Goal: Task Accomplishment & Management: Complete application form

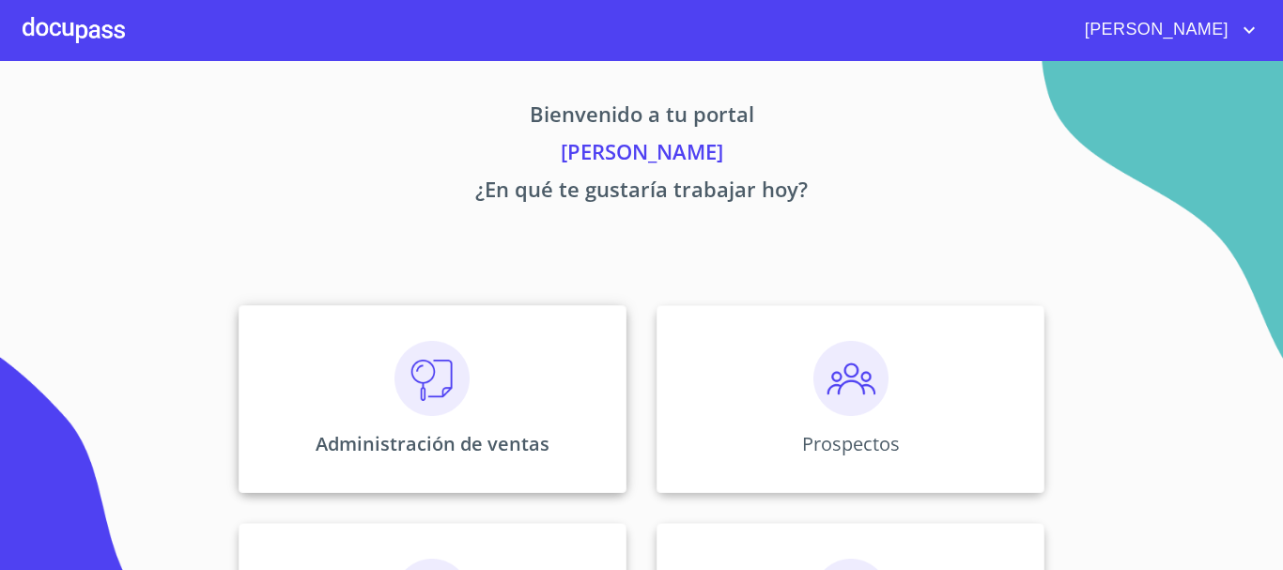
scroll to position [282, 0]
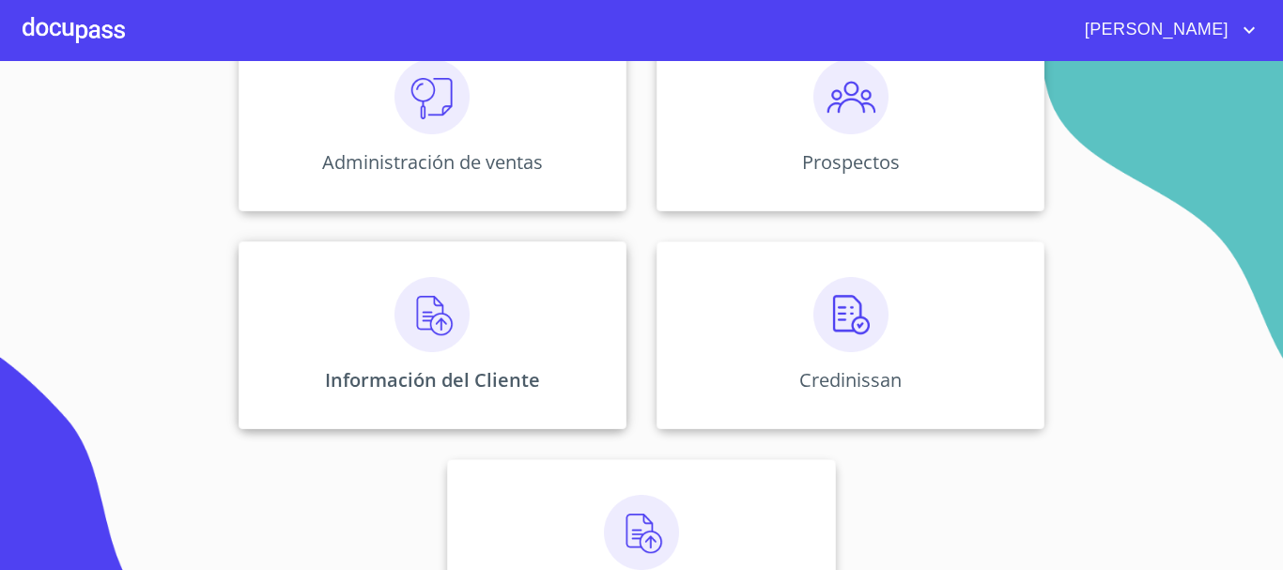
click at [429, 319] on img at bounding box center [431, 314] width 75 height 75
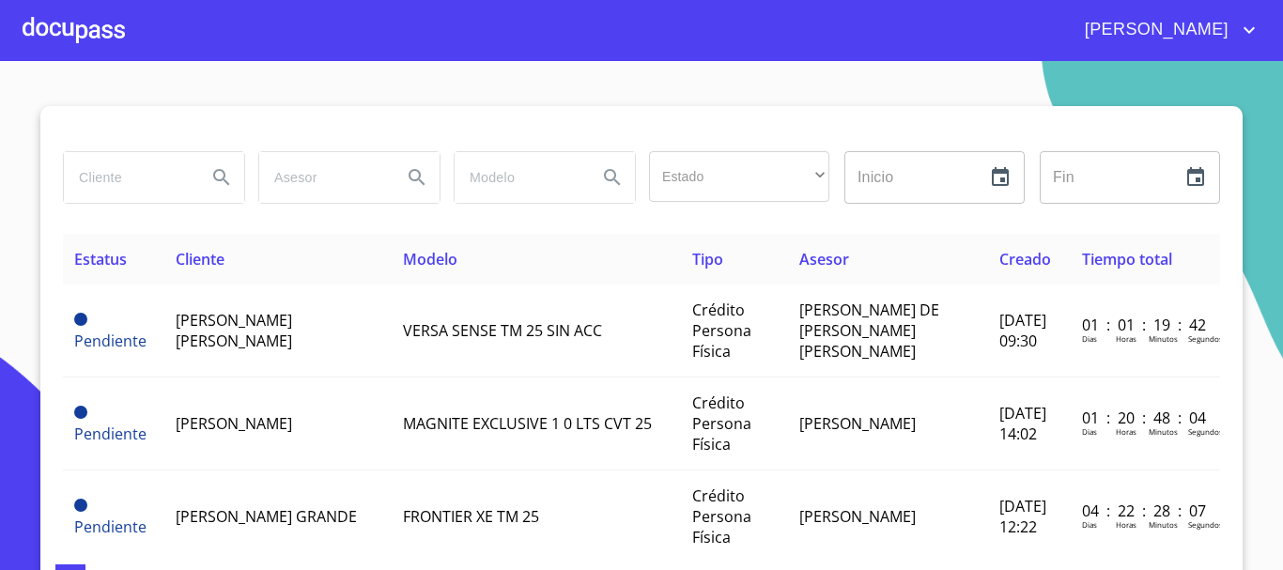
click at [143, 185] on input "search" at bounding box center [128, 177] width 128 height 51
type input "e"
type input "EDSON"
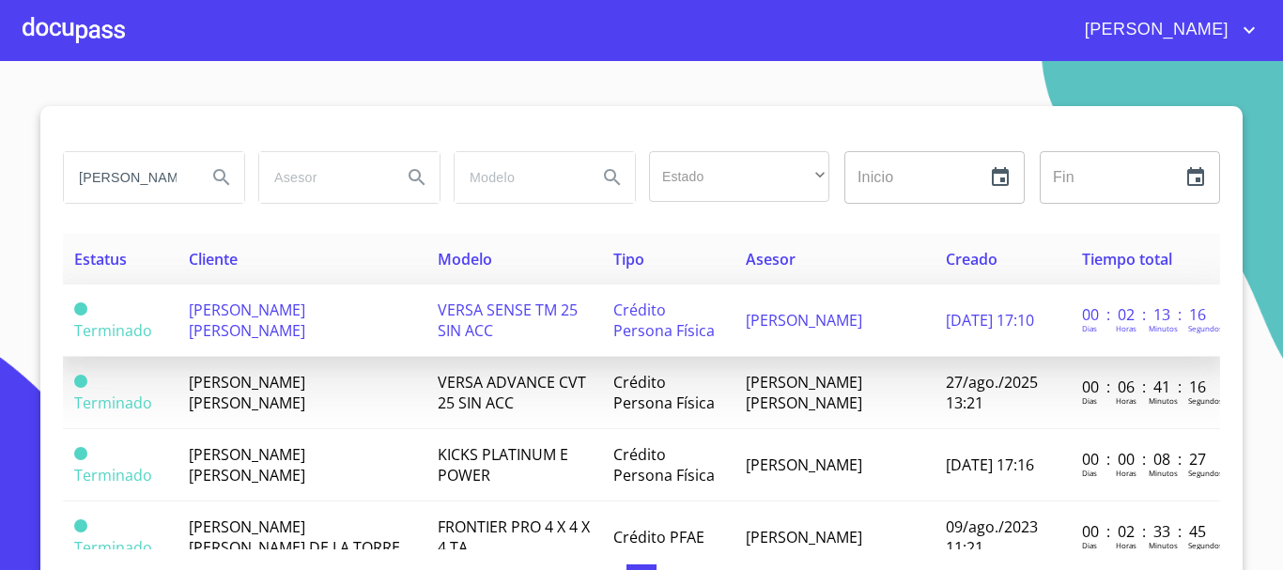
click at [312, 328] on td "JONH EDSON ALAN ARRIAGA CARRION" at bounding box center [301, 321] width 249 height 72
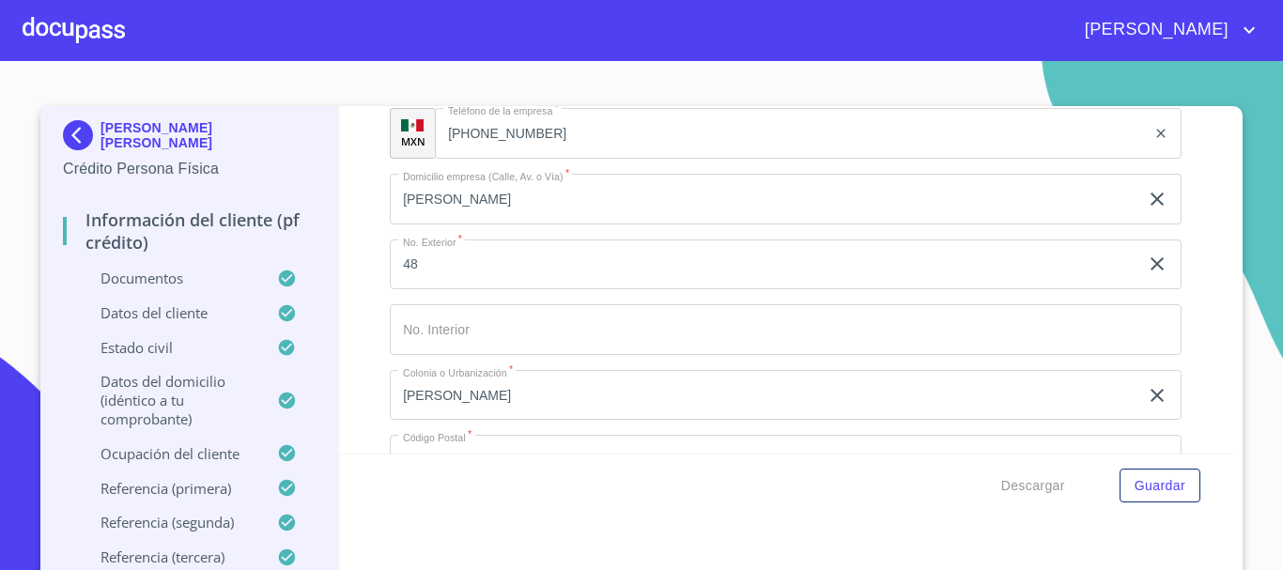
scroll to position [7125, 0]
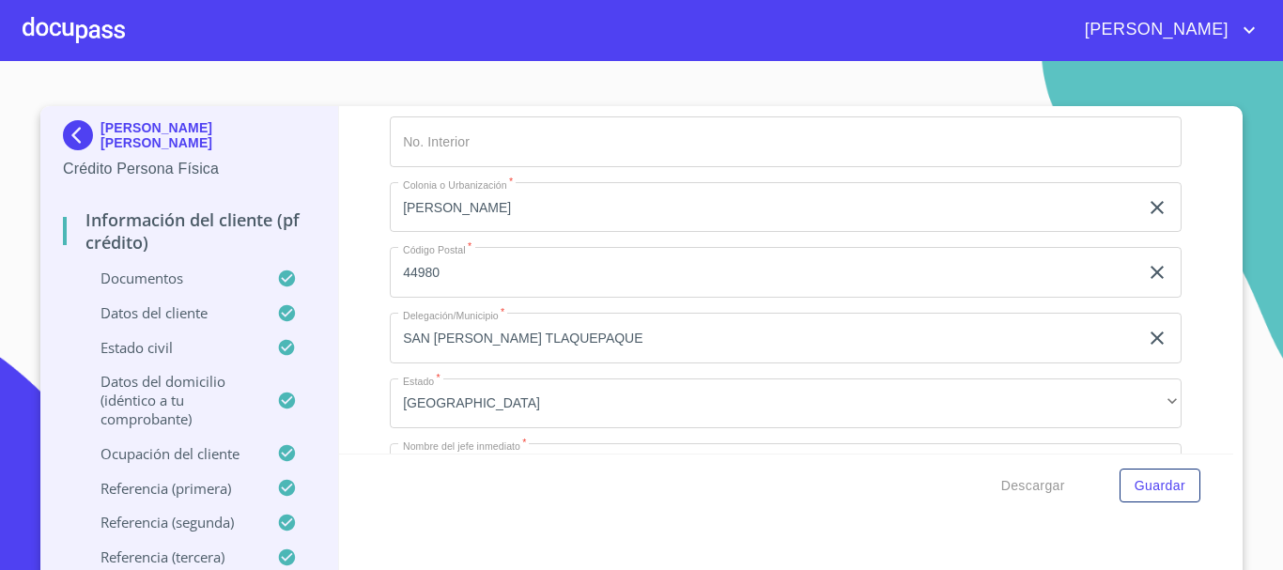
click at [166, 457] on p "Ocupación del Cliente" at bounding box center [170, 453] width 214 height 19
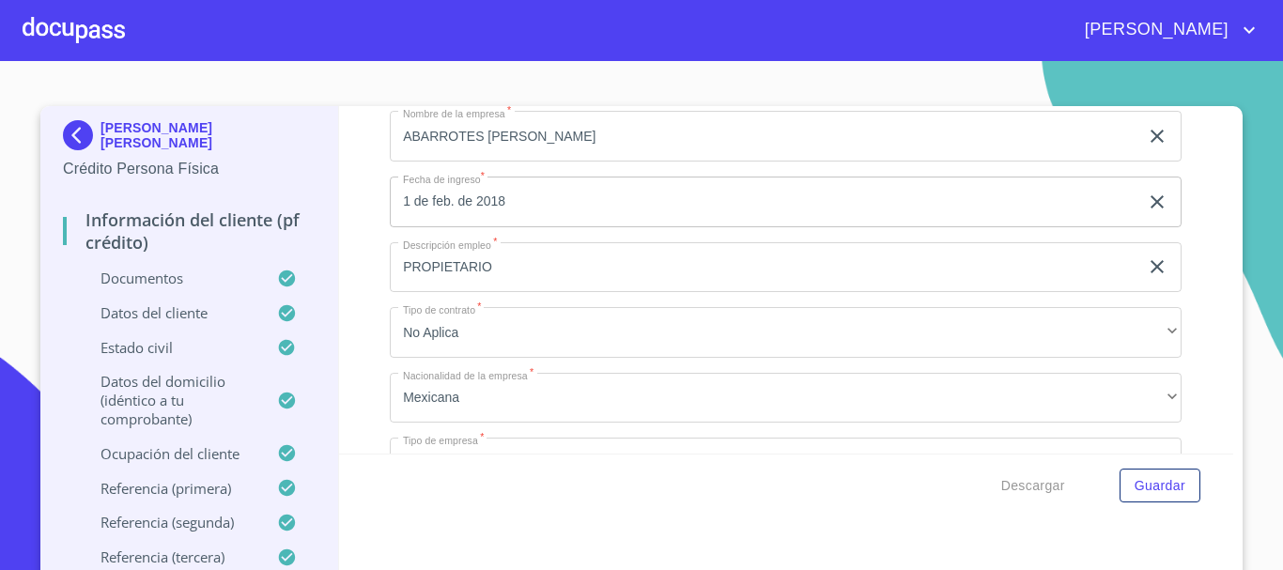
scroll to position [680, 0]
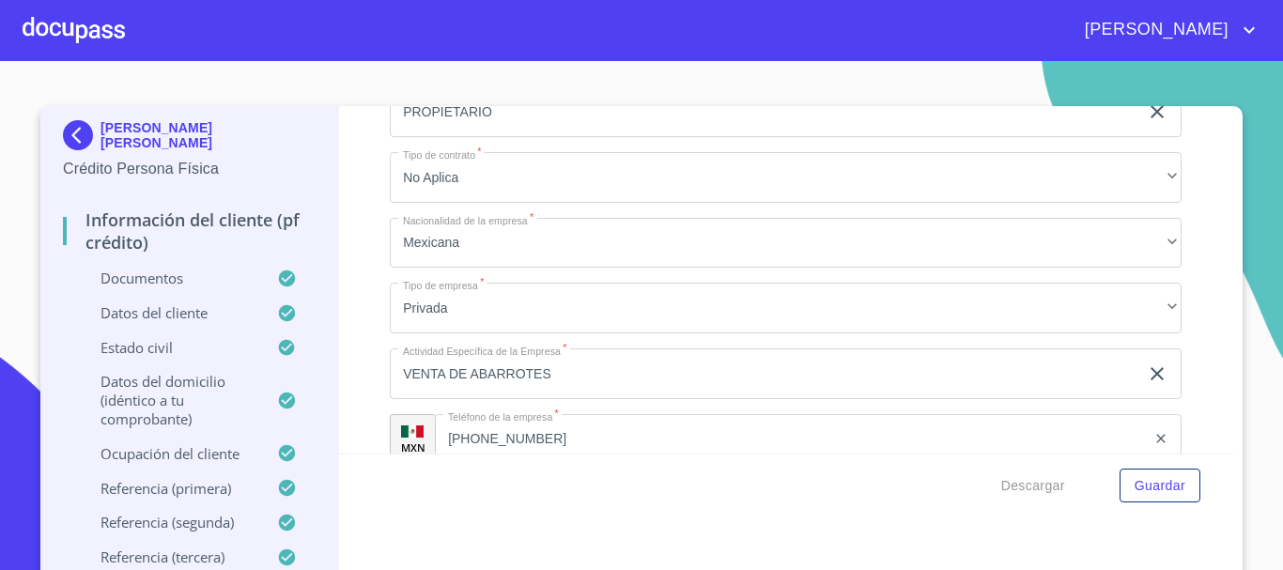
click at [48, 19] on div at bounding box center [74, 30] width 102 height 60
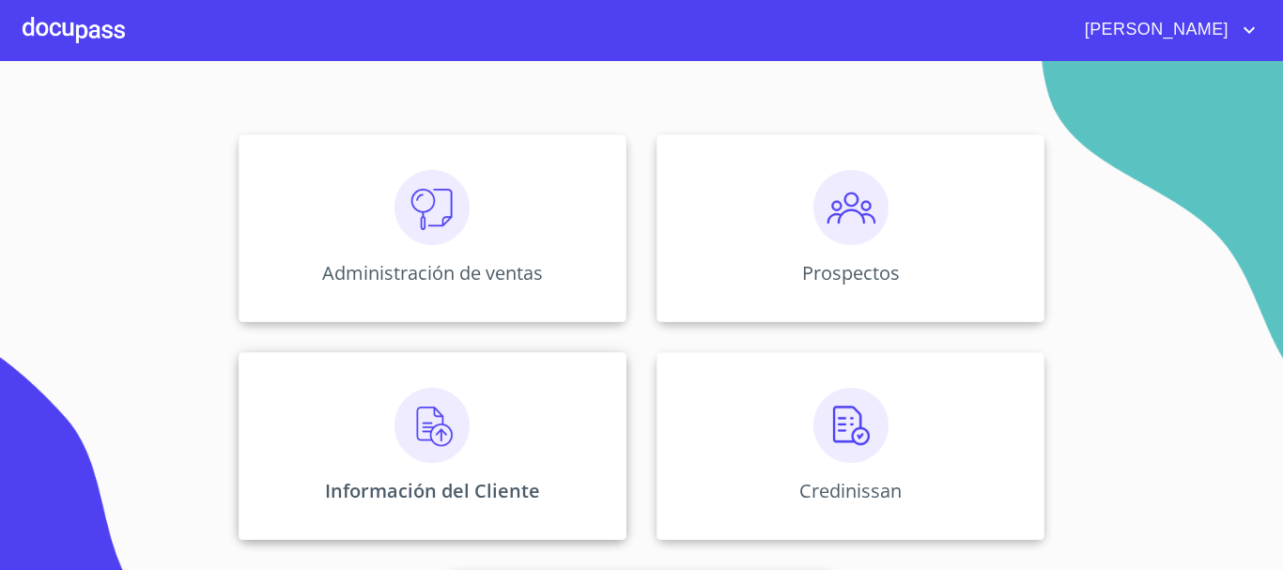
scroll to position [188, 0]
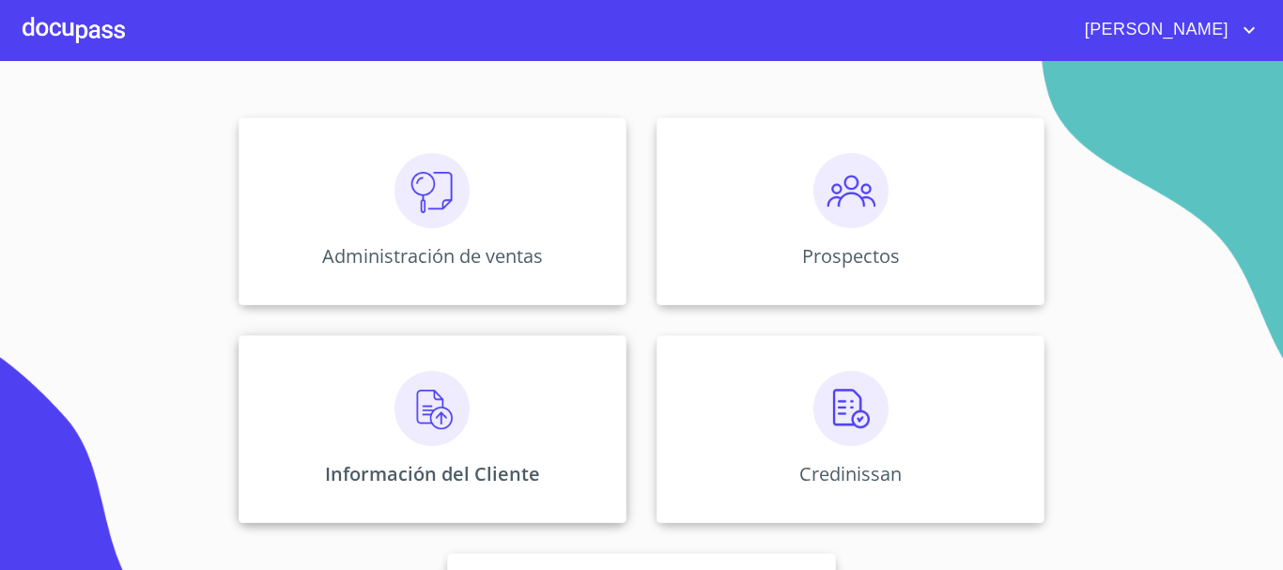
click at [394, 420] on img at bounding box center [431, 408] width 75 height 75
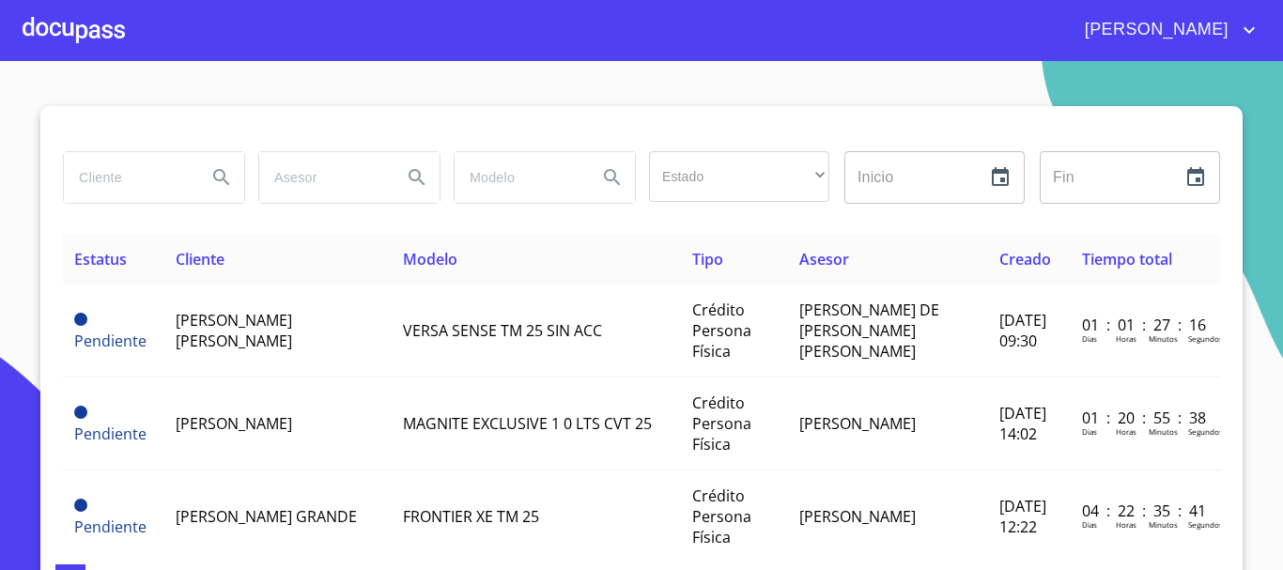
click at [166, 173] on input "search" at bounding box center [128, 177] width 128 height 51
type input "ALEJANDRA JOHANA ARRIAGA"
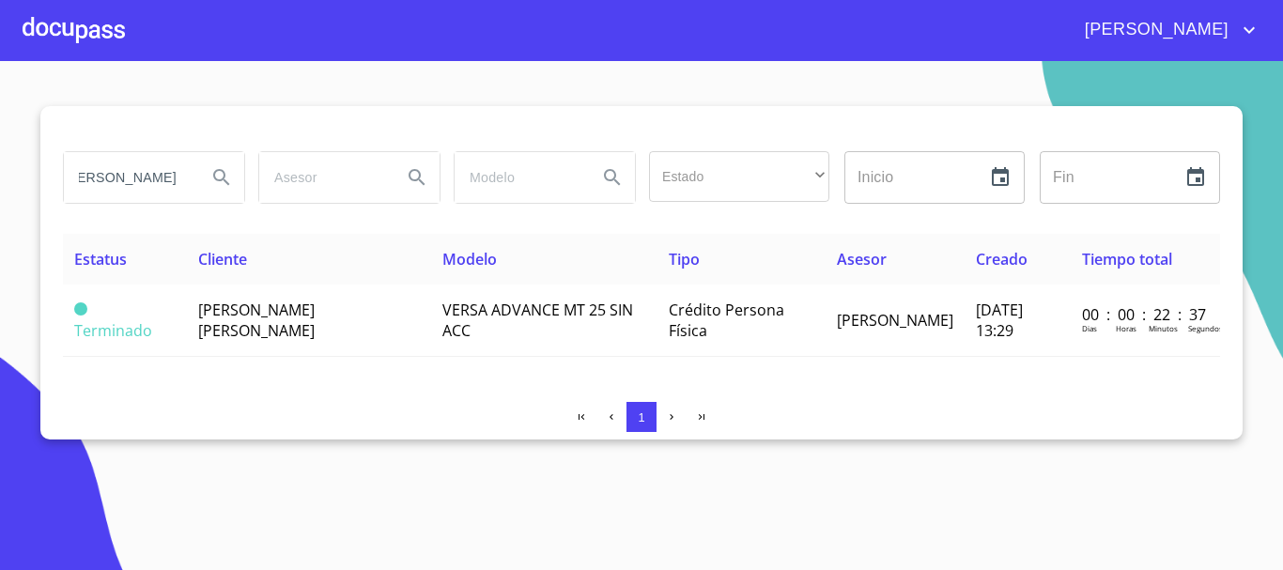
scroll to position [0, 0]
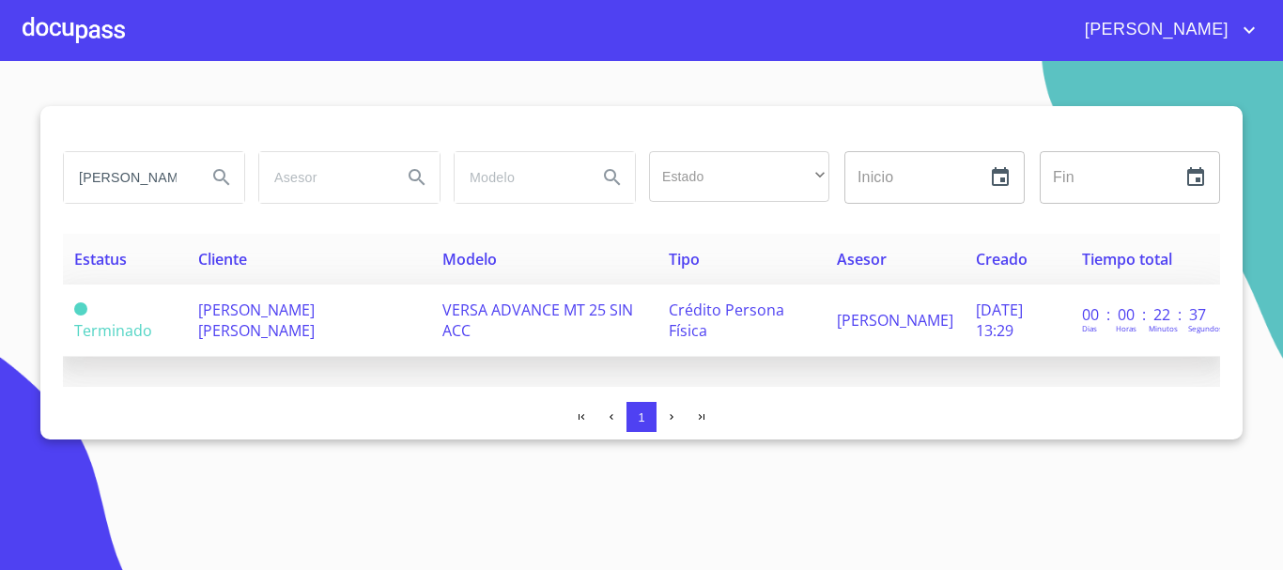
click at [208, 310] on span "ALEJANDRA JOHANA ARRIAGA CARREON" at bounding box center [256, 320] width 116 height 41
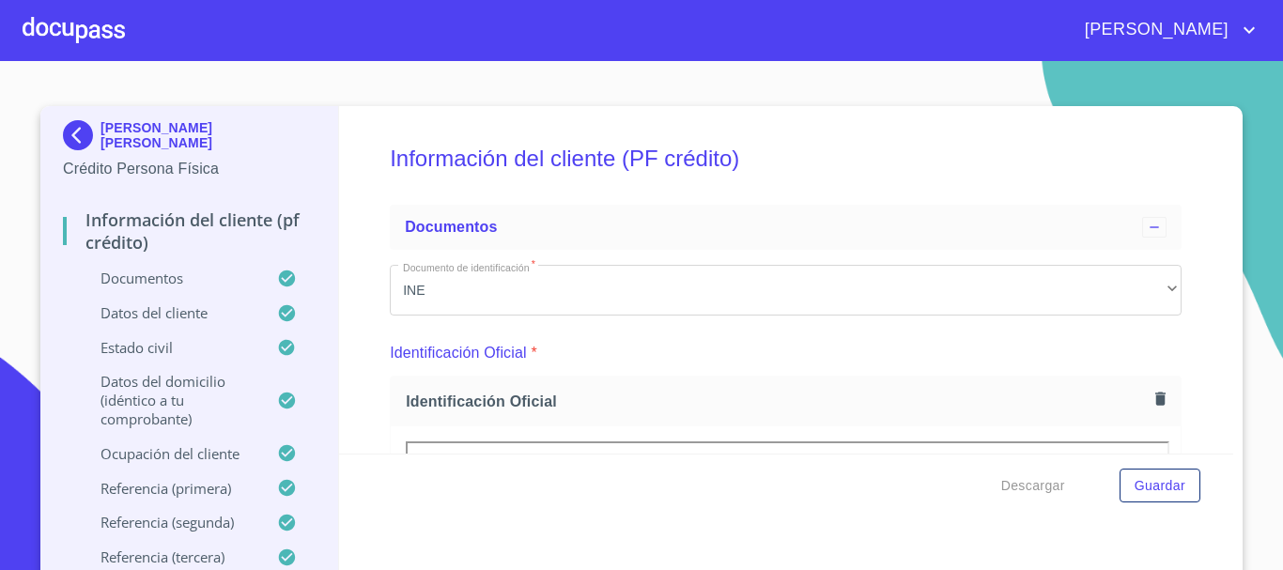
click at [56, 38] on div at bounding box center [74, 30] width 102 height 60
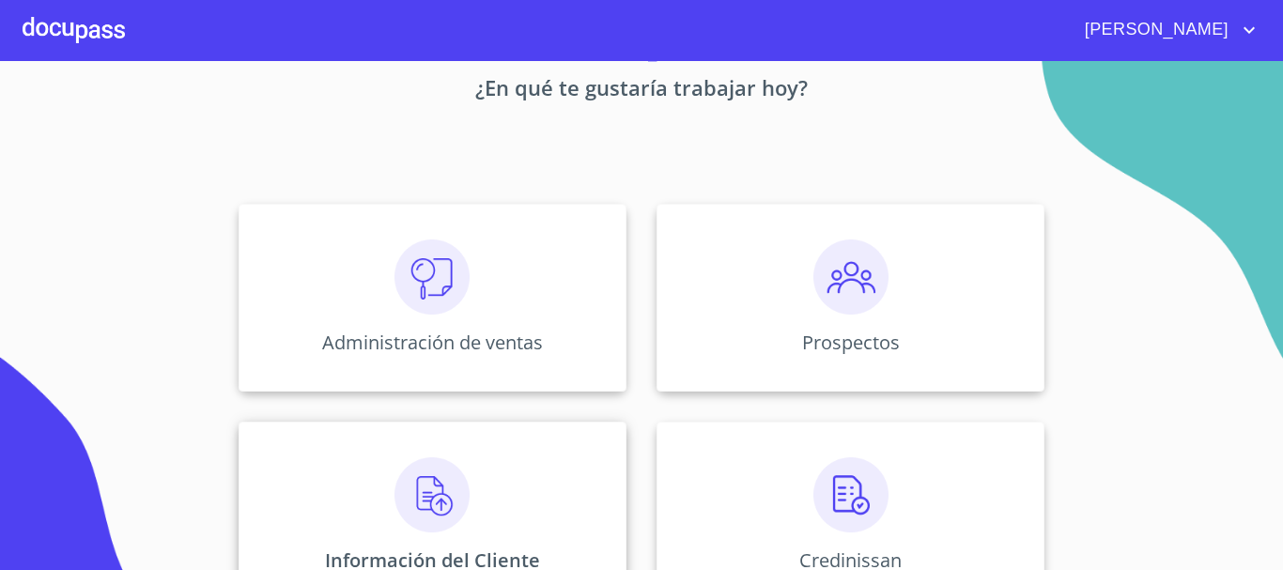
scroll to position [188, 0]
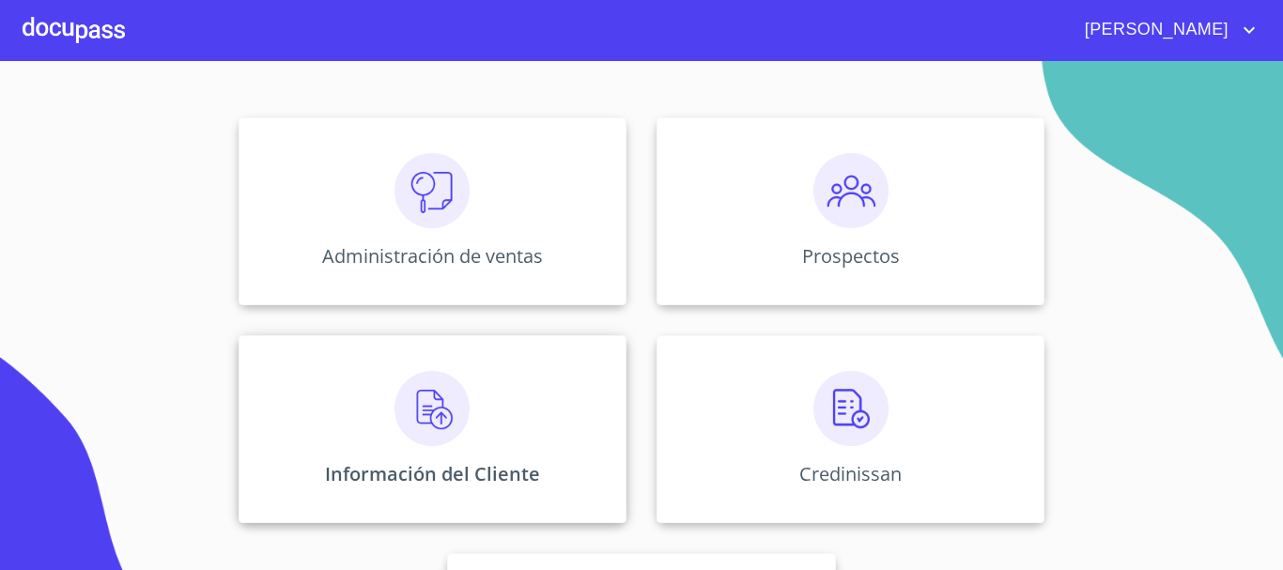
click at [449, 429] on img at bounding box center [431, 408] width 75 height 75
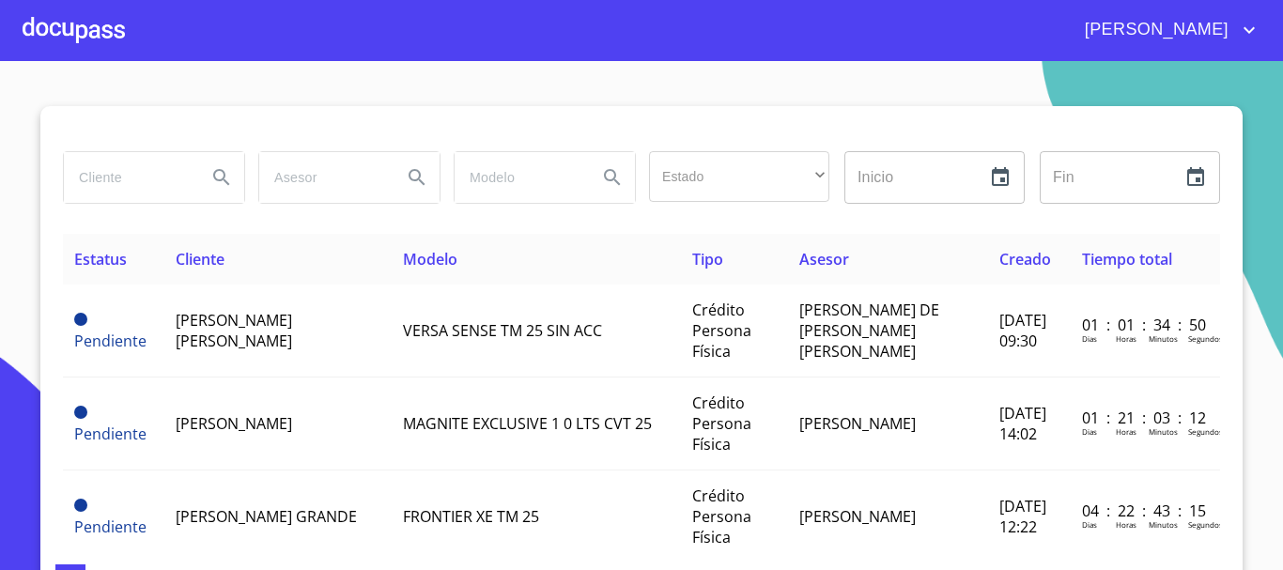
click at [140, 184] on input "search" at bounding box center [128, 177] width 128 height 51
type input "EDSON"
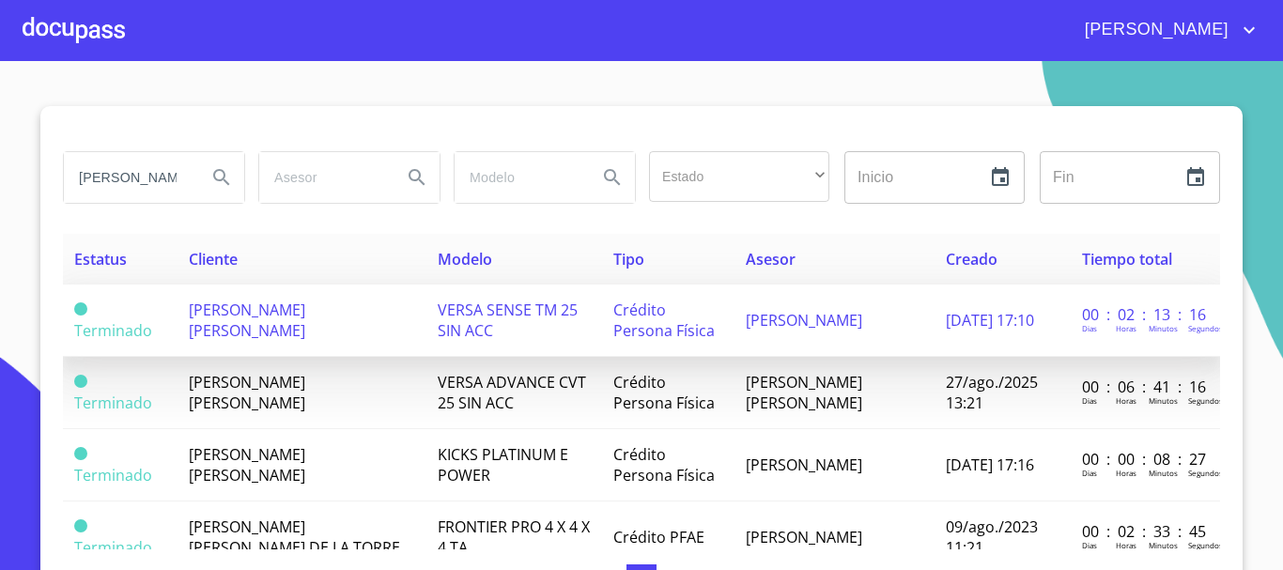
click at [305, 311] on span "JONH EDSON ALAN ARRIAGA CARRION" at bounding box center [247, 320] width 116 height 41
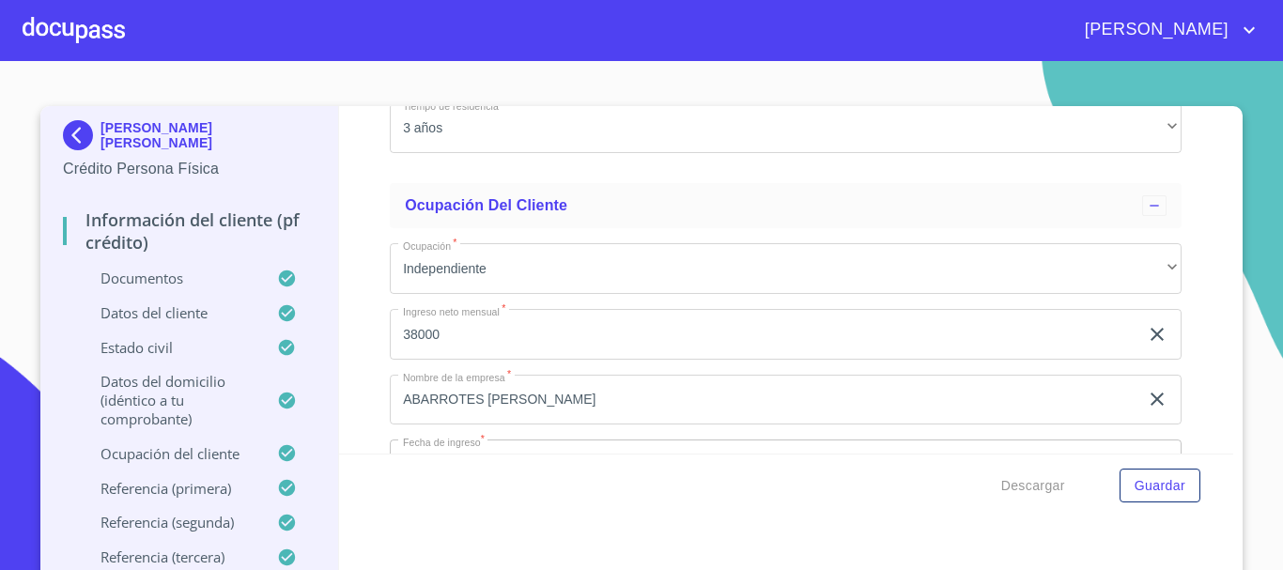
scroll to position [6292, 0]
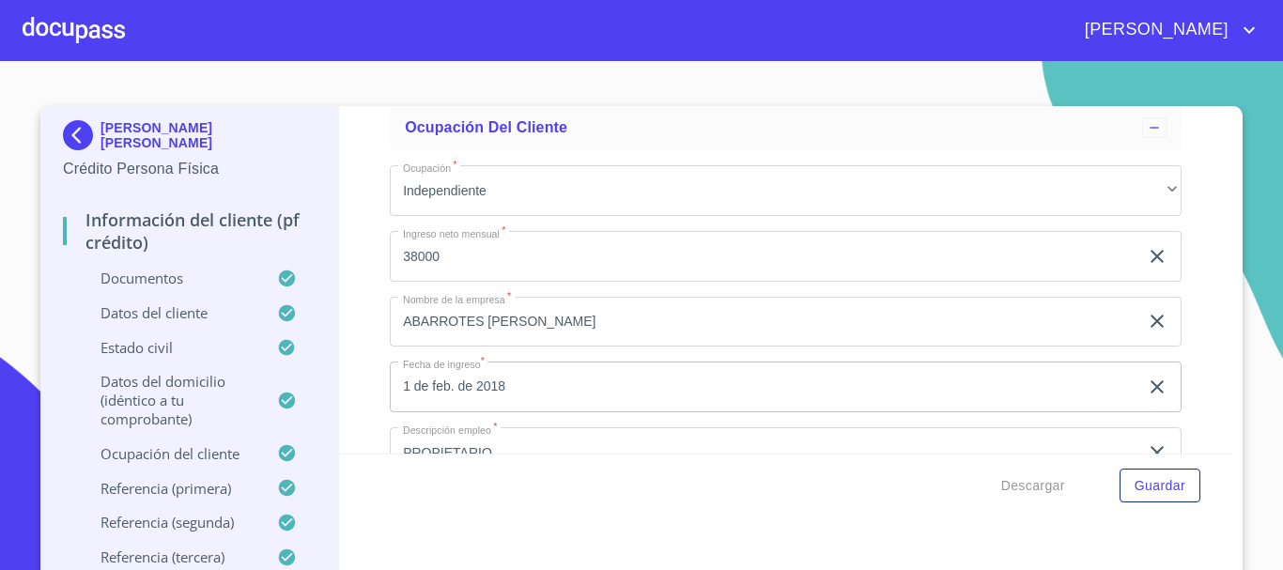
click at [108, 35] on div at bounding box center [74, 30] width 102 height 60
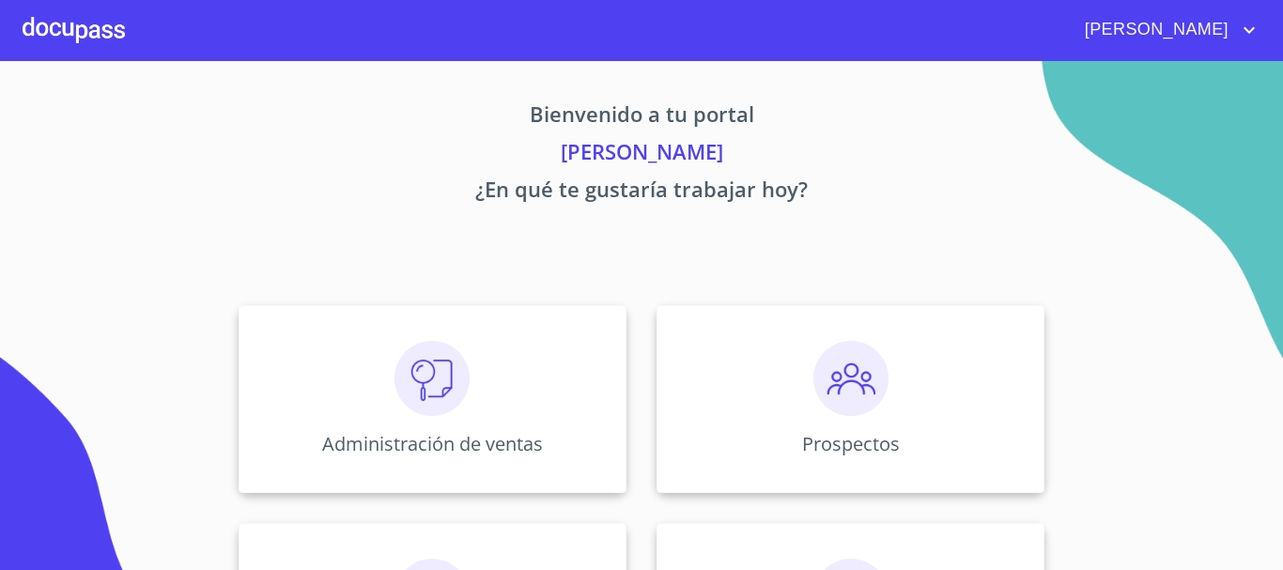
scroll to position [282, 0]
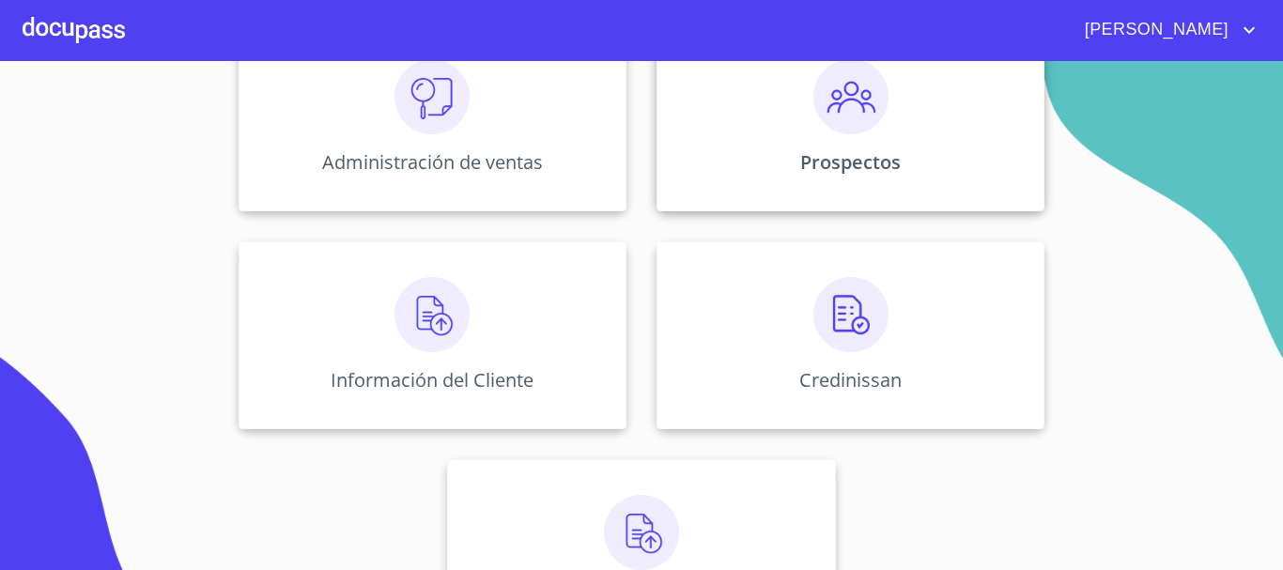
click at [914, 121] on div "Prospectos" at bounding box center [850, 117] width 388 height 188
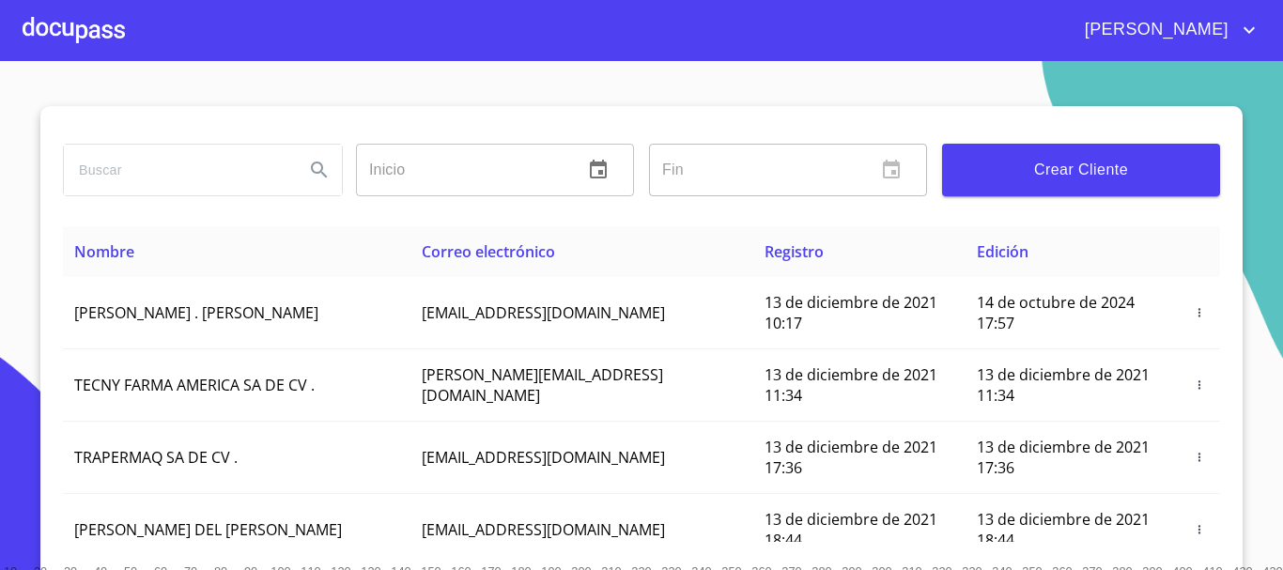
click at [138, 160] on input "search" at bounding box center [176, 170] width 225 height 51
type input "EDSON"
click at [308, 174] on icon "Search" at bounding box center [319, 170] width 23 height 23
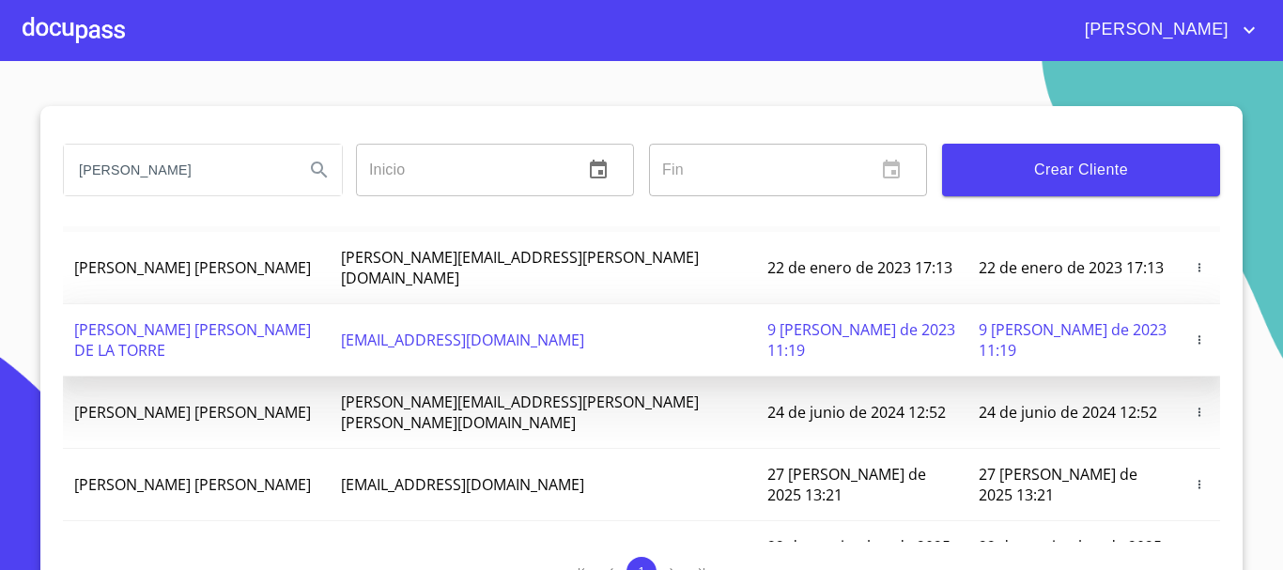
scroll to position [65, 0]
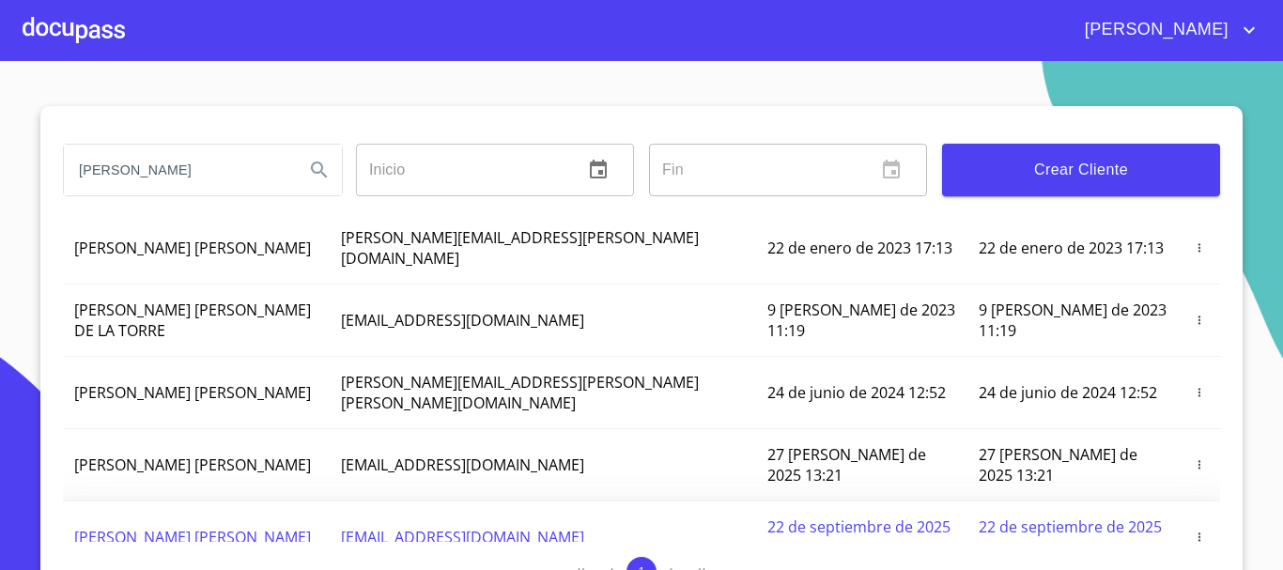
click at [230, 527] on span "JONH EDSON ALAN ARRIAGA CARRION" at bounding box center [192, 537] width 237 height 21
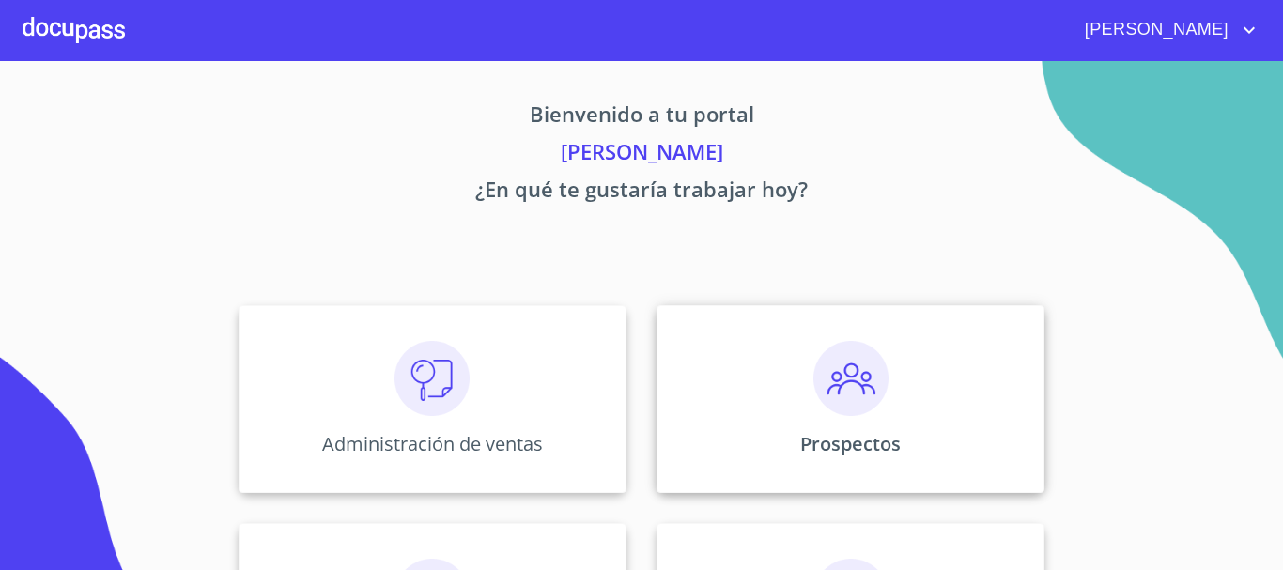
click at [844, 404] on img at bounding box center [850, 378] width 75 height 75
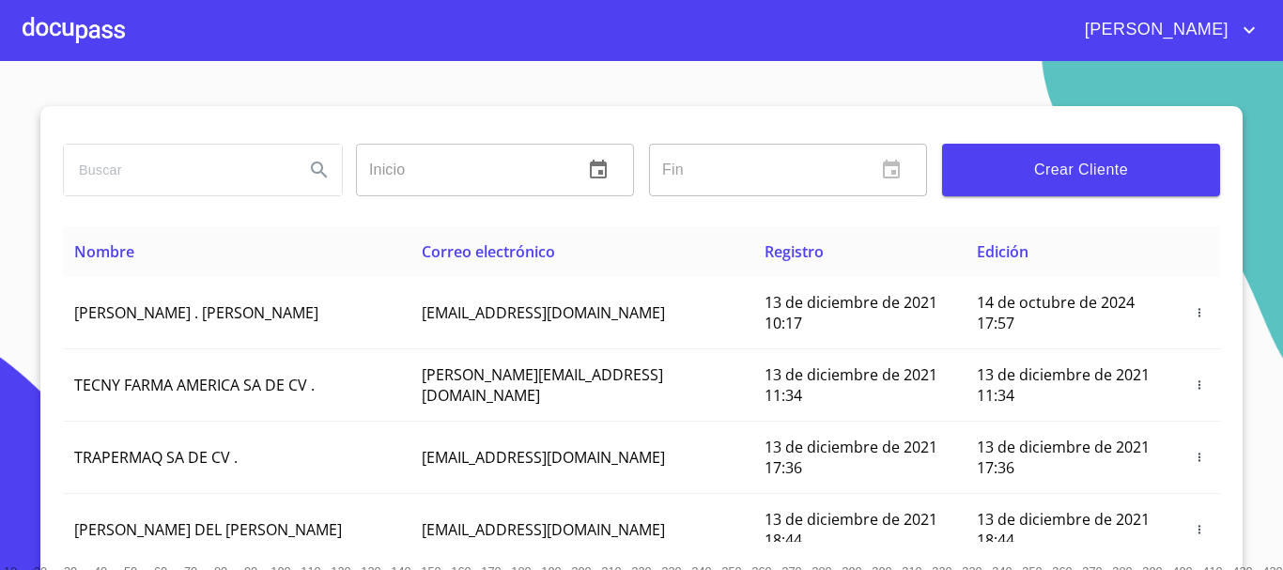
click at [201, 178] on input "search" at bounding box center [176, 170] width 225 height 51
type input "[PERSON_NAME] [PERSON_NAME]"
click at [308, 175] on icon "Search" at bounding box center [319, 170] width 23 height 23
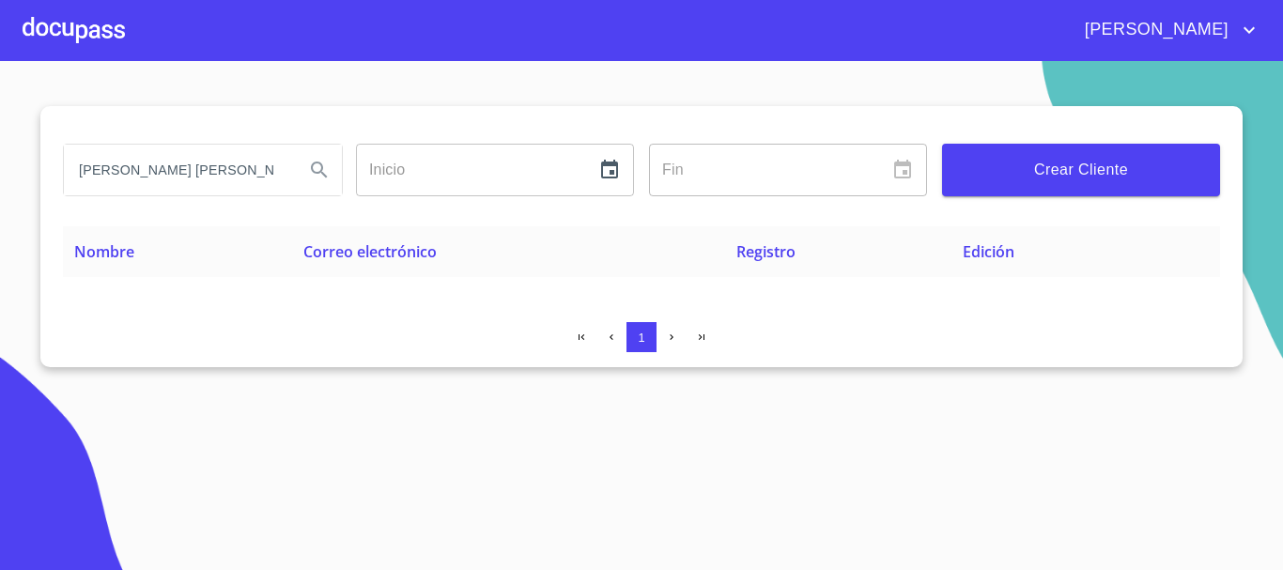
click at [1019, 147] on button "Crear Cliente" at bounding box center [1081, 170] width 278 height 53
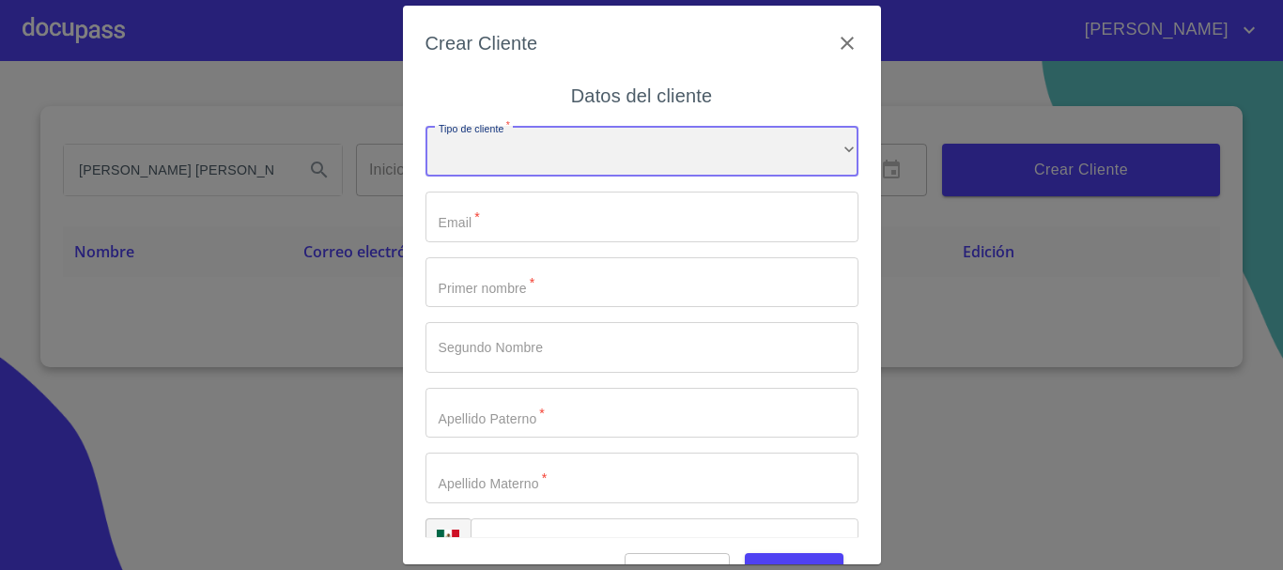
click at [482, 156] on div "​" at bounding box center [641, 151] width 433 height 51
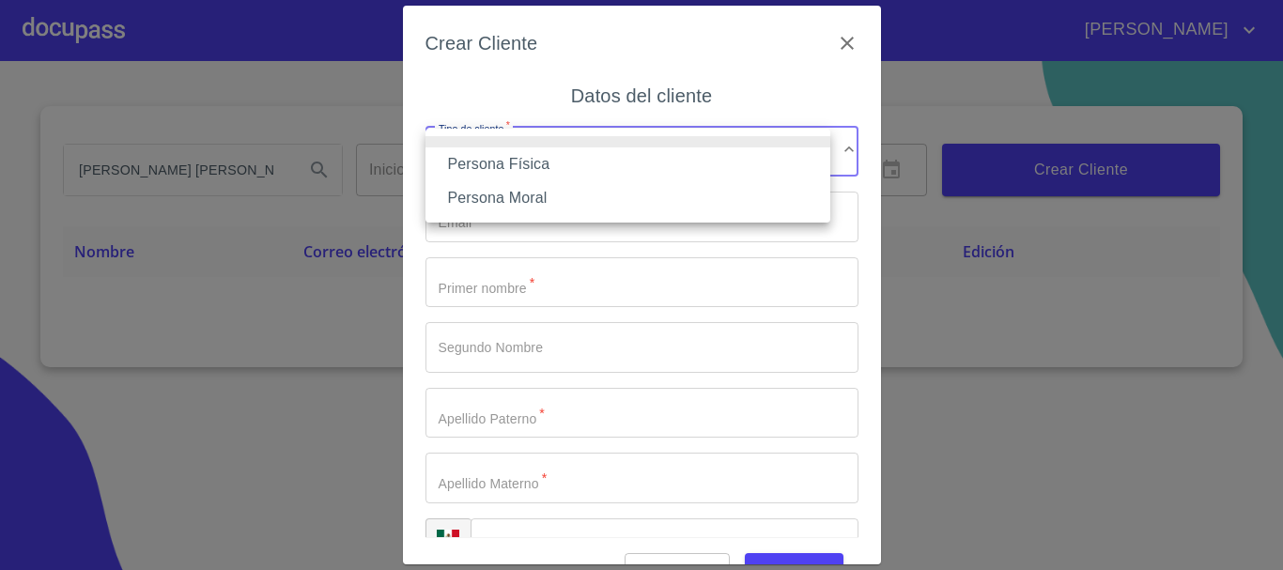
click at [481, 156] on li "Persona Física" at bounding box center [627, 164] width 405 height 34
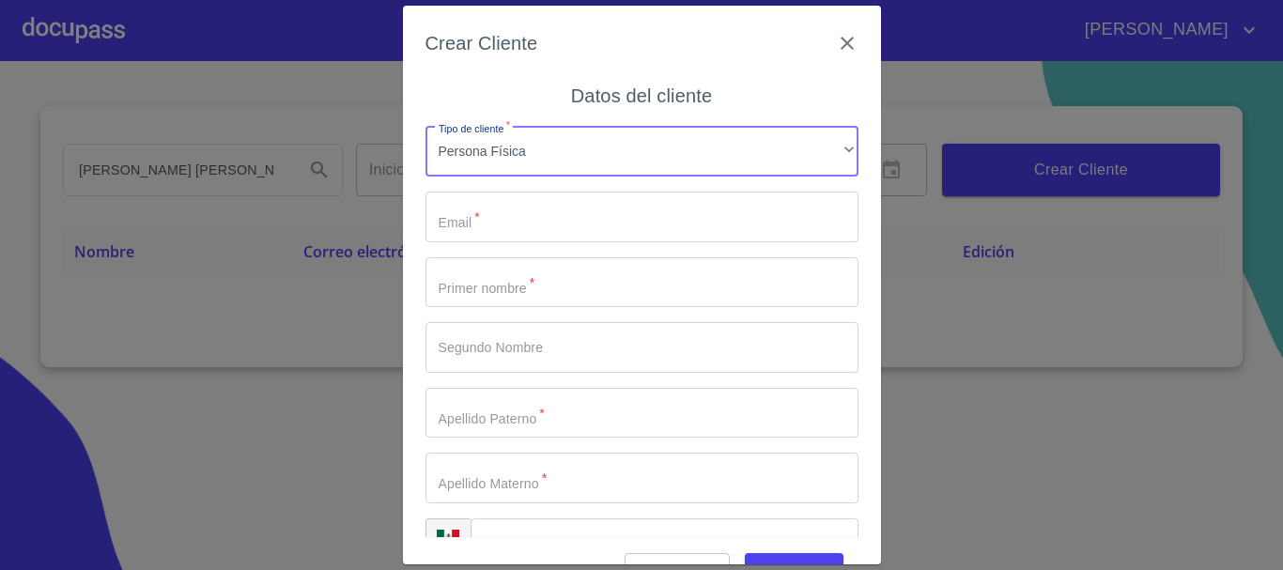
click at [472, 219] on input "Tipo de cliente   *" at bounding box center [641, 217] width 433 height 51
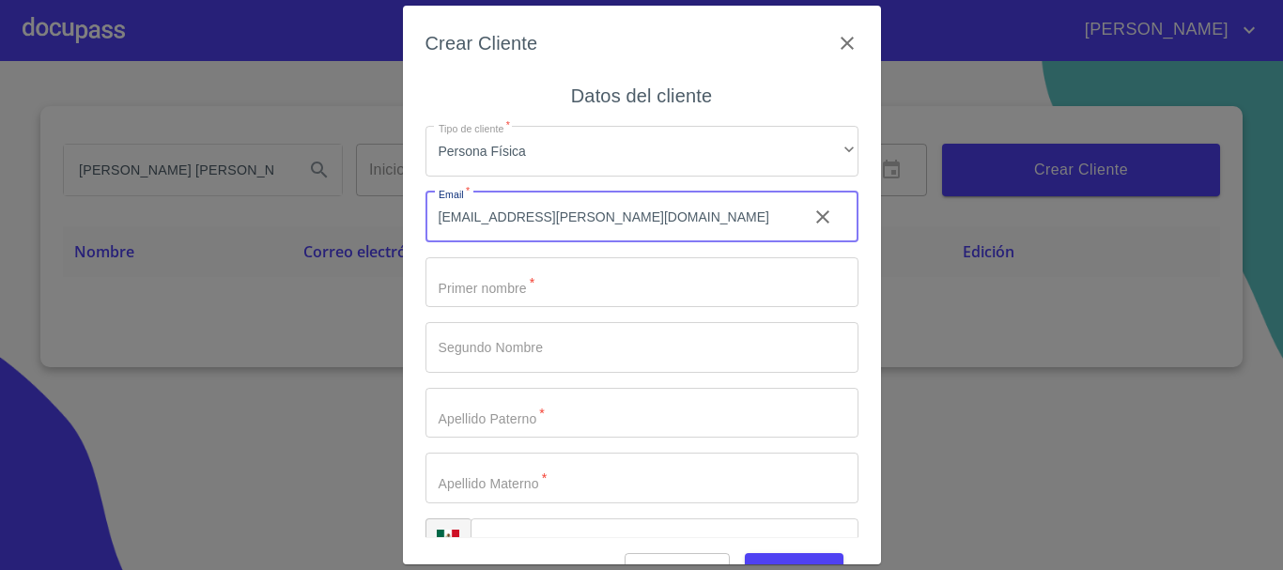
type input "[EMAIL_ADDRESS][PERSON_NAME][DOMAIN_NAME]"
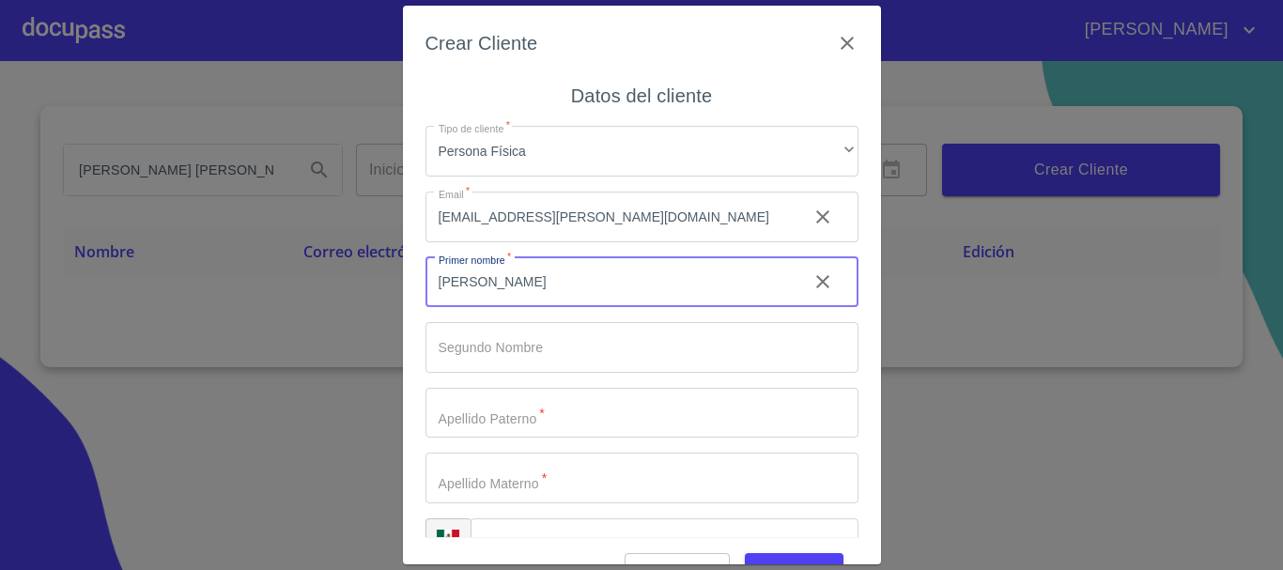
type input "[PERSON_NAME]"
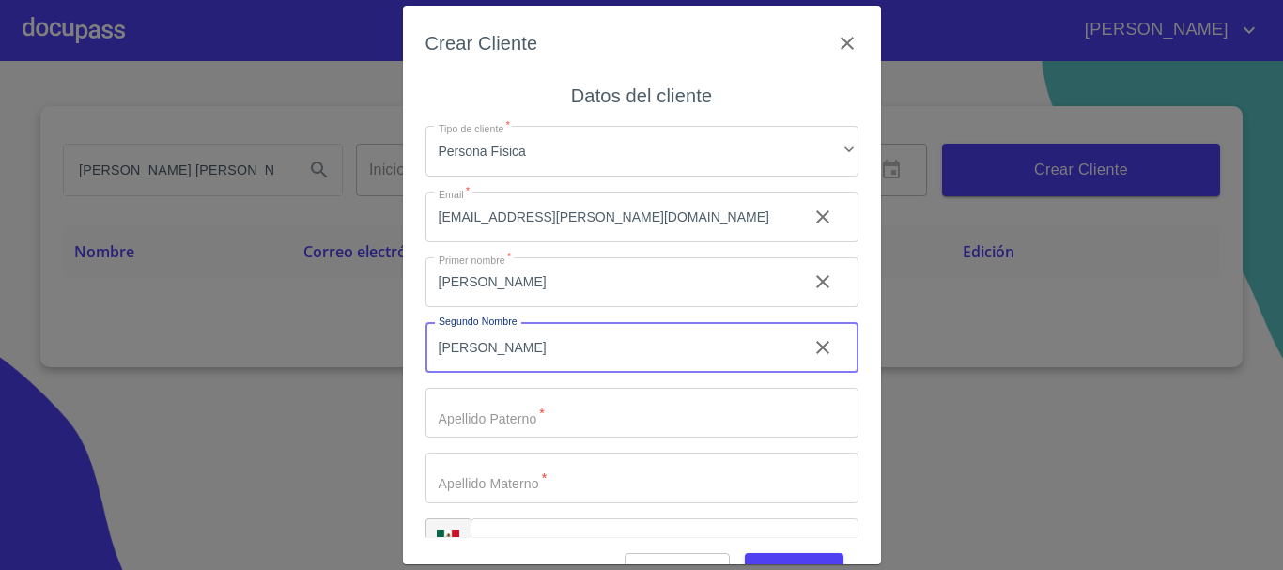
type input "[PERSON_NAME]"
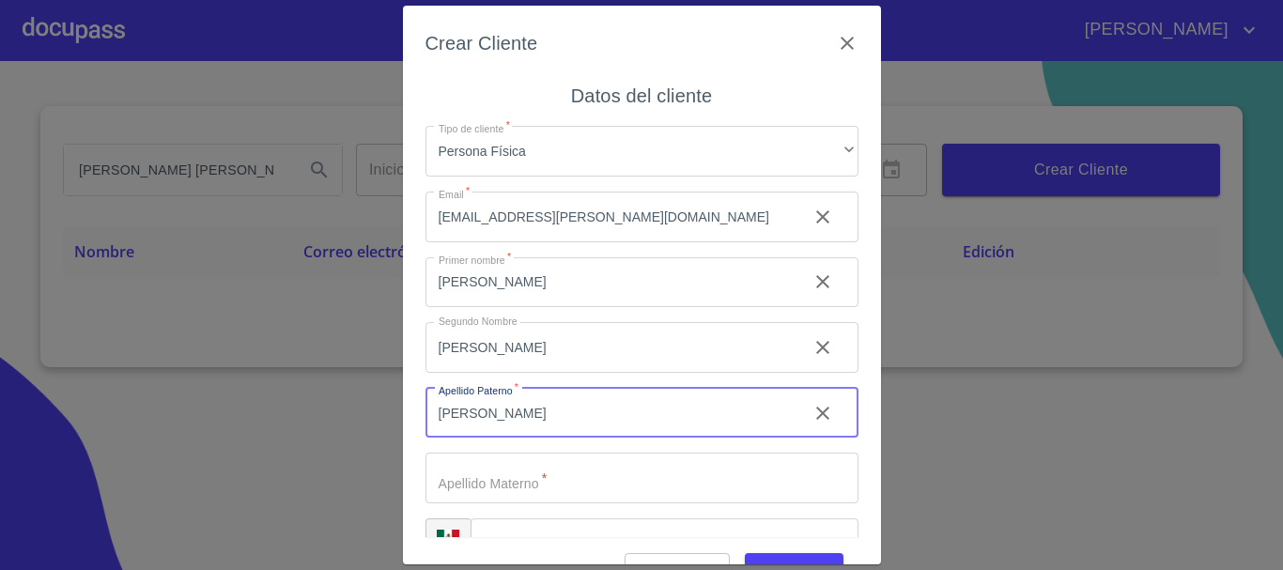
type input "[PERSON_NAME]"
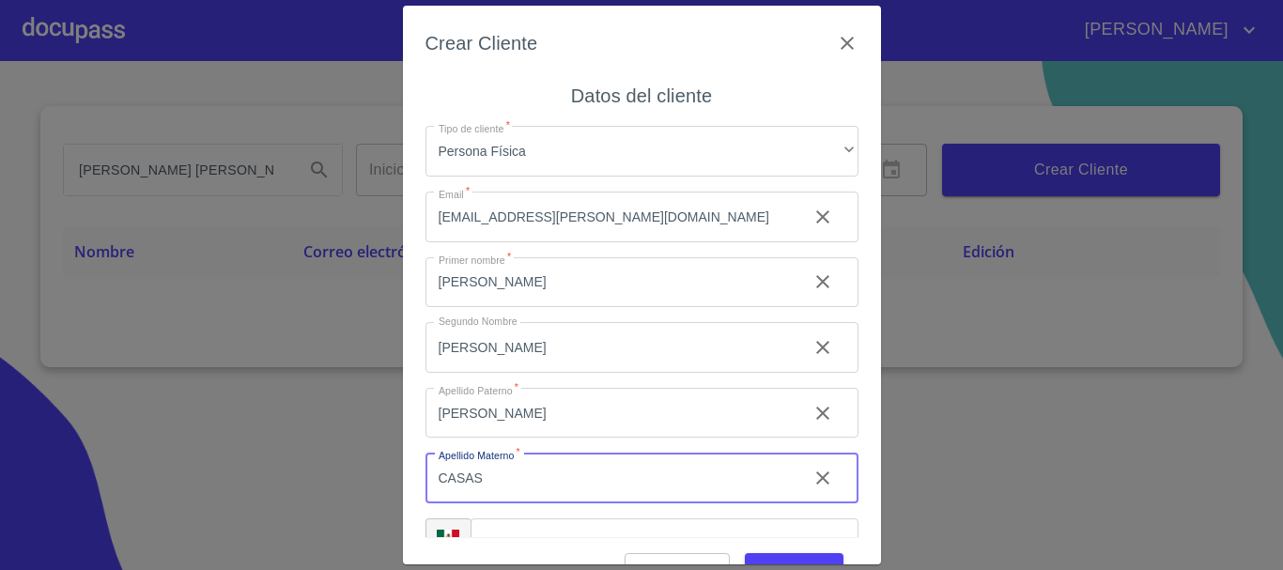
type input "CASAS"
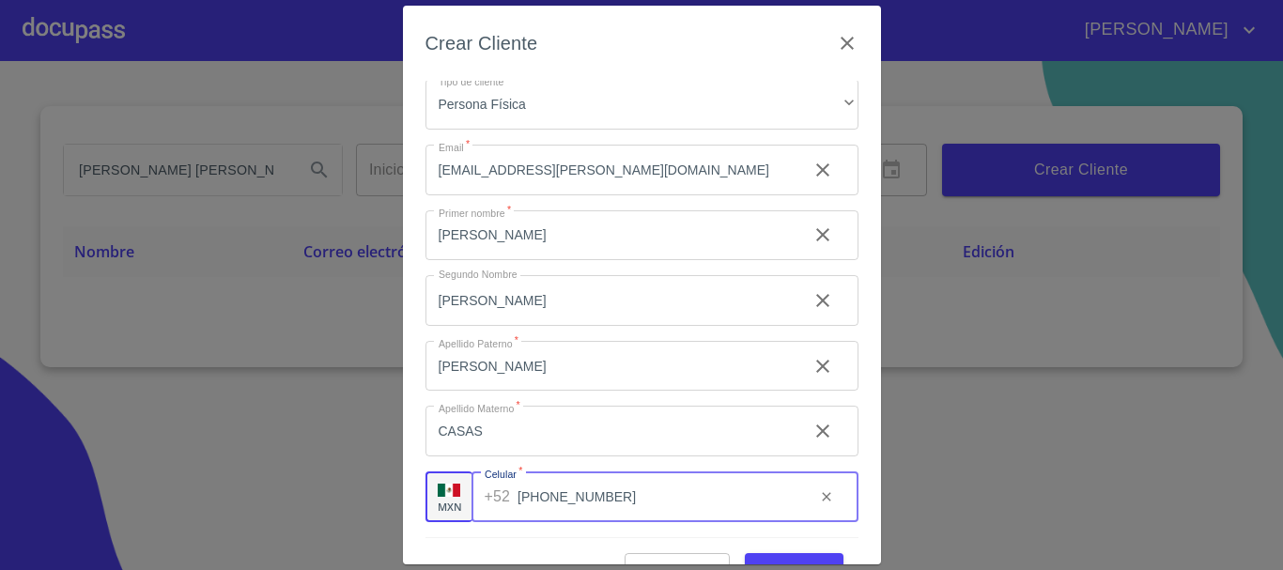
scroll to position [45, 0]
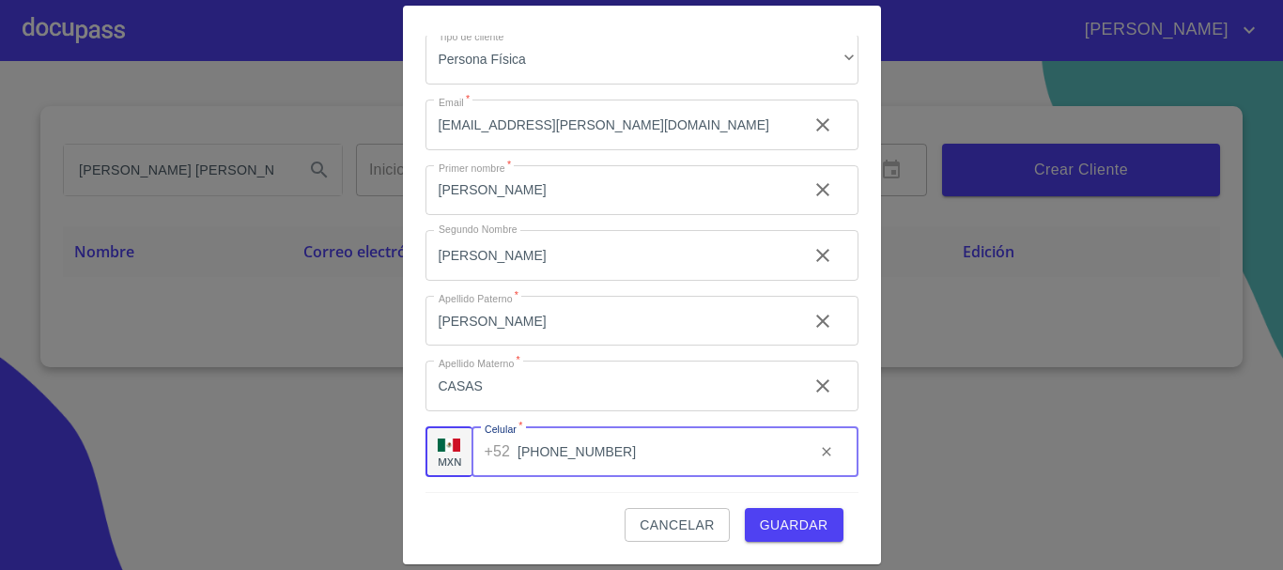
type input "[PHONE_NUMBER]"
click at [801, 526] on span "Guardar" at bounding box center [794, 525] width 69 height 23
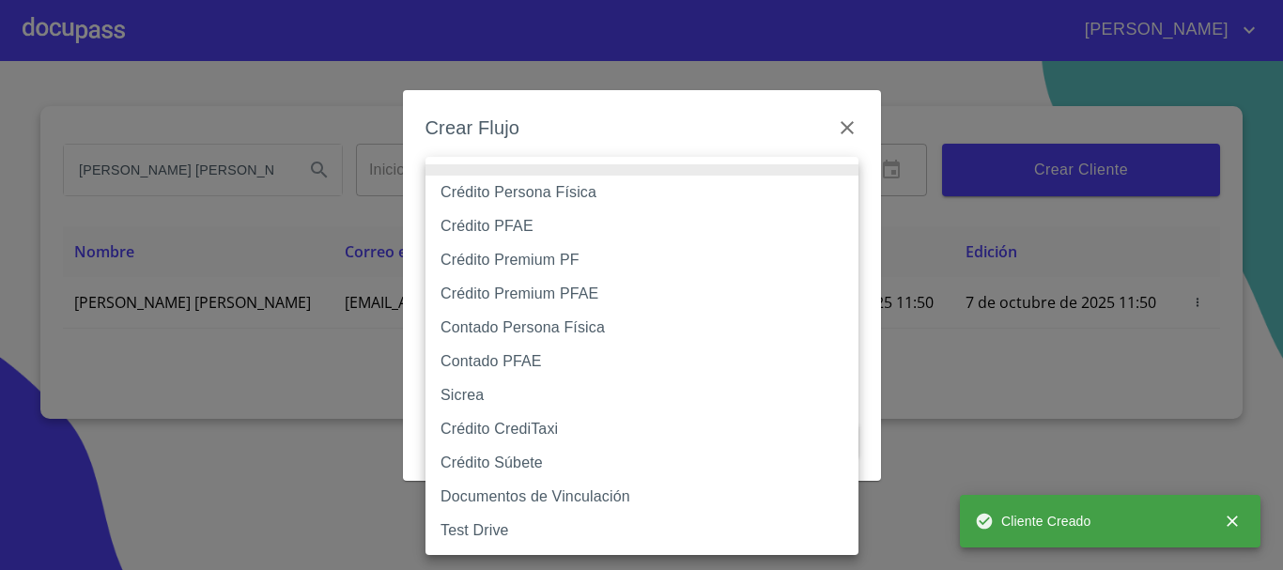
click at [535, 197] on body "[PERSON_NAME] [PERSON_NAME] Inicio ​ Fin ​ Crear Cliente Nombre Correo electrón…" at bounding box center [641, 285] width 1283 height 570
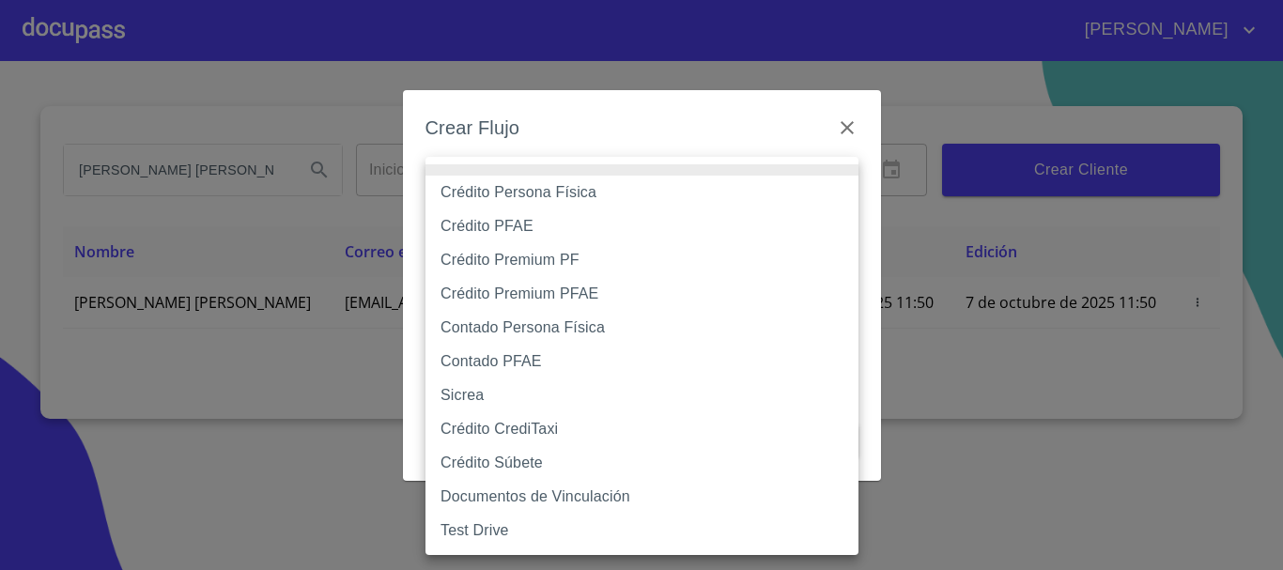
click at [529, 197] on li "Crédito Persona Física" at bounding box center [641, 193] width 433 height 34
type input "61b033e49b8c202ad5bb7912"
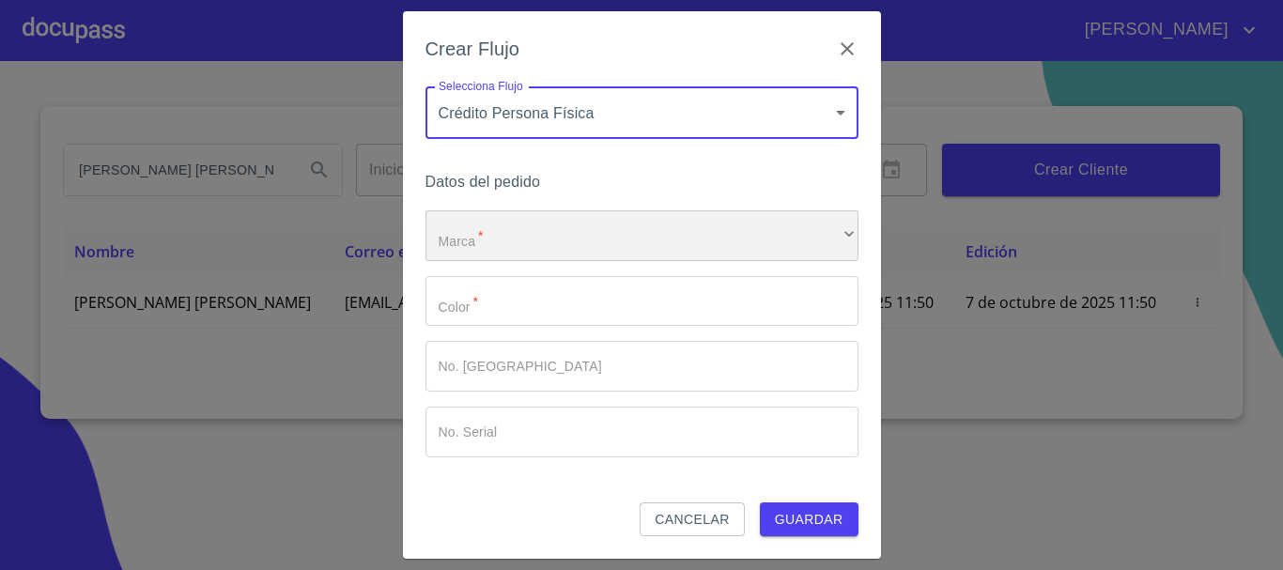
click at [509, 239] on div "​" at bounding box center [641, 235] width 433 height 51
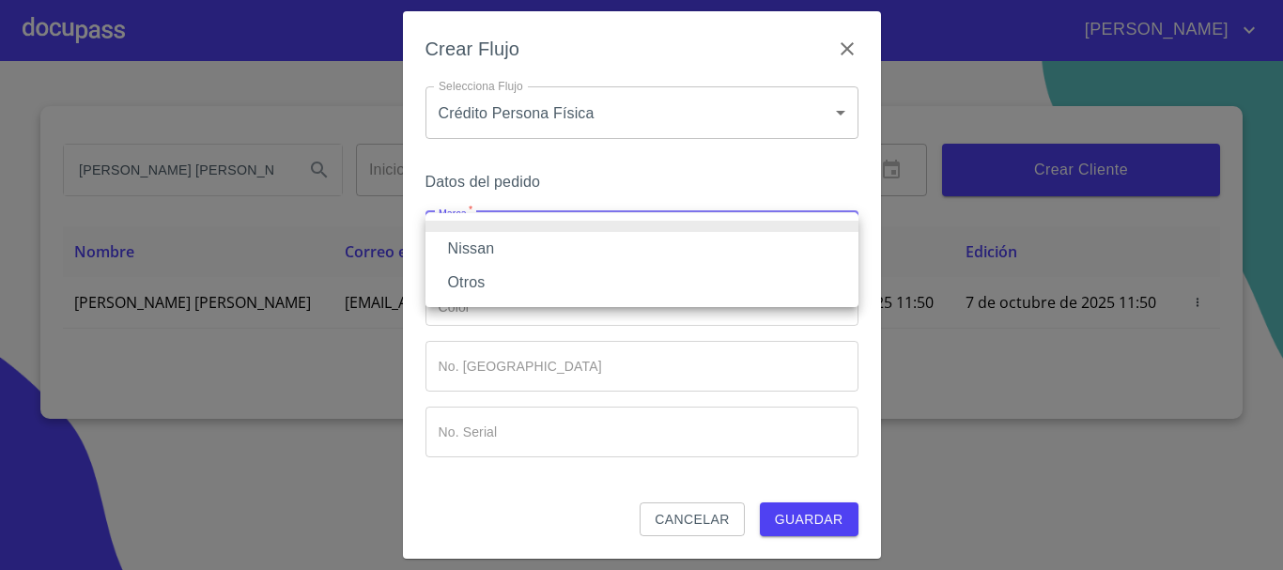
click at [496, 245] on li "Nissan" at bounding box center [641, 249] width 433 height 34
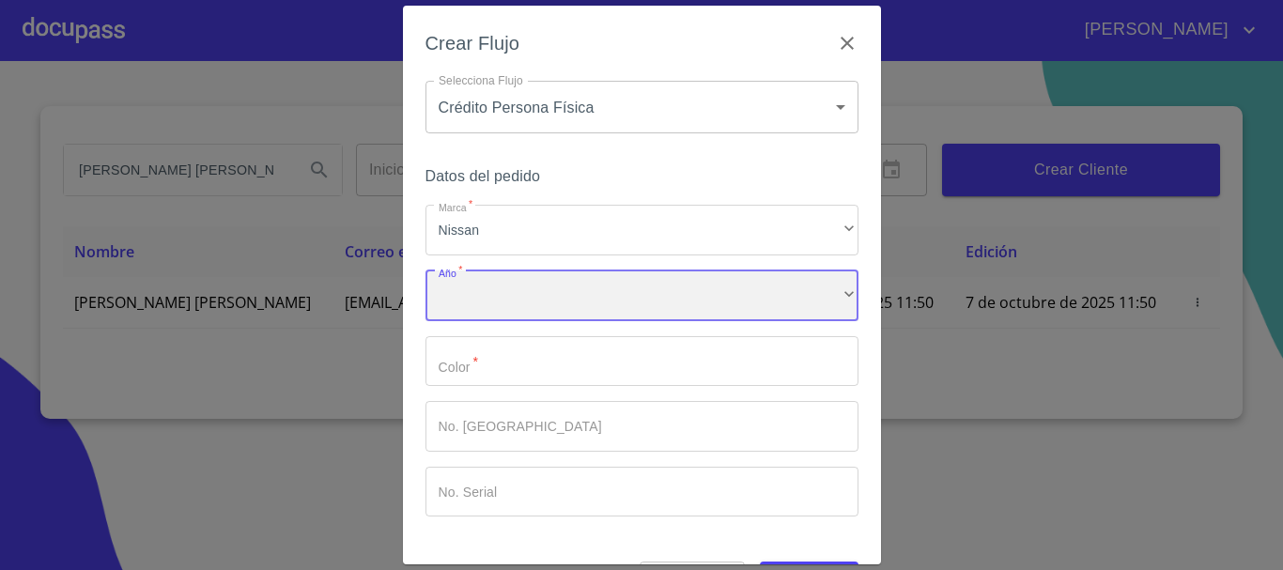
click at [481, 298] on div "​" at bounding box center [641, 295] width 433 height 51
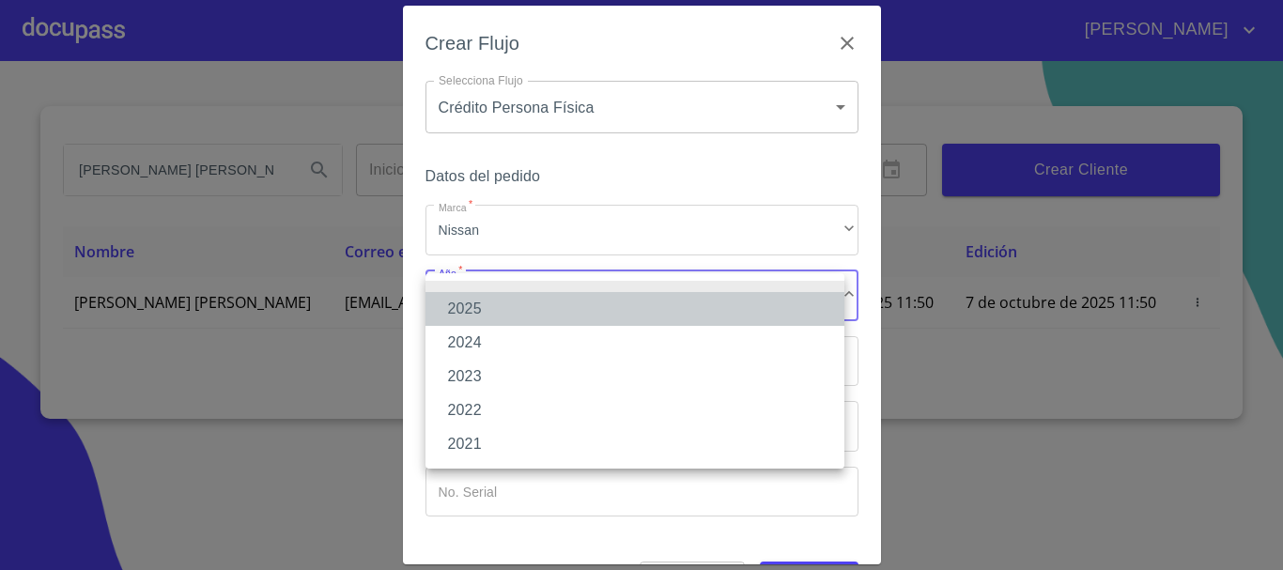
click at [484, 314] on li "2025" at bounding box center [634, 309] width 419 height 34
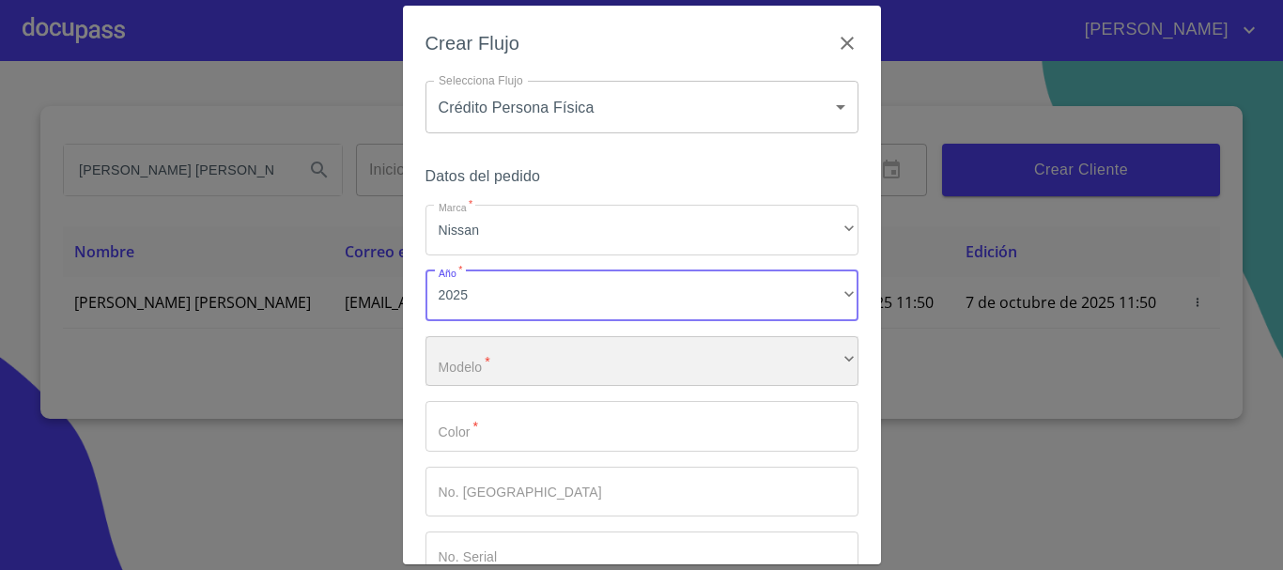
click at [494, 355] on div "​" at bounding box center [641, 361] width 433 height 51
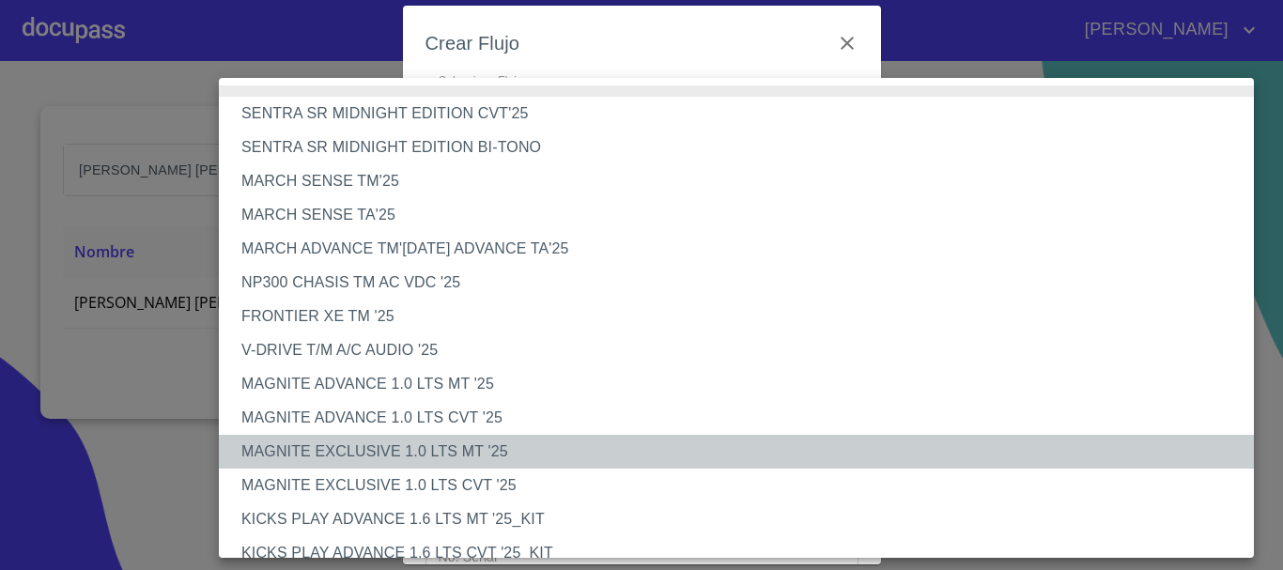
click at [458, 451] on li "MAGNITE EXCLUSIVE 1.0 LTS MT '25" at bounding box center [743, 452] width 1049 height 34
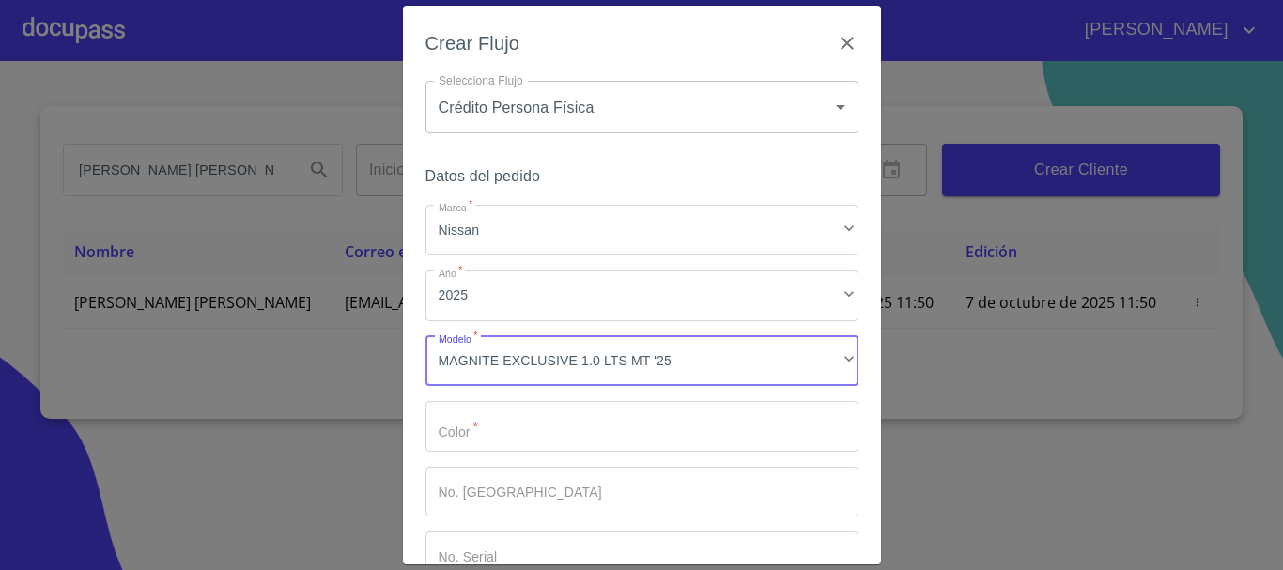
click at [478, 442] on input "Marca   *" at bounding box center [641, 426] width 433 height 51
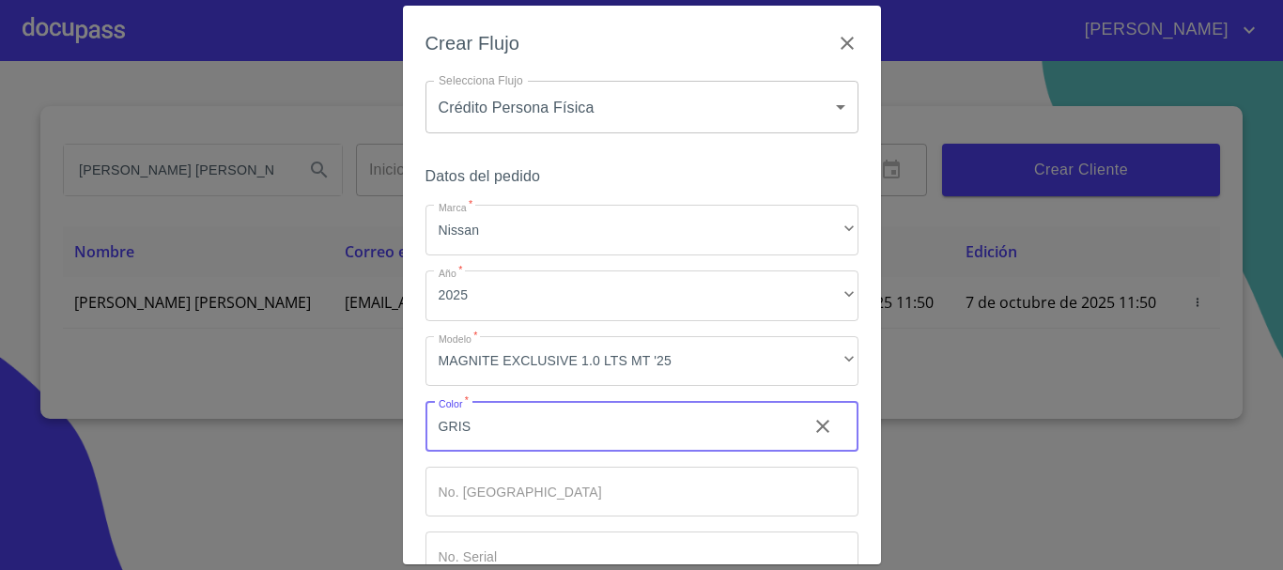
type input "GRIS"
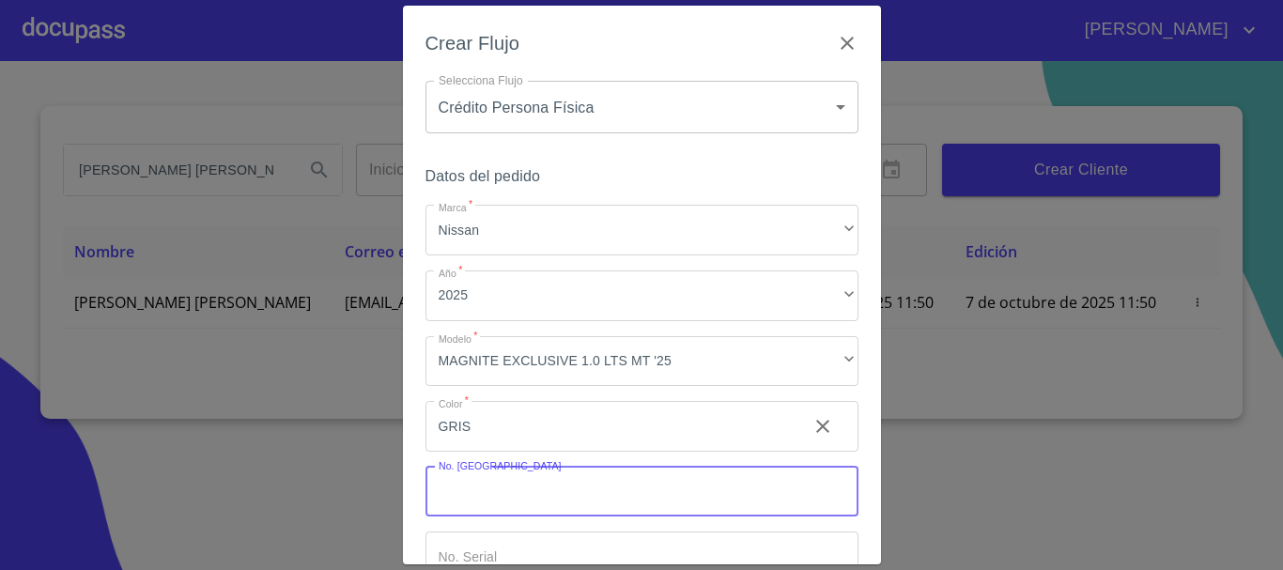
scroll to position [120, 0]
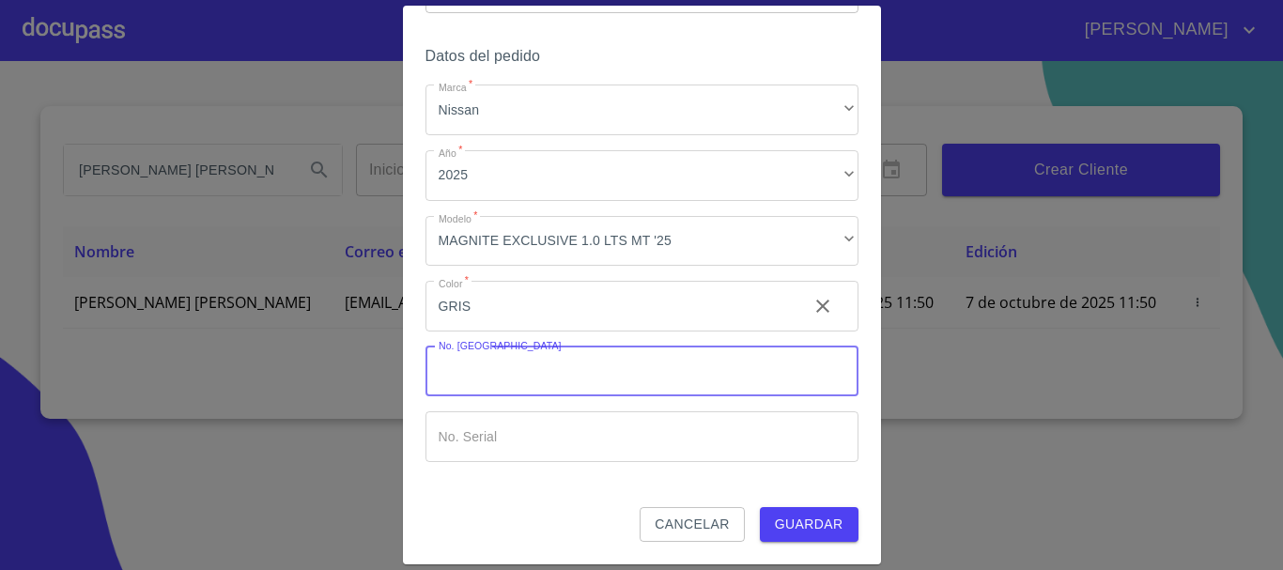
click at [791, 533] on span "Guardar" at bounding box center [809, 524] width 69 height 23
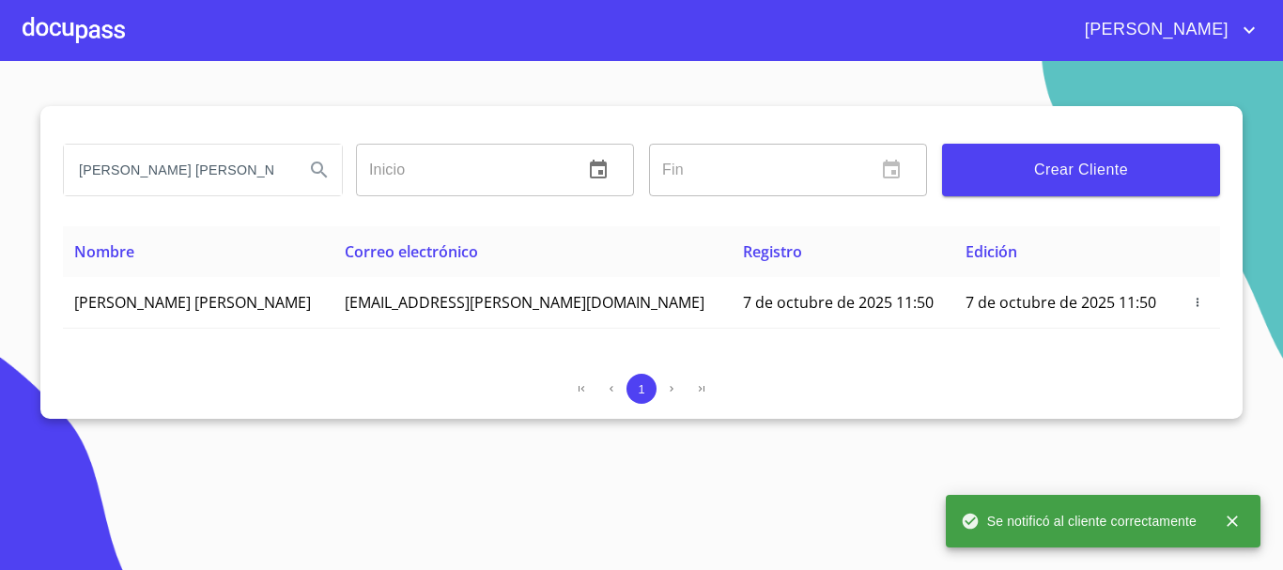
click at [73, 37] on div at bounding box center [74, 30] width 102 height 60
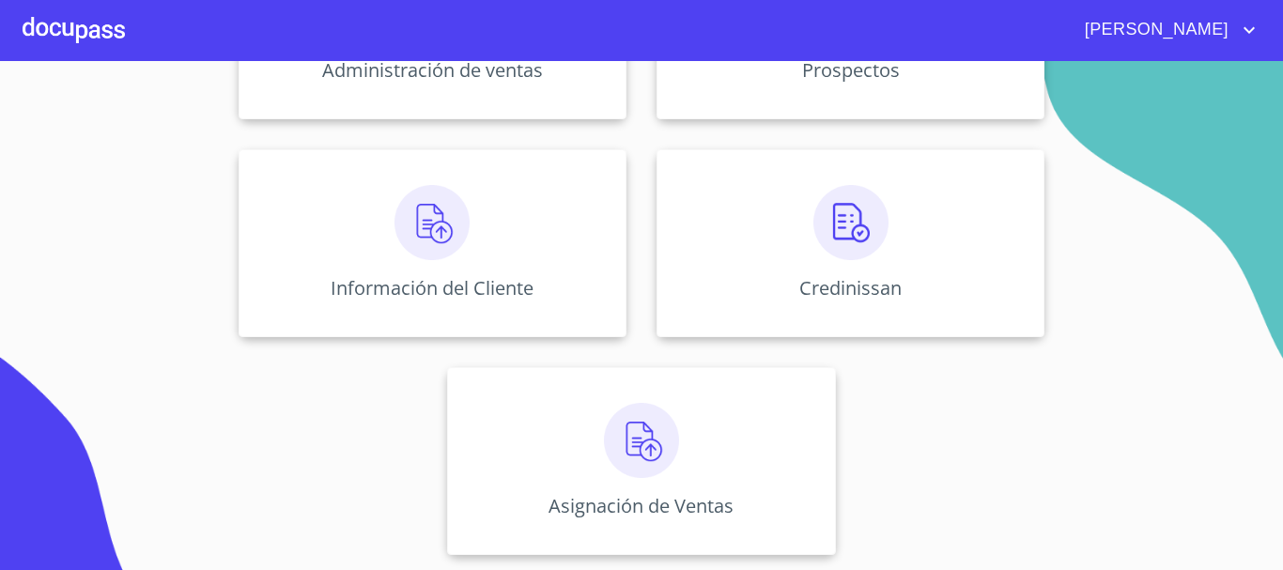
scroll to position [186, 0]
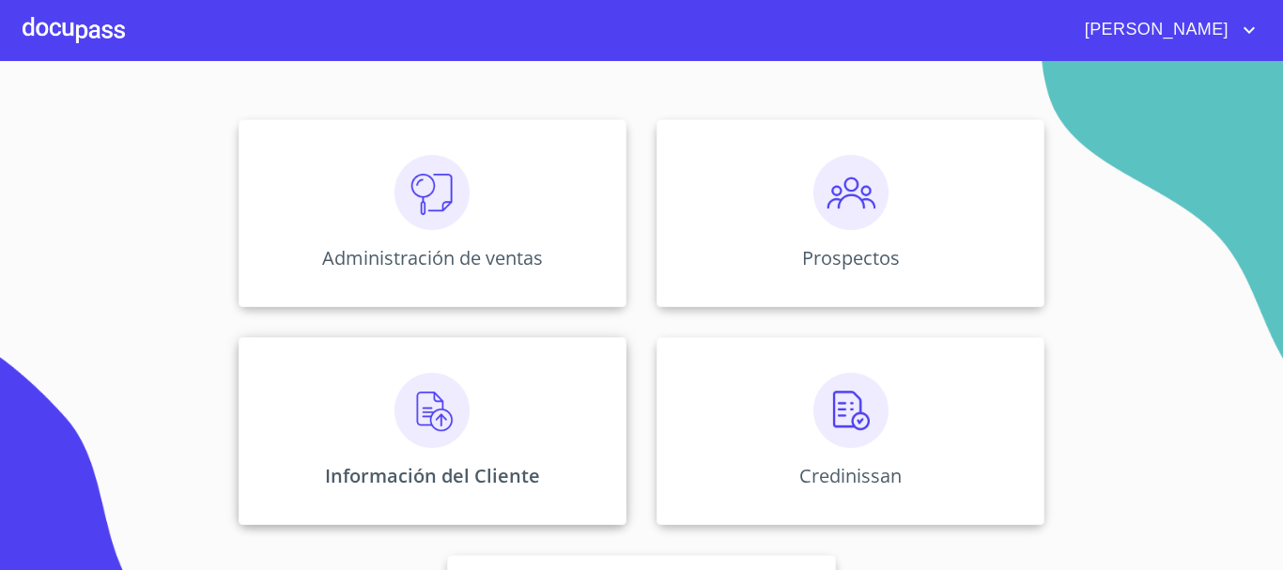
click at [431, 409] on img at bounding box center [431, 410] width 75 height 75
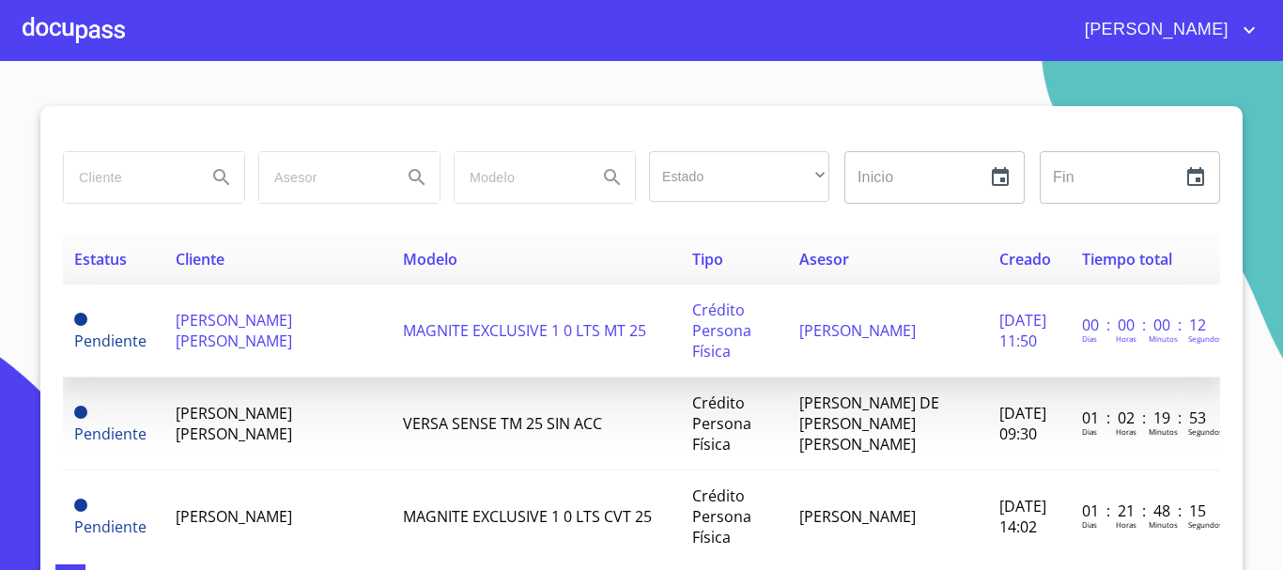
click at [263, 346] on td "[PERSON_NAME] [PERSON_NAME]" at bounding box center [277, 331] width 227 height 93
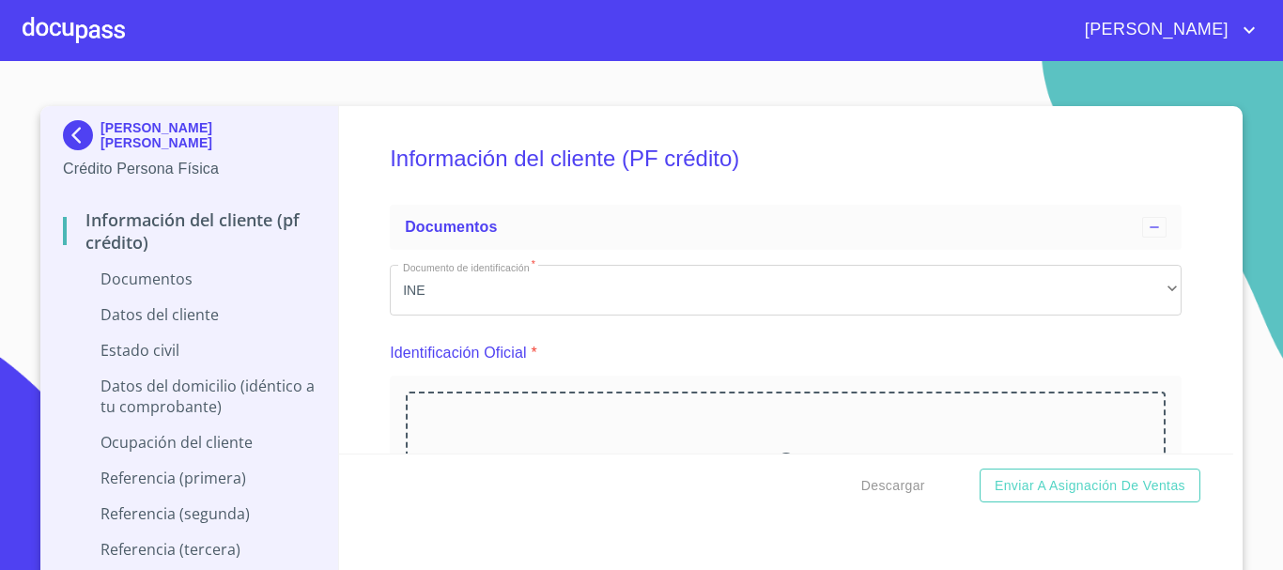
scroll to position [188, 0]
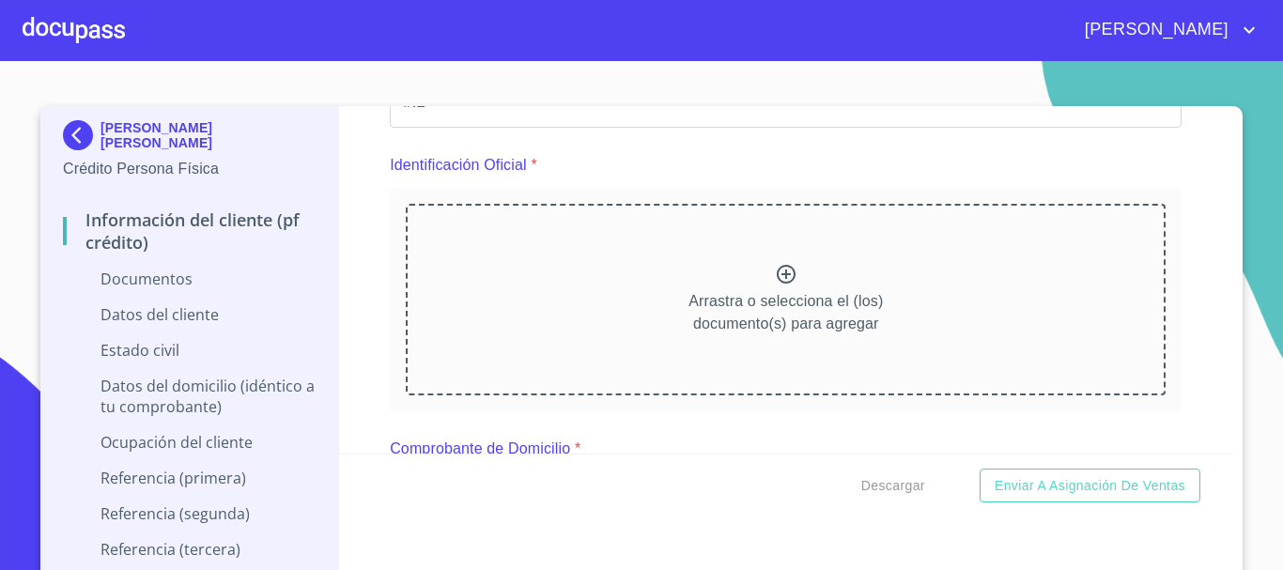
click at [775, 272] on icon at bounding box center [786, 274] width 23 height 23
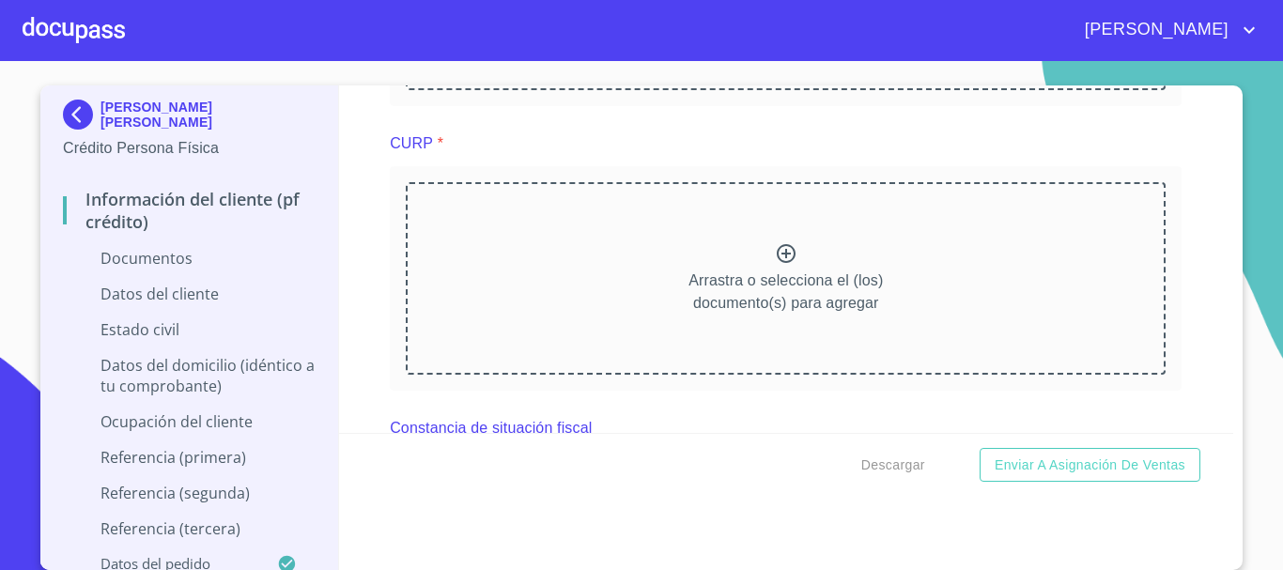
scroll to position [2348, 0]
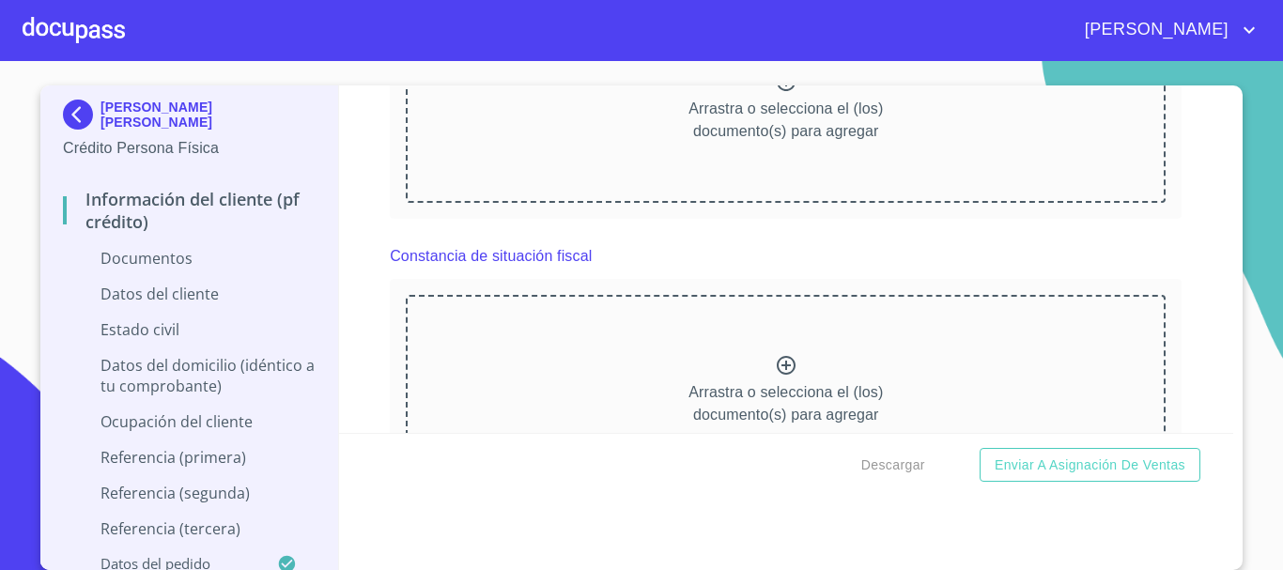
click at [775, 361] on icon at bounding box center [786, 365] width 23 height 23
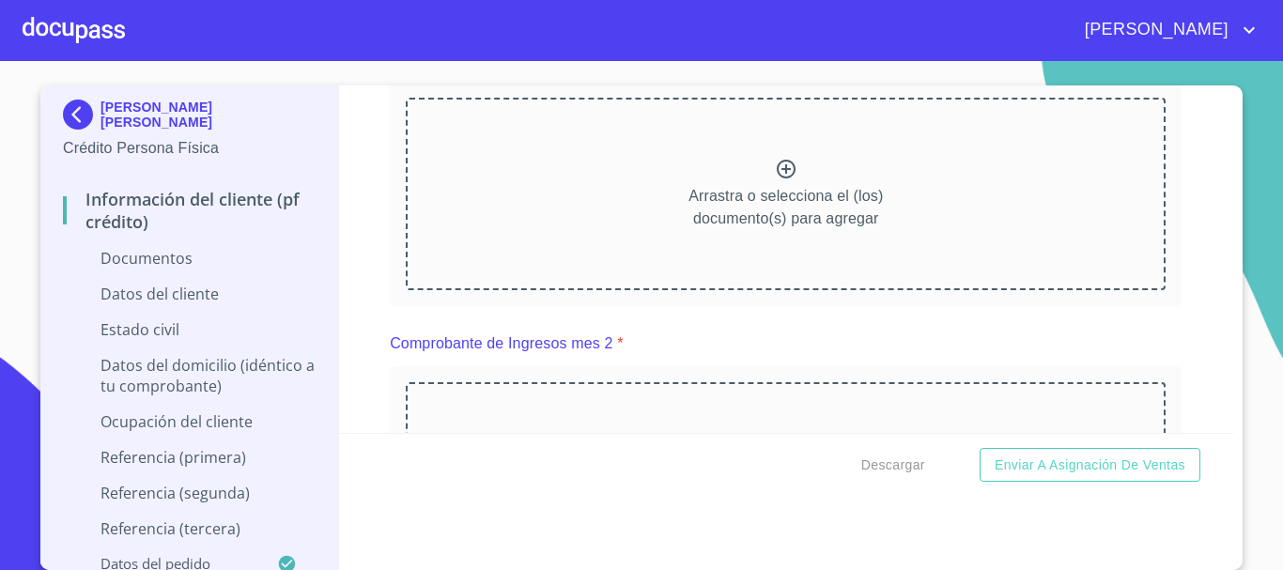
scroll to position [1221, 0]
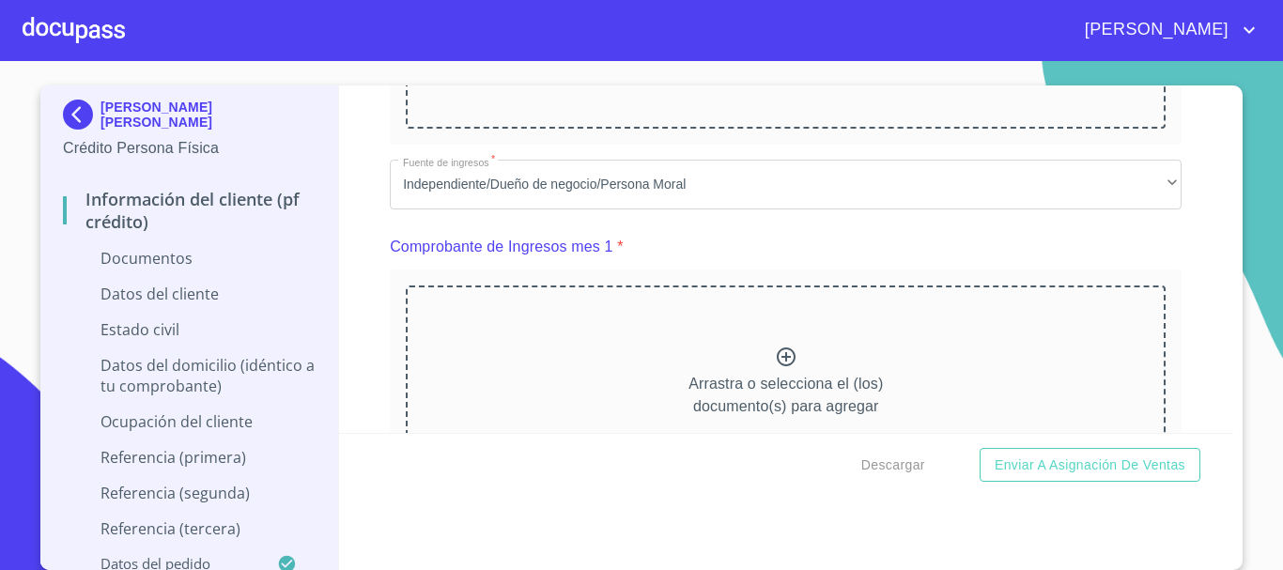
click at [777, 357] on icon at bounding box center [786, 357] width 23 height 23
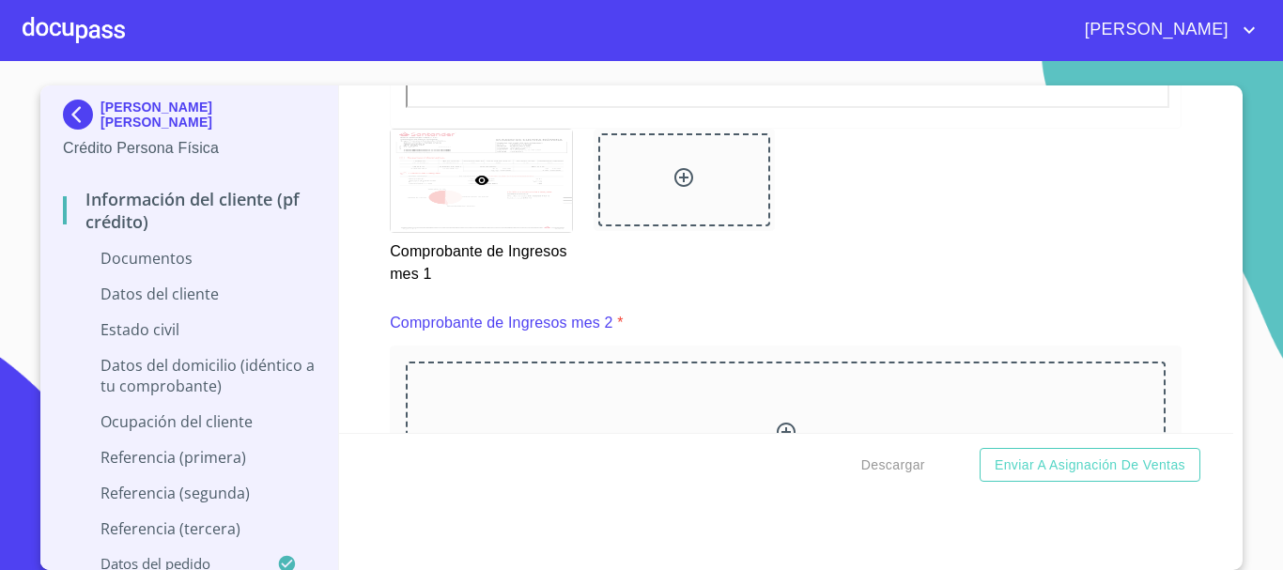
scroll to position [2066, 0]
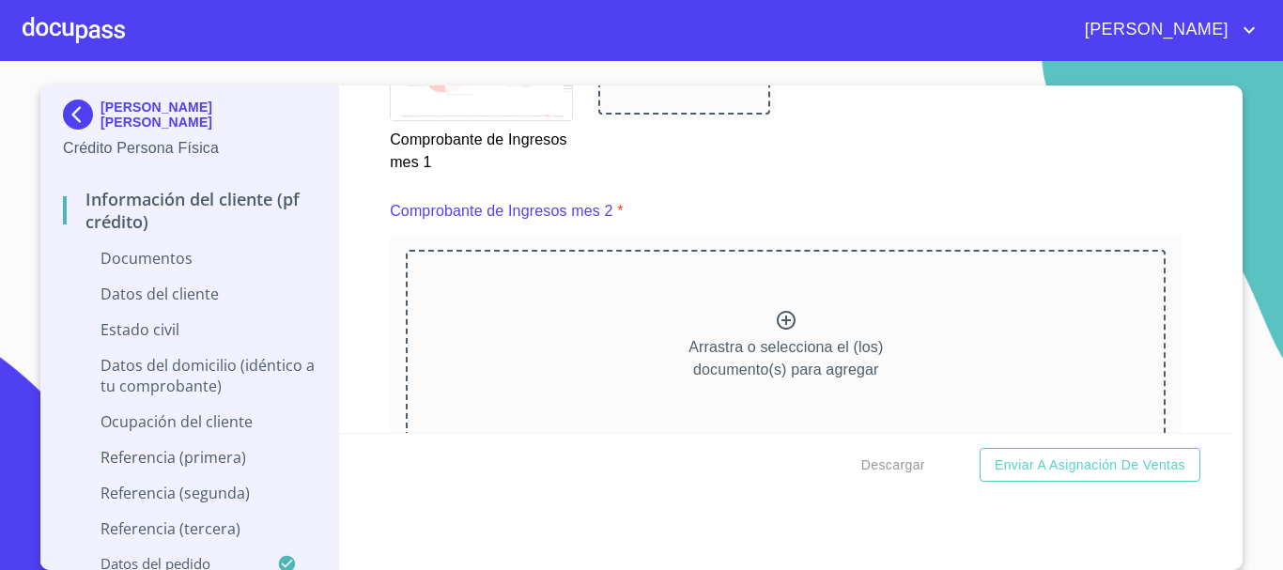
click at [775, 322] on icon at bounding box center [786, 320] width 23 height 23
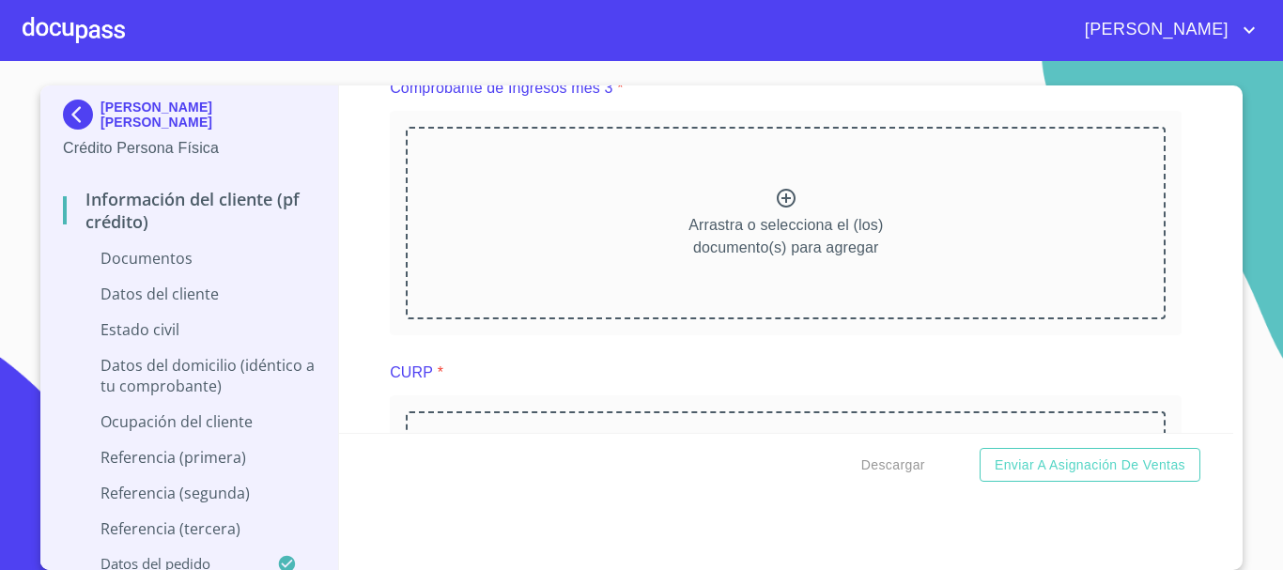
scroll to position [3005, 0]
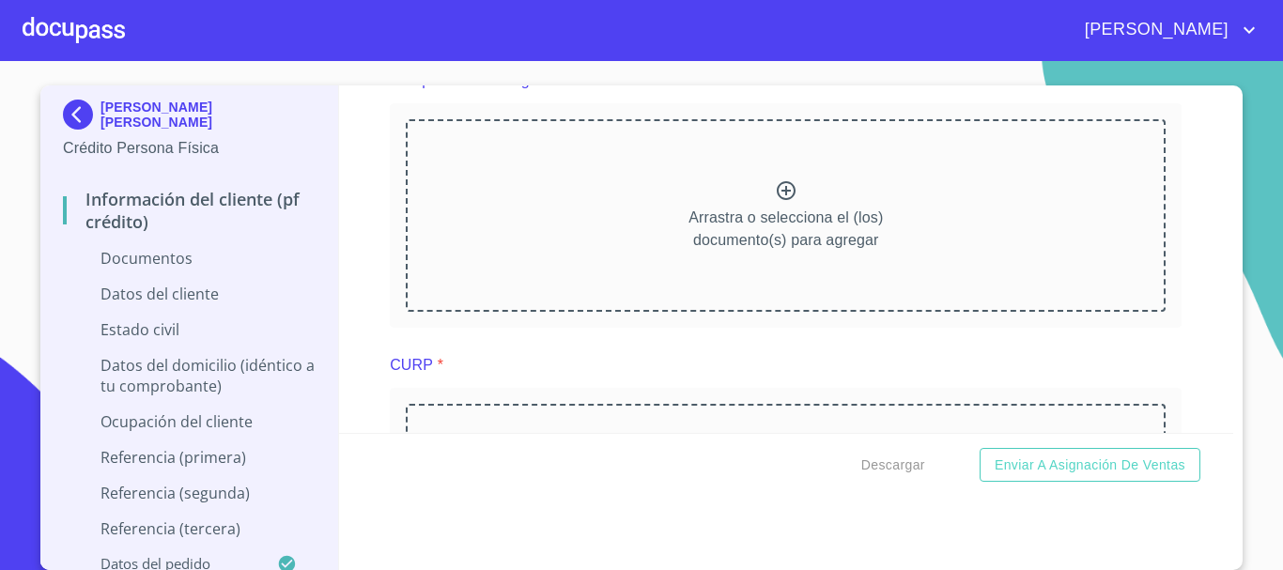
click at [777, 193] on icon at bounding box center [786, 190] width 23 height 23
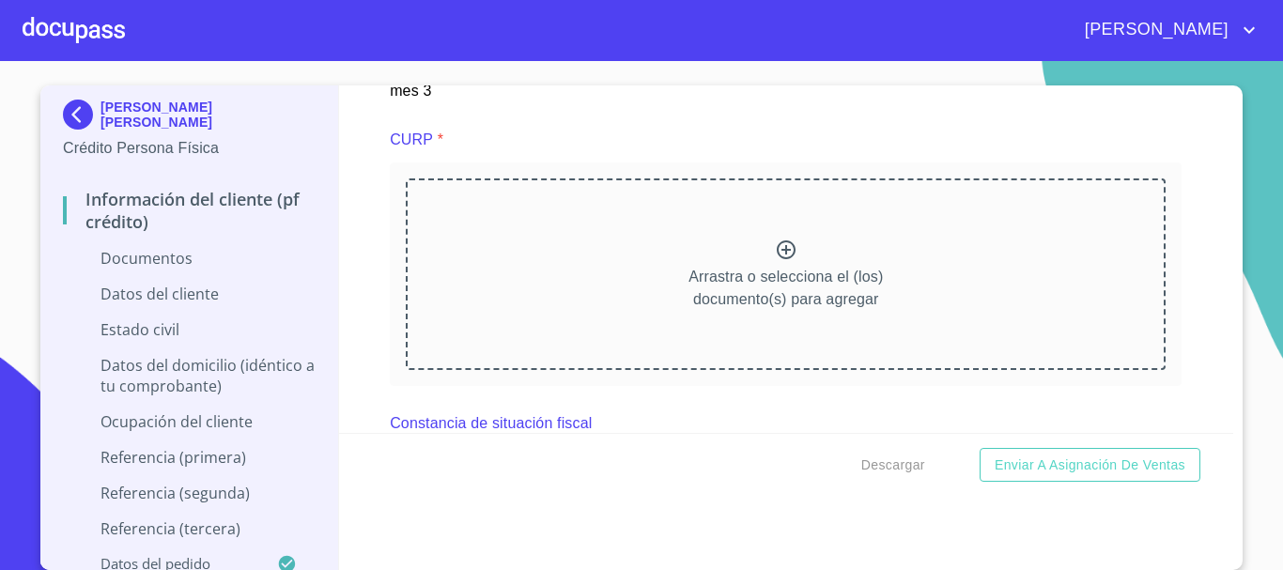
scroll to position [3756, 0]
click at [775, 247] on icon at bounding box center [786, 249] width 23 height 23
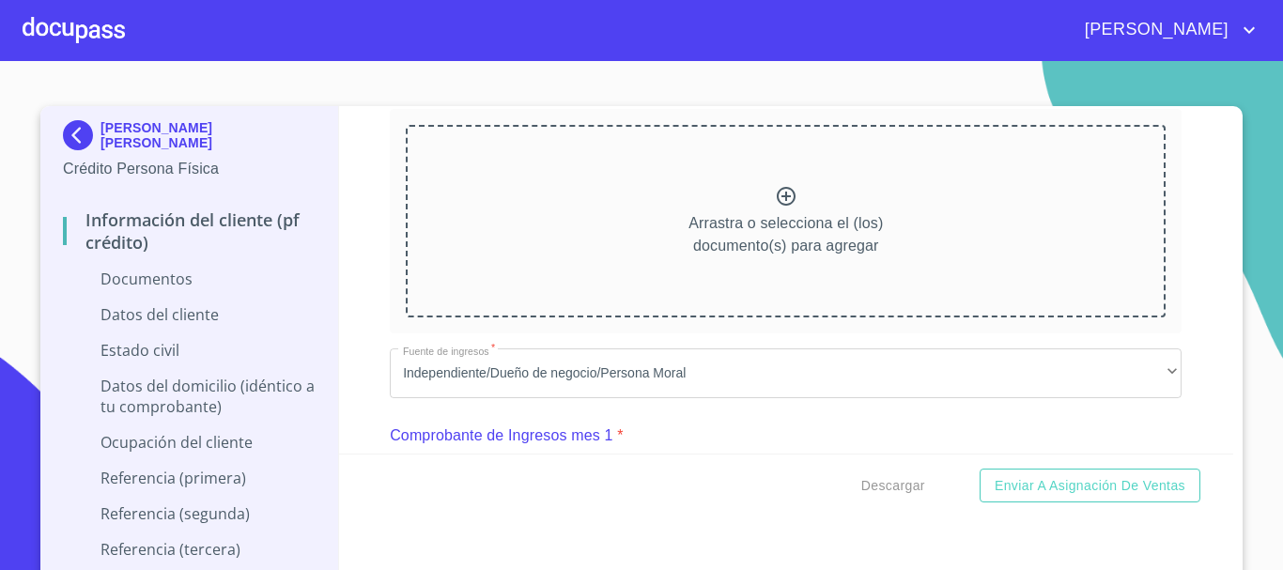
scroll to position [939, 0]
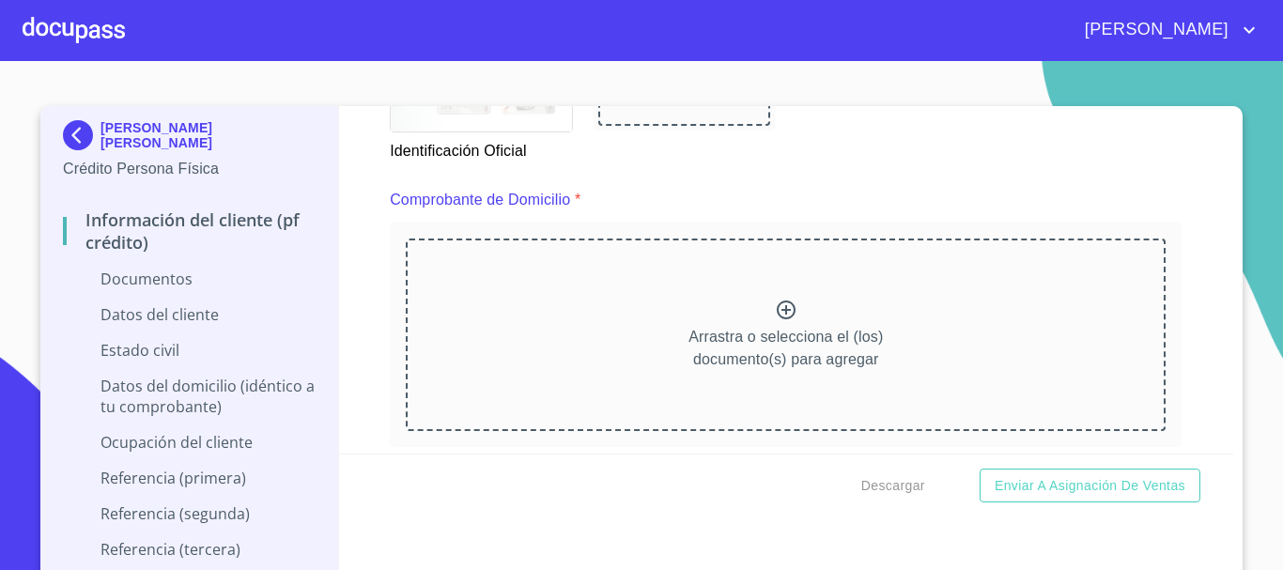
click at [777, 310] on icon at bounding box center [786, 309] width 19 height 19
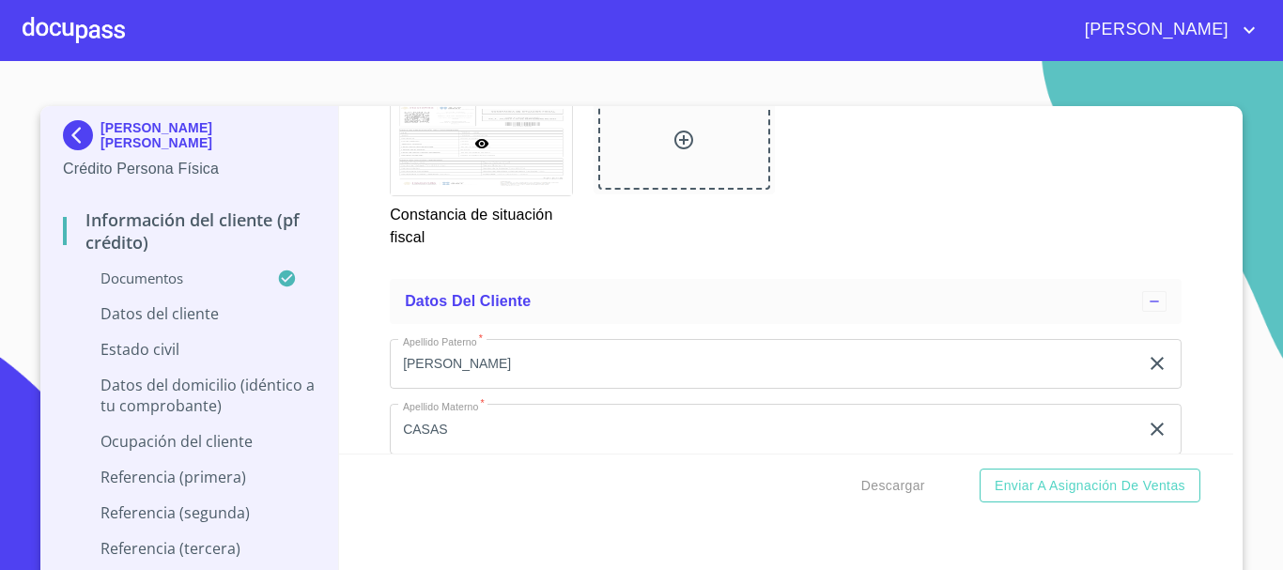
scroll to position [6010, 0]
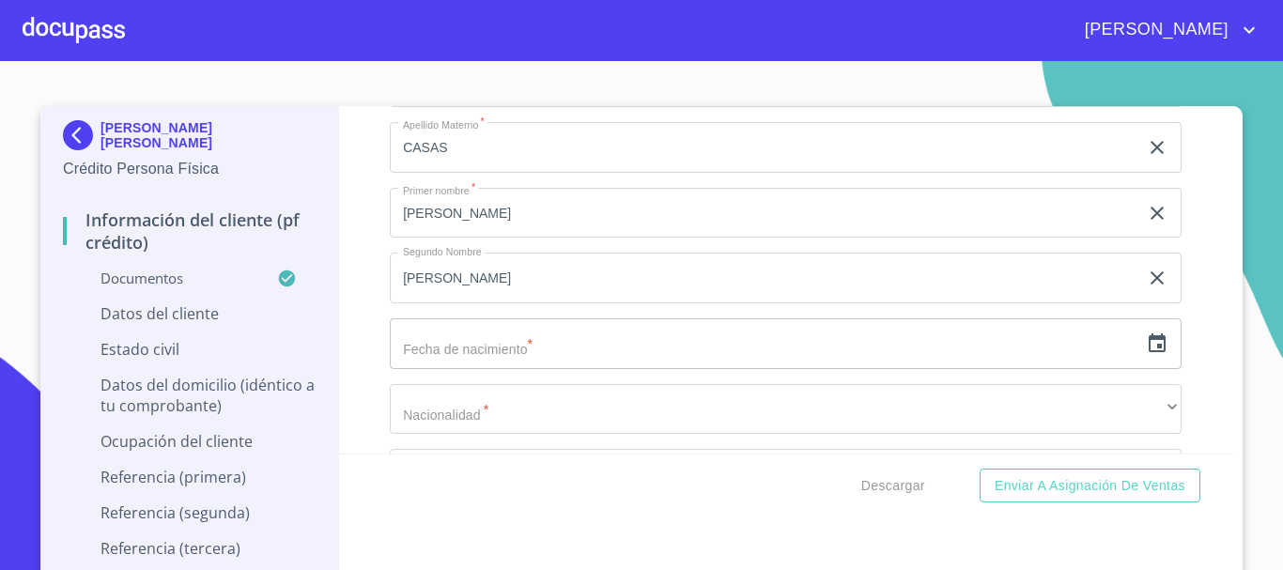
click at [1146, 355] on icon "button" at bounding box center [1157, 343] width 23 height 23
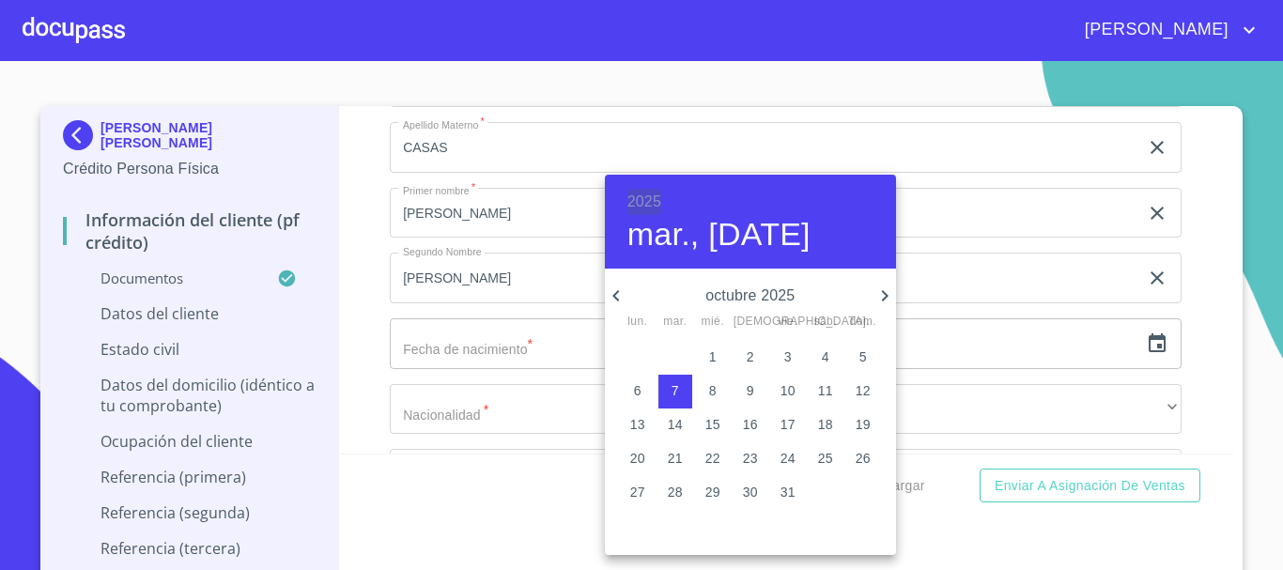
click at [647, 196] on h6 "2025" at bounding box center [644, 202] width 34 height 26
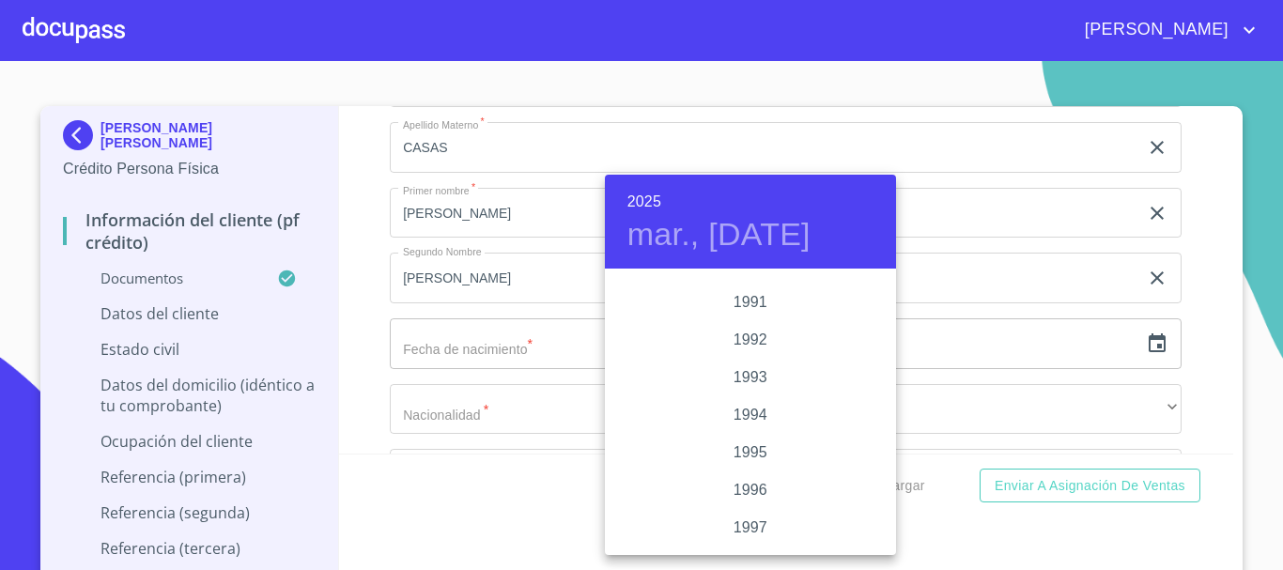
scroll to position [2423, 0]
click at [746, 384] on div "1992" at bounding box center [750, 384] width 291 height 38
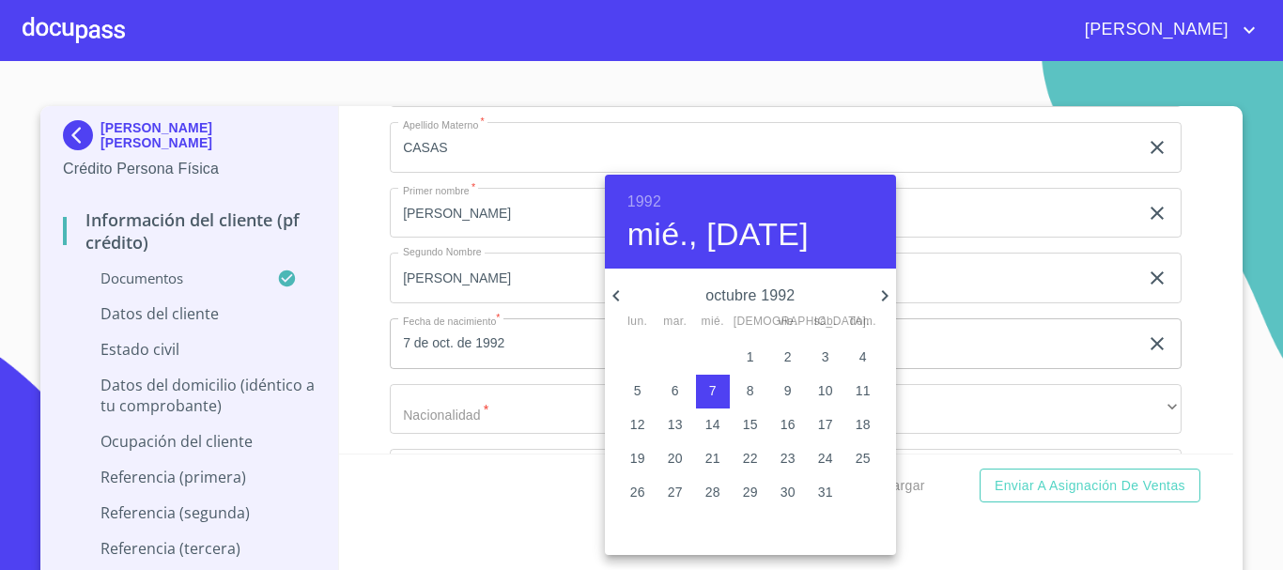
click at [877, 299] on icon "button" at bounding box center [884, 296] width 23 height 23
click at [635, 454] on p "16" at bounding box center [637, 458] width 15 height 19
type input "16 de nov. de 1992"
click at [1178, 319] on div at bounding box center [641, 285] width 1283 height 570
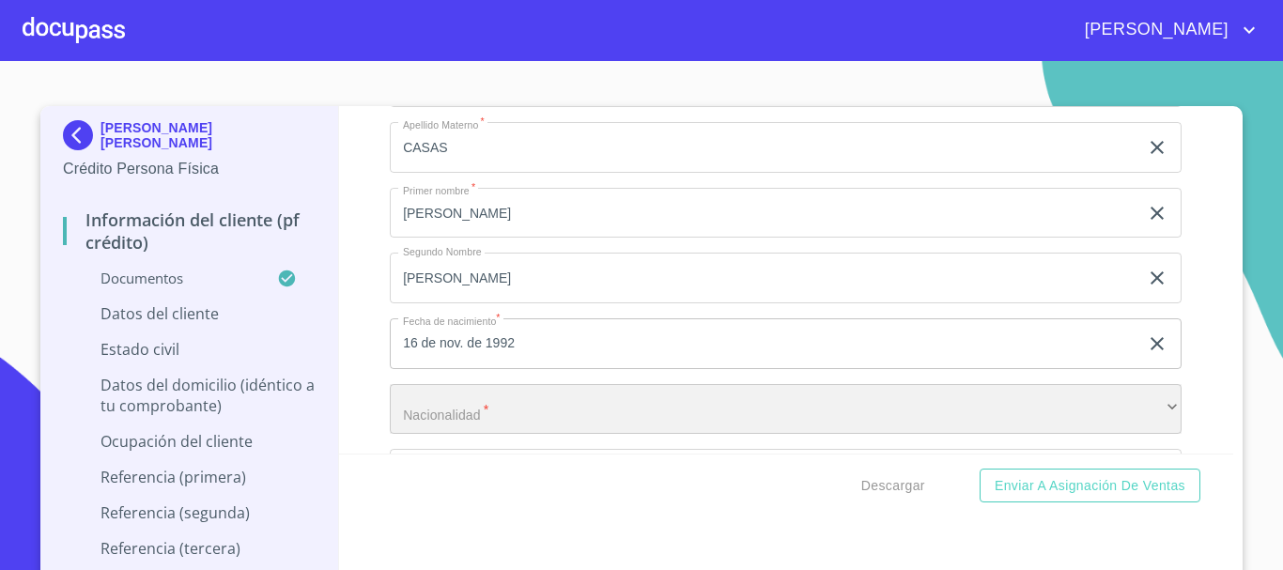
click at [468, 435] on div "​" at bounding box center [786, 409] width 792 height 51
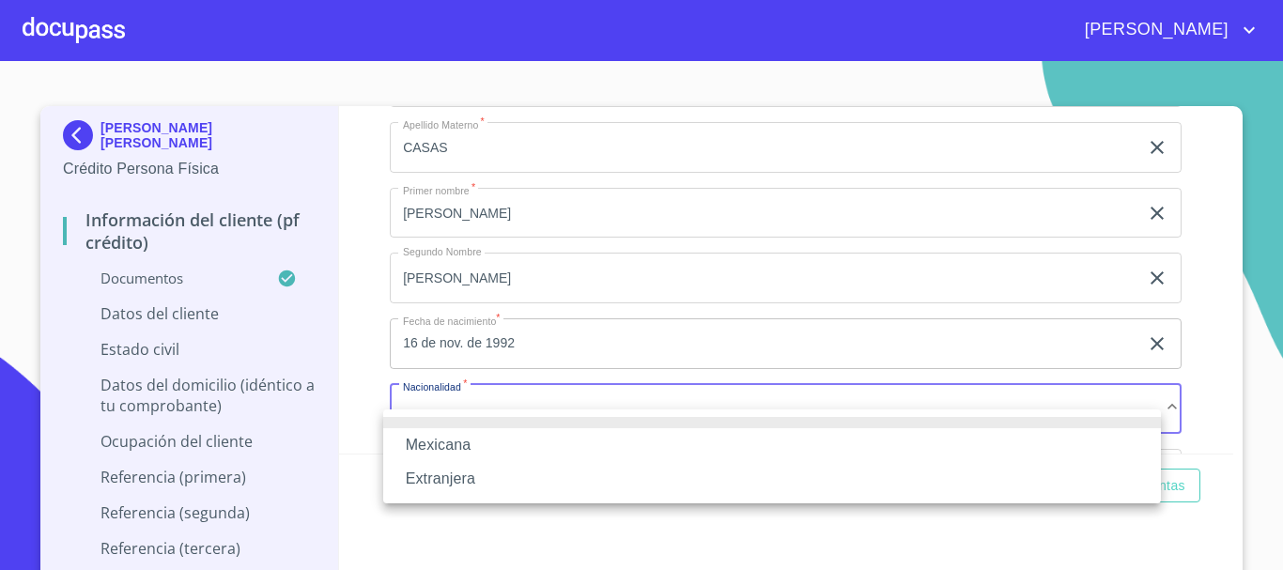
click at [477, 440] on li "Mexicana" at bounding box center [772, 445] width 778 height 34
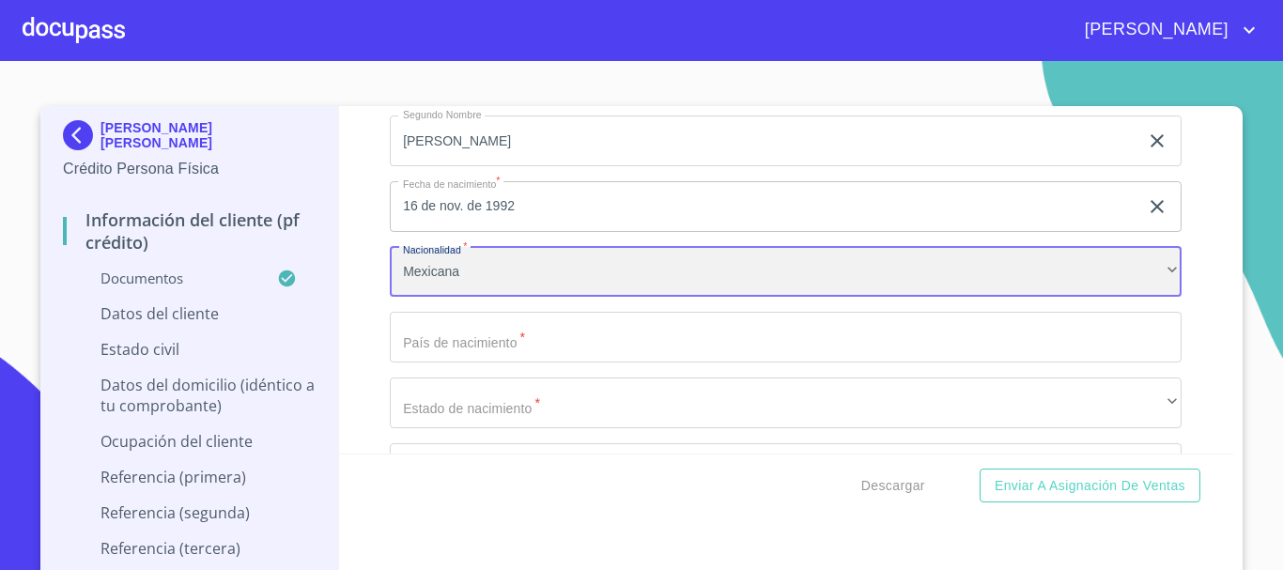
scroll to position [6201, 0]
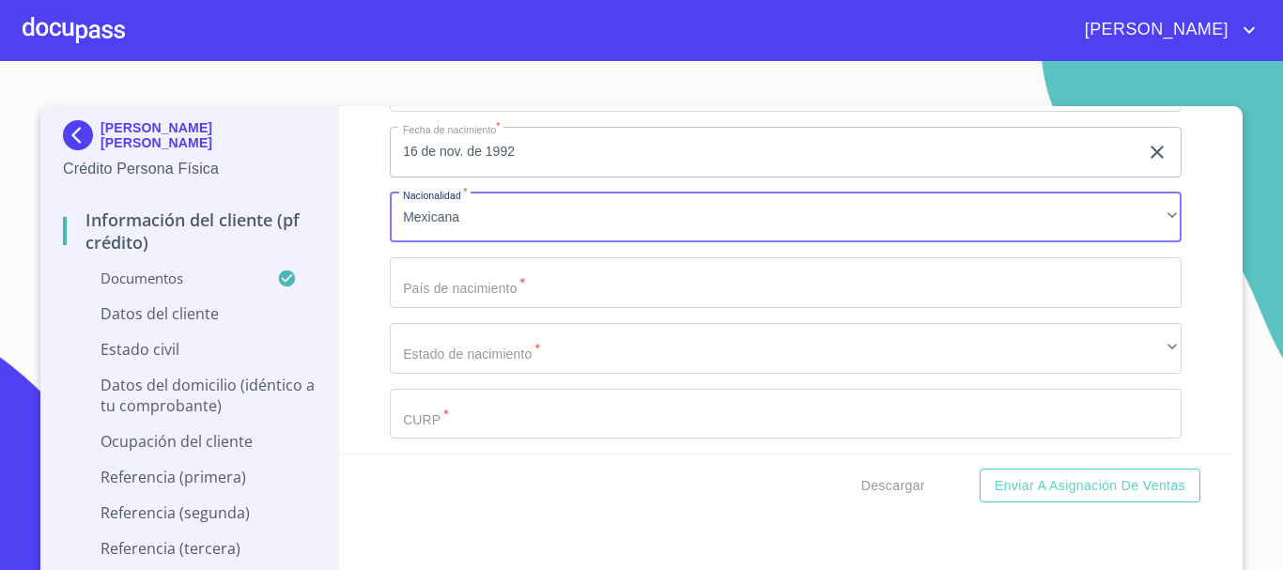
click at [527, 308] on input "Documento de identificación   *" at bounding box center [786, 282] width 792 height 51
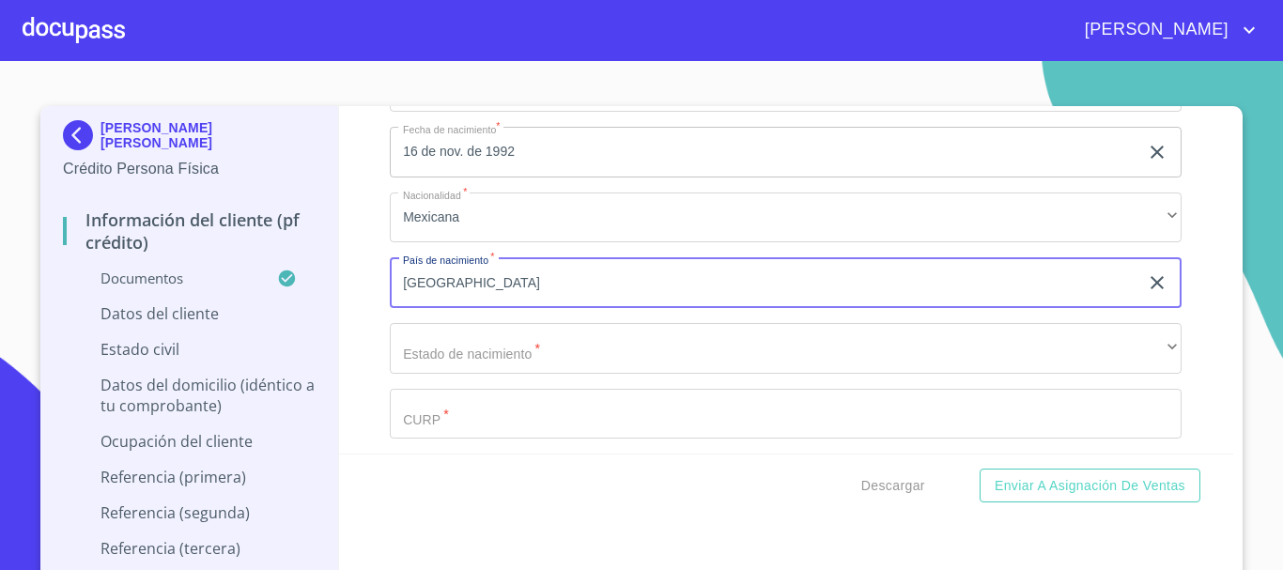
type input "[GEOGRAPHIC_DATA]"
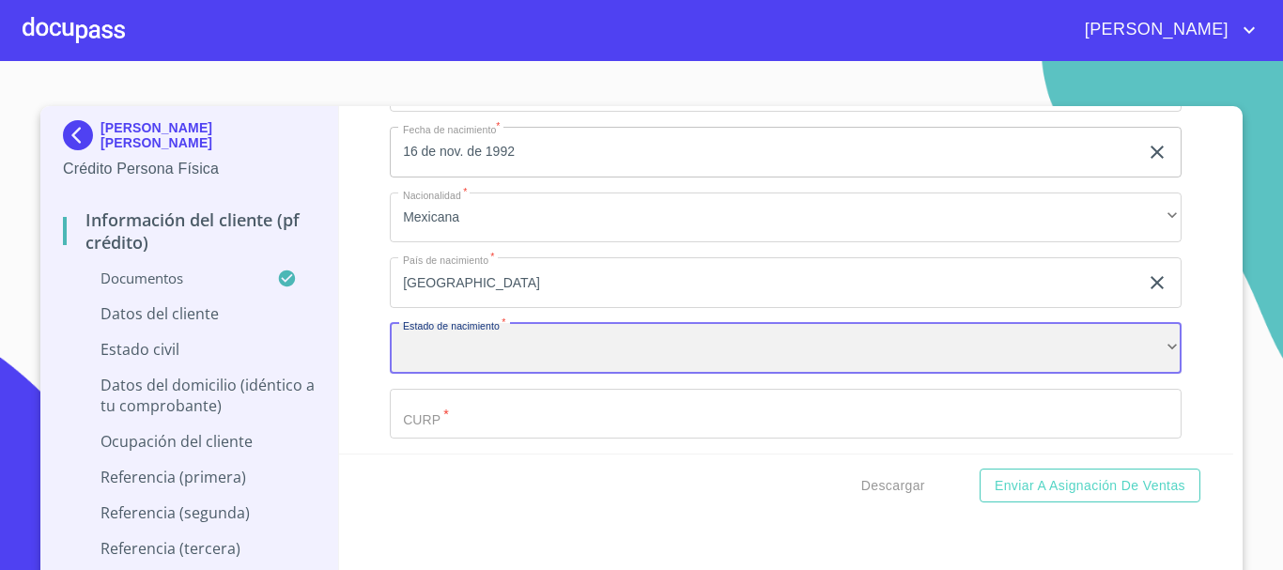
click at [500, 362] on div "​" at bounding box center [786, 348] width 792 height 51
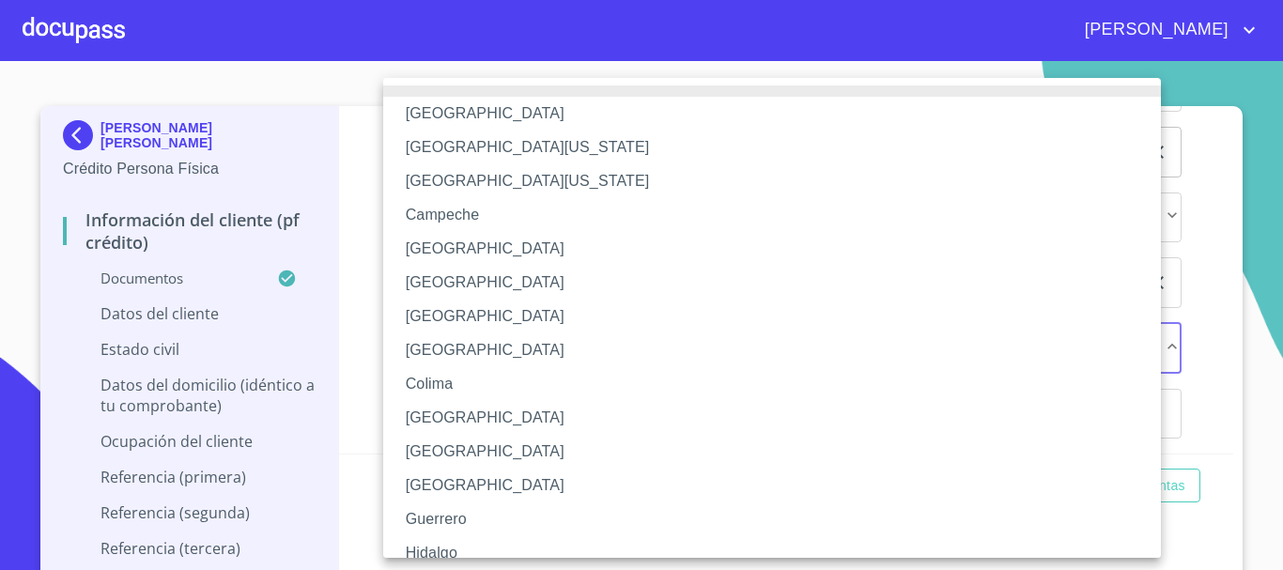
scroll to position [270, 0]
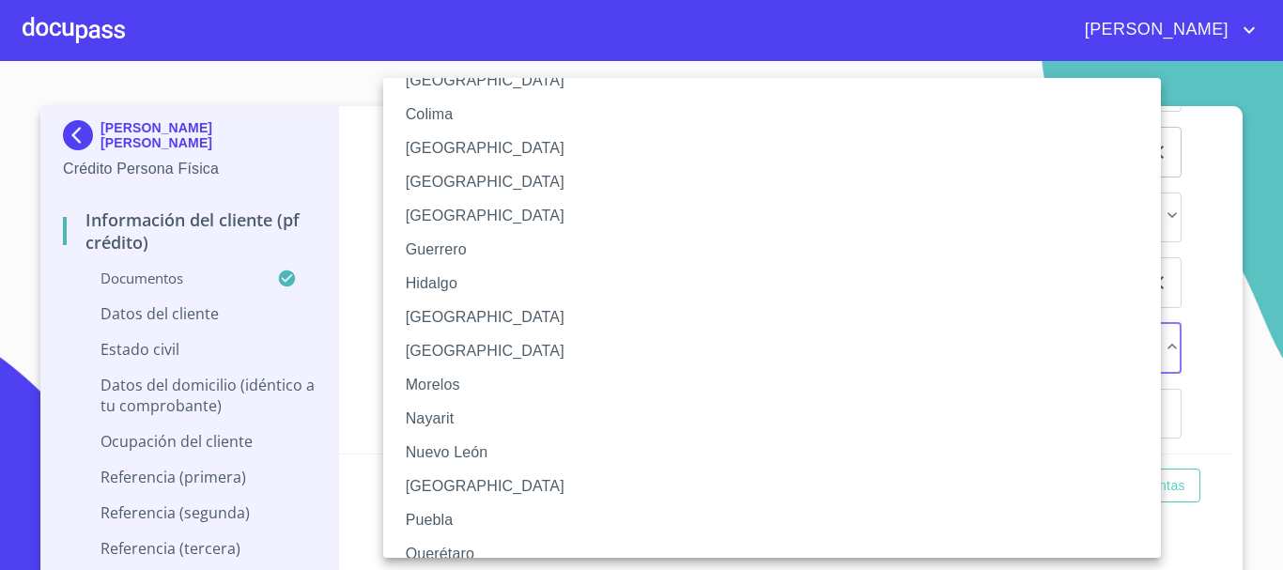
click at [497, 318] on li "[GEOGRAPHIC_DATA]" at bounding box center [779, 317] width 792 height 34
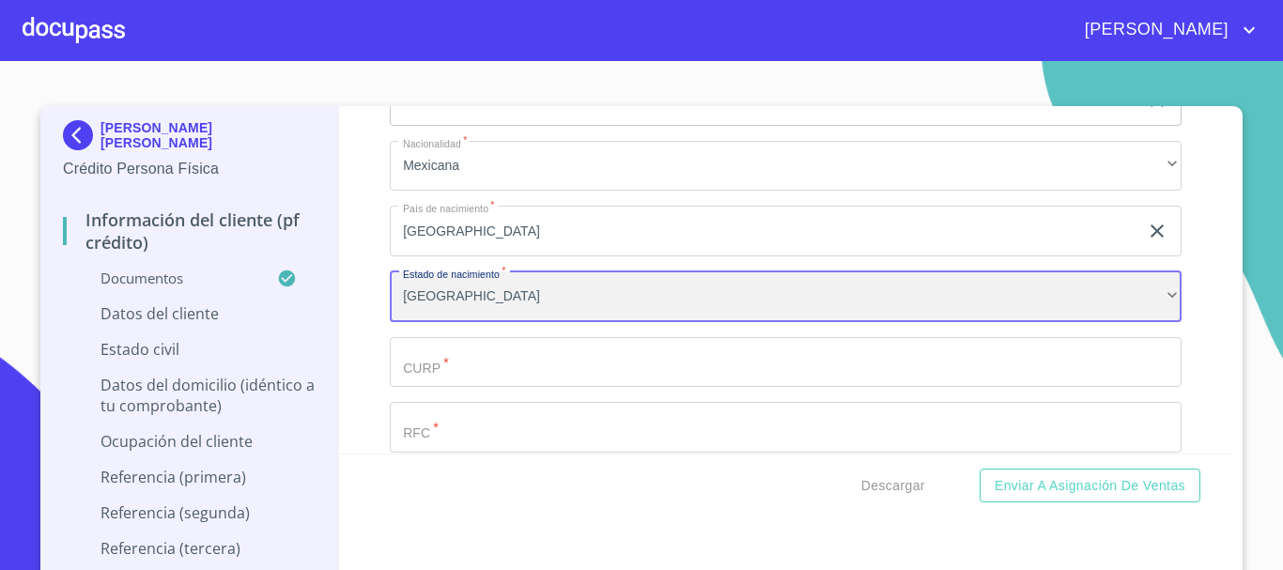
scroll to position [6295, 0]
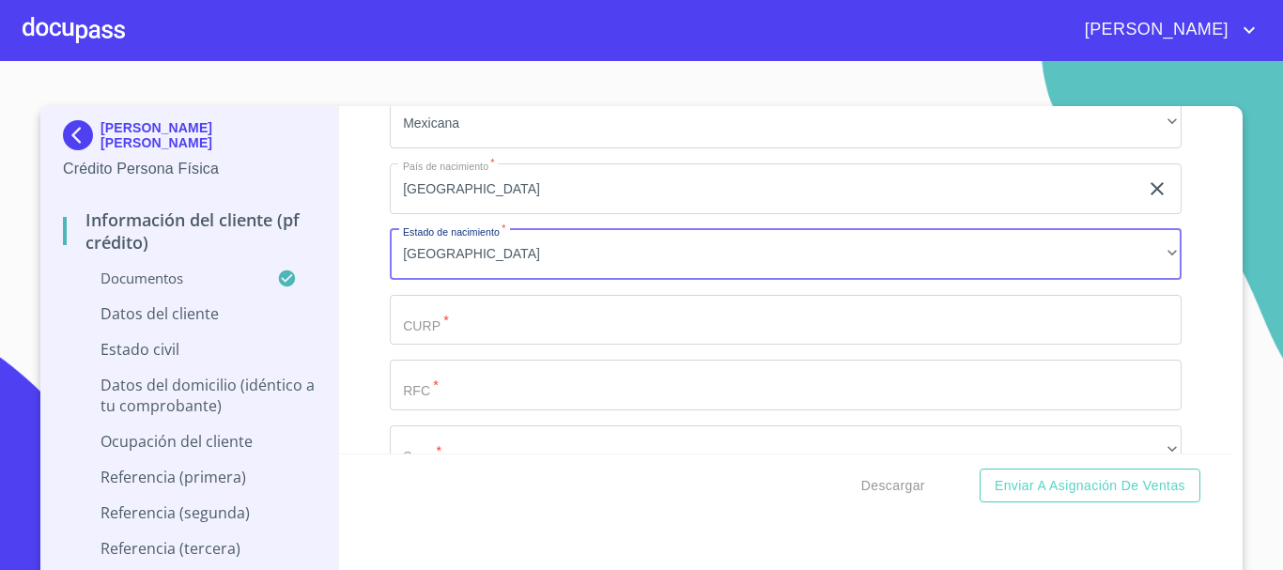
click at [508, 346] on input "Documento de identificación   *" at bounding box center [786, 320] width 792 height 51
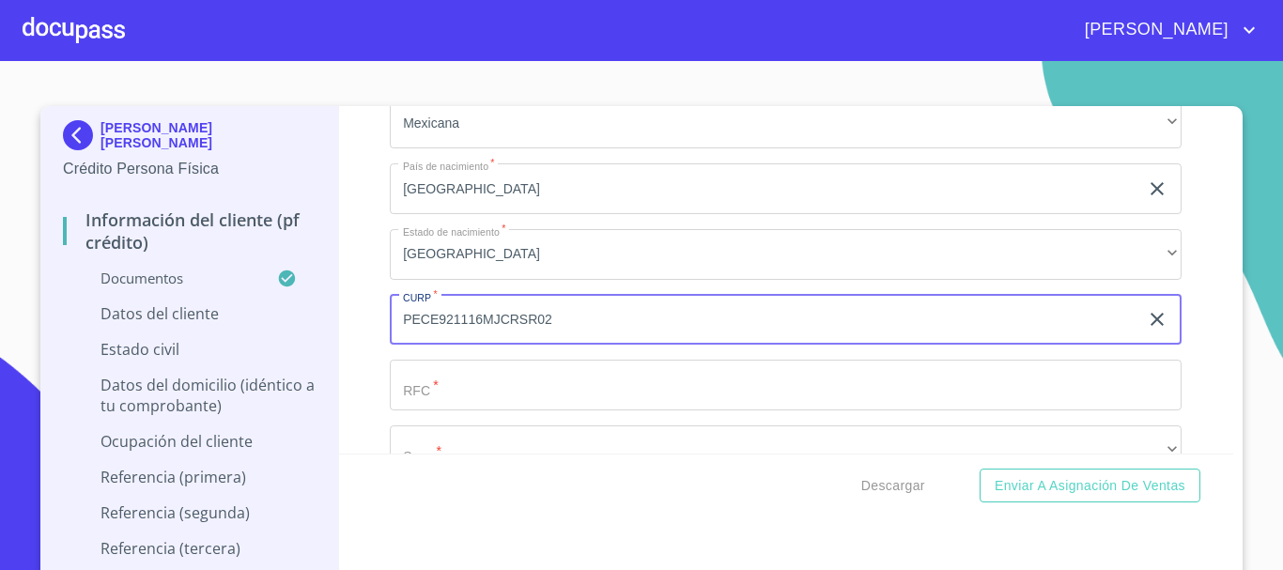
type input "PECE921116MJCRSR02"
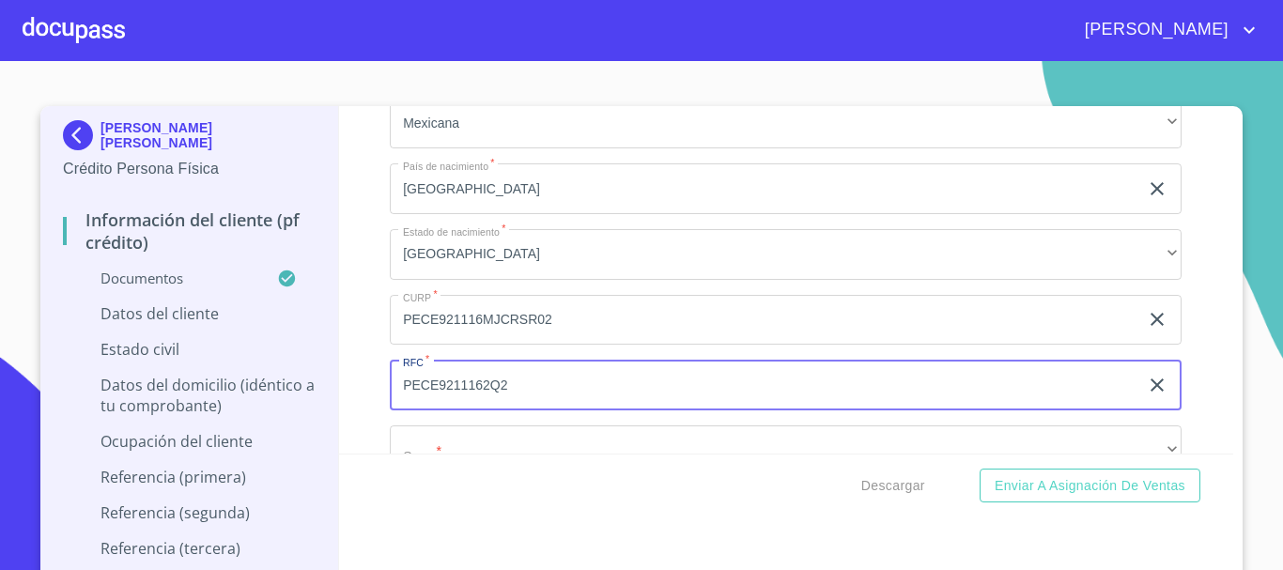
type input "PECE9211162Q2"
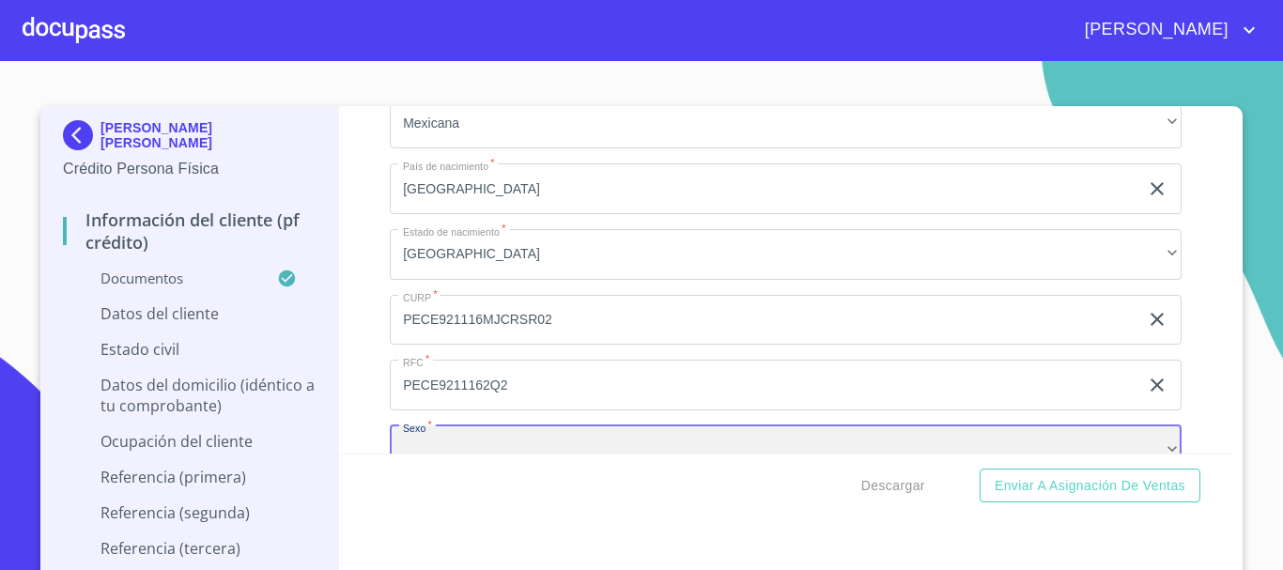
scroll to position [6340, 0]
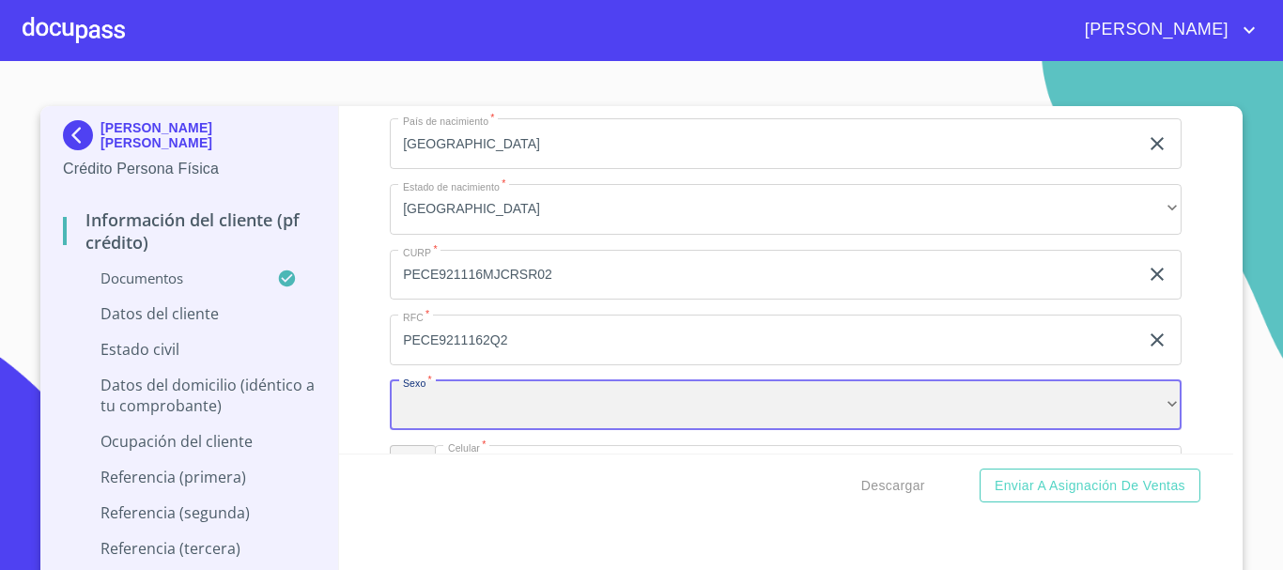
click at [531, 431] on div "​" at bounding box center [786, 405] width 792 height 51
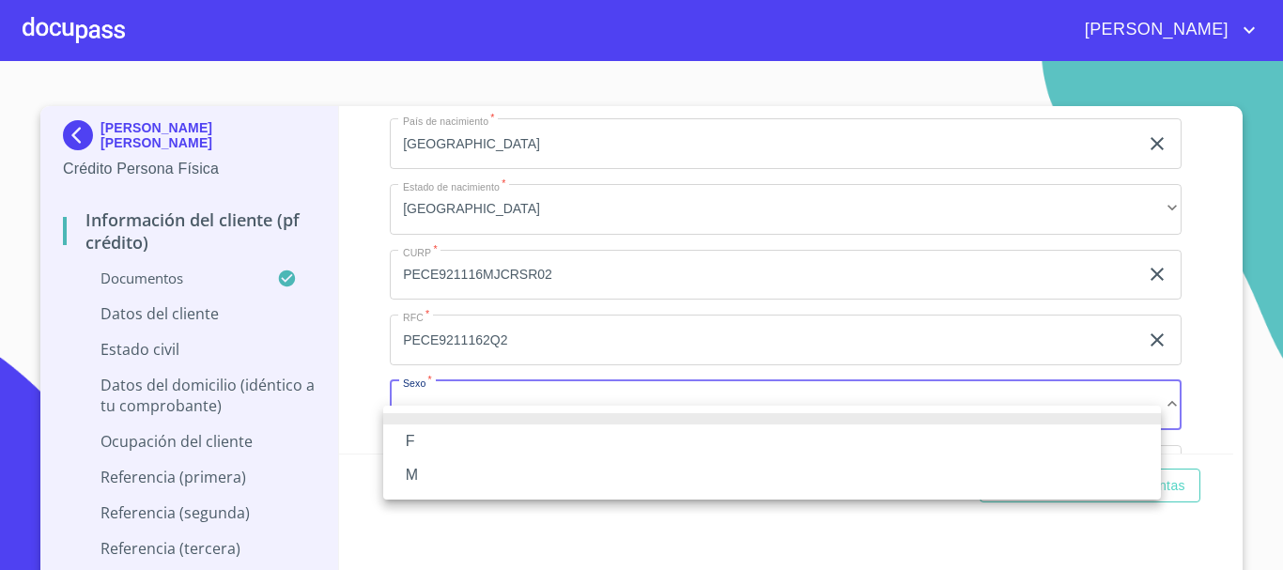
click at [500, 441] on li "F" at bounding box center [772, 441] width 778 height 34
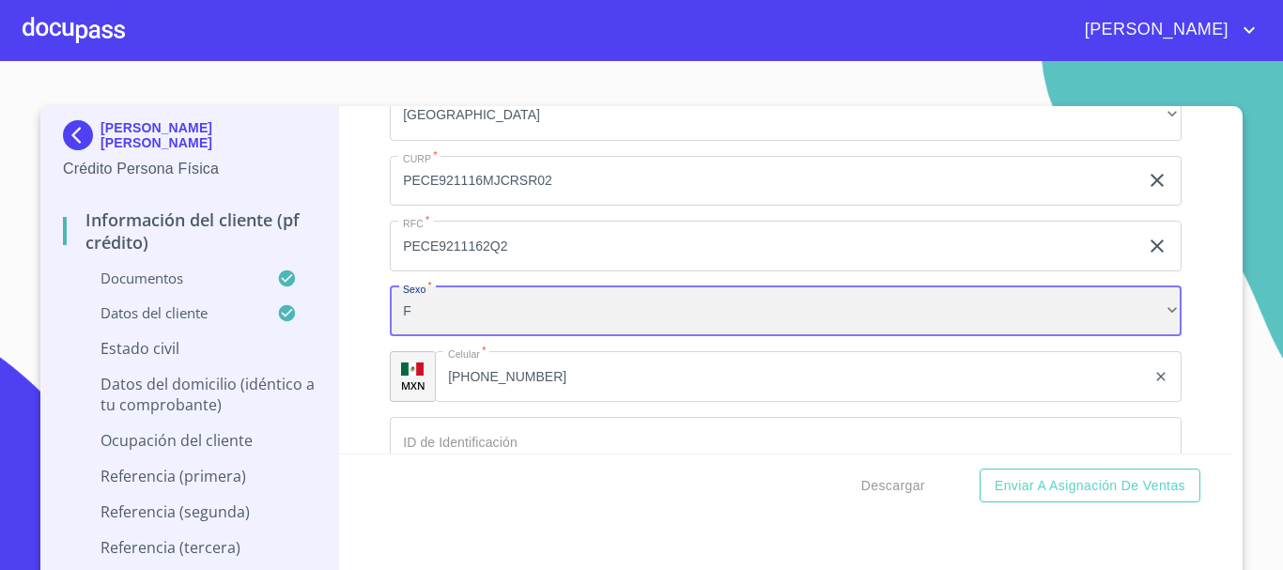
scroll to position [6622, 0]
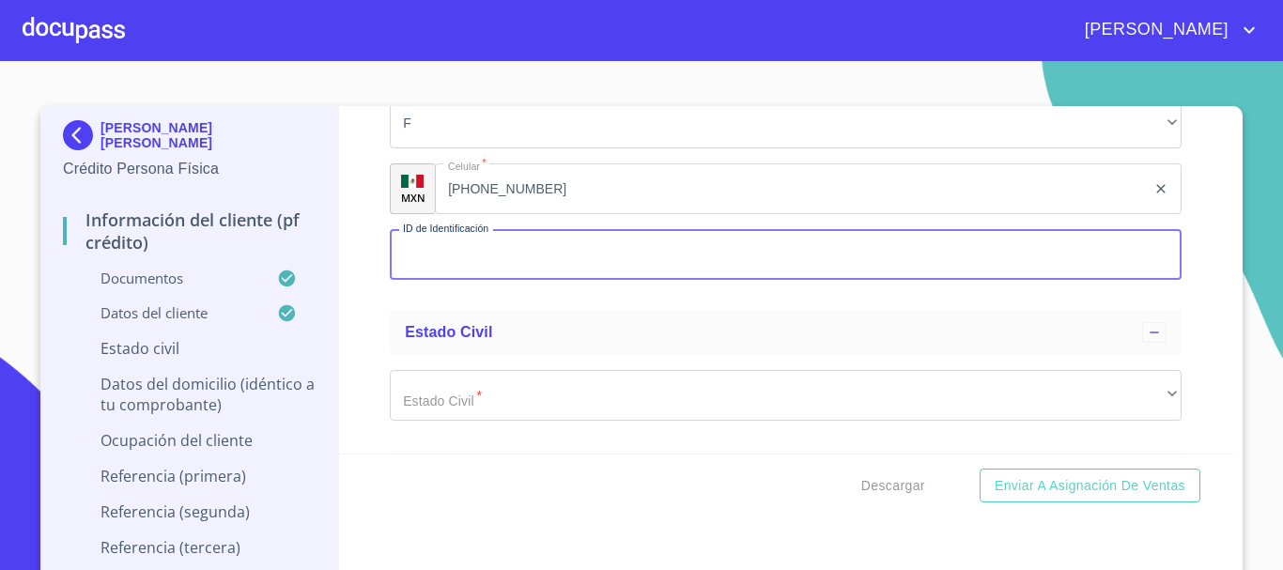
click at [470, 280] on input "Documento de identificación   *" at bounding box center [786, 254] width 792 height 51
type input "2396628181"
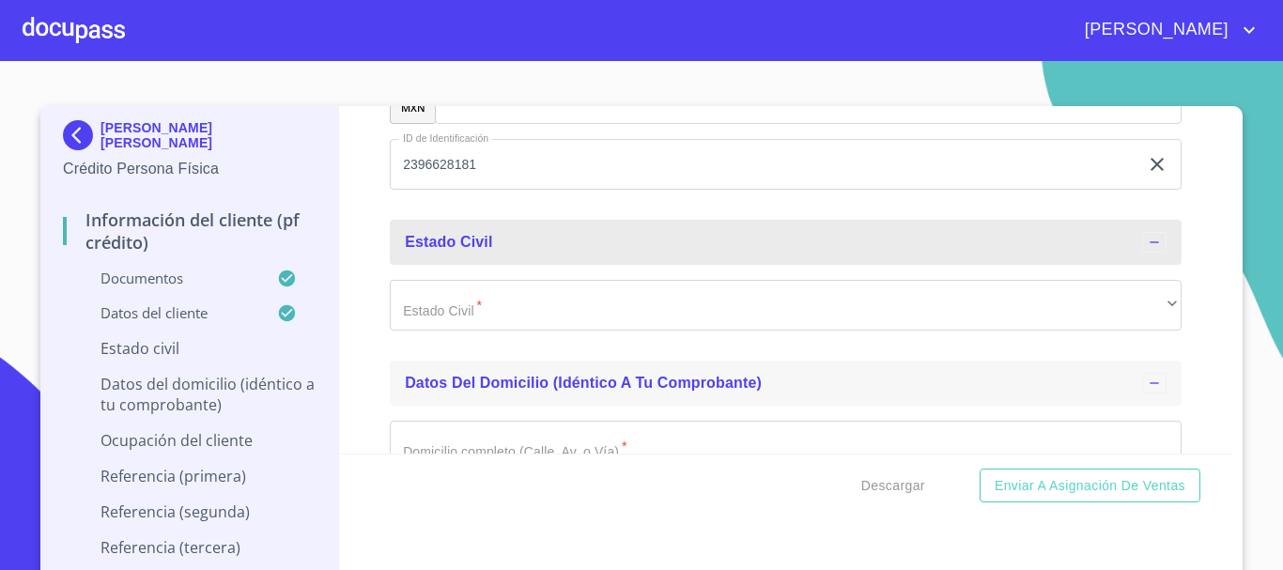
scroll to position [6810, 0]
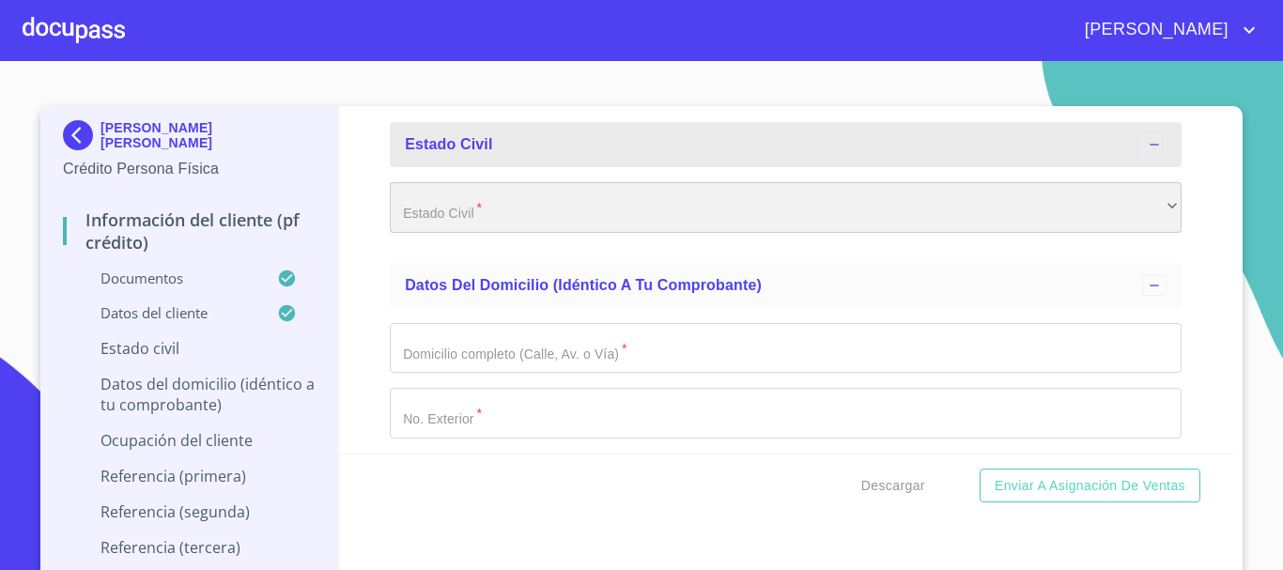
click at [413, 217] on div "​" at bounding box center [786, 207] width 792 height 51
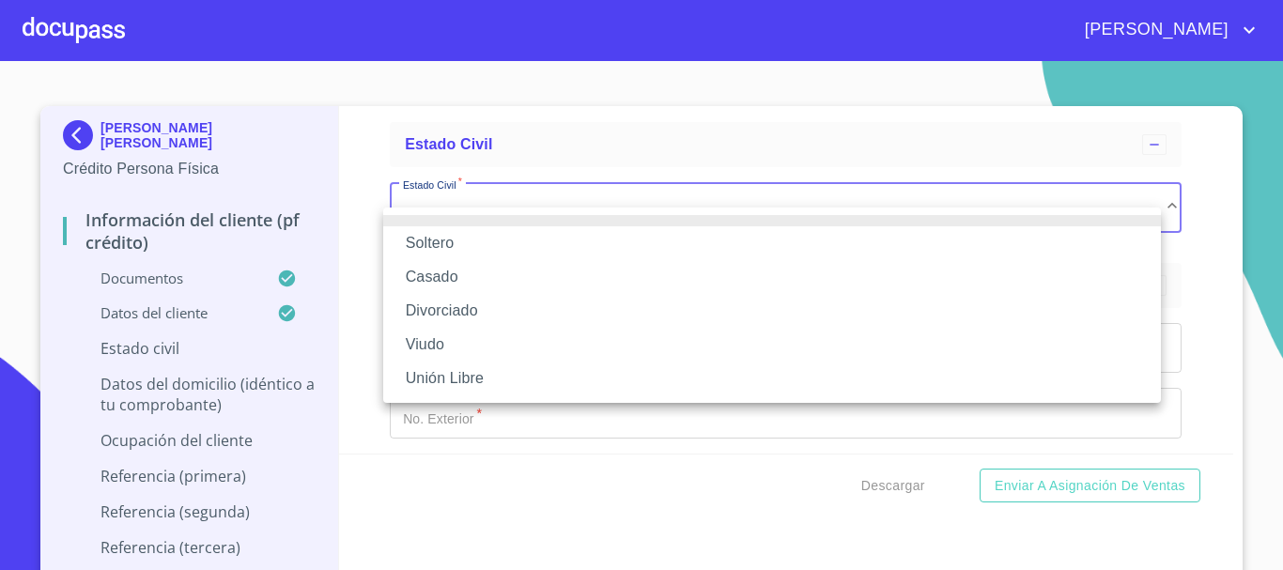
click at [443, 276] on li "Casado" at bounding box center [772, 277] width 778 height 34
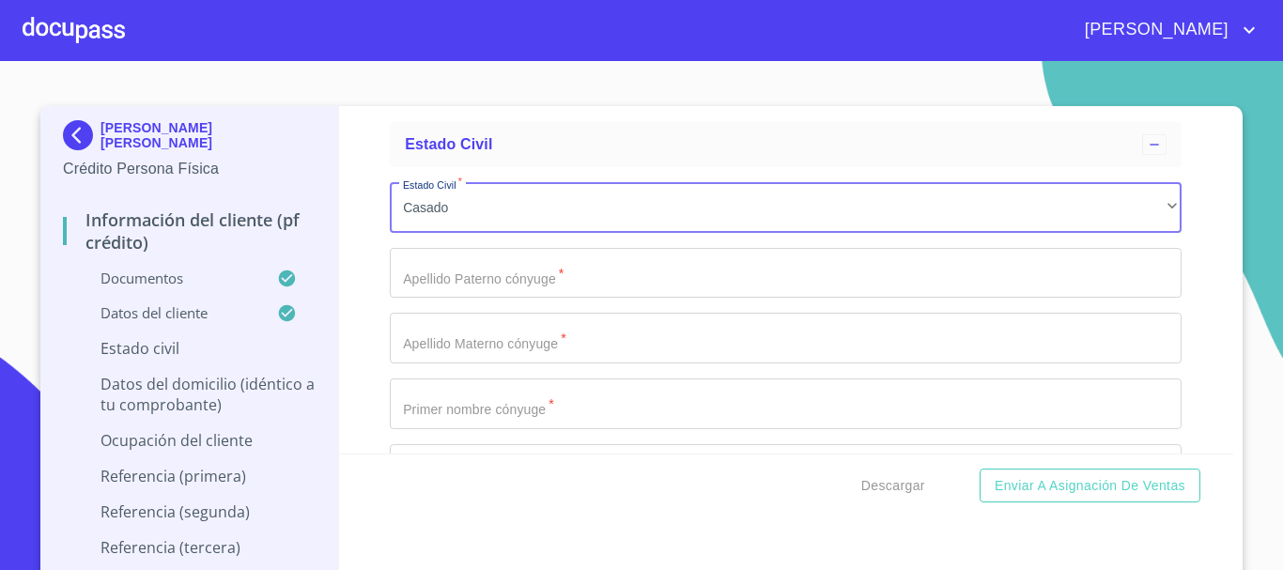
click at [474, 299] on input "Documento de identificación   *" at bounding box center [786, 273] width 792 height 51
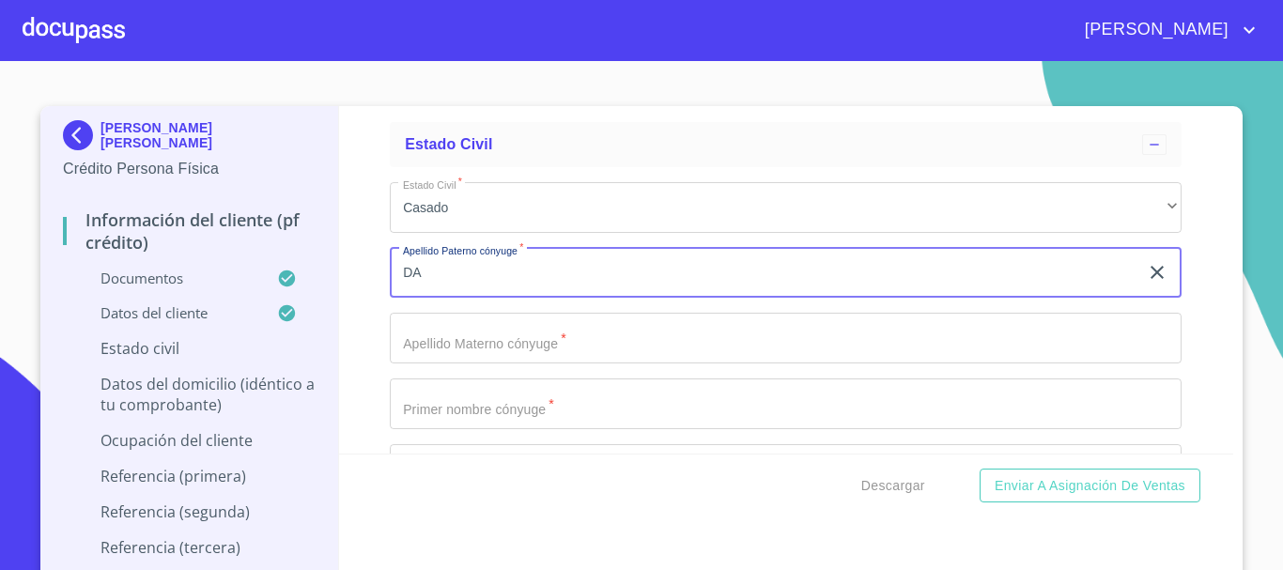
type input "D"
type input "[PERSON_NAME]"
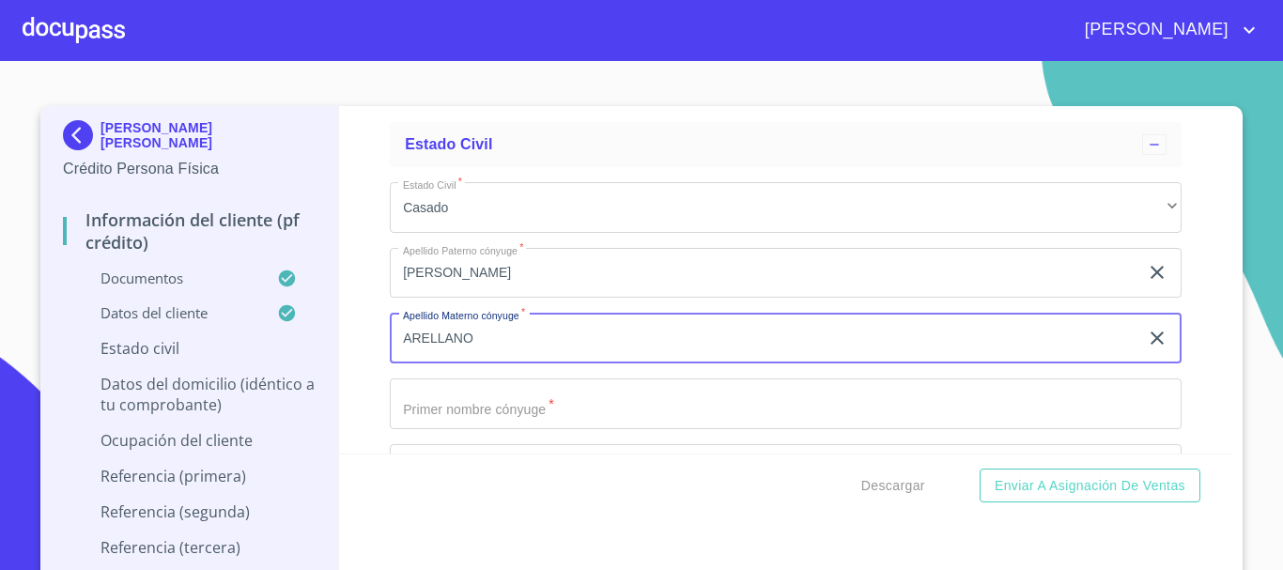
type input "ARELLANO"
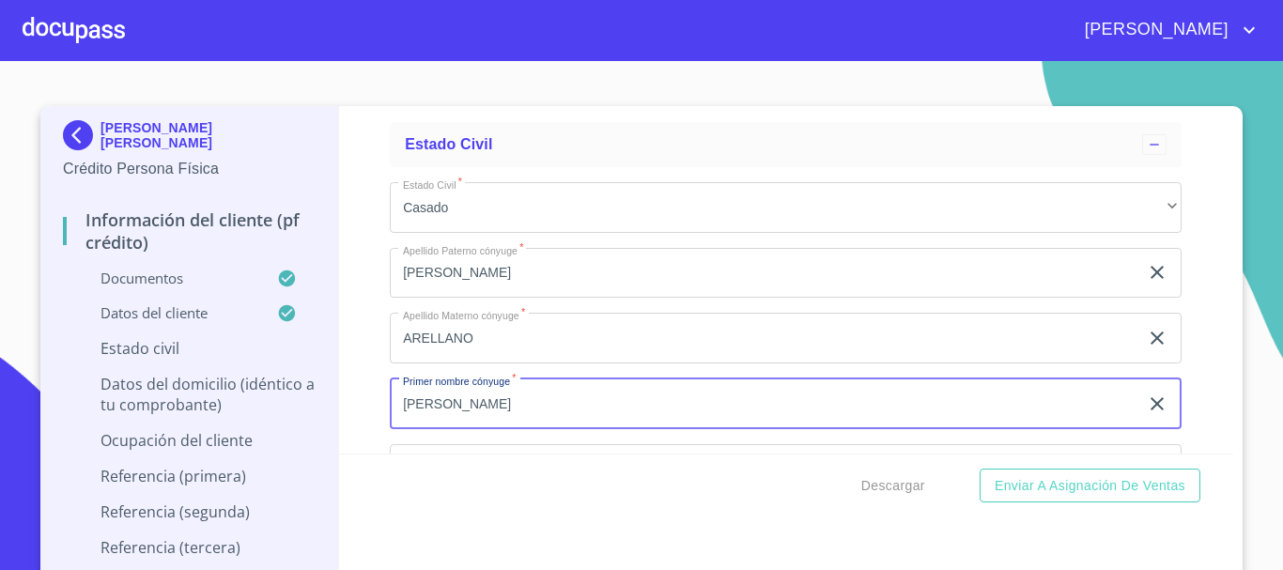
type input "[PERSON_NAME]"
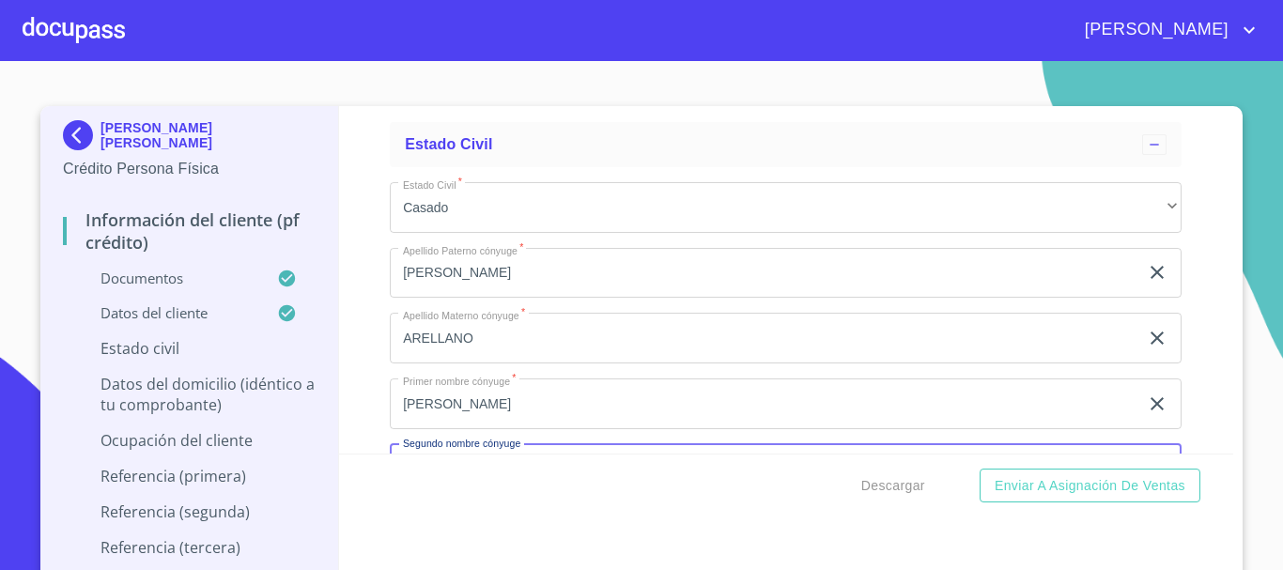
scroll to position [7022, 0]
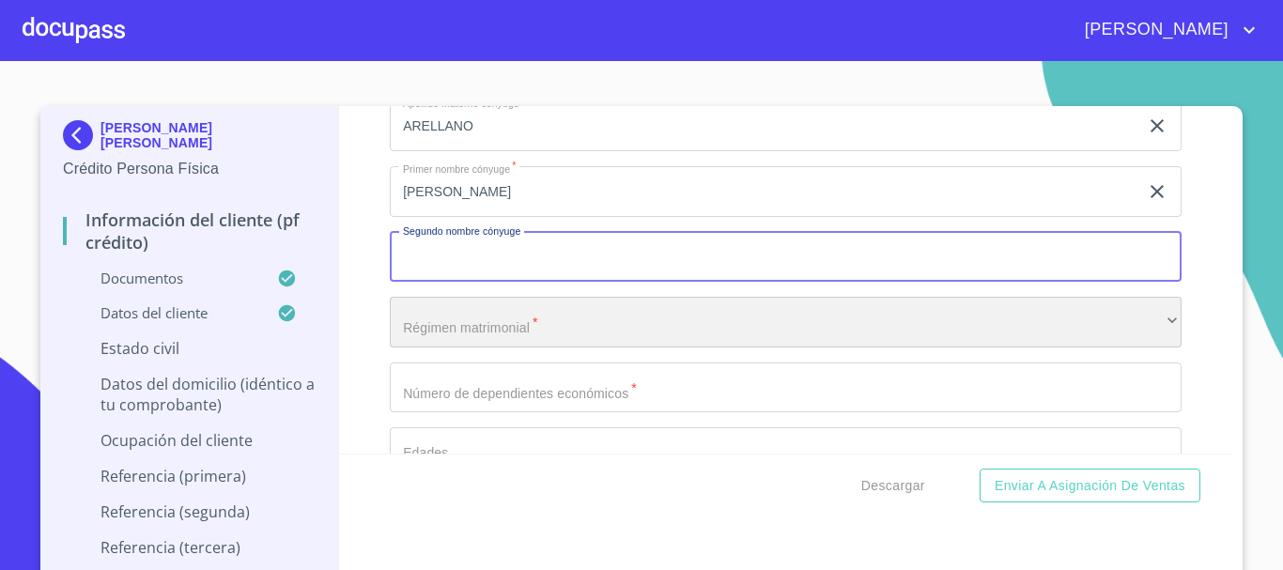
click at [543, 344] on div "​" at bounding box center [786, 322] width 792 height 51
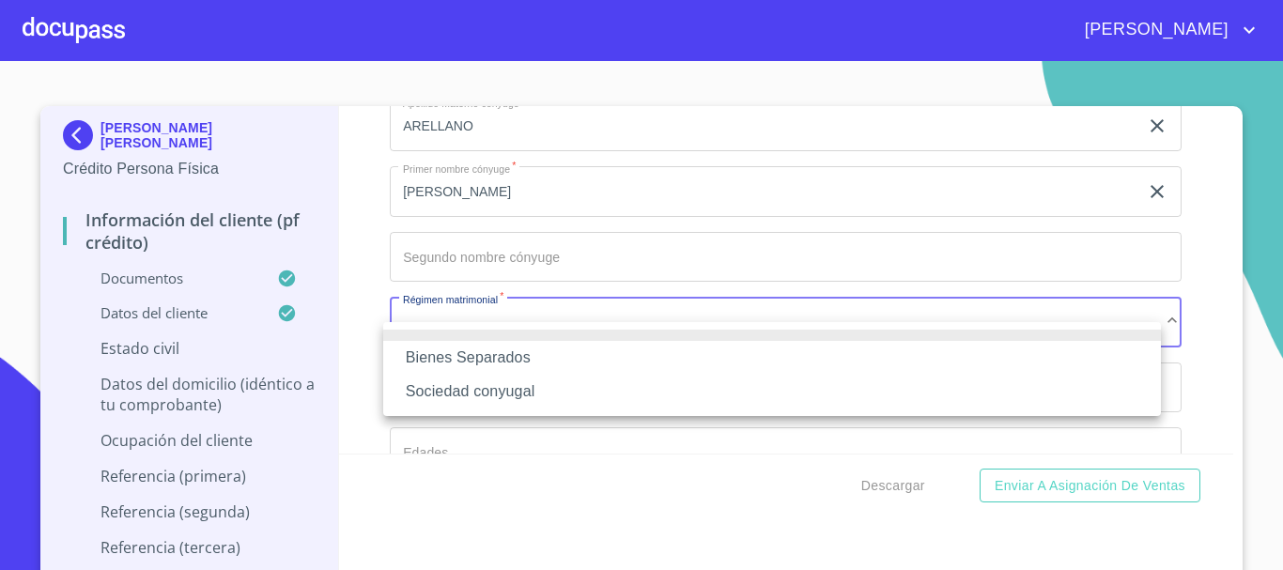
click at [501, 386] on li "Sociedad conyugal" at bounding box center [772, 392] width 778 height 34
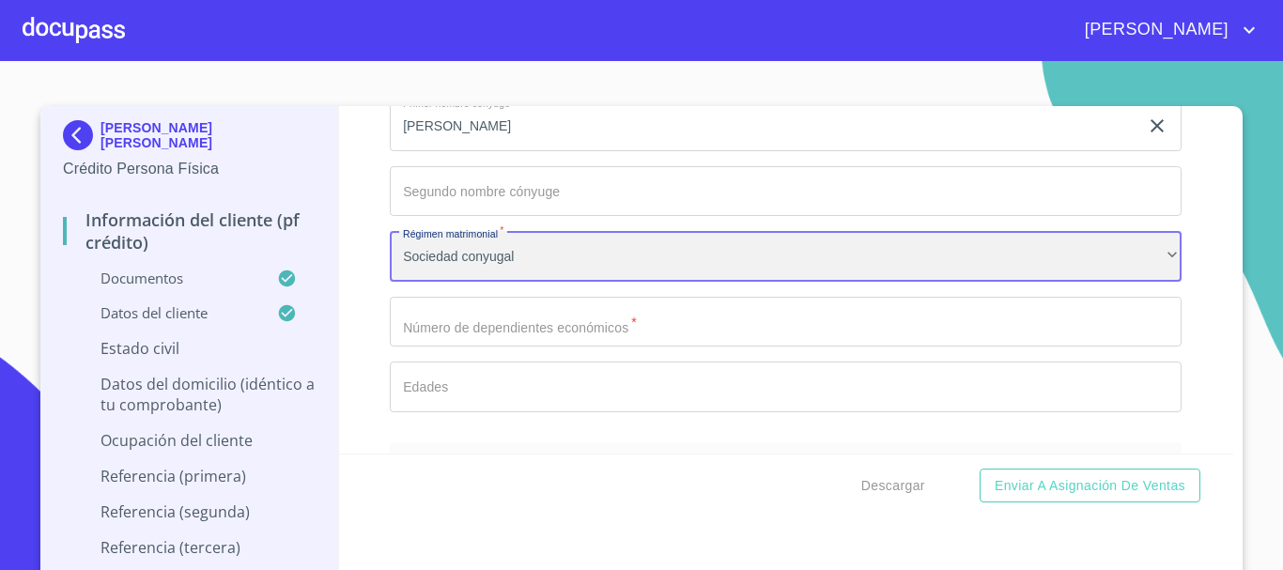
scroll to position [7116, 0]
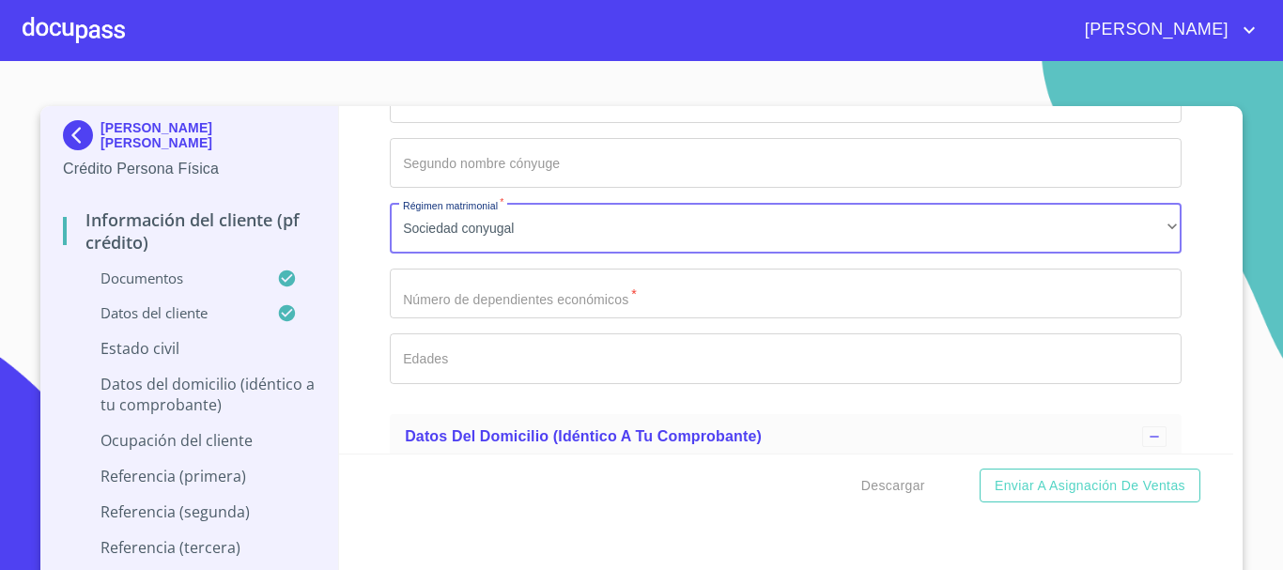
click at [493, 317] on input "Documento de identificación   *" at bounding box center [786, 294] width 792 height 51
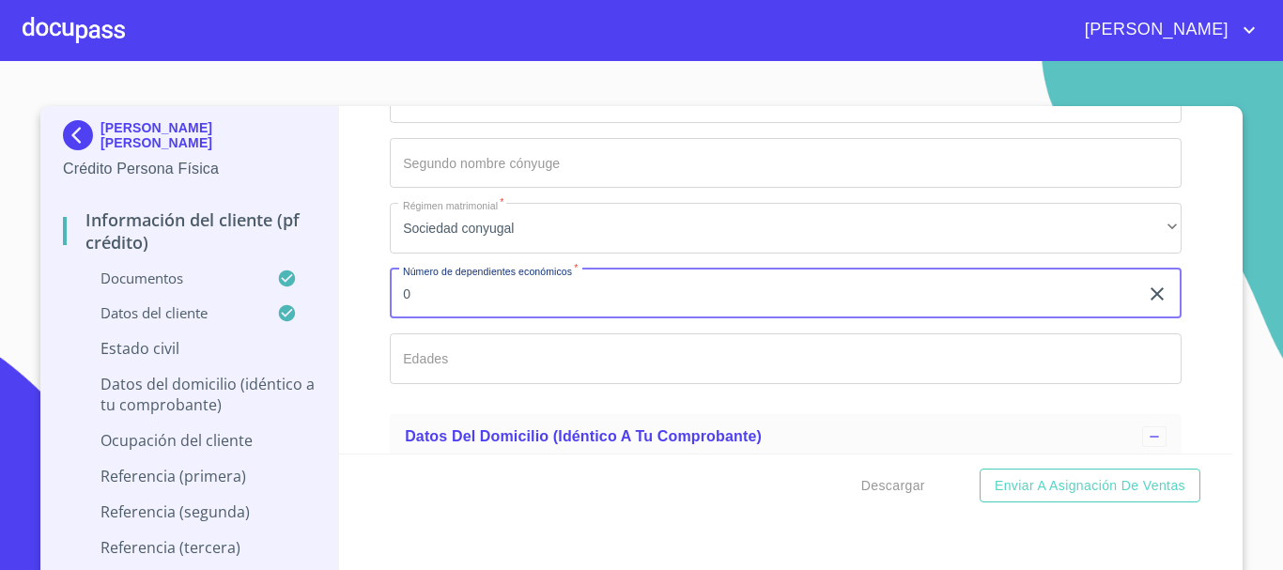
type input "0"
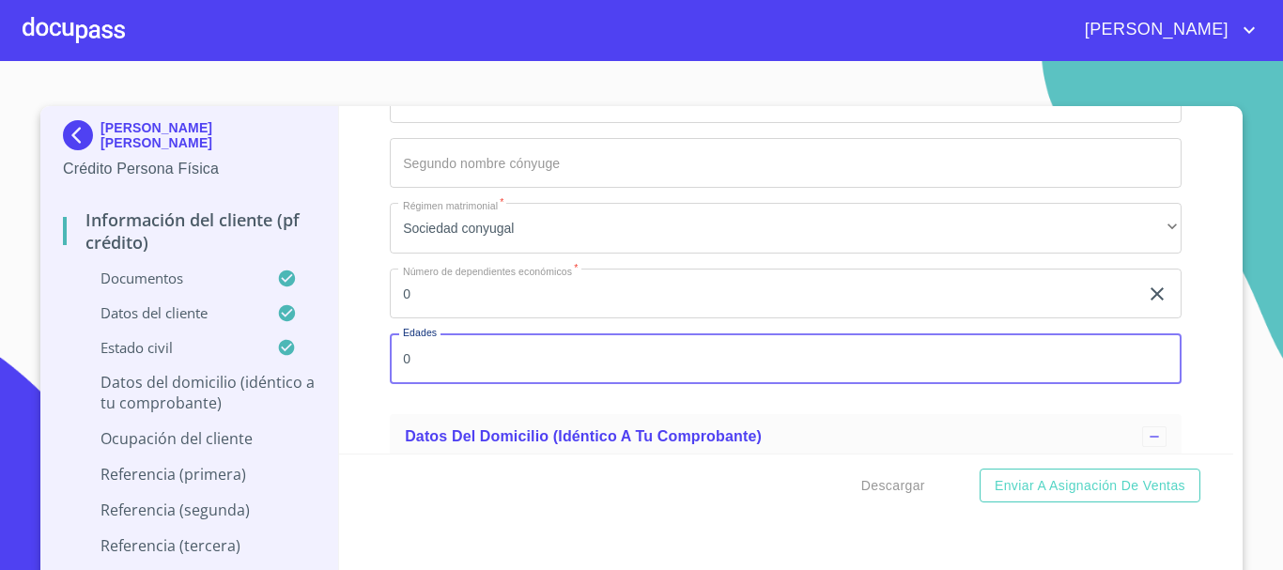
type input "0"
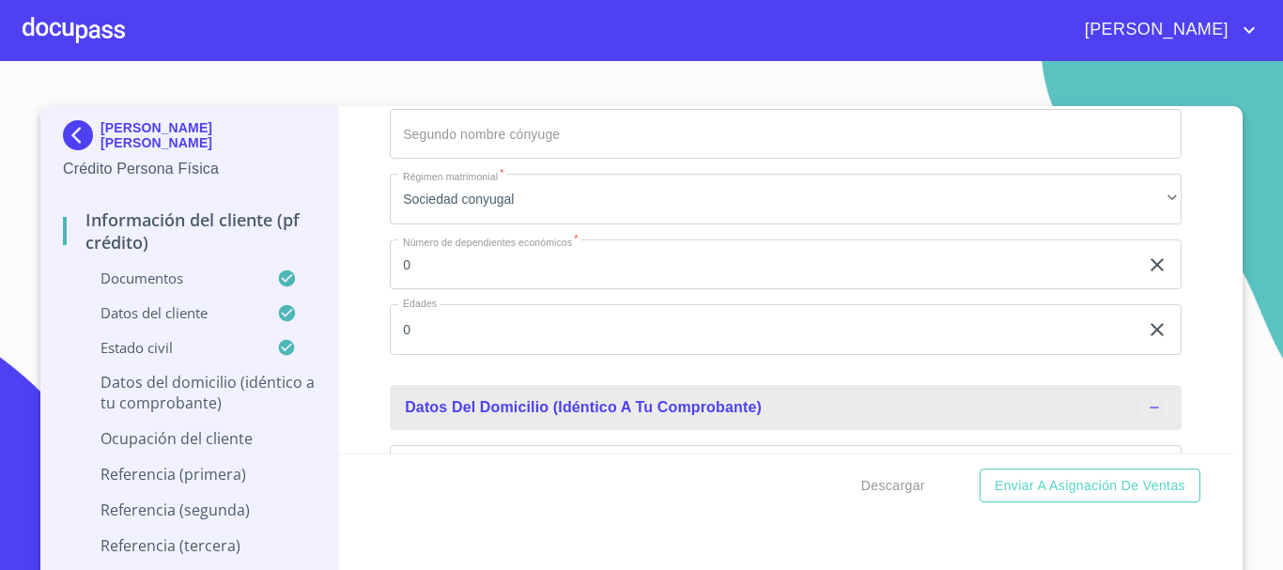
scroll to position [7427, 0]
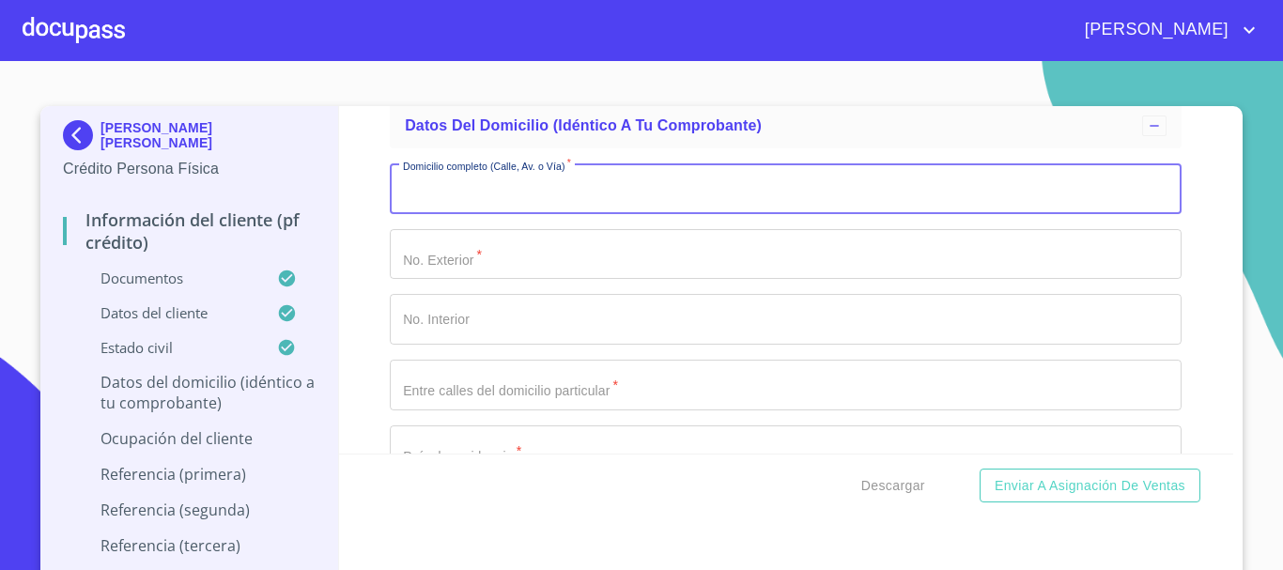
click at [501, 212] on input "Documento de identificación   *" at bounding box center [786, 188] width 792 height 51
type input "[PERSON_NAME]"
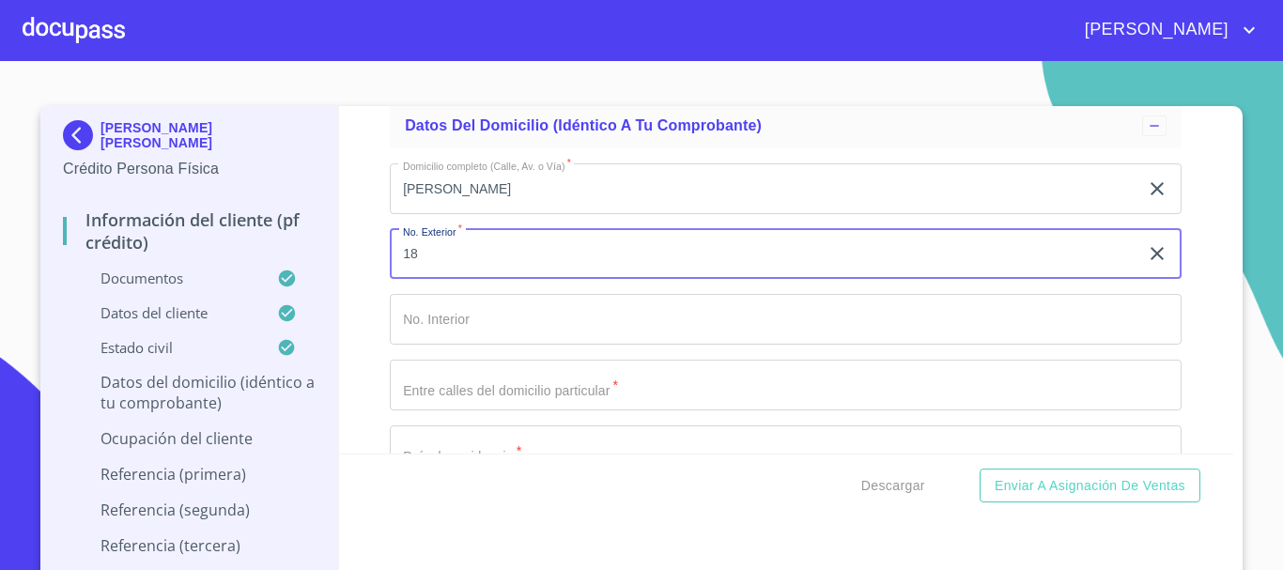
type input "18"
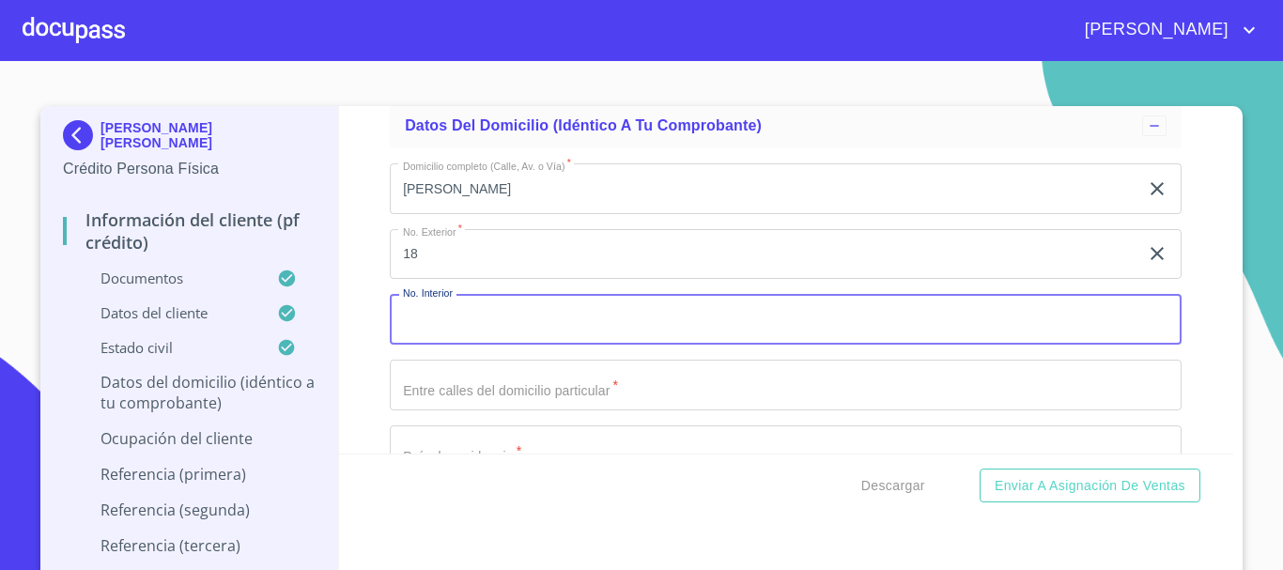
click at [483, 410] on input "Documento de identificación   *" at bounding box center [786, 385] width 792 height 51
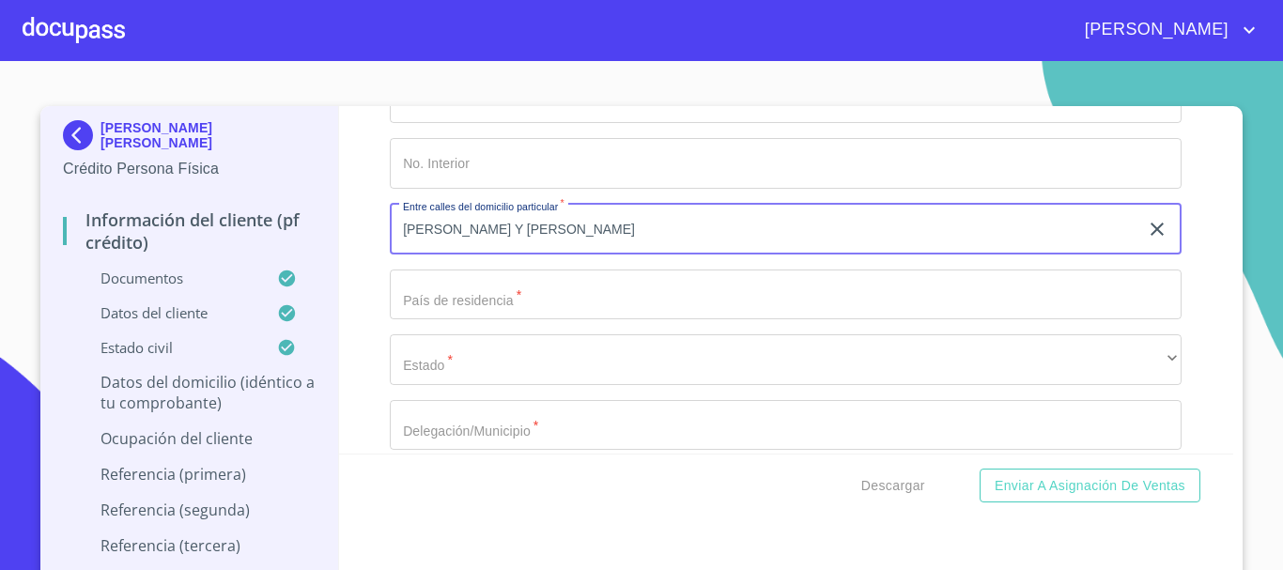
scroll to position [7709, 0]
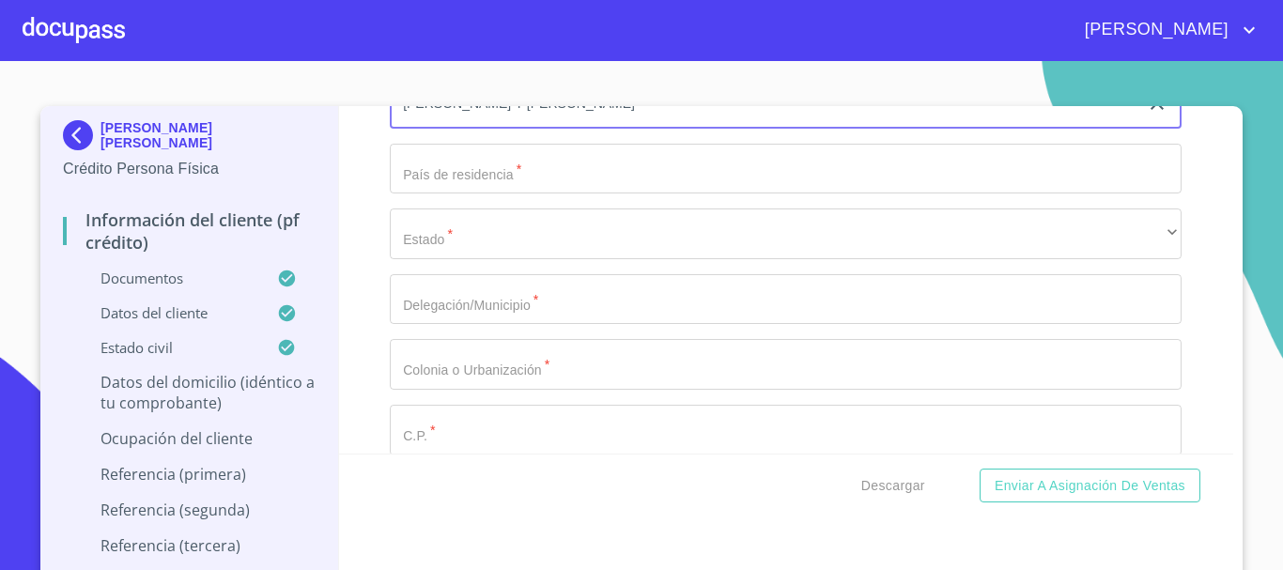
type input "[PERSON_NAME] Y [PERSON_NAME]"
click at [539, 194] on input "Documento de identificación   *" at bounding box center [786, 169] width 792 height 51
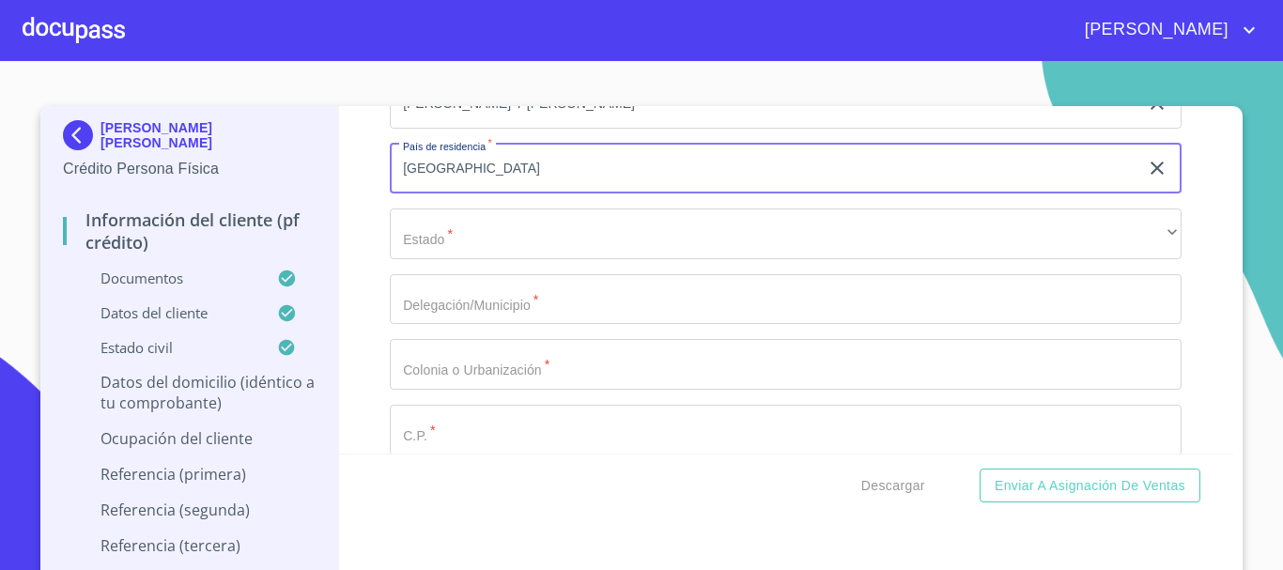
type input "[GEOGRAPHIC_DATA]"
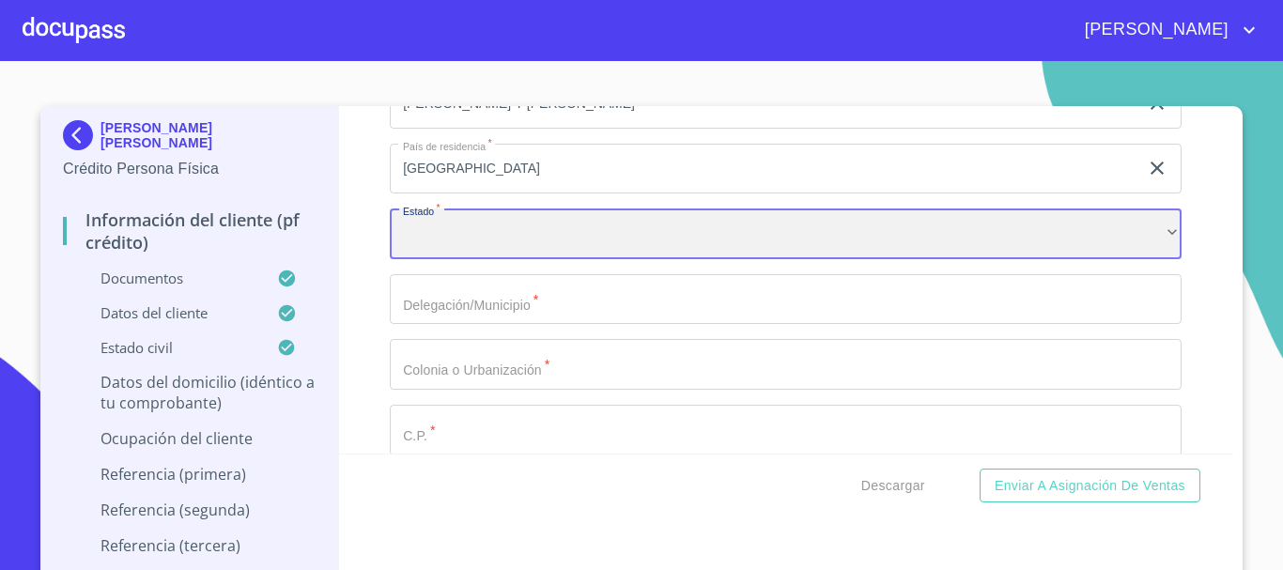
click at [494, 249] on div "​" at bounding box center [786, 233] width 792 height 51
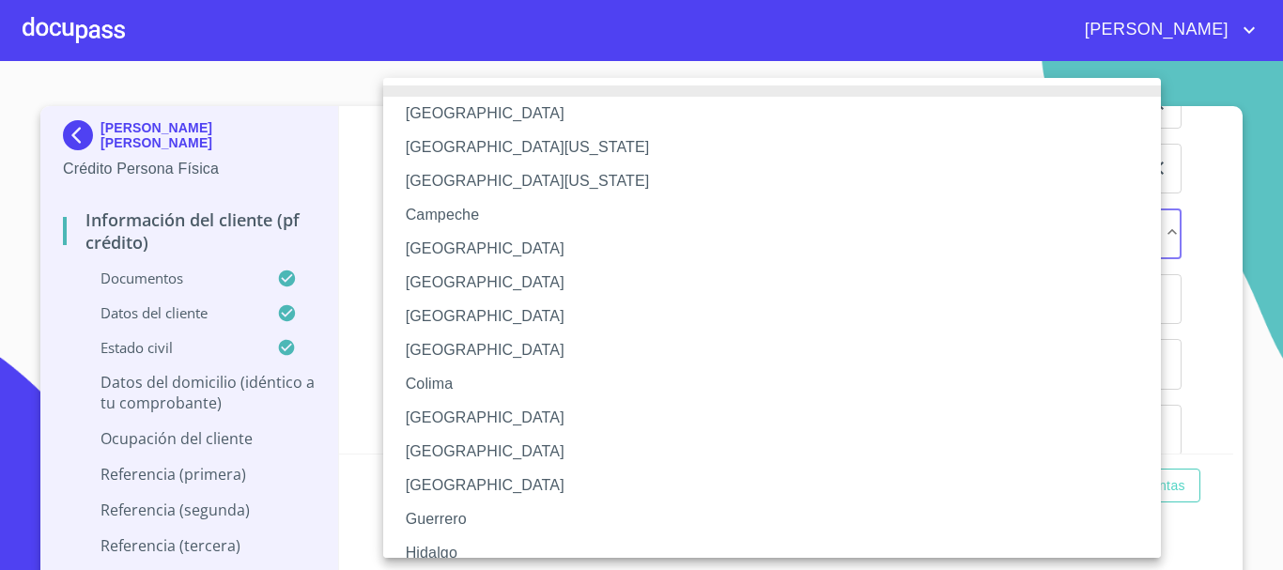
scroll to position [270, 0]
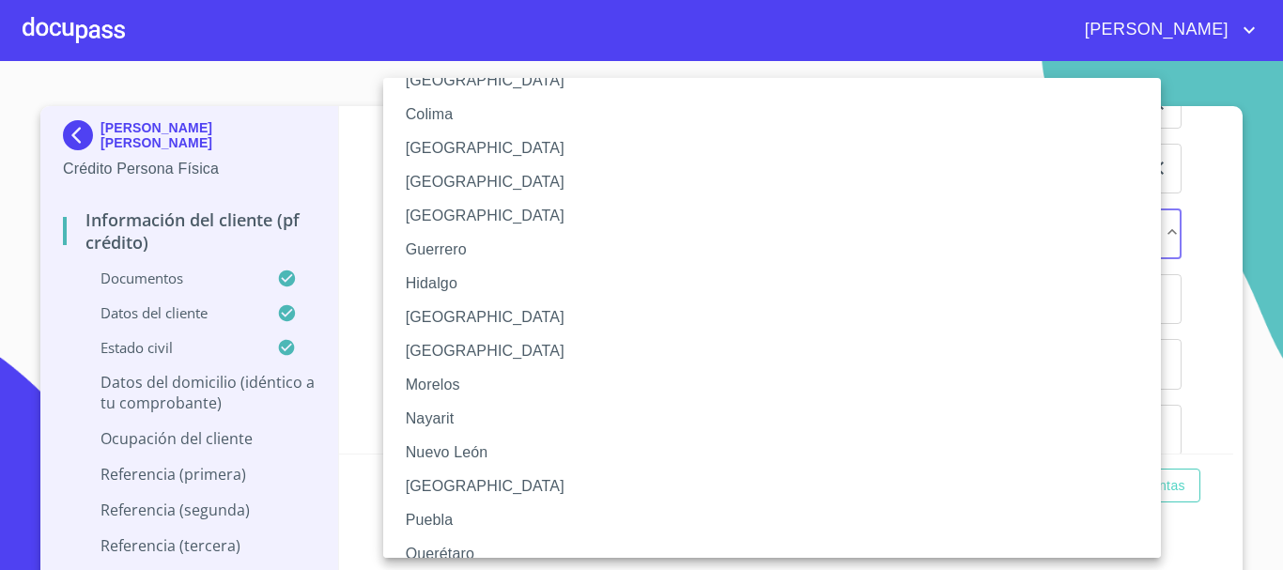
click at [474, 311] on li "[GEOGRAPHIC_DATA]" at bounding box center [779, 317] width 792 height 34
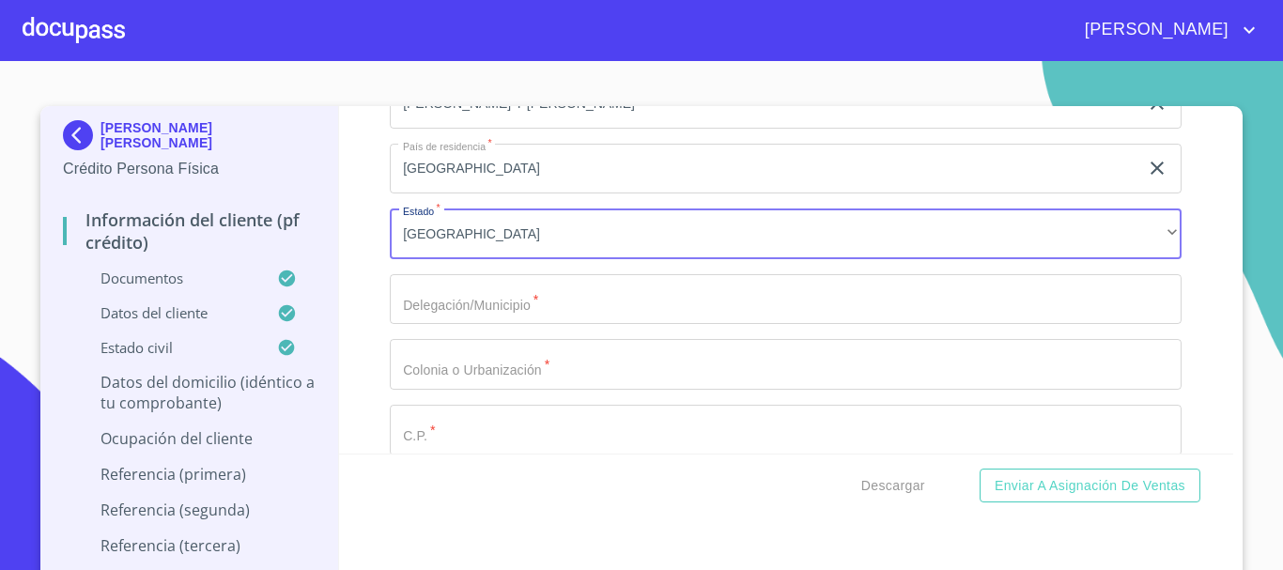
click at [438, 325] on input "Documento de identificación   *" at bounding box center [786, 299] width 792 height 51
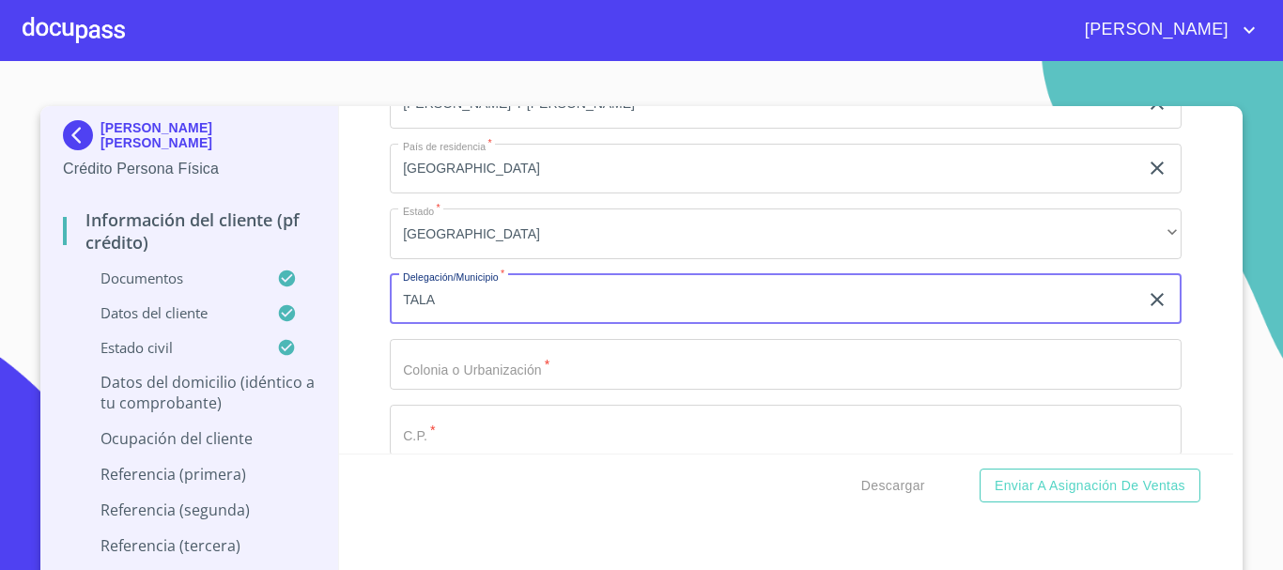
type input "TALA"
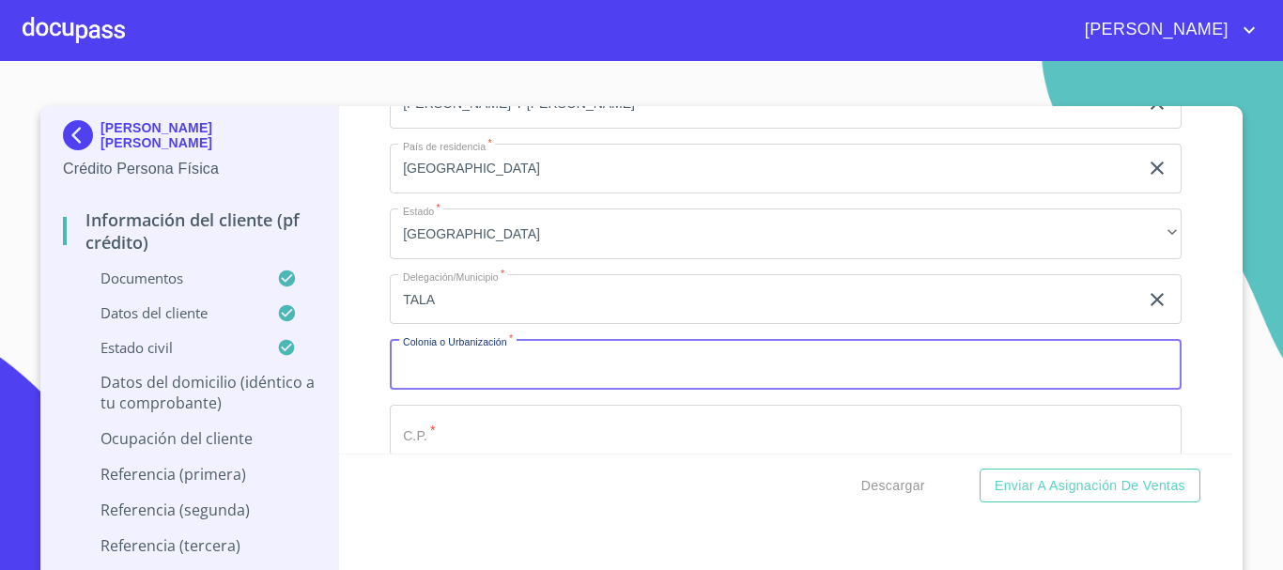
click at [443, 386] on input "Documento de identificación   *" at bounding box center [786, 364] width 792 height 51
type input "CENTRO"
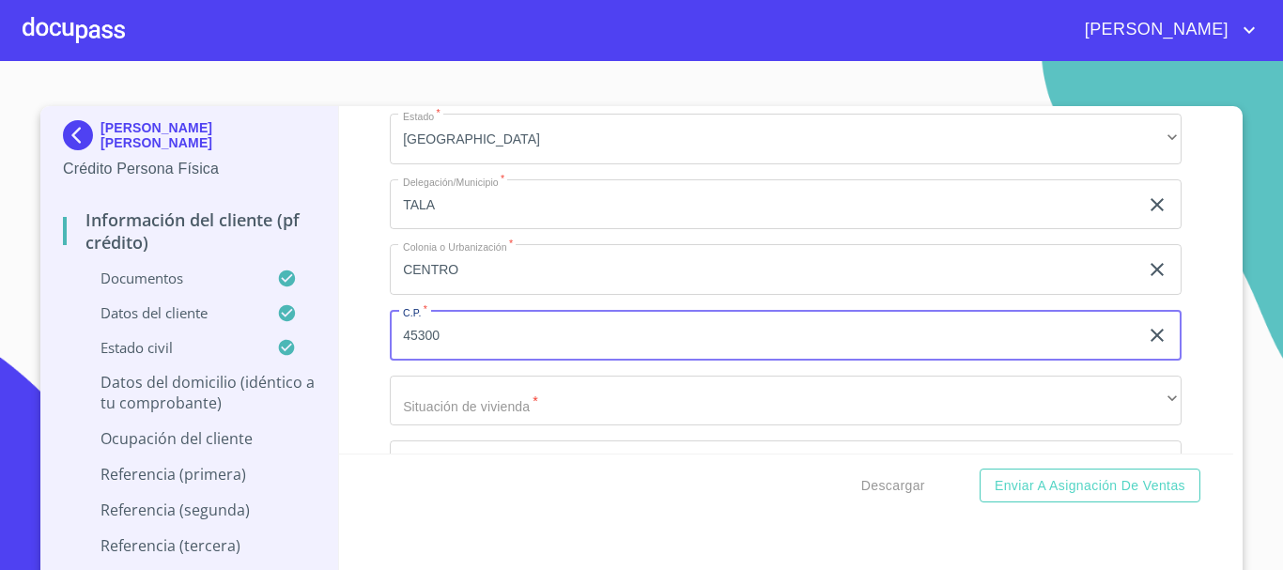
scroll to position [7921, 0]
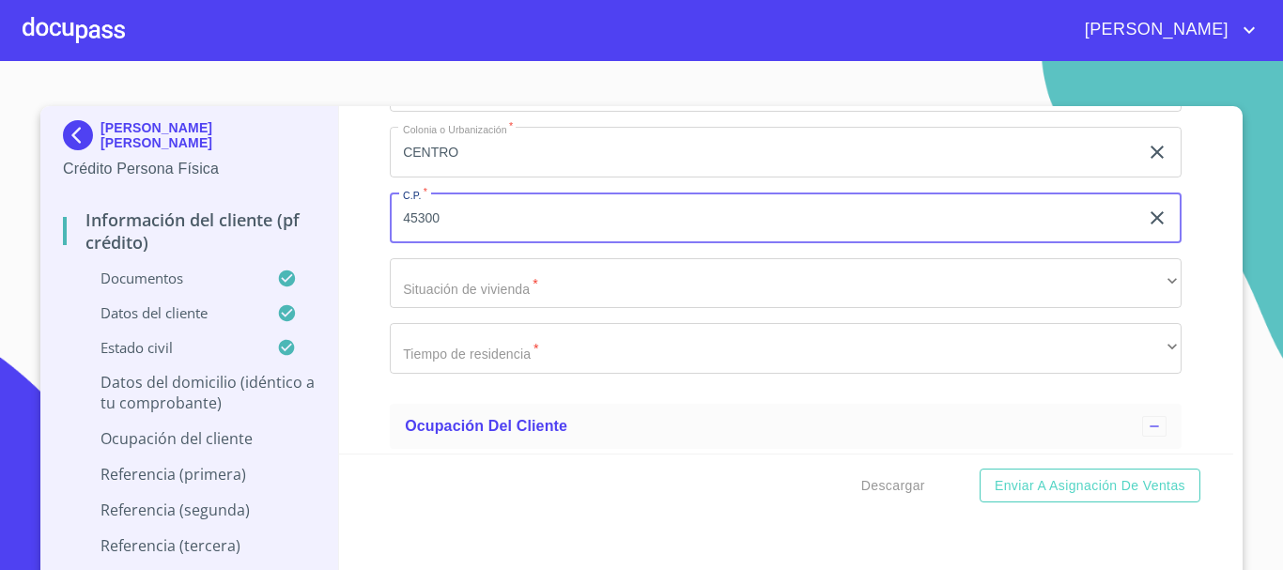
type input "45300"
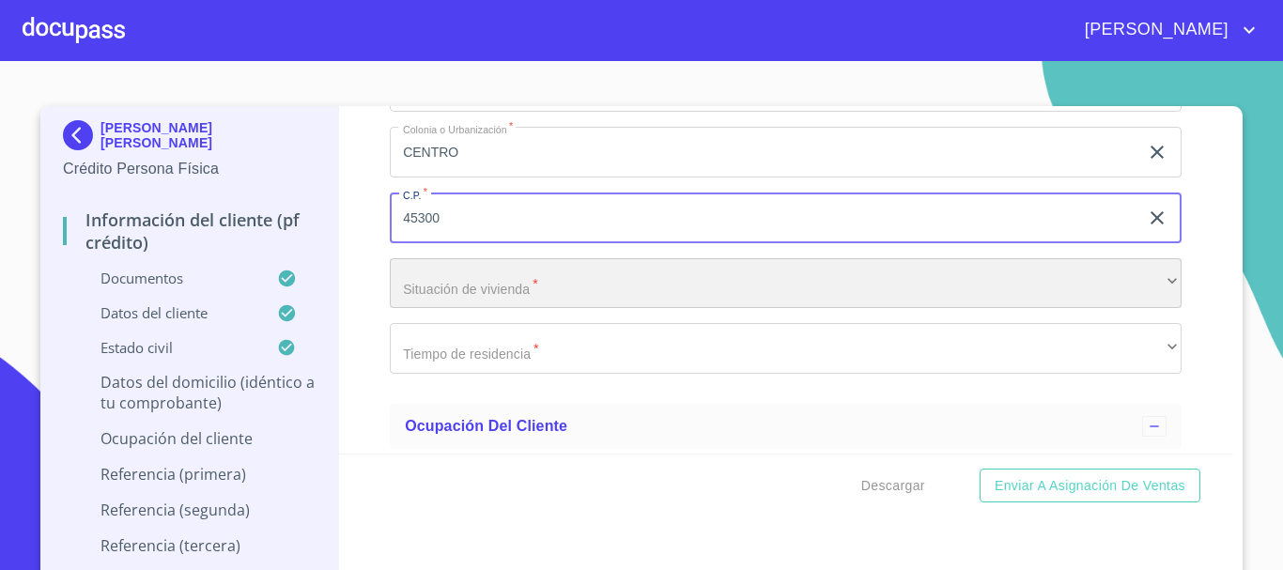
click at [492, 309] on div "​" at bounding box center [786, 283] width 792 height 51
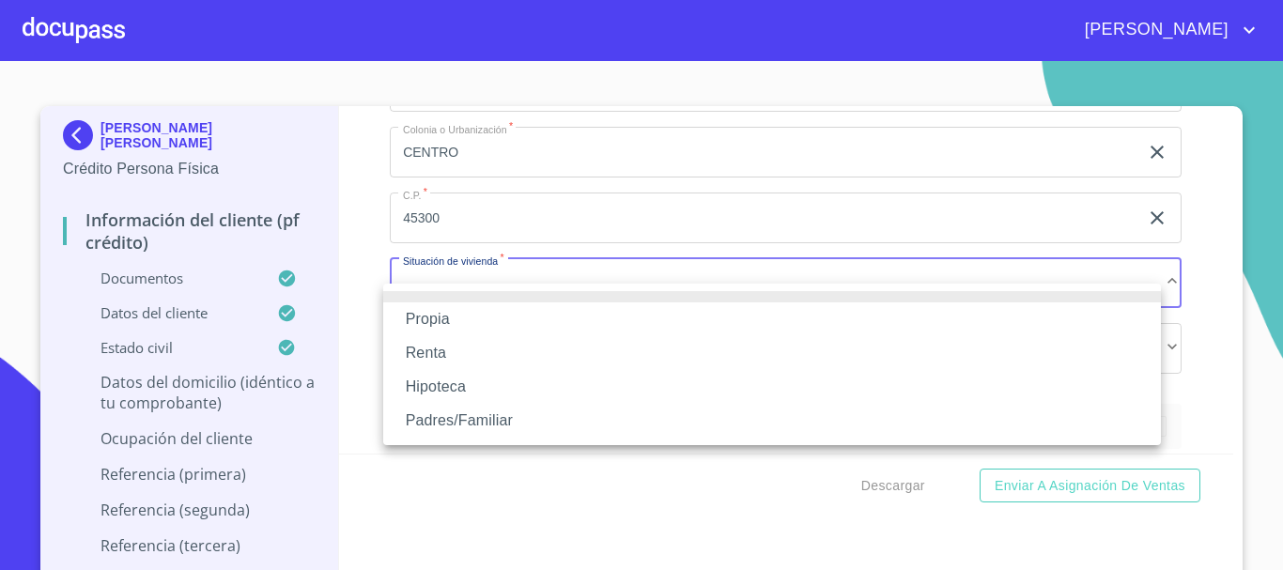
click at [502, 422] on li "Padres/Familiar" at bounding box center [772, 421] width 778 height 34
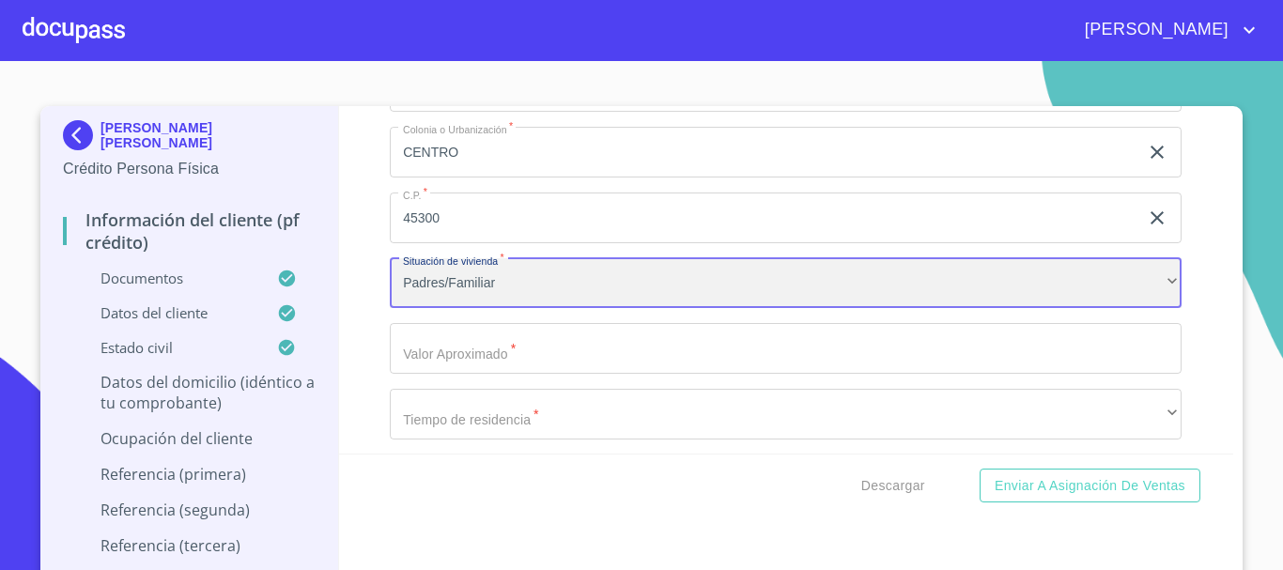
scroll to position [8015, 0]
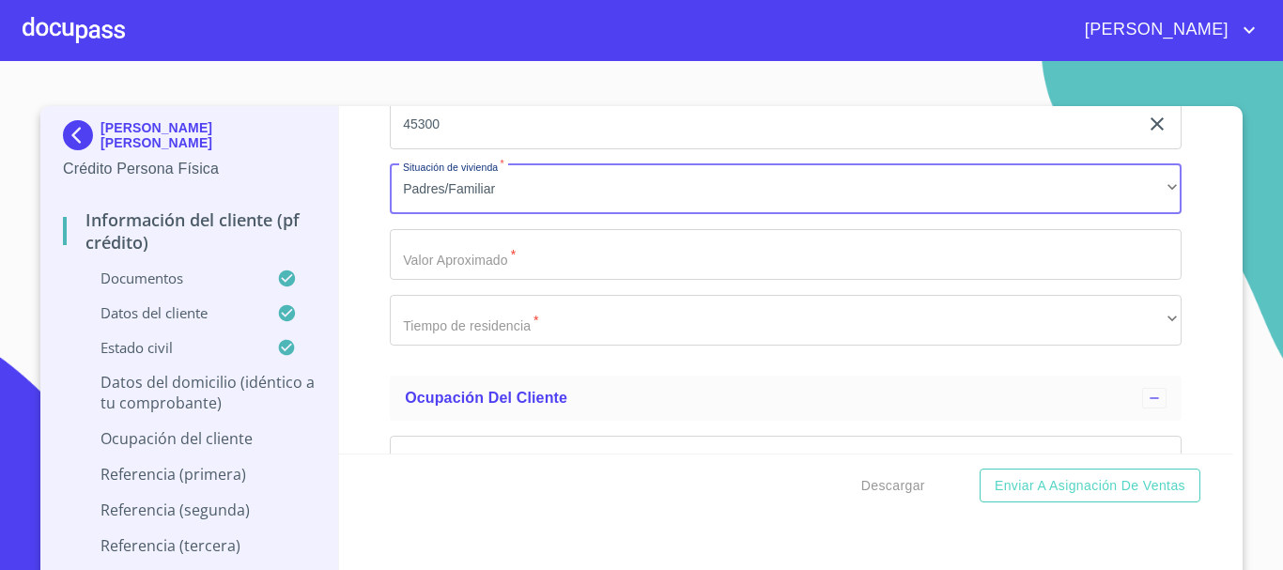
click at [443, 280] on input "Documento de identificación   *" at bounding box center [786, 254] width 792 height 51
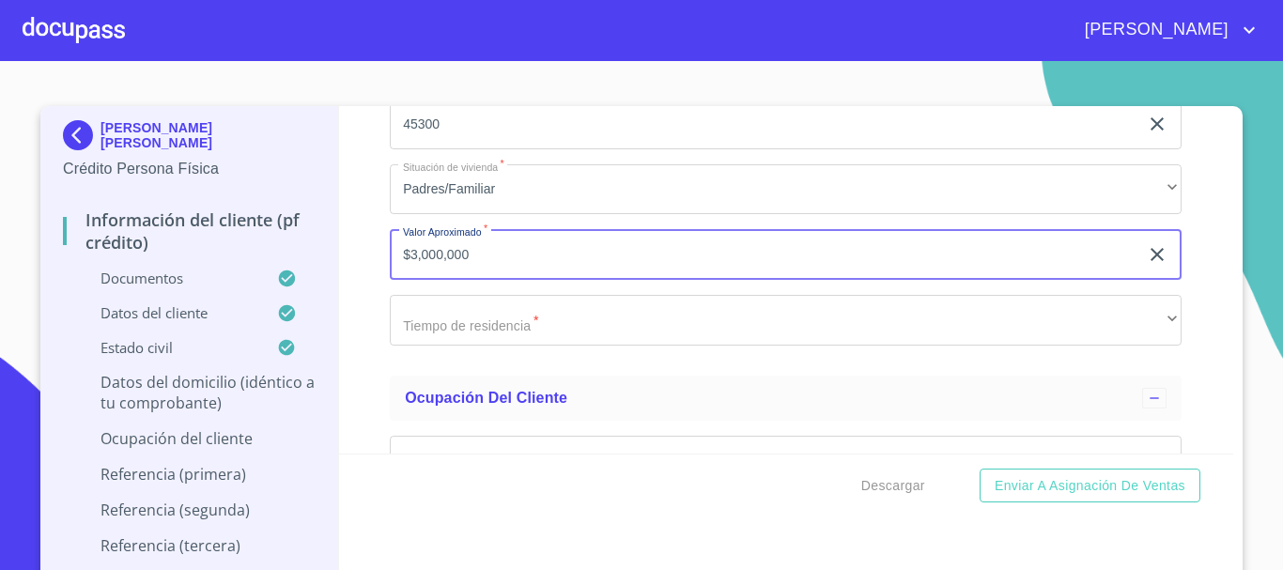
type input "$3,000,000"
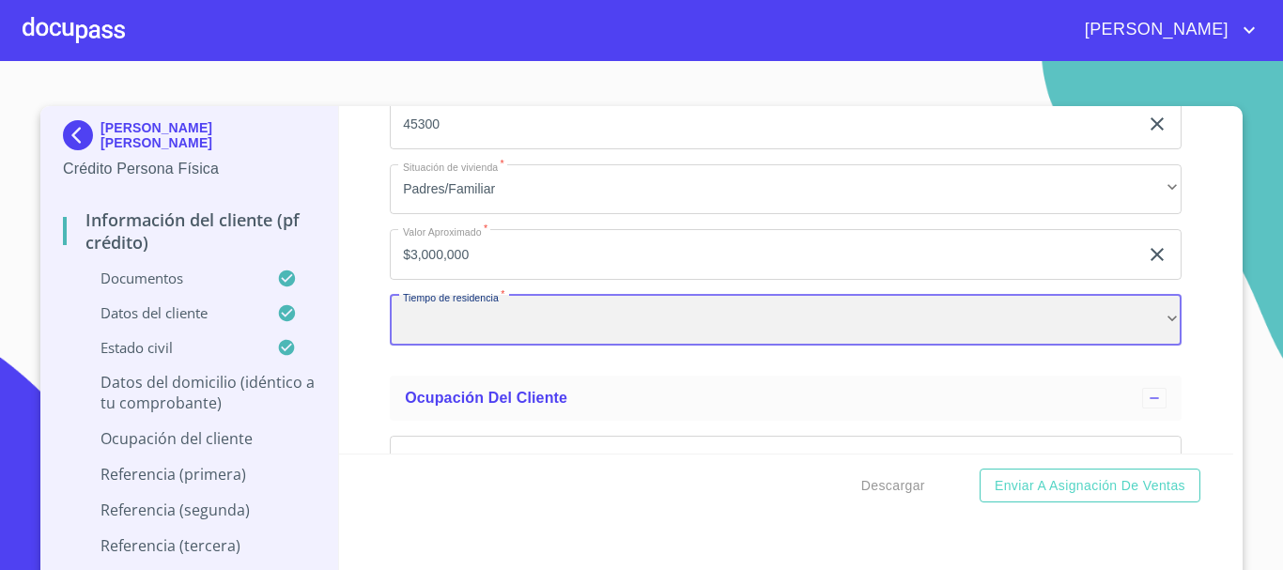
click at [458, 335] on div "​" at bounding box center [786, 320] width 792 height 51
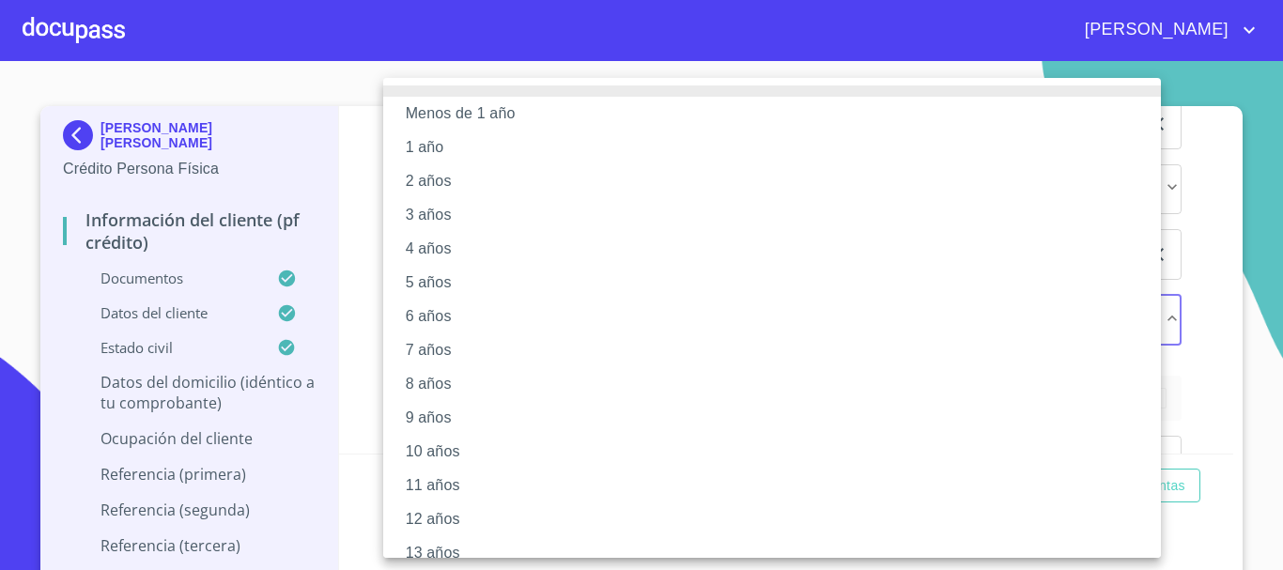
scroll to position [256, 0]
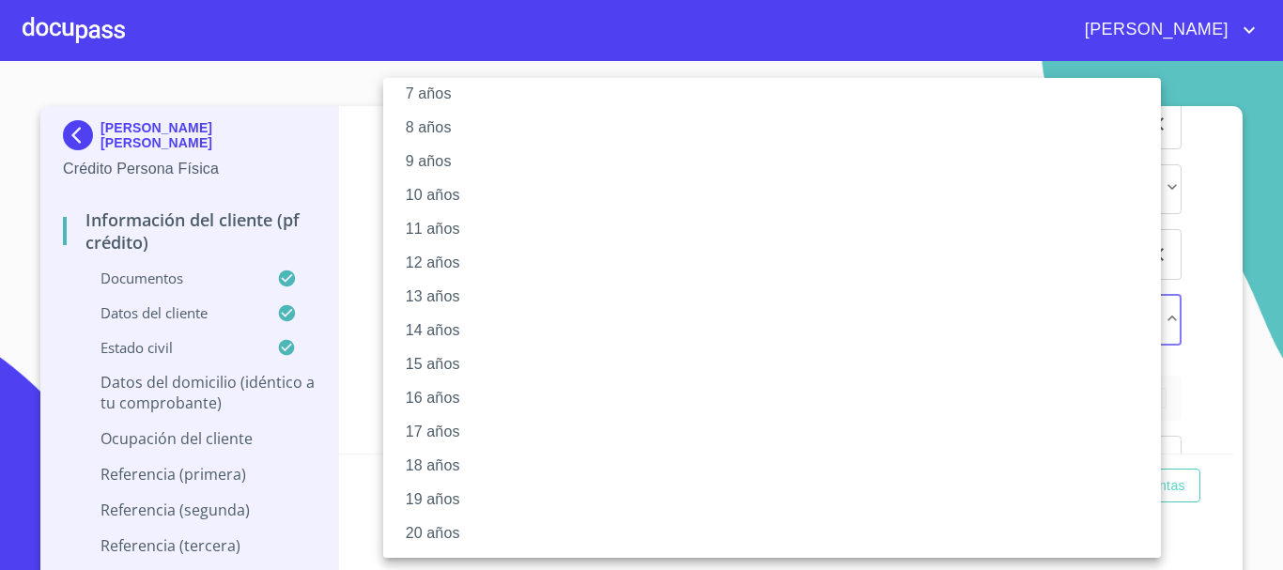
click at [458, 535] on li "20 años" at bounding box center [779, 533] width 792 height 34
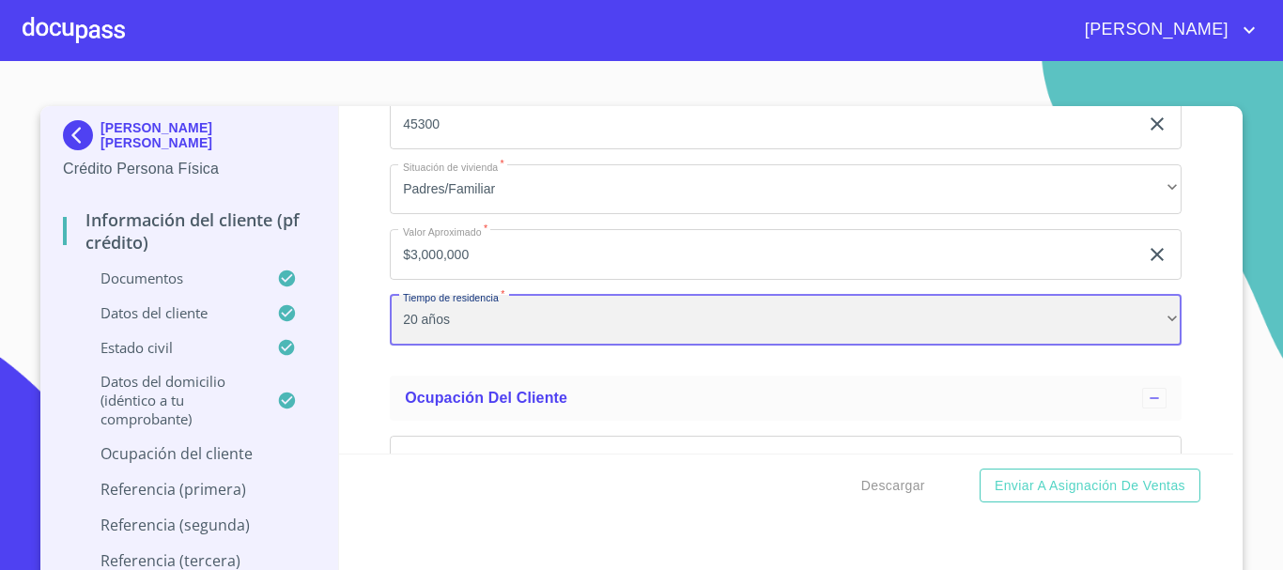
scroll to position [8296, 0]
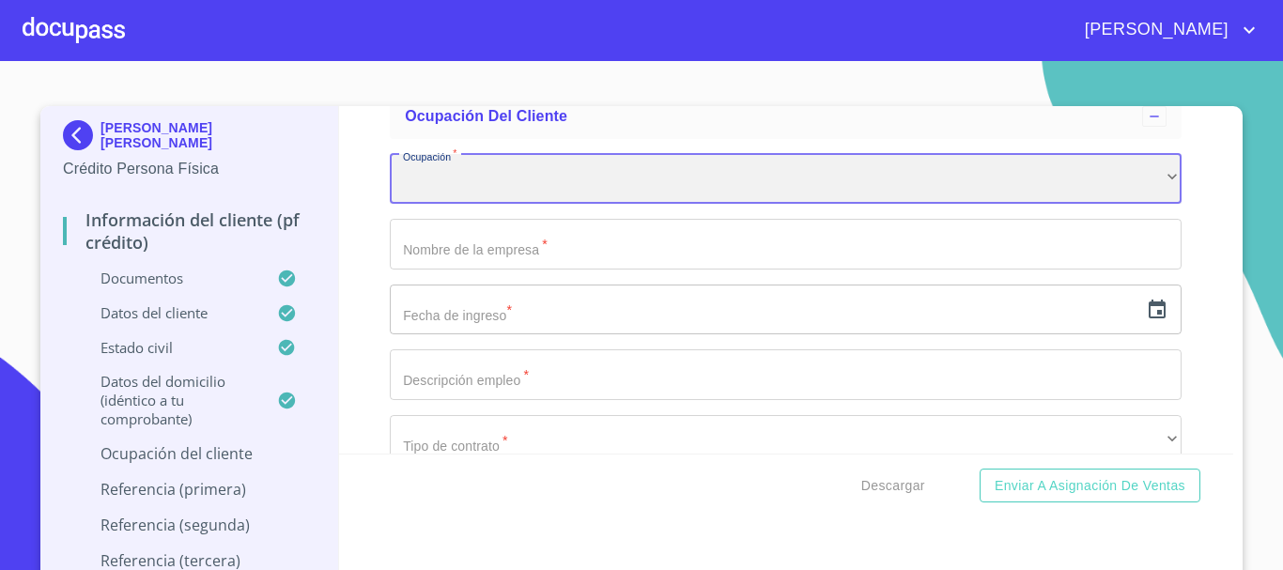
click at [516, 205] on div "​" at bounding box center [786, 179] width 792 height 51
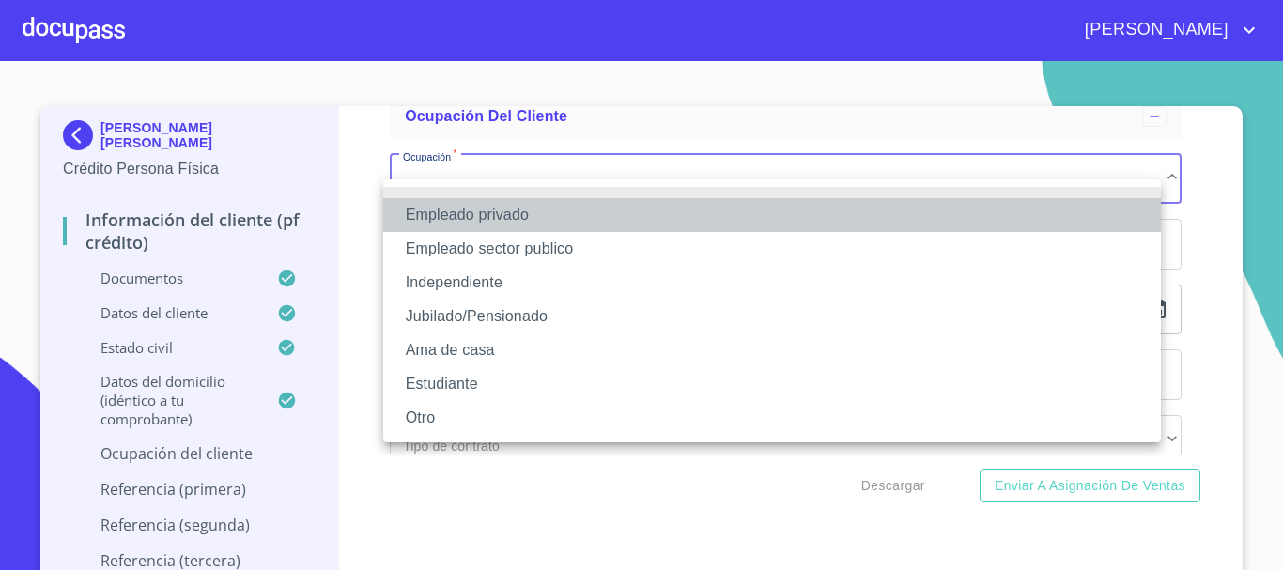
click at [516, 208] on li "Empleado privado" at bounding box center [772, 215] width 778 height 34
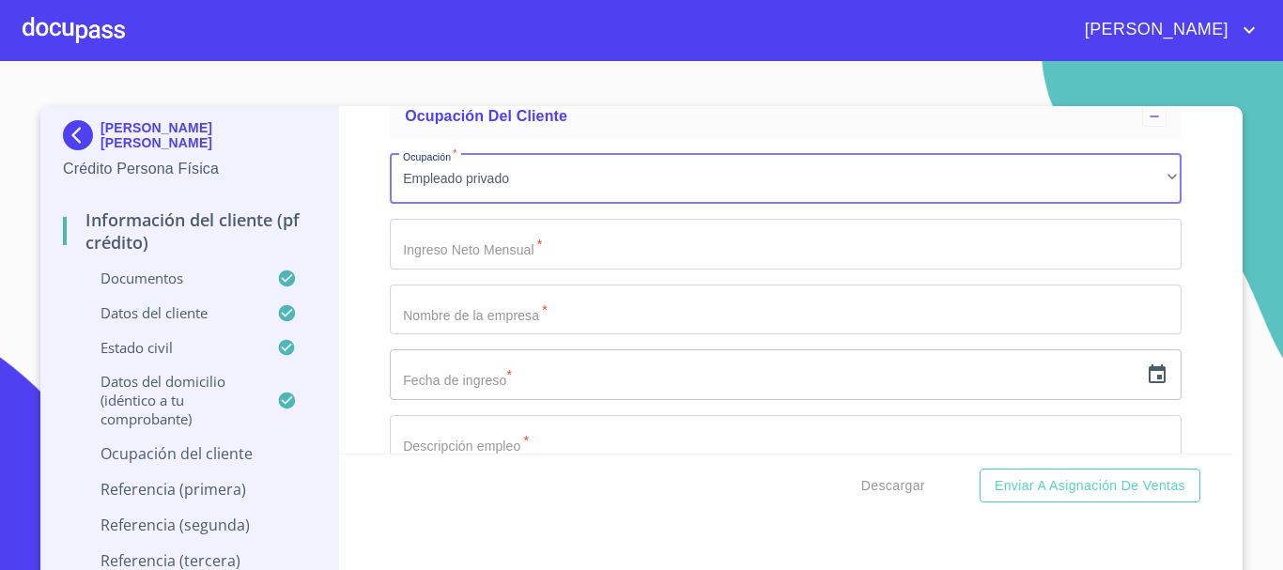
click at [473, 266] on input "Documento de identificación   *" at bounding box center [786, 244] width 792 height 51
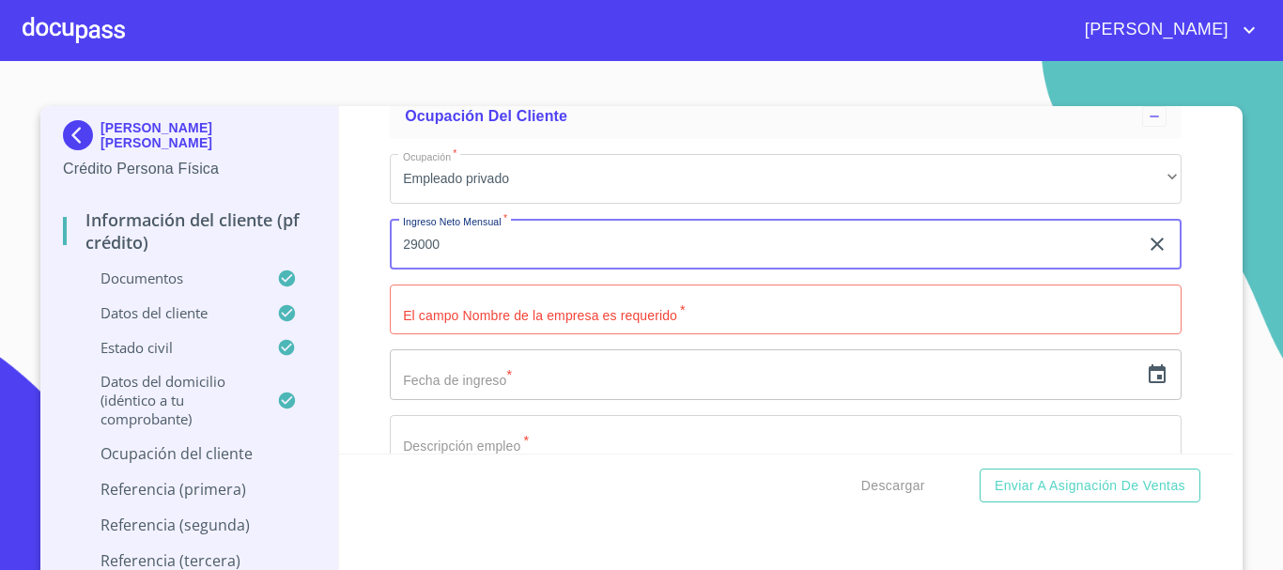
click at [473, 259] on input "29000" at bounding box center [764, 244] width 748 height 51
click at [355, 292] on div "Información del cliente (PF crédito) Documentos Documento de identificación   *…" at bounding box center [786, 279] width 895 height 347
click at [471, 270] on input "29000" at bounding box center [764, 244] width 748 height 51
click at [443, 270] on input "29000" at bounding box center [764, 244] width 748 height 51
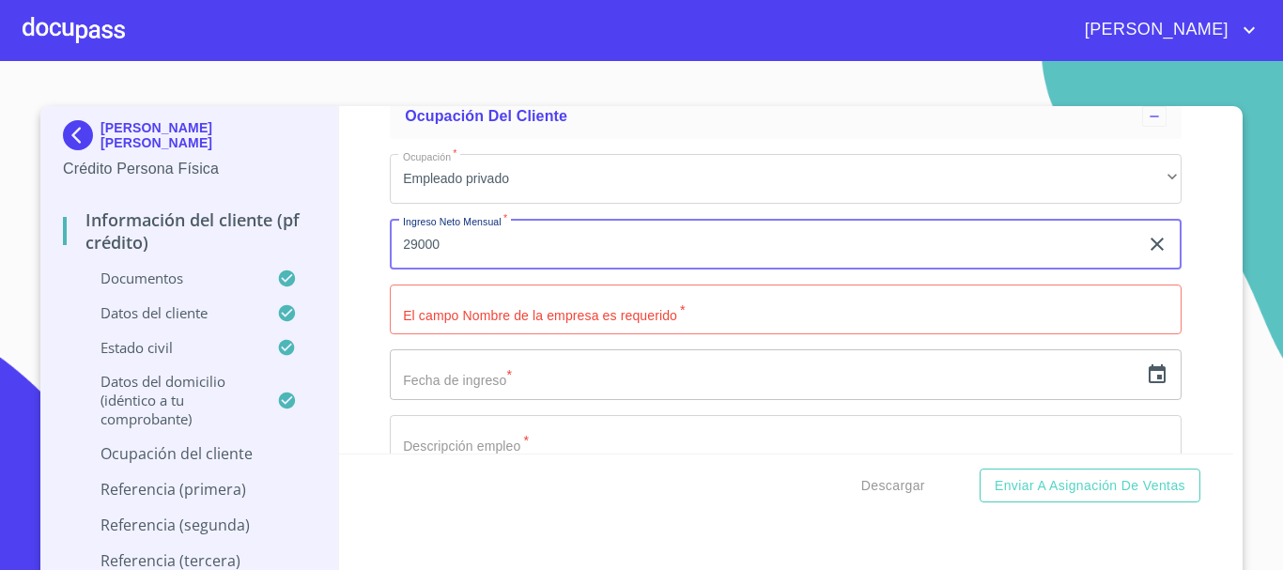
click at [443, 270] on input "29000" at bounding box center [764, 244] width 748 height 51
type input "30000"
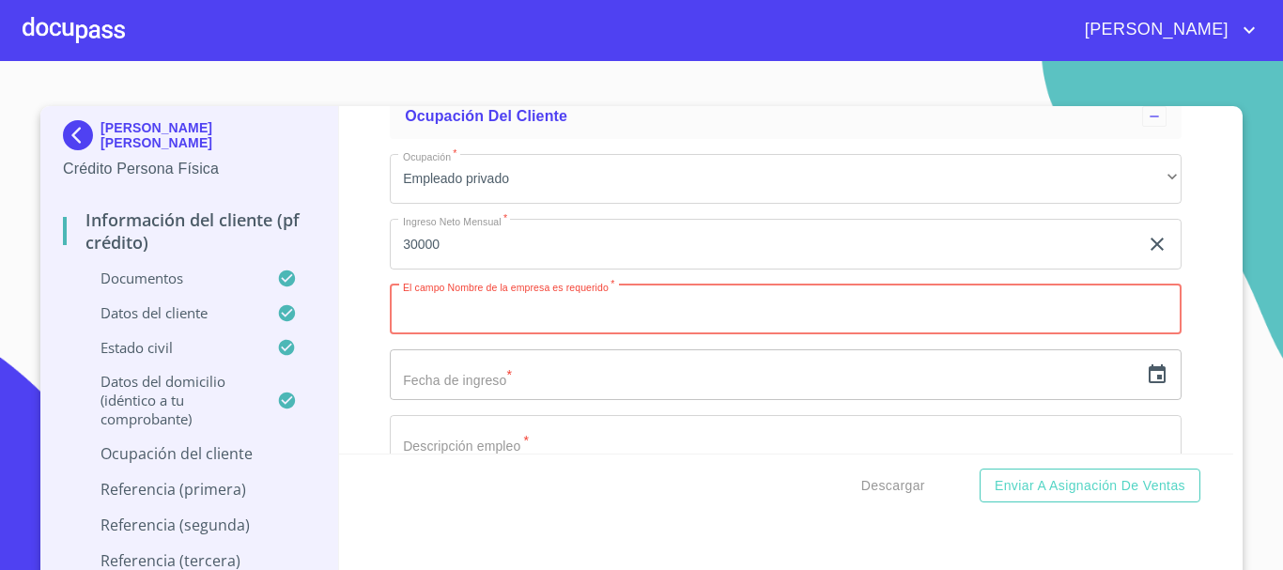
click at [470, 329] on input "Documento de identificación   *" at bounding box center [786, 310] width 792 height 51
type input "CENTRO UNIVERSITARIO DE CIENCIAS ECONOMICO ADMINISTRATIVAS"
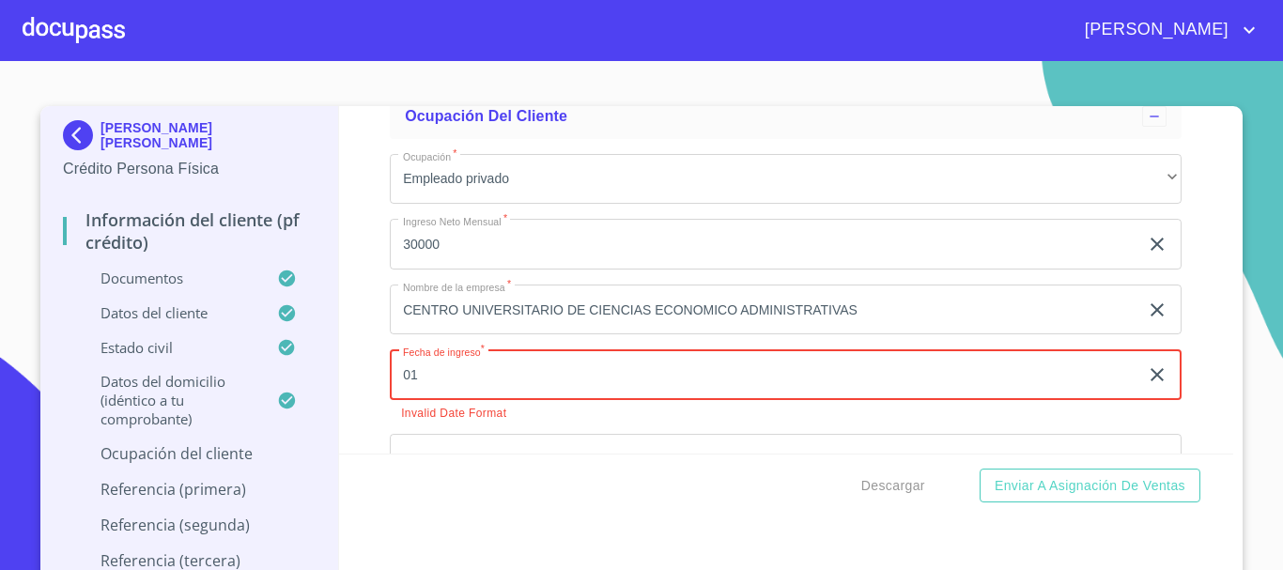
type input "0_"
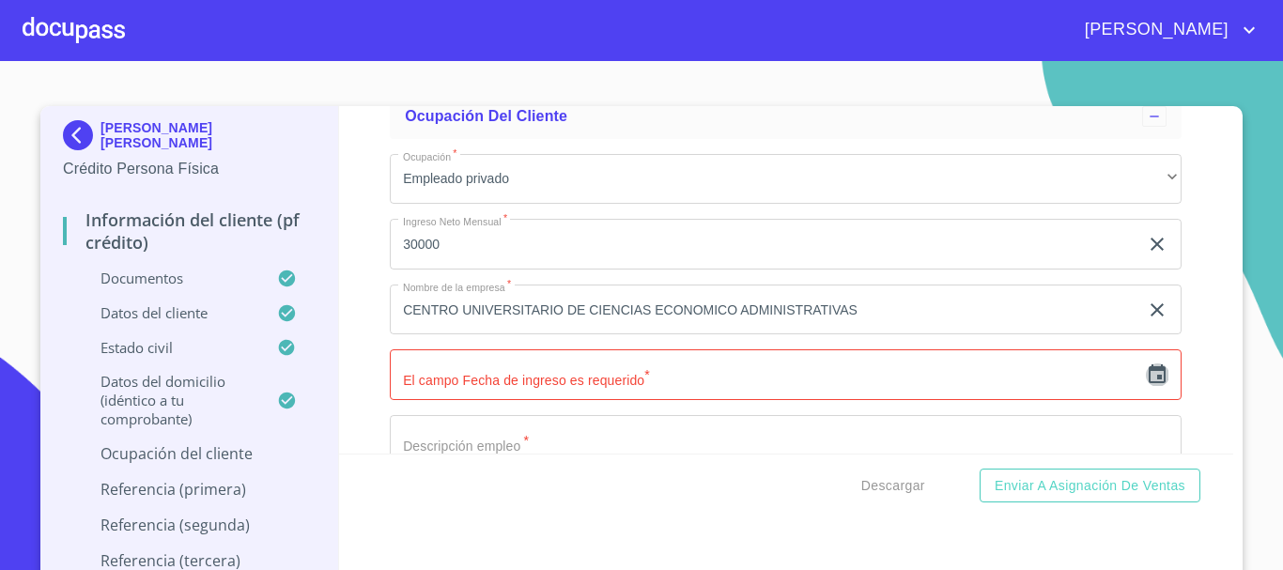
click at [1146, 386] on icon "button" at bounding box center [1157, 374] width 23 height 23
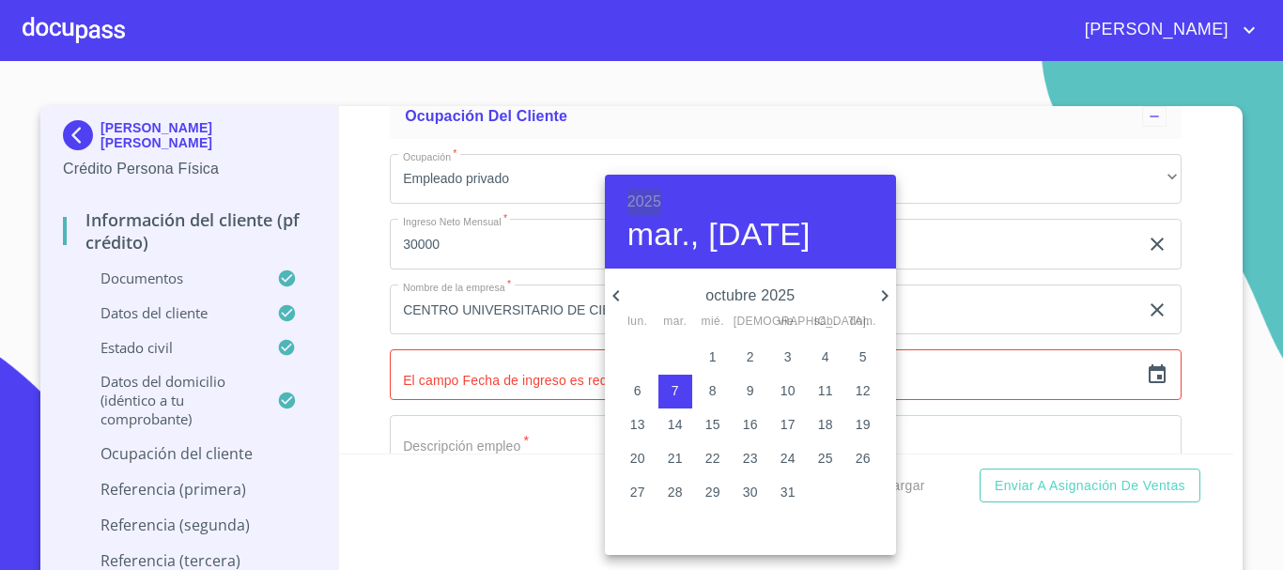
click at [635, 198] on h6 "2025" at bounding box center [644, 202] width 34 height 26
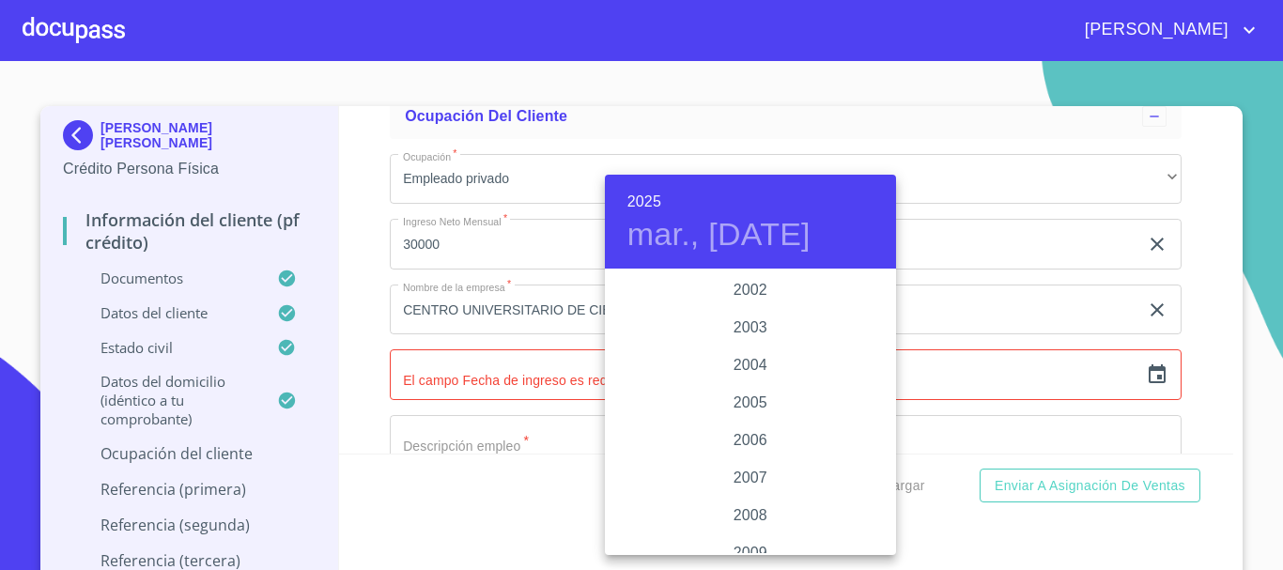
scroll to position [3268, 0]
click at [724, 358] on div "2014" at bounding box center [750, 366] width 291 height 38
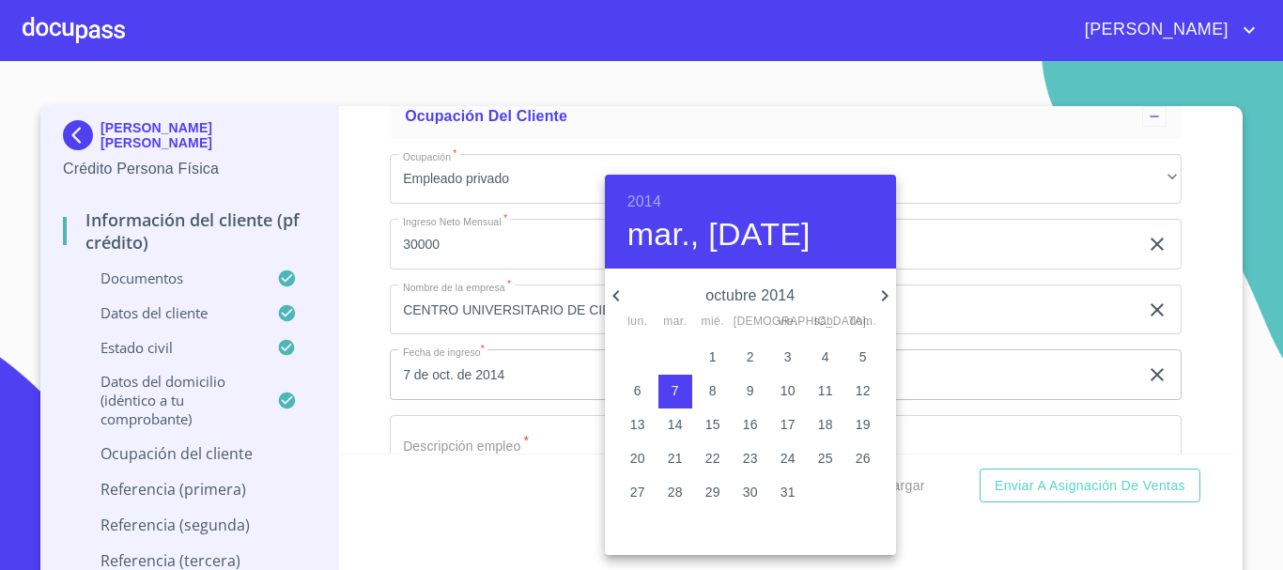
click at [622, 294] on icon "button" at bounding box center [616, 296] width 23 height 23
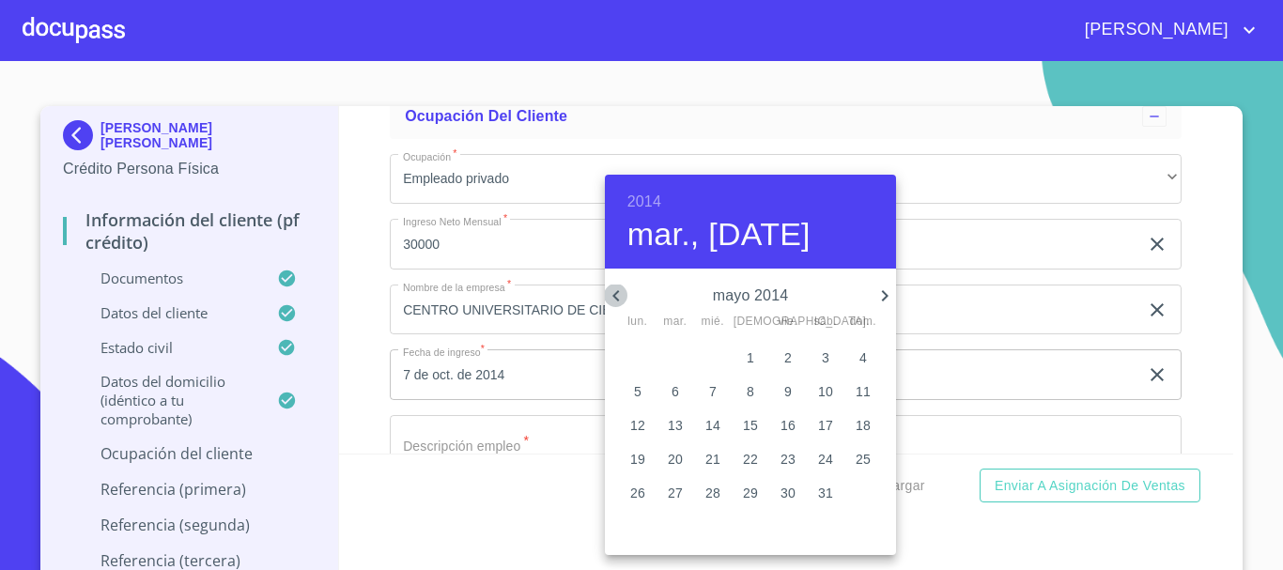
click at [622, 294] on icon "button" at bounding box center [616, 296] width 23 height 23
click at [883, 296] on icon "button" at bounding box center [884, 296] width 23 height 23
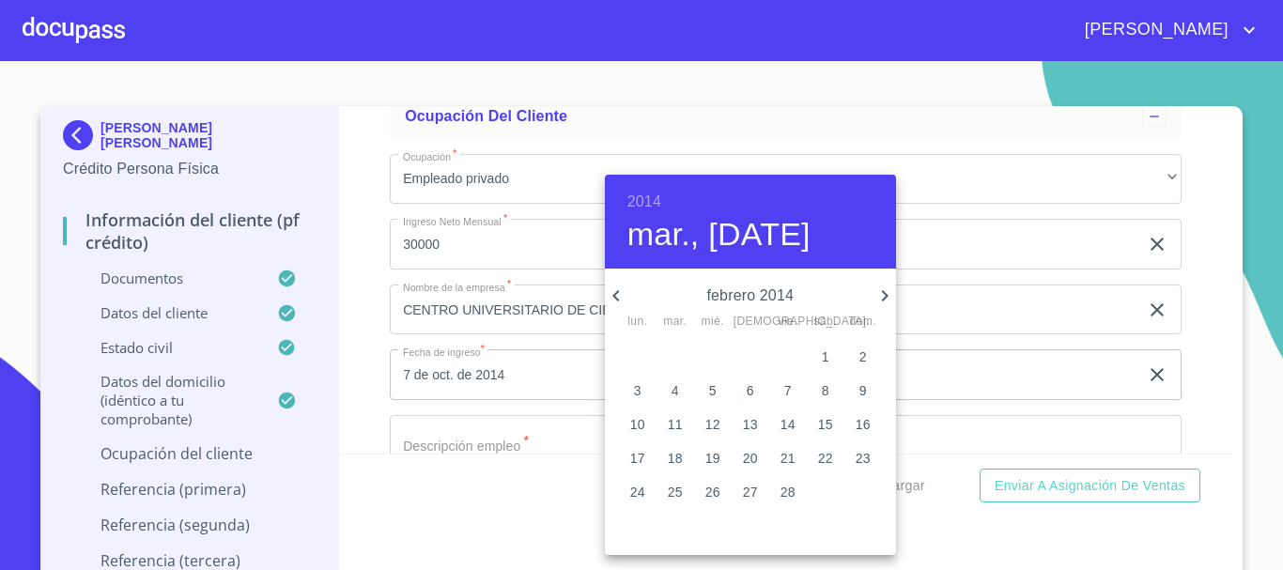
click at [826, 348] on p "1" at bounding box center [826, 356] width 8 height 19
type input "1 de feb. de 2014"
click at [1190, 339] on div at bounding box center [641, 285] width 1283 height 570
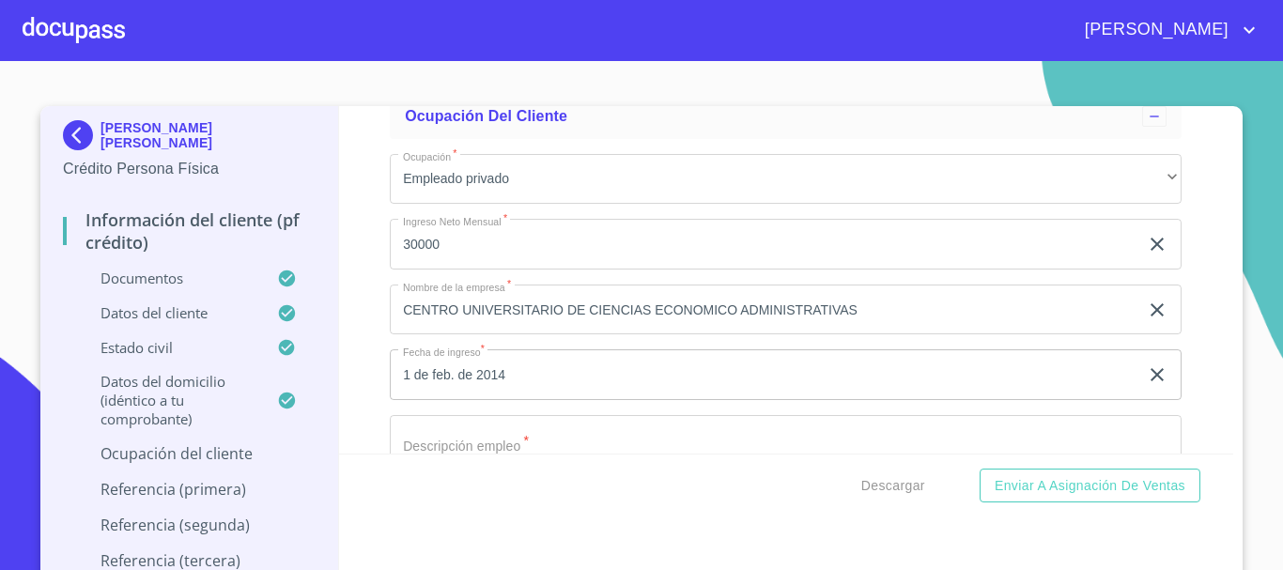
scroll to position [8484, 0]
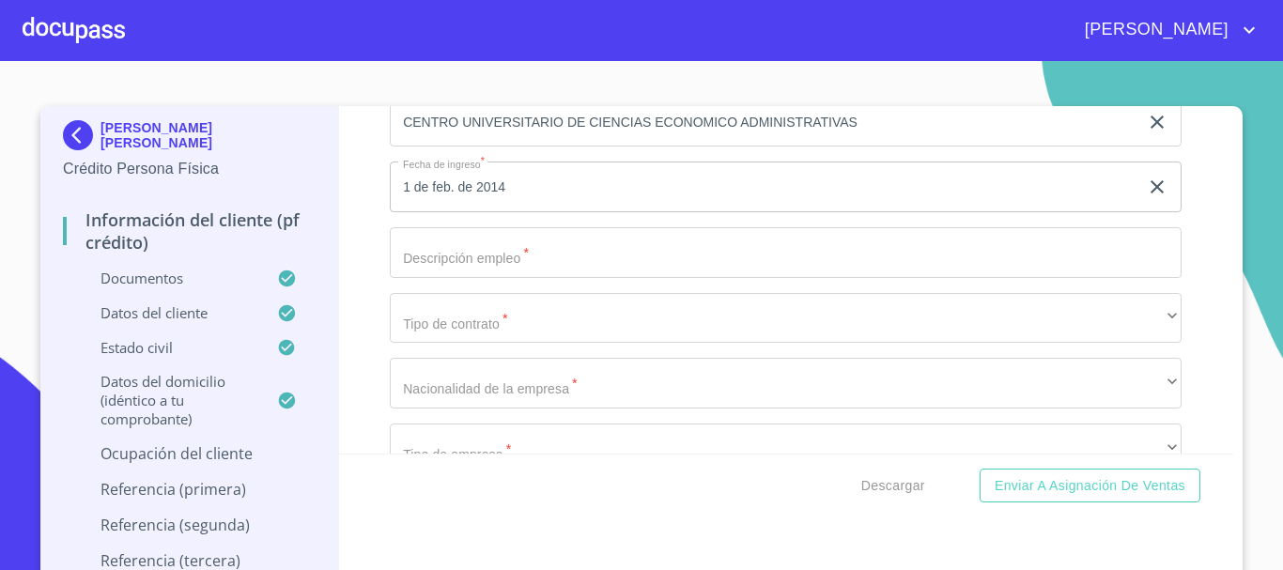
click at [502, 278] on input "Documento de identificación   *" at bounding box center [786, 252] width 792 height 51
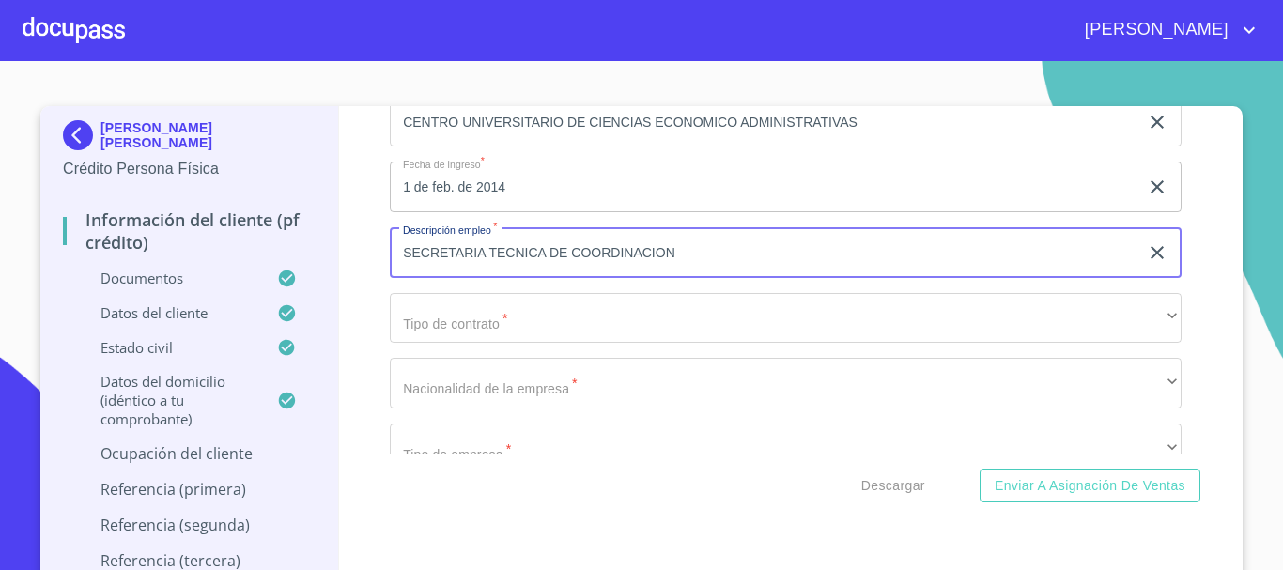
type input "SECRETARIA TECNICA DE COORDINACION"
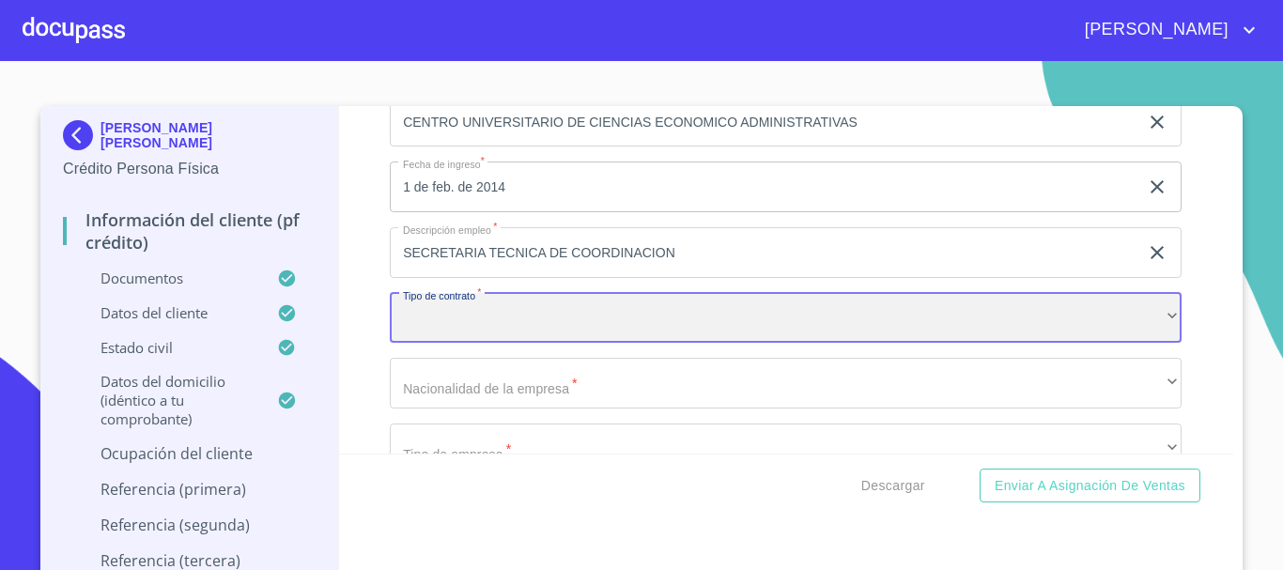
click at [491, 336] on div "​" at bounding box center [786, 318] width 792 height 51
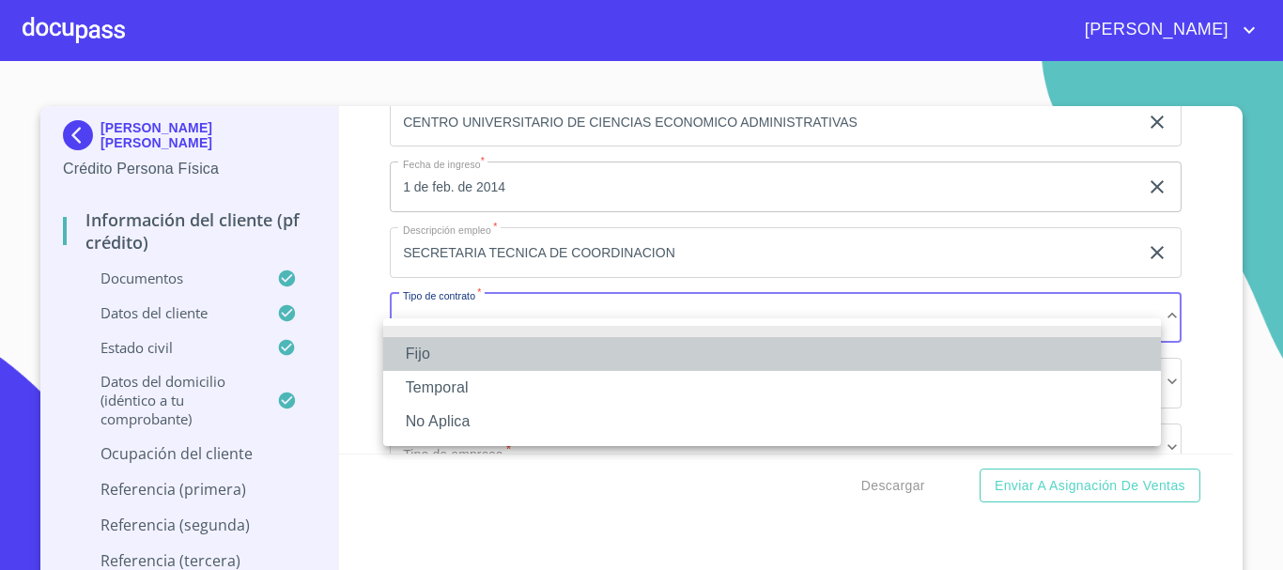
click at [489, 356] on li "Fijo" at bounding box center [772, 354] width 778 height 34
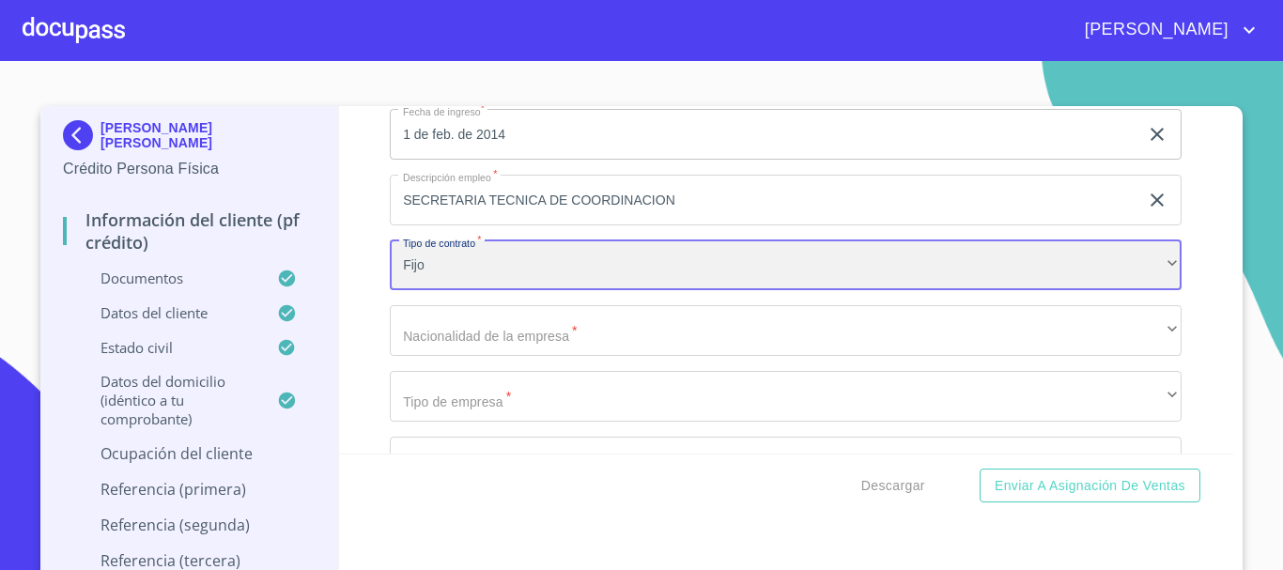
scroll to position [8578, 0]
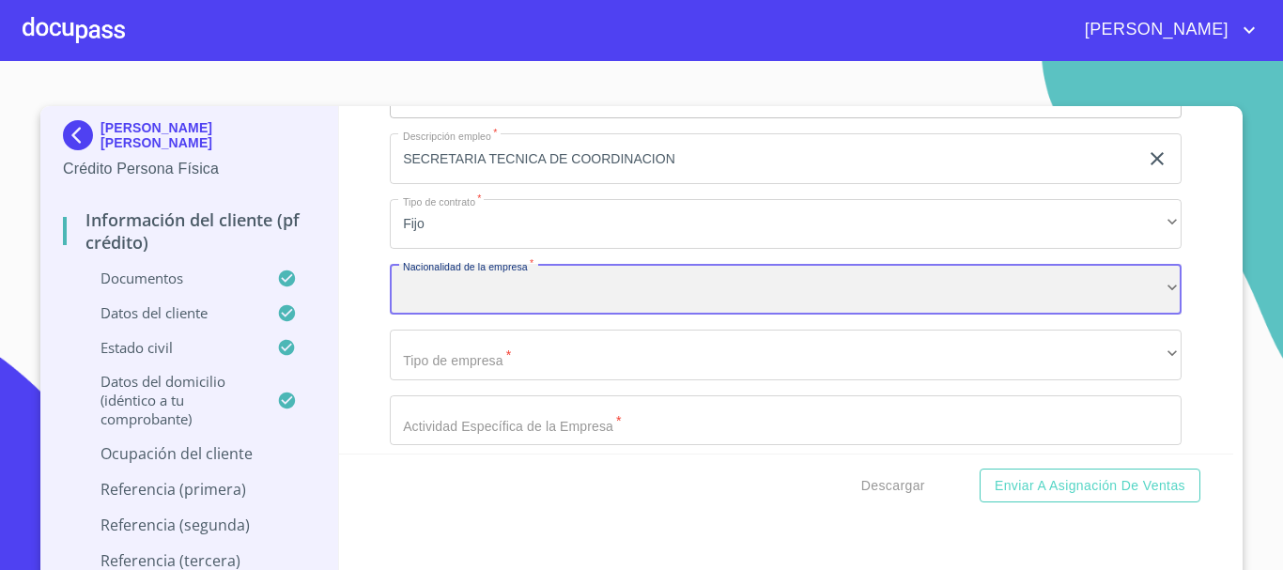
click at [524, 313] on div "​" at bounding box center [786, 289] width 792 height 51
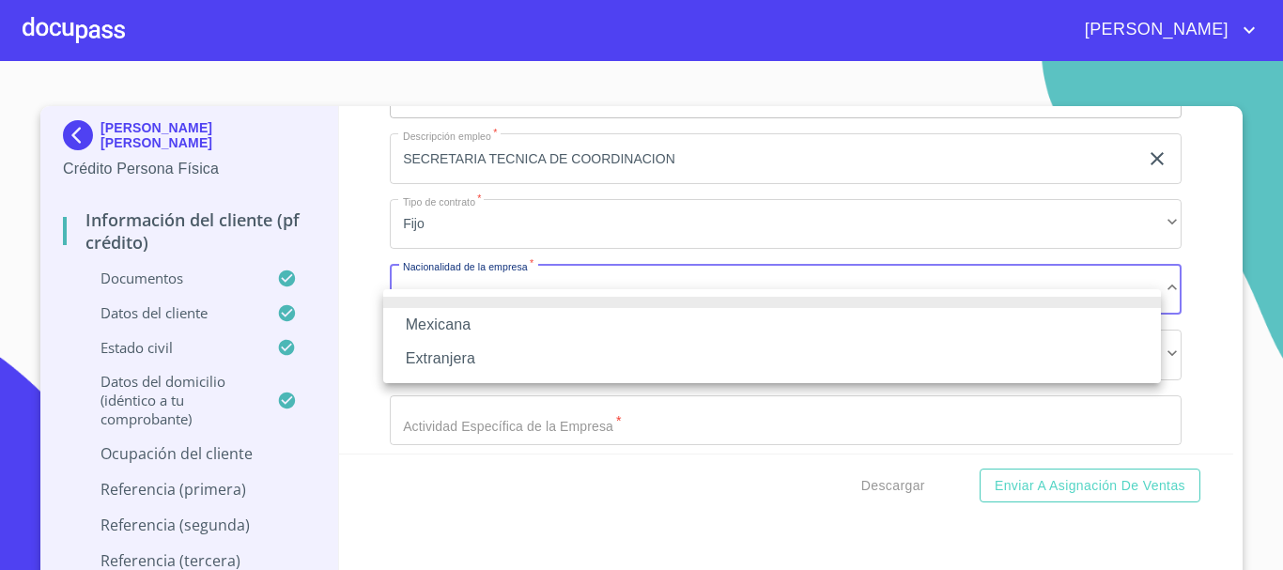
click at [482, 318] on li "Mexicana" at bounding box center [772, 325] width 778 height 34
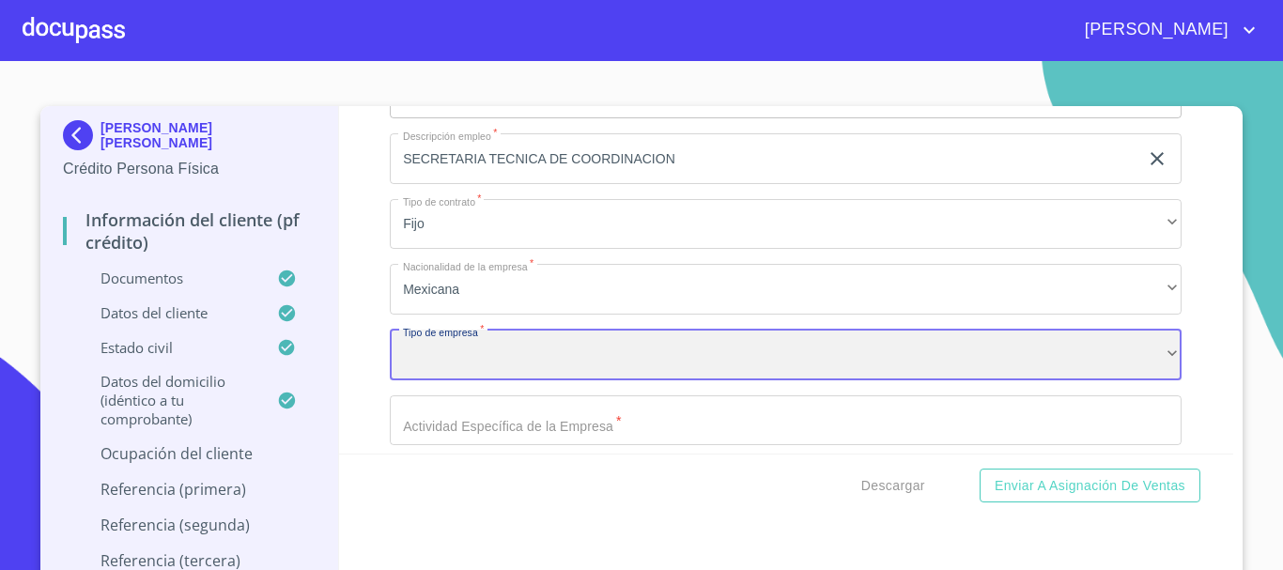
click at [490, 380] on div "​" at bounding box center [786, 355] width 792 height 51
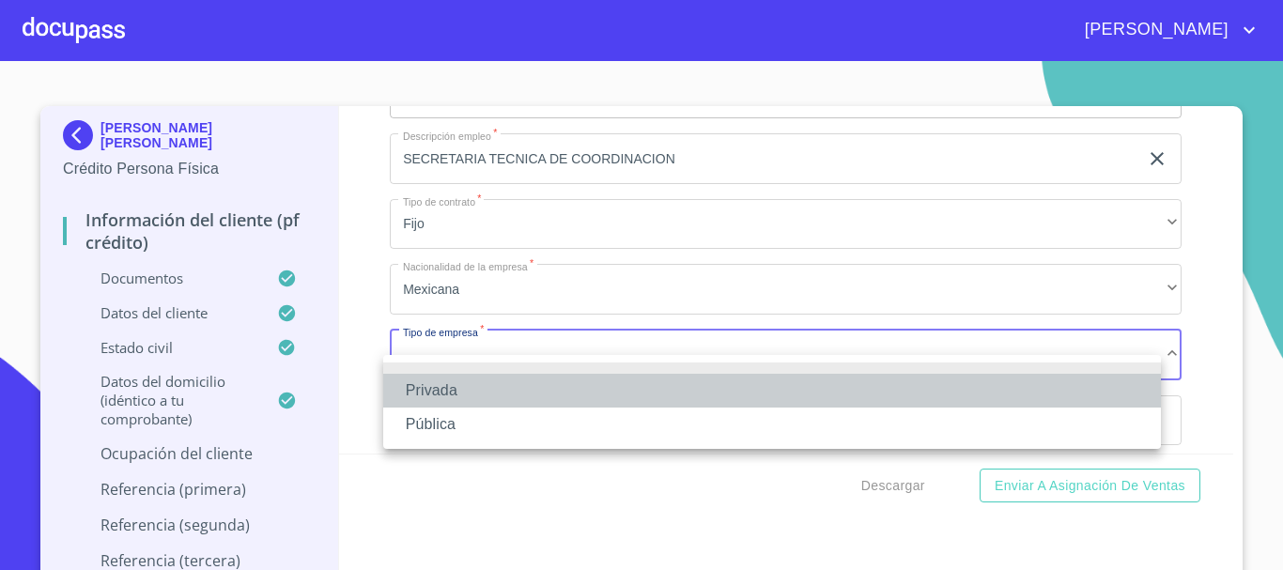
click at [487, 393] on li "Privada" at bounding box center [772, 391] width 778 height 34
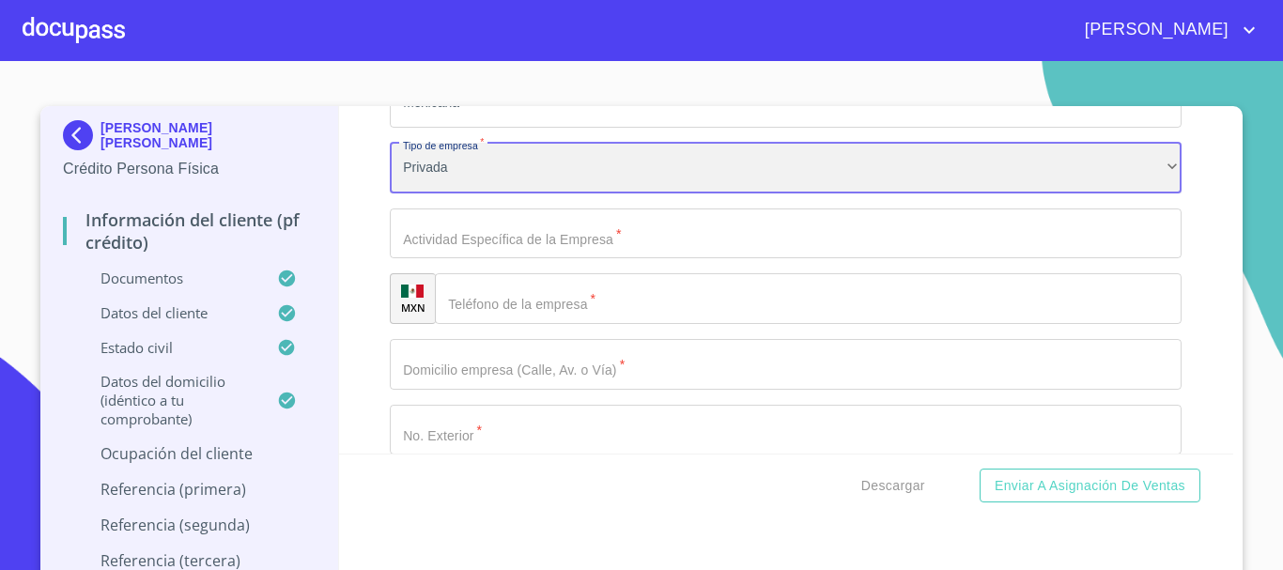
scroll to position [8766, 0]
click at [498, 193] on div "Privada" at bounding box center [786, 167] width 792 height 51
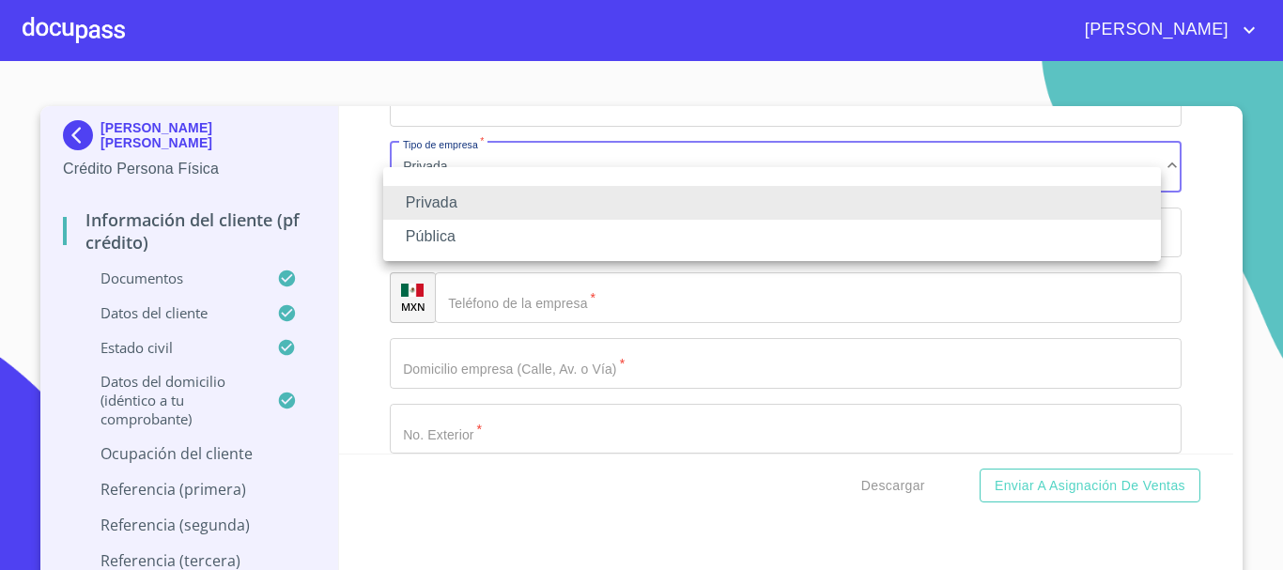
click at [456, 239] on li "Pública" at bounding box center [772, 237] width 778 height 34
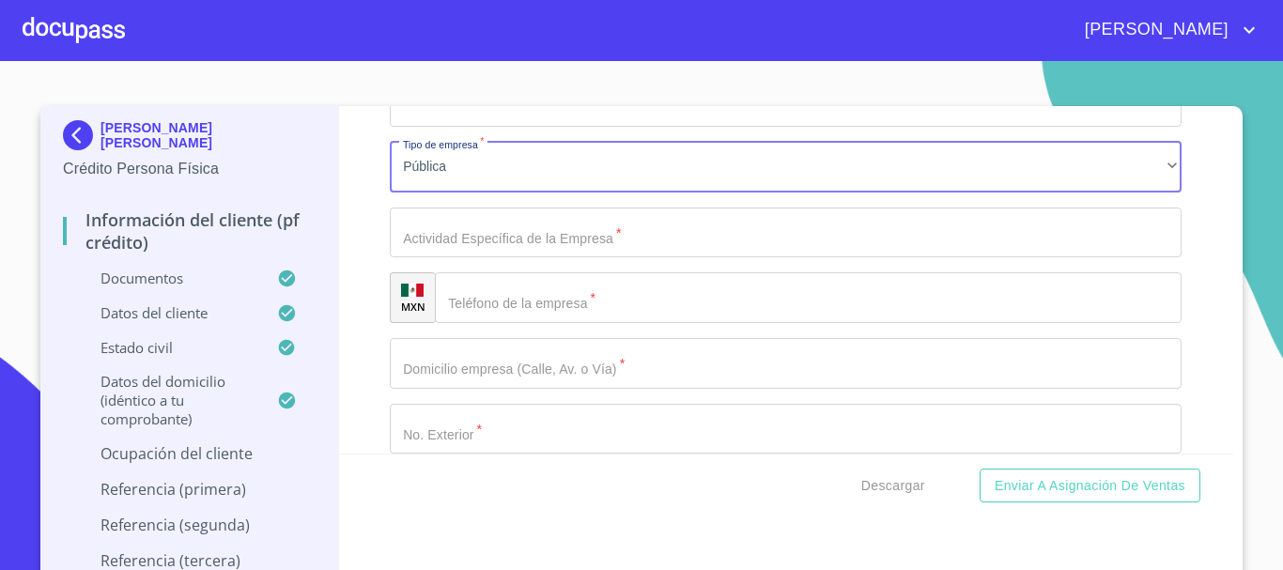
click at [473, 258] on input "Documento de identificación   *" at bounding box center [786, 233] width 792 height 51
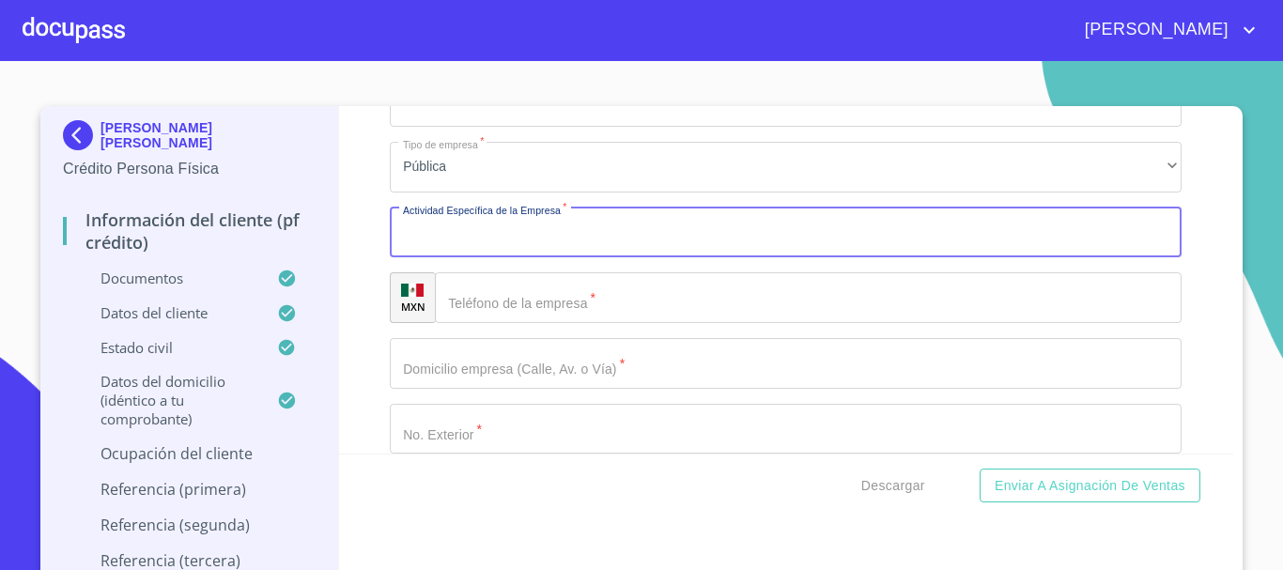
type input "S"
type input "SECRETARIA DE EDUCACIÓN"
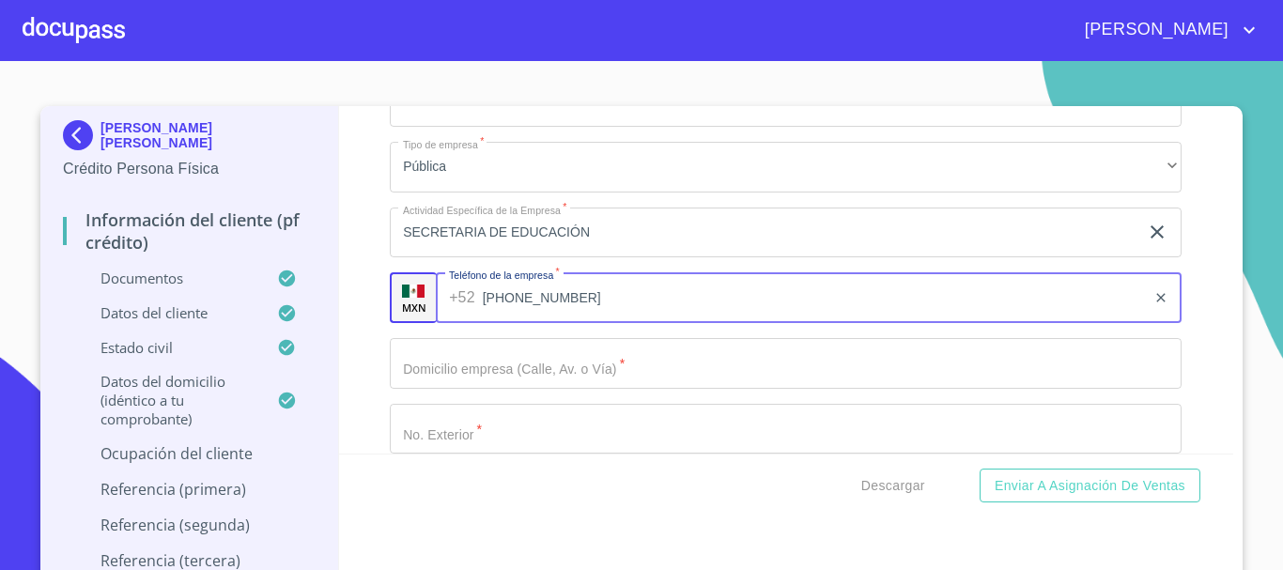
type input "[PHONE_NUMBER]"
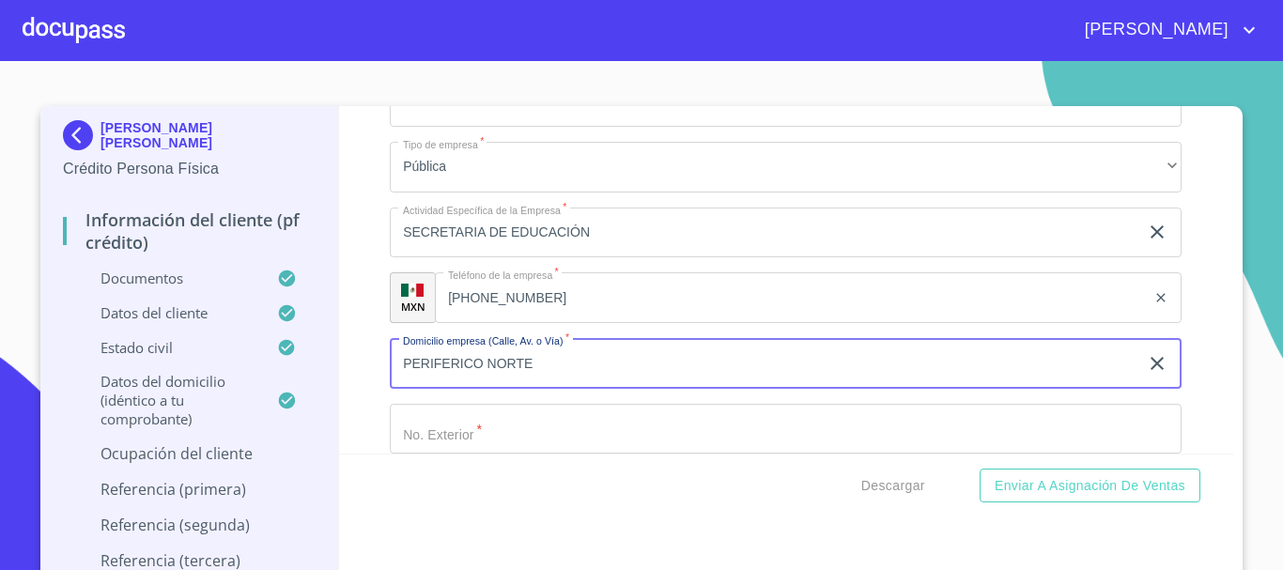
type input "PERIFERICO NORTE"
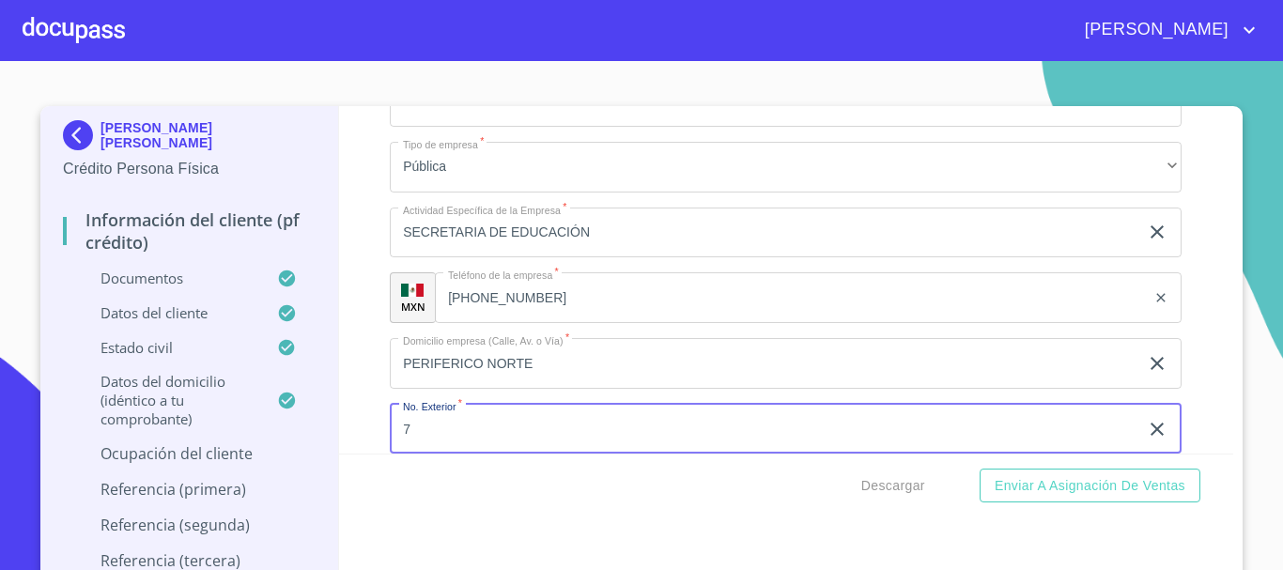
scroll to position [8789, 0]
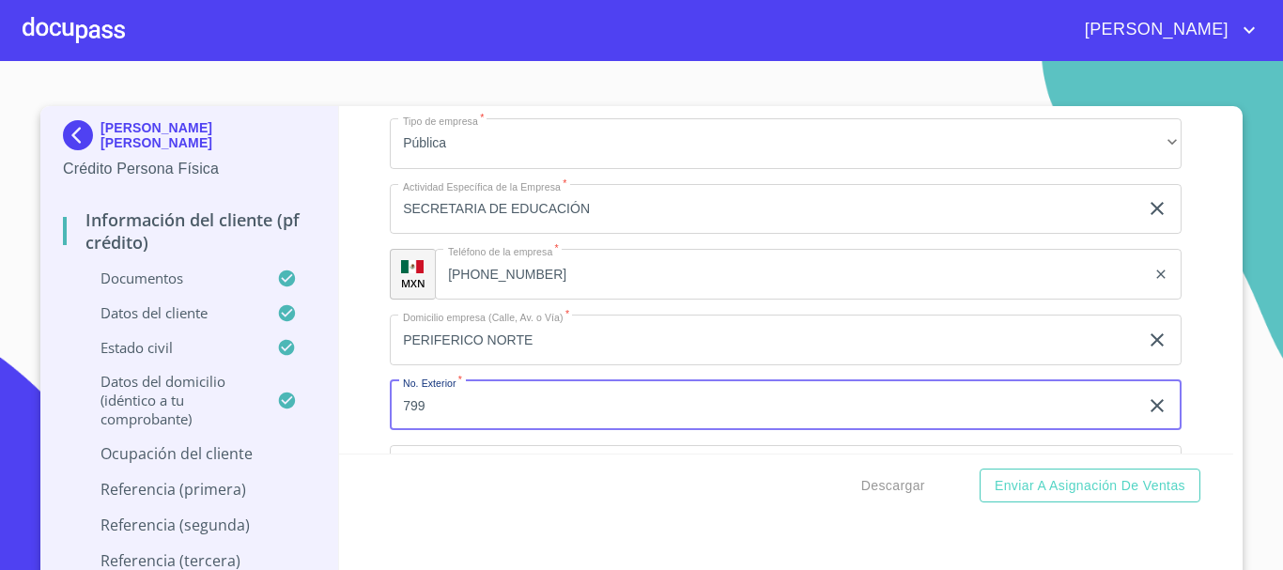
type input "799"
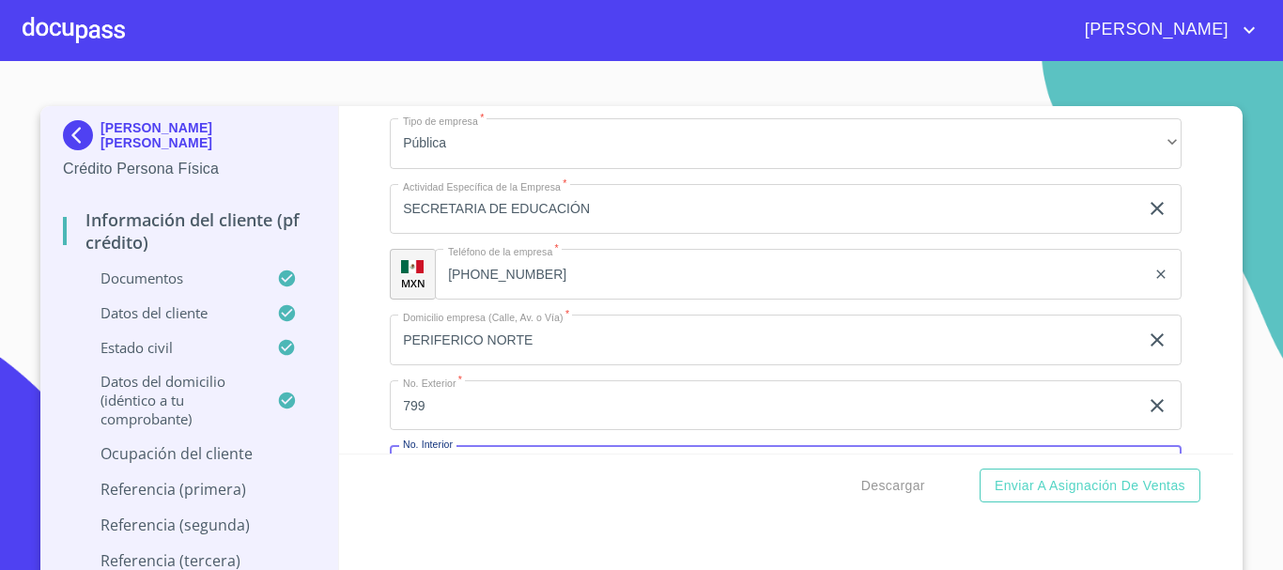
scroll to position [9003, 0]
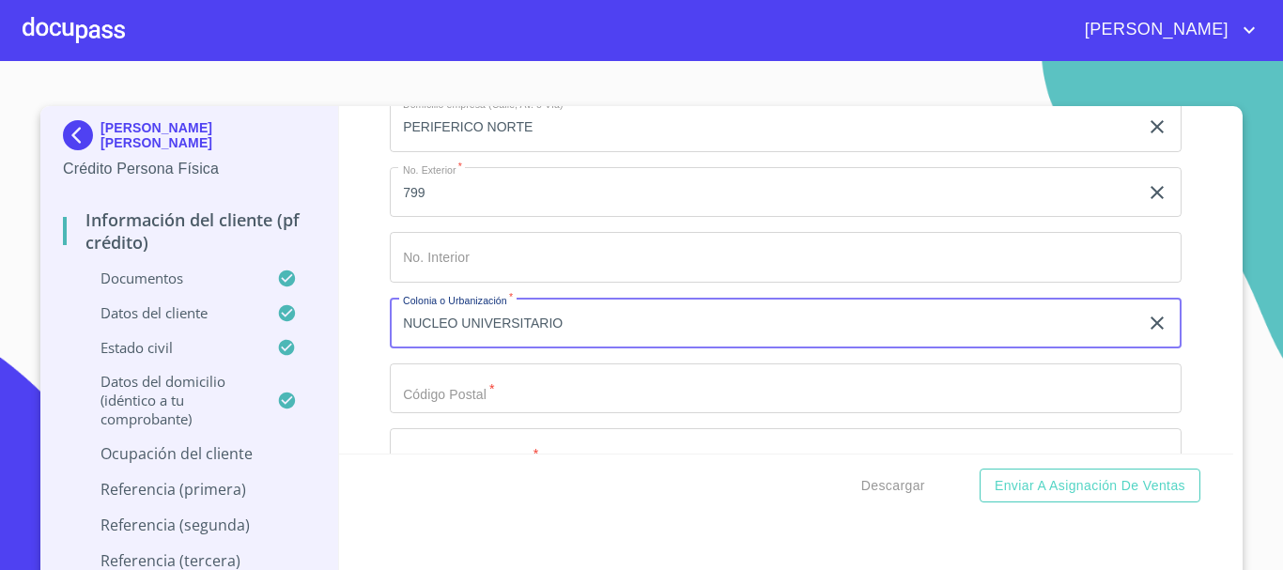
type input "NUCLEO UNIVERSITARIO"
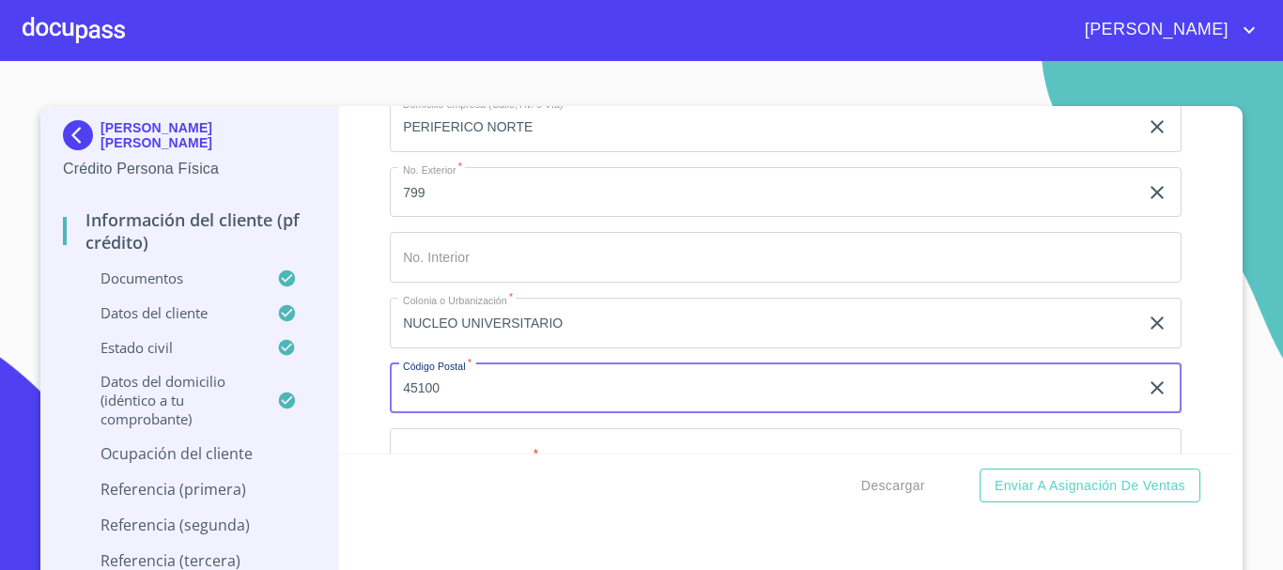
type input "45100"
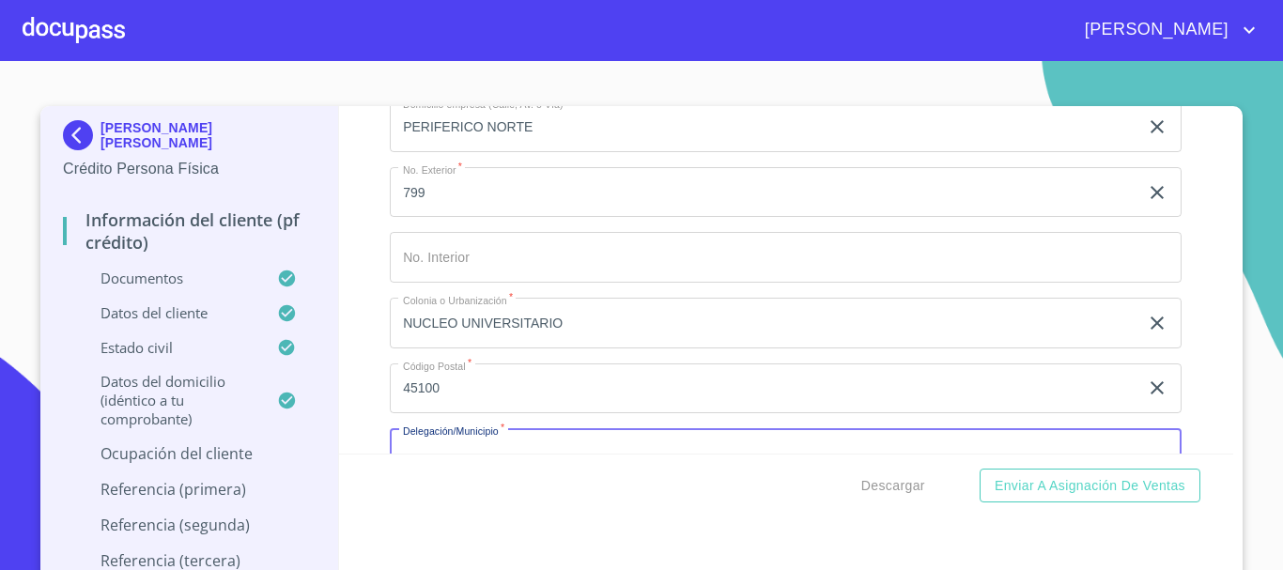
scroll to position [9050, 0]
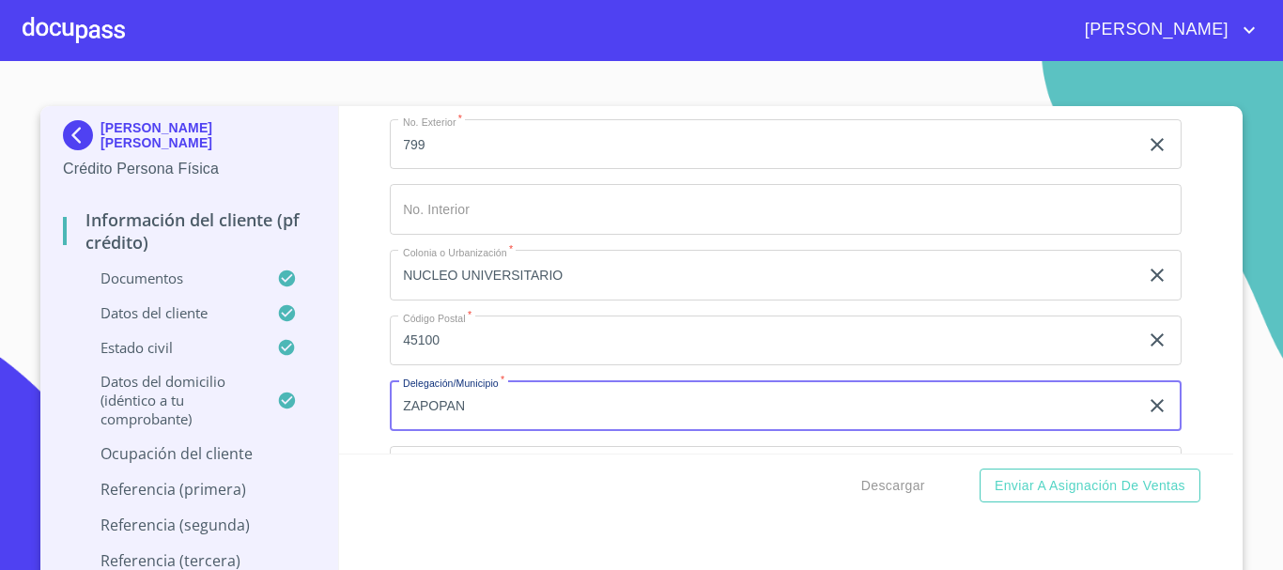
type input "ZAPOPAN"
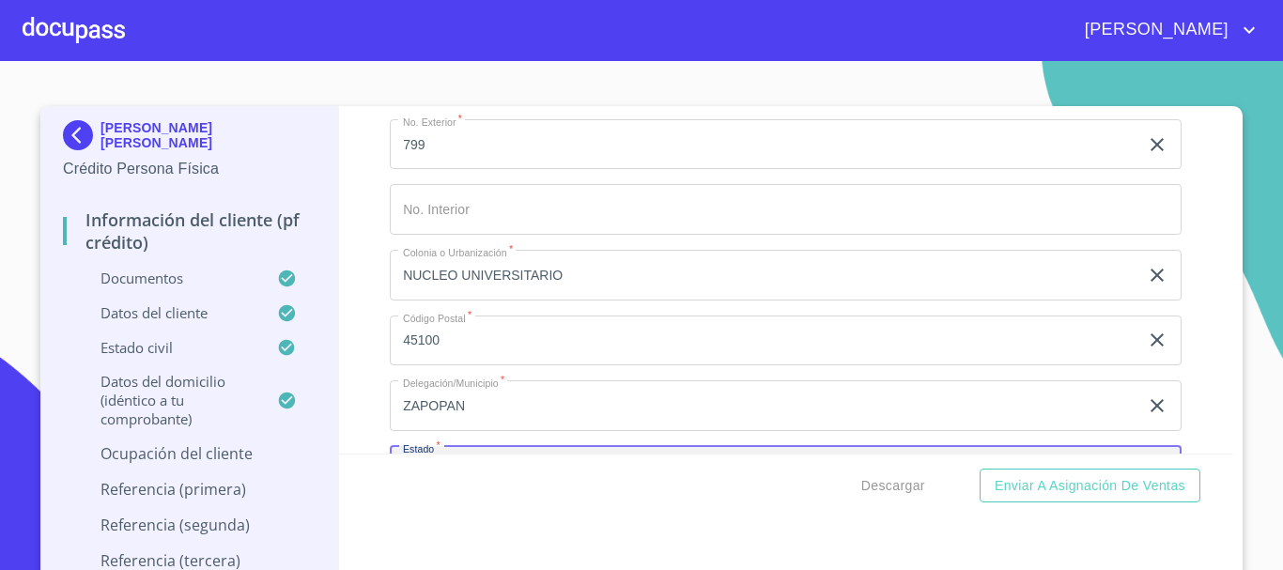
scroll to position [9265, 0]
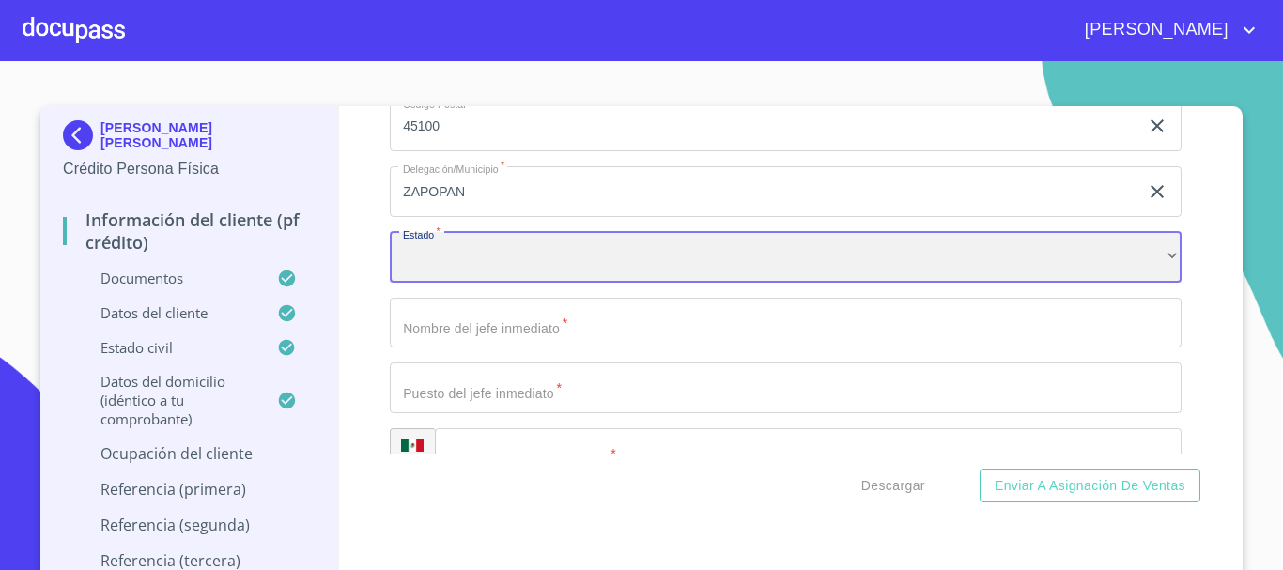
click at [445, 266] on div "​" at bounding box center [786, 257] width 792 height 51
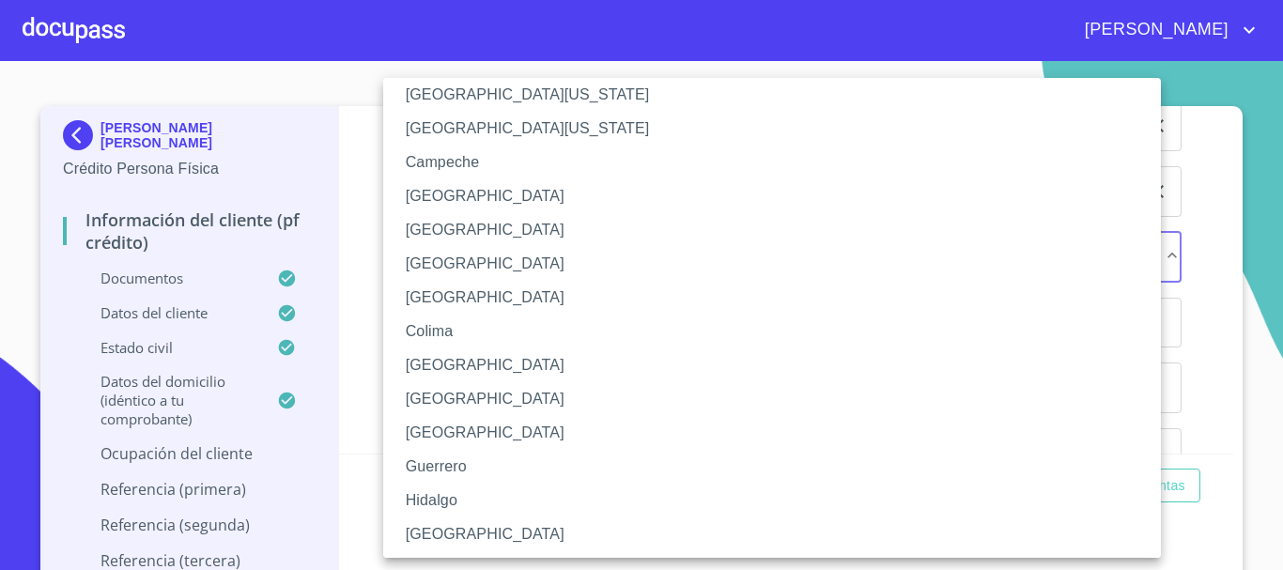
scroll to position [94, 0]
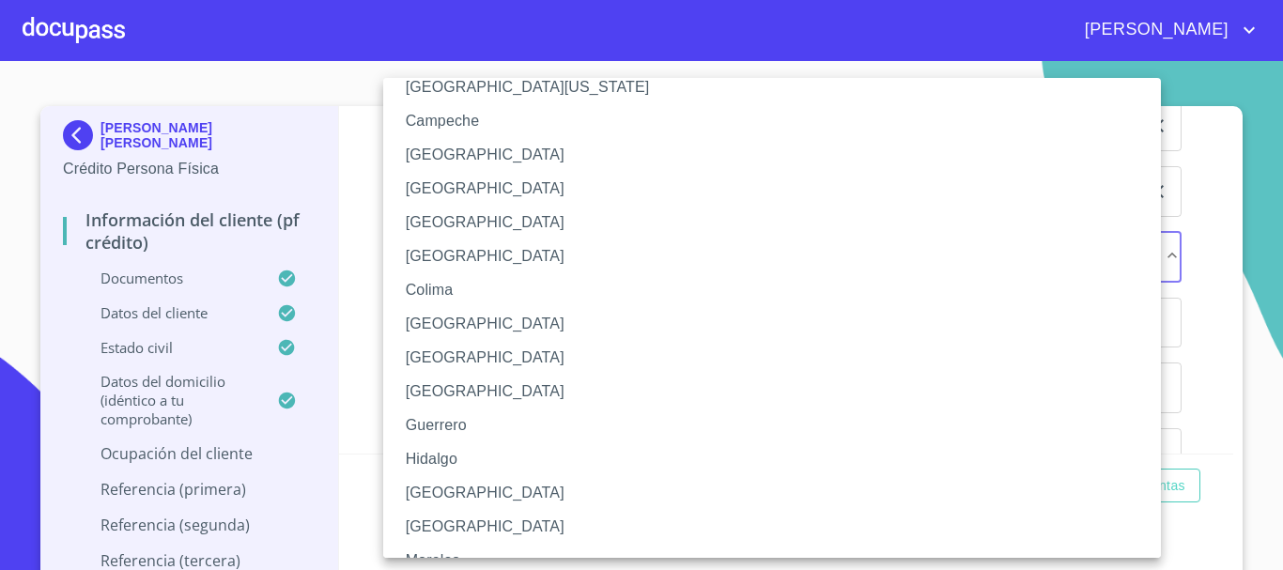
click at [432, 490] on li "[GEOGRAPHIC_DATA]" at bounding box center [779, 493] width 792 height 34
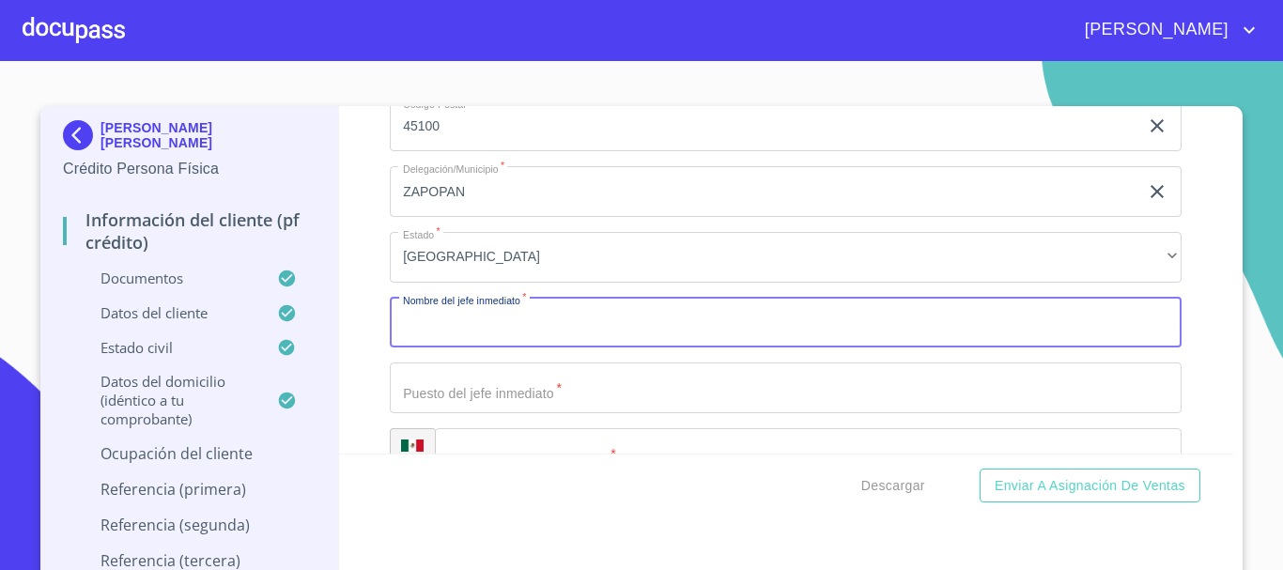
click at [441, 348] on input "Documento de identificación   *" at bounding box center [786, 323] width 792 height 51
type input "[PERSON_NAME]"
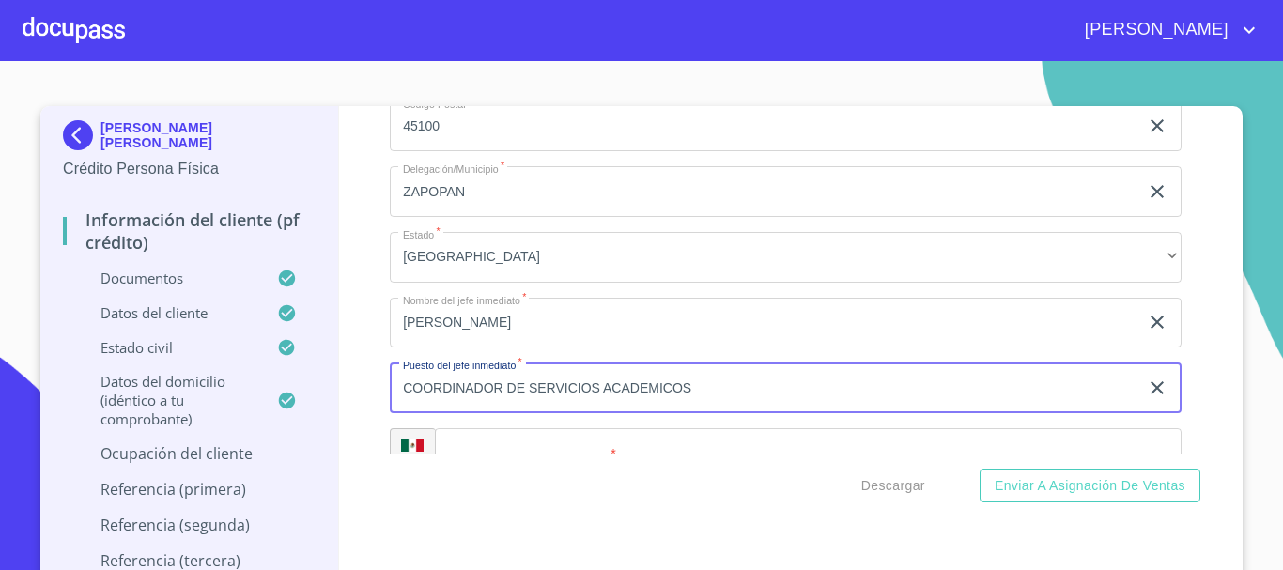
type input "COORDINADOR DE SERVICIOS ACADEMICOS"
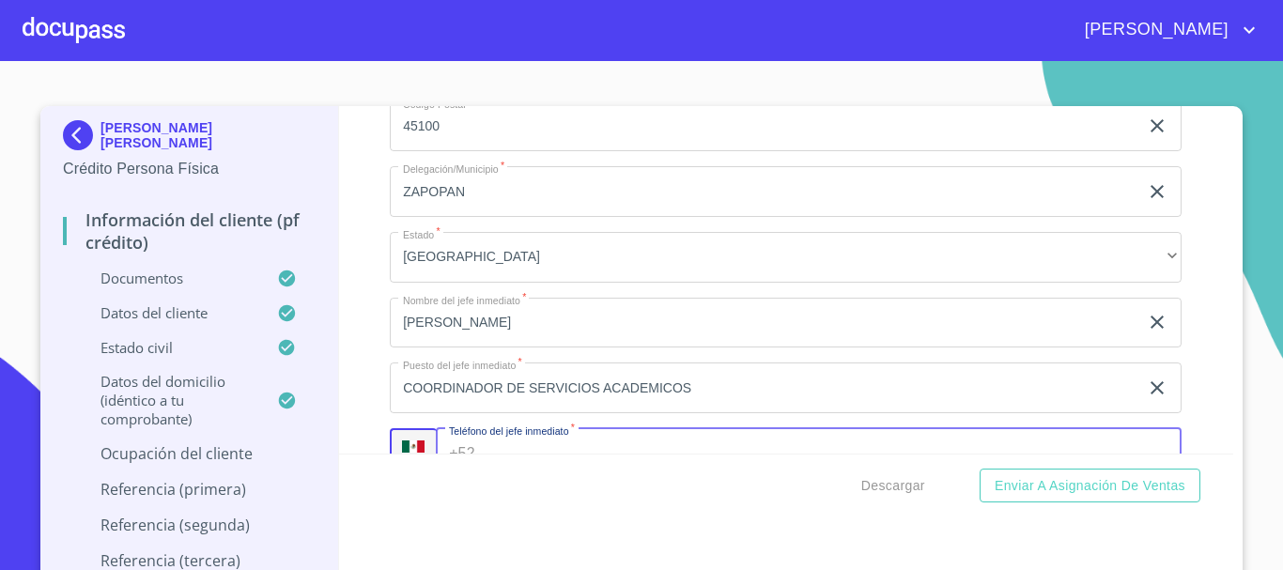
scroll to position [9312, 0]
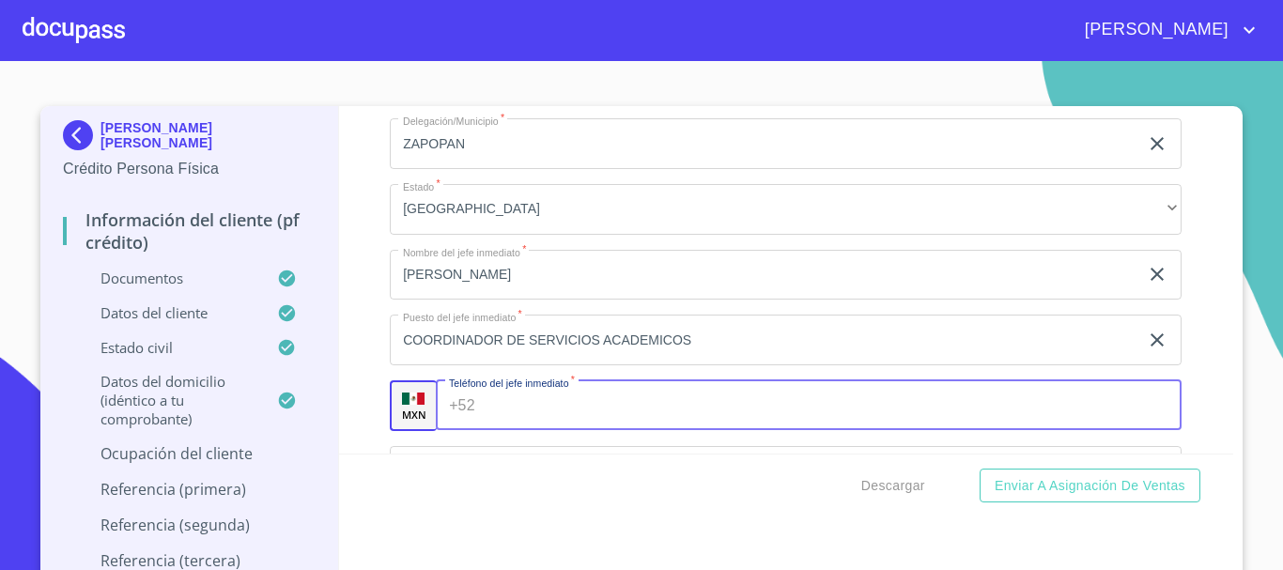
click at [483, 425] on input "Documento de identificación   *" at bounding box center [833, 405] width 700 height 51
type input "[PHONE_NUMBER]"
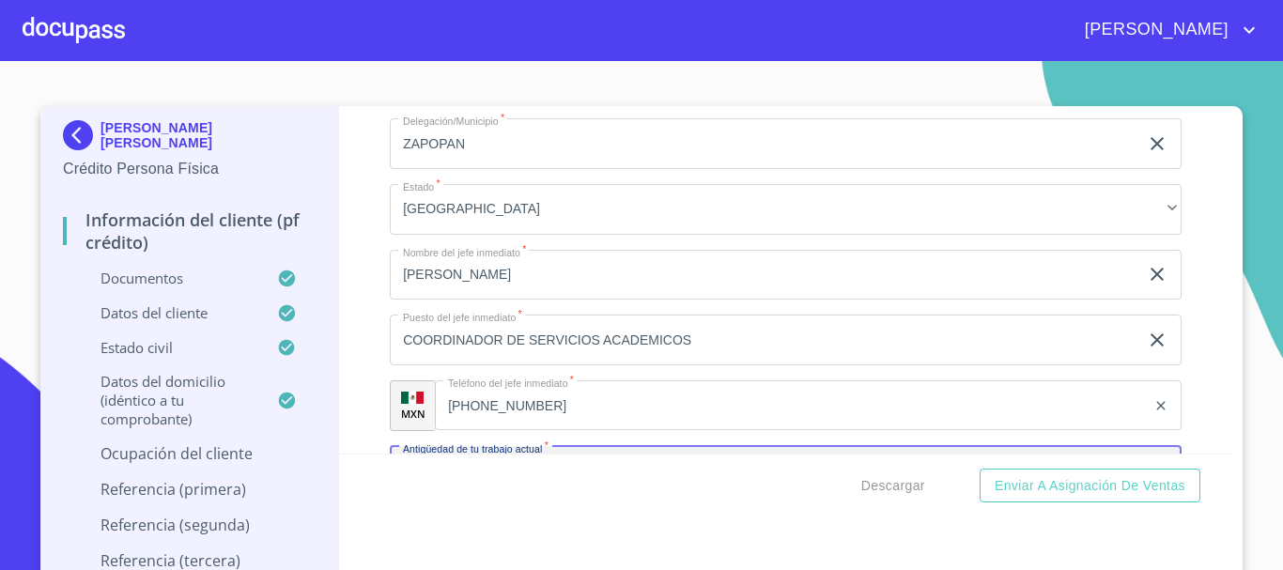
scroll to position [9527, 0]
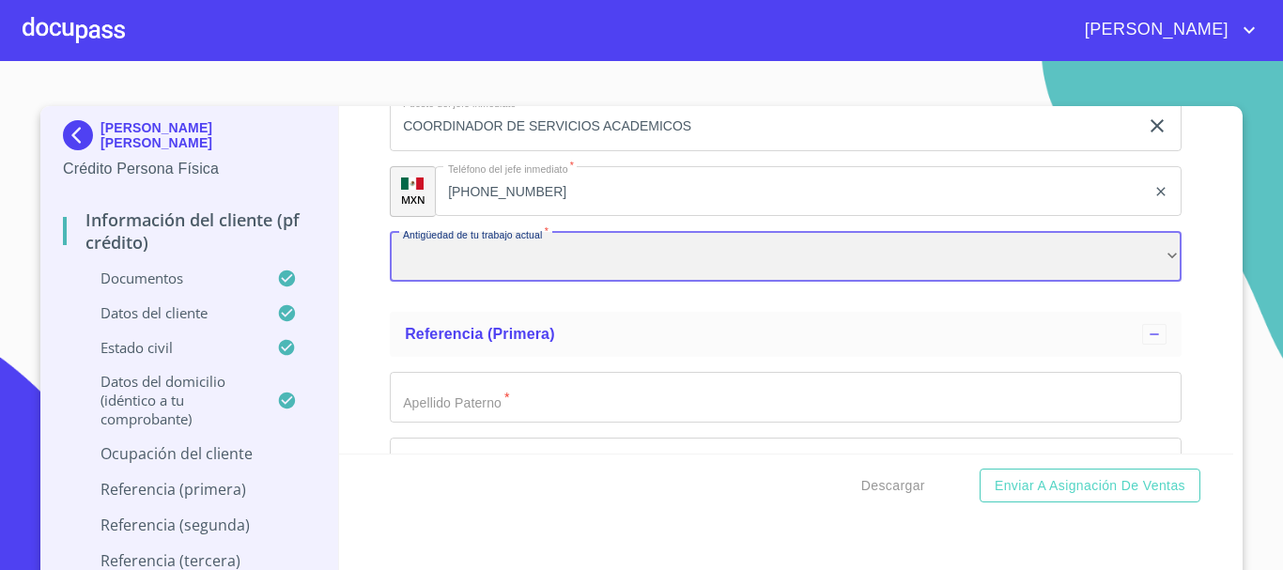
click at [492, 283] on div "​" at bounding box center [786, 257] width 792 height 51
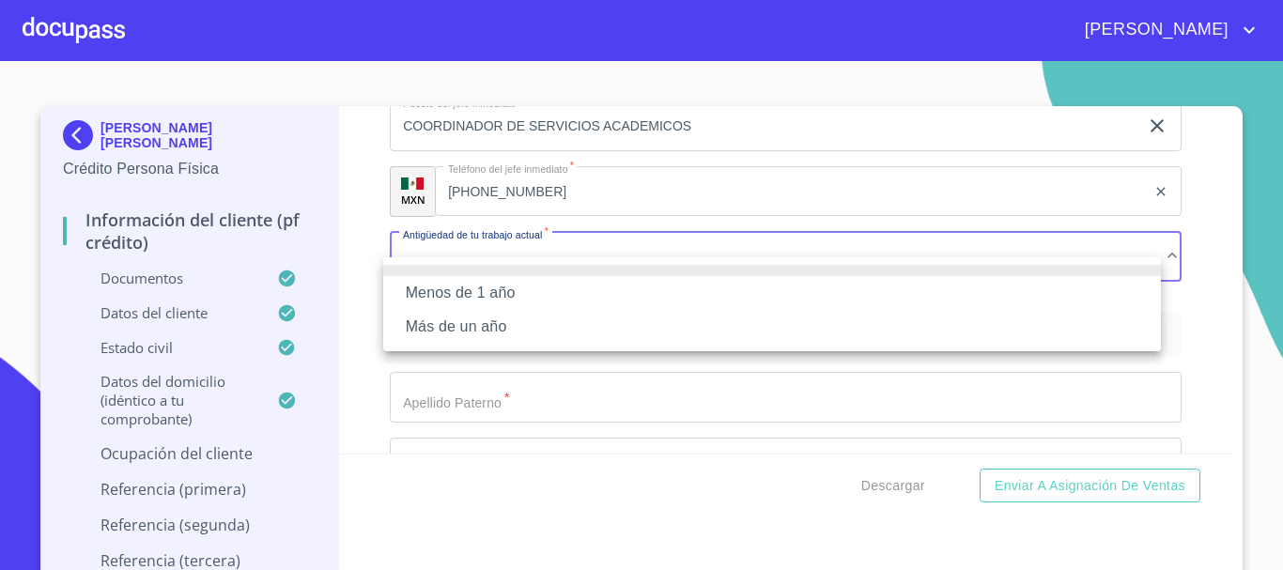
click at [469, 334] on li "Más de un año" at bounding box center [772, 327] width 778 height 34
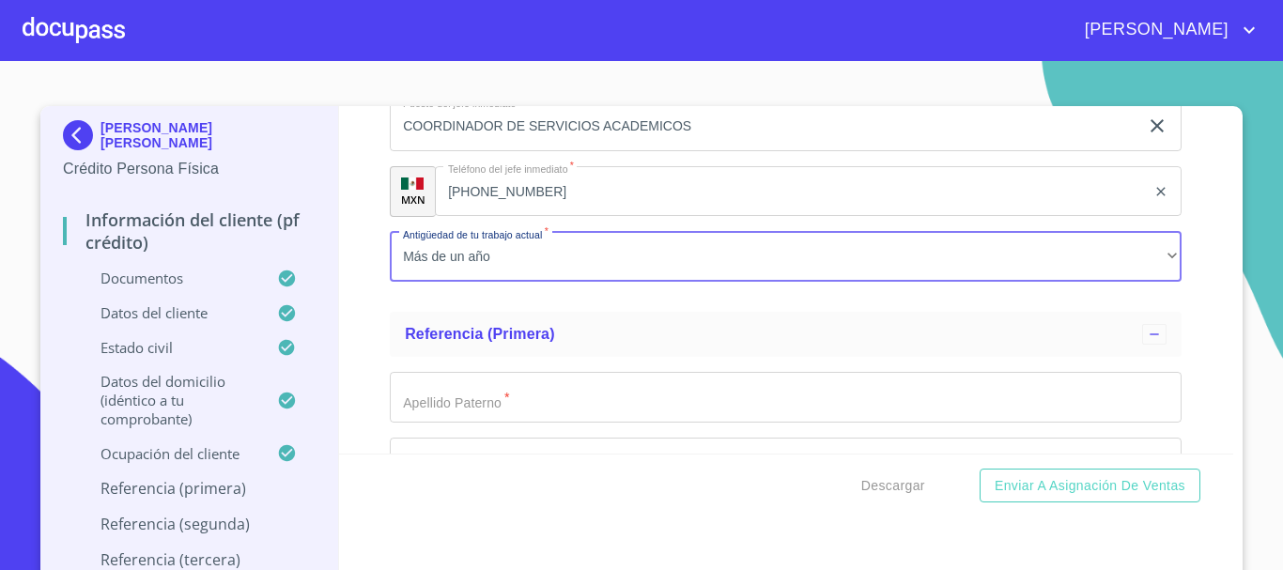
click at [494, 423] on input "Documento de identificación   *" at bounding box center [786, 397] width 792 height 51
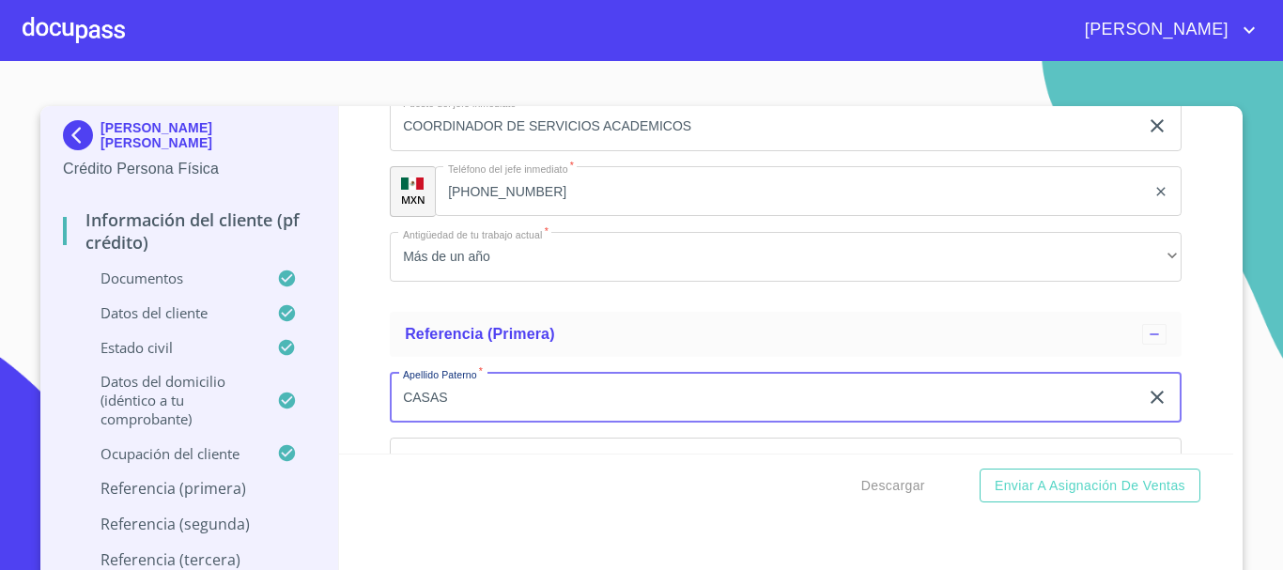
type input "CASAS"
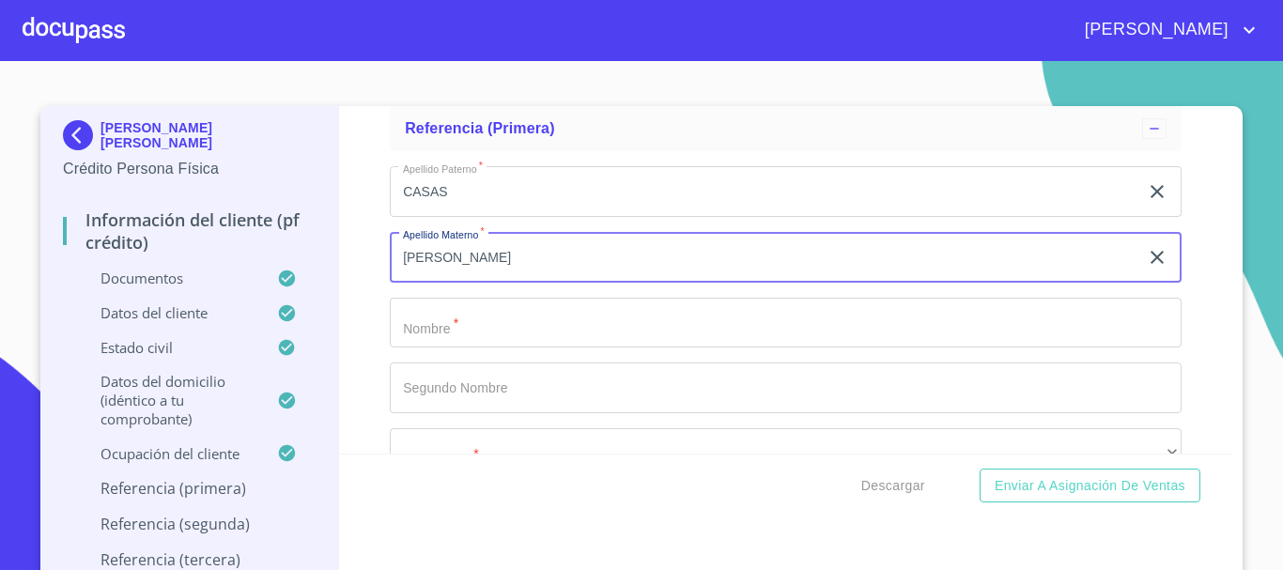
type input "[PERSON_NAME]"
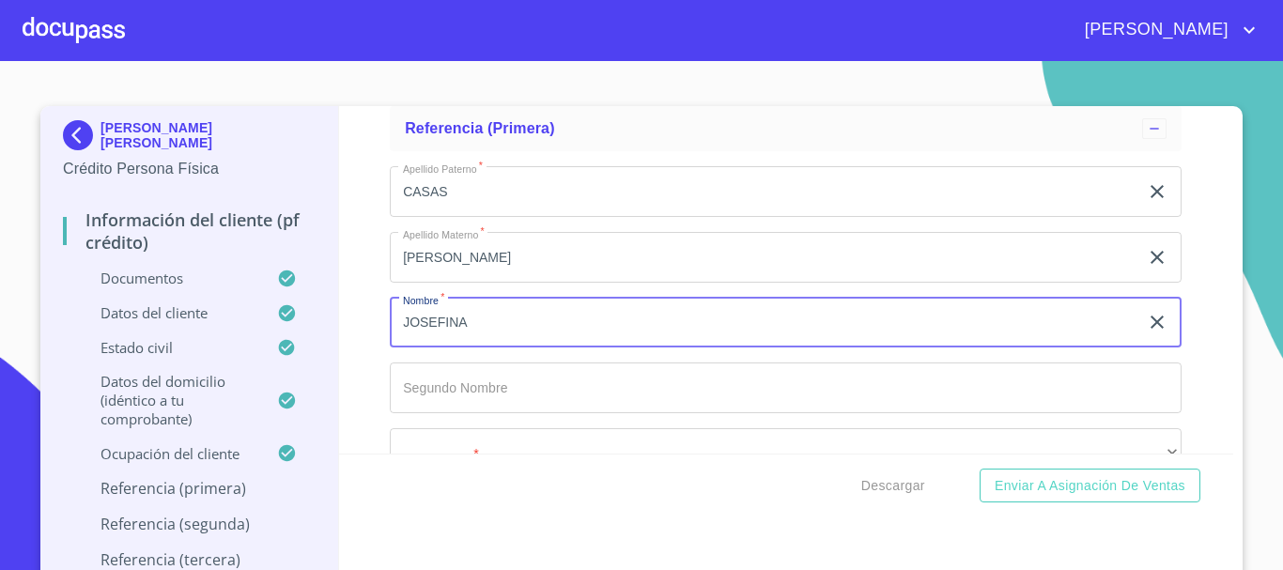
type input "JOSEFINA"
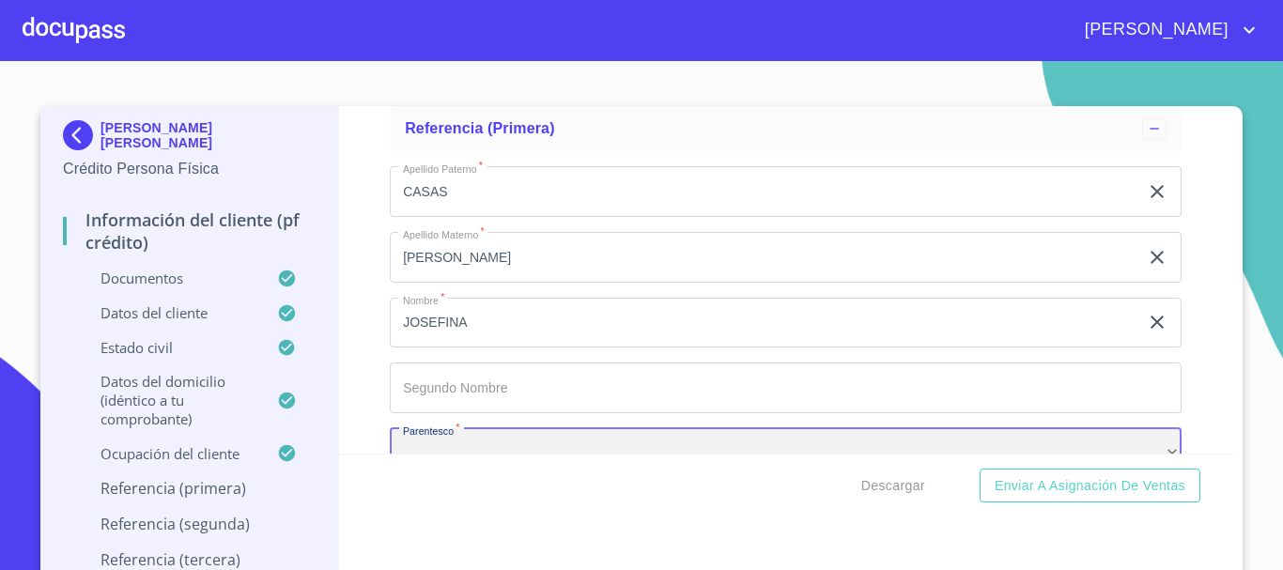
scroll to position [9780, 0]
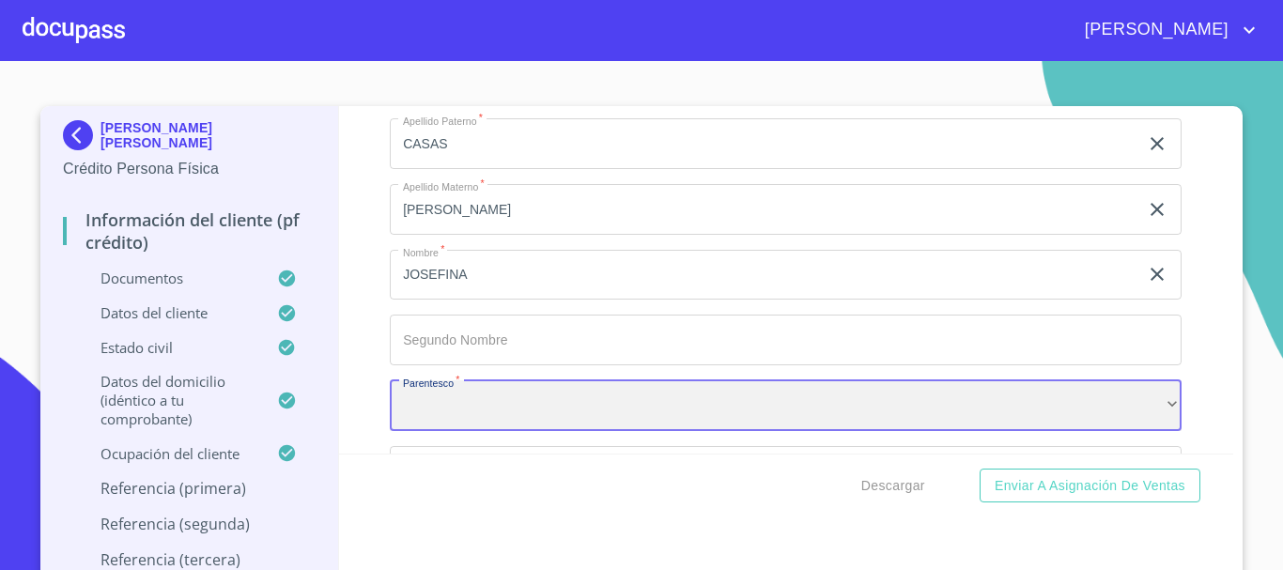
click at [494, 431] on div "​" at bounding box center [786, 405] width 792 height 51
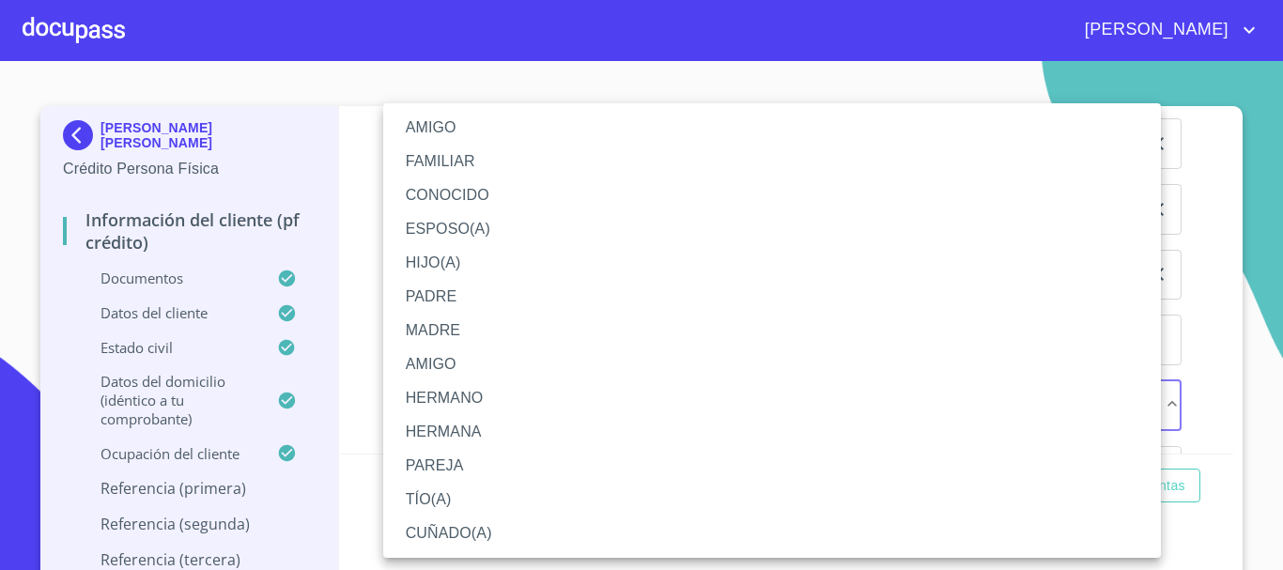
click at [483, 335] on li "MADRE" at bounding box center [772, 331] width 778 height 34
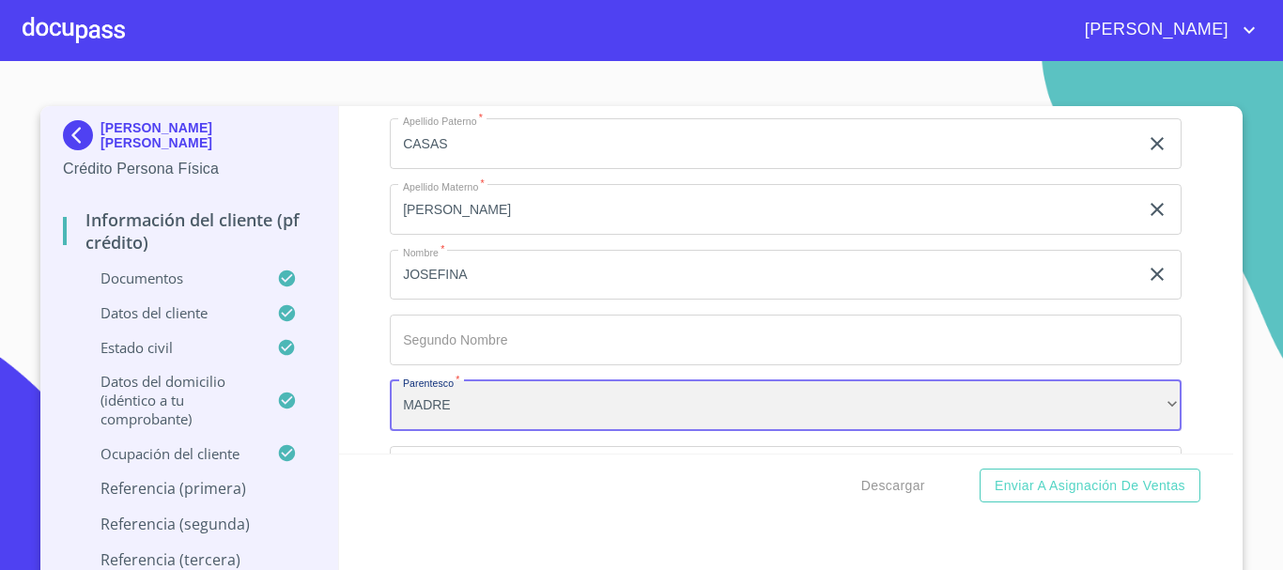
scroll to position [9968, 0]
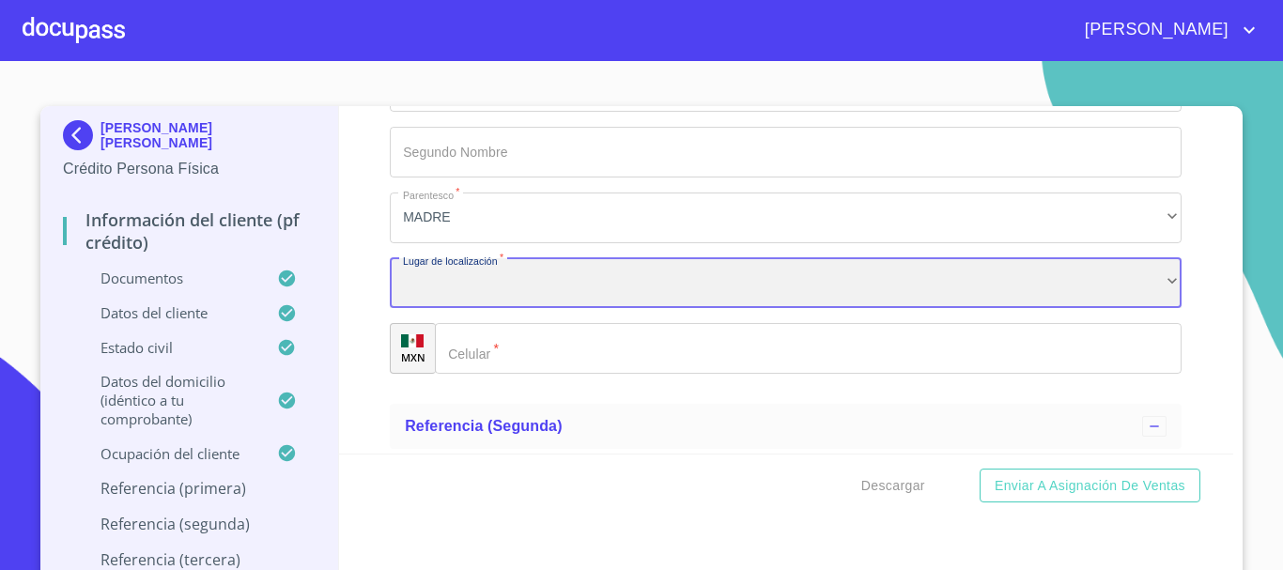
click at [526, 299] on div "​" at bounding box center [786, 283] width 792 height 51
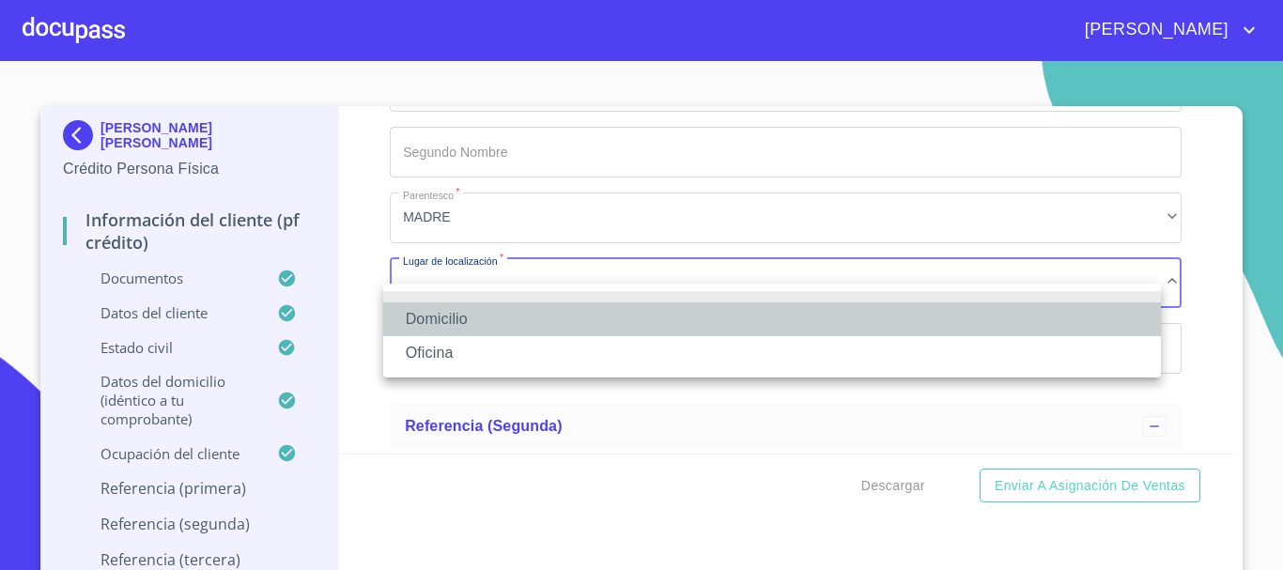
click at [500, 304] on li "Domicilio" at bounding box center [772, 319] width 778 height 34
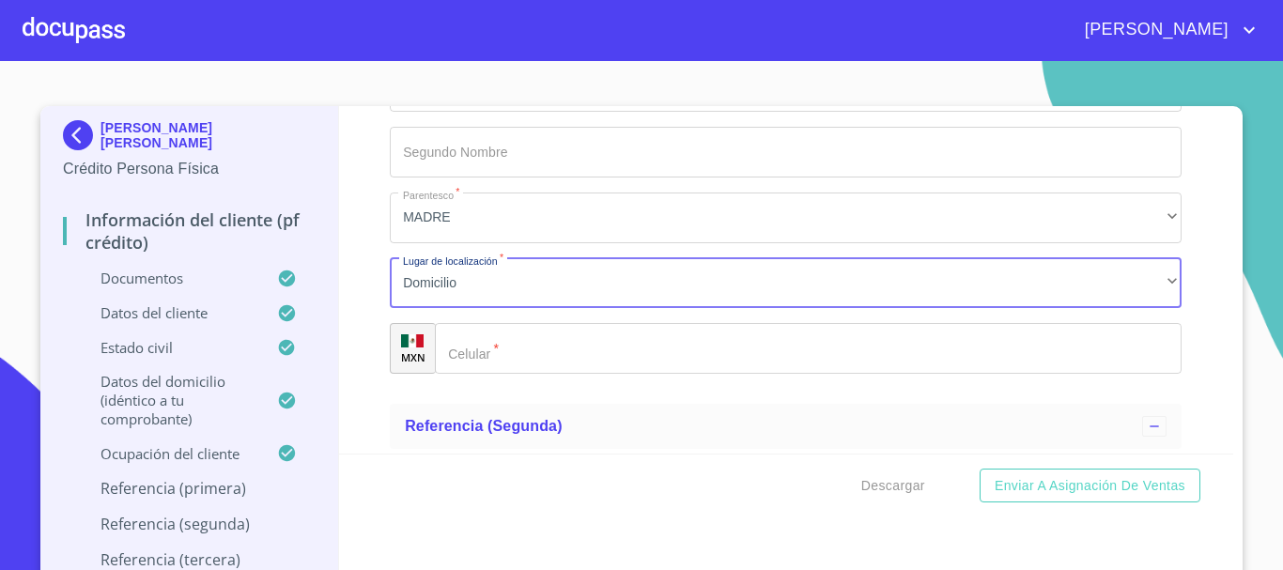
click at [518, 361] on input "Documento de identificación   *" at bounding box center [808, 348] width 747 height 51
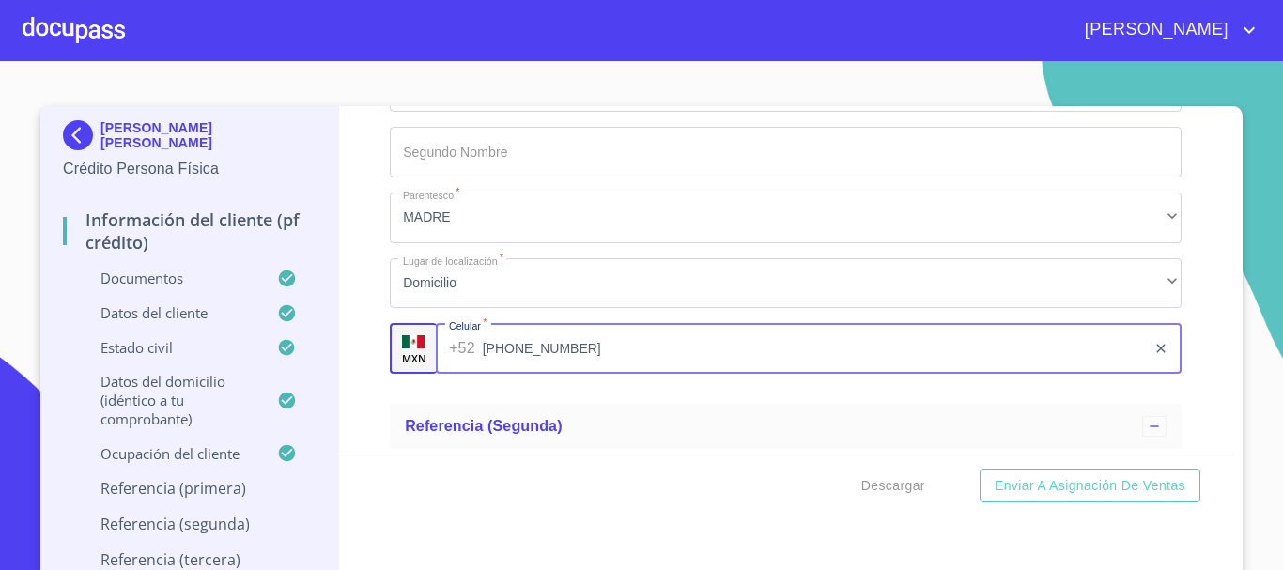
type input "[PHONE_NUMBER]"
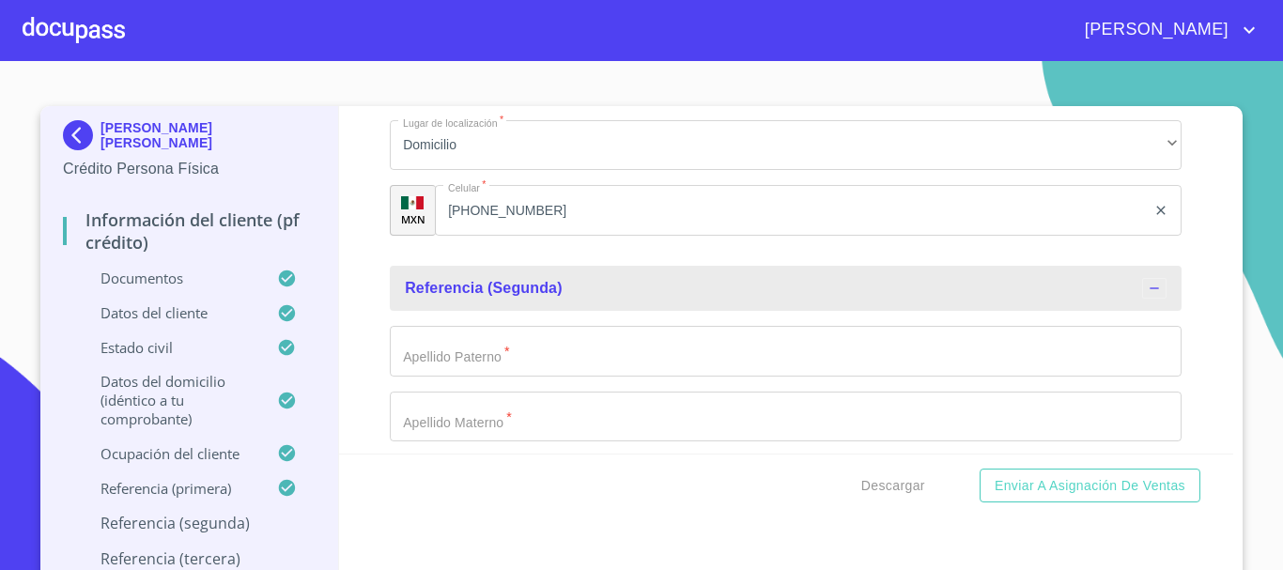
scroll to position [10174, 0]
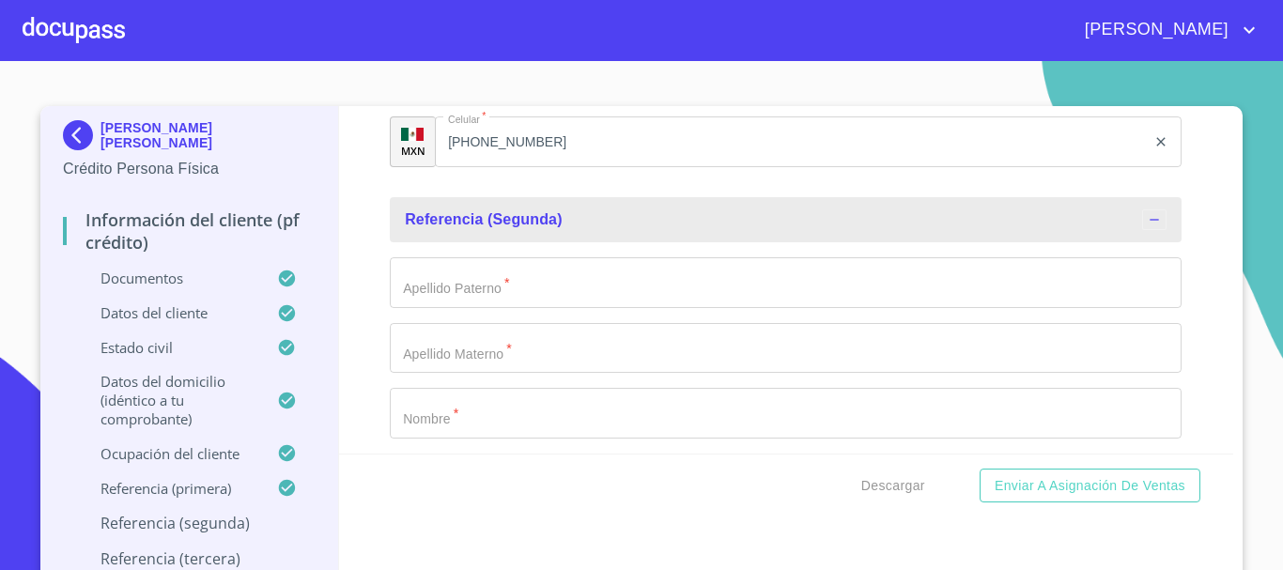
click at [536, 308] on input "Documento de identificación   *" at bounding box center [786, 282] width 792 height 51
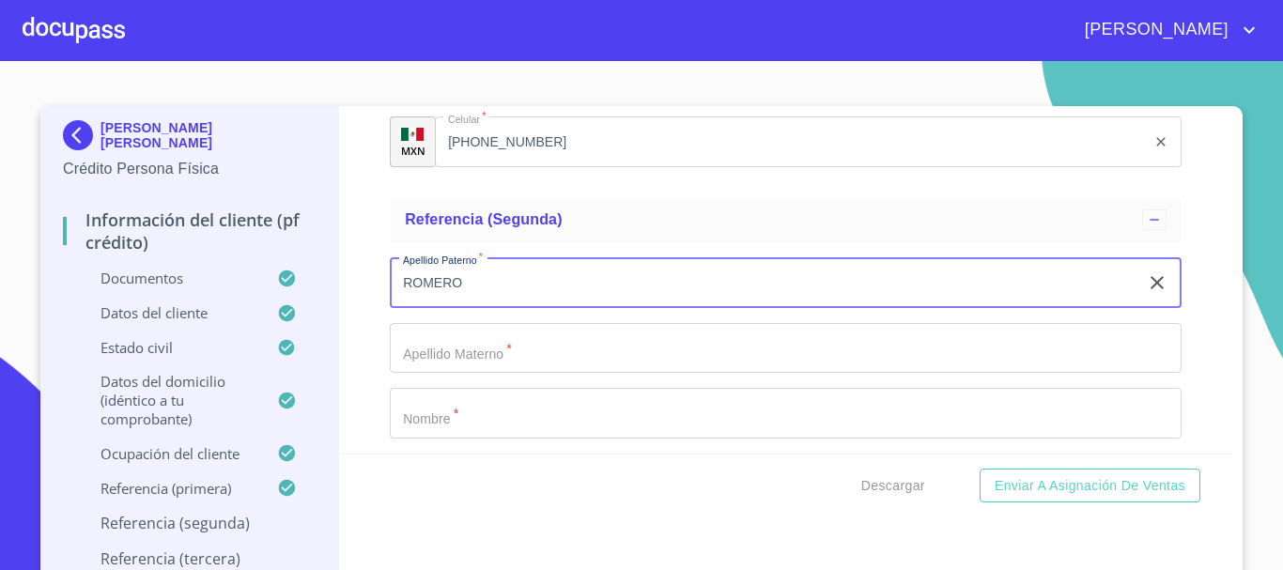
type input "ROMERO"
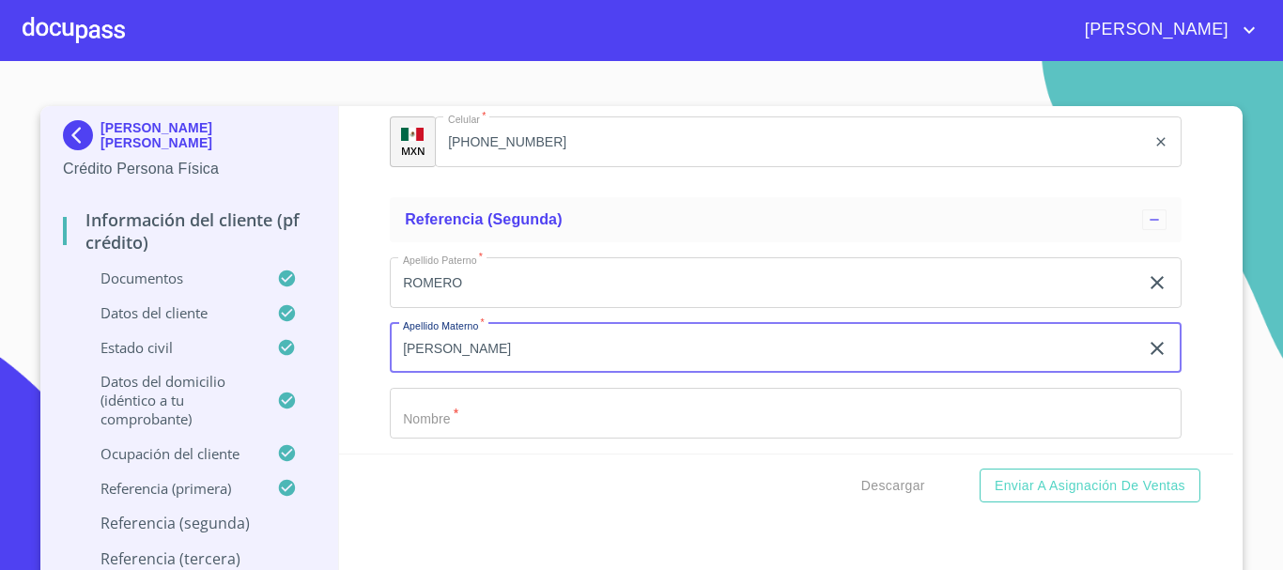
type input "[PERSON_NAME]"
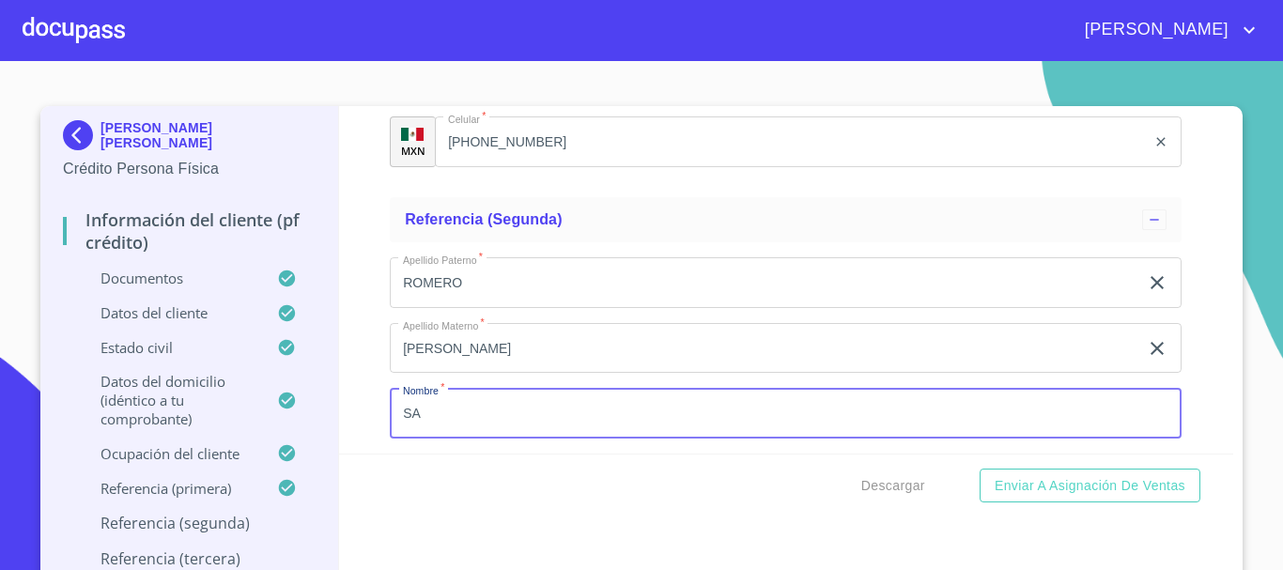
scroll to position [10183, 0]
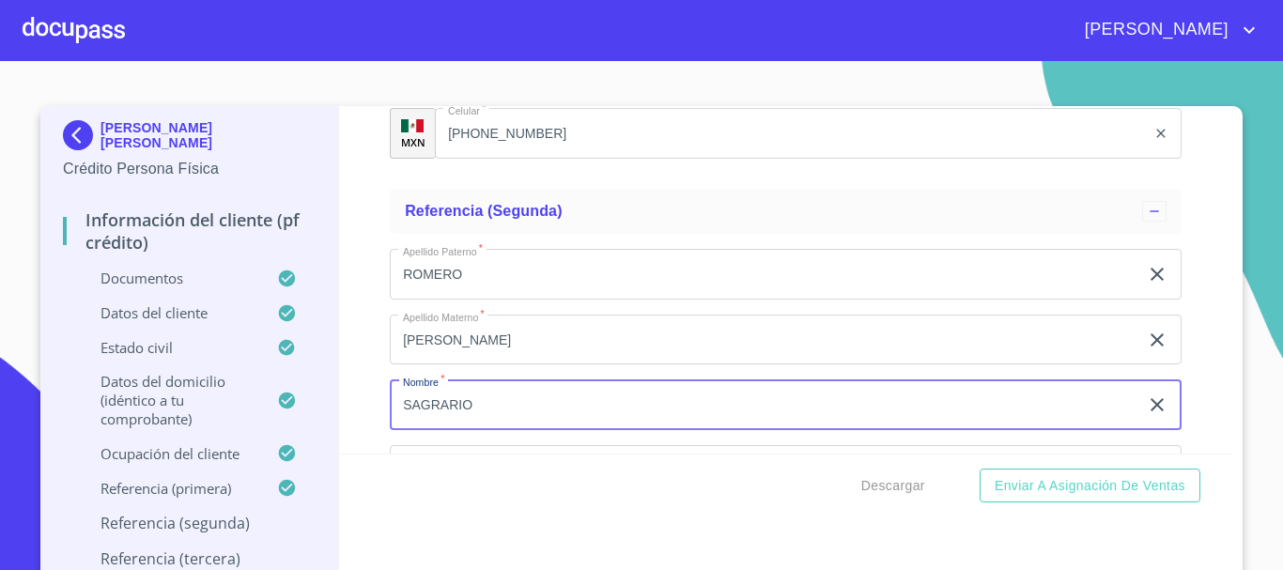
type input "SAGRARIO"
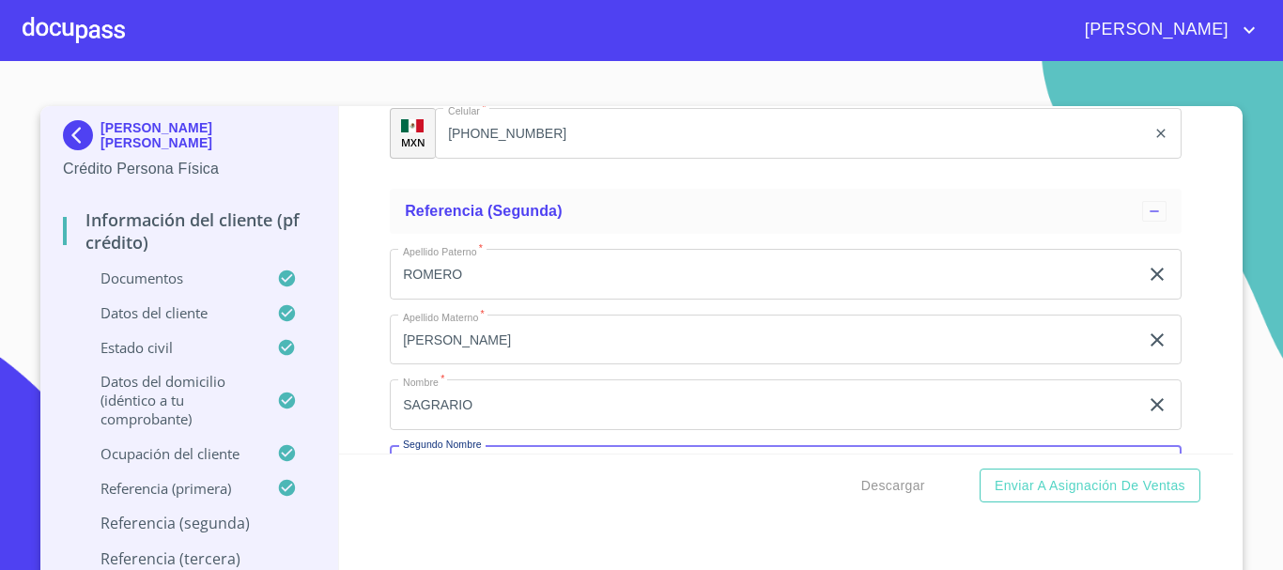
scroll to position [10396, 0]
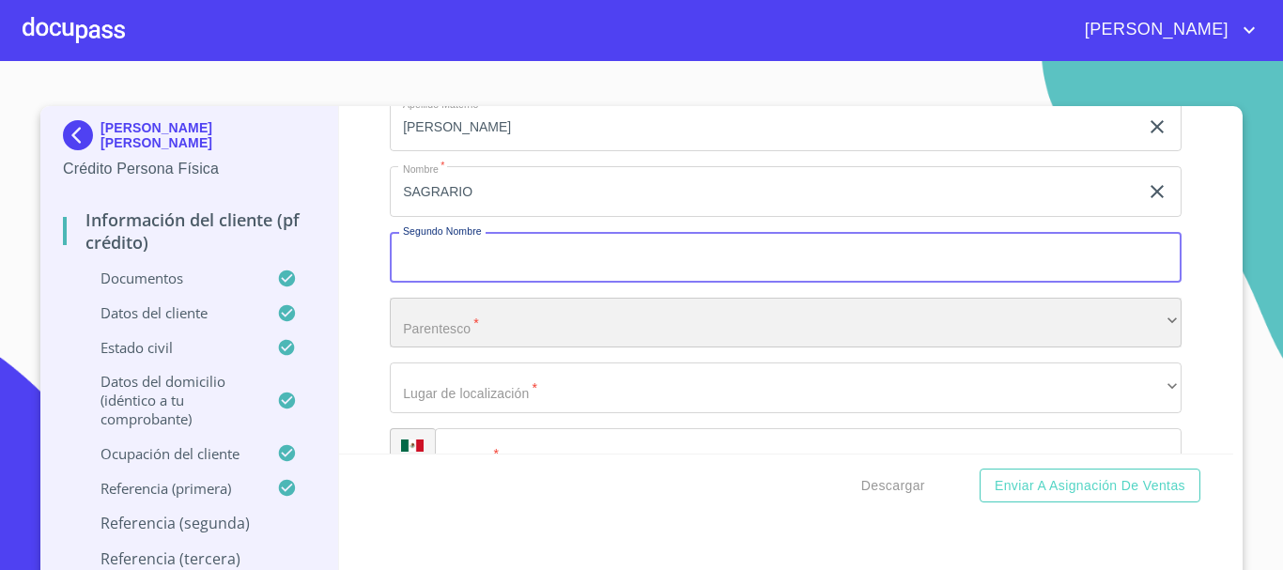
click at [480, 348] on div "​" at bounding box center [786, 323] width 792 height 51
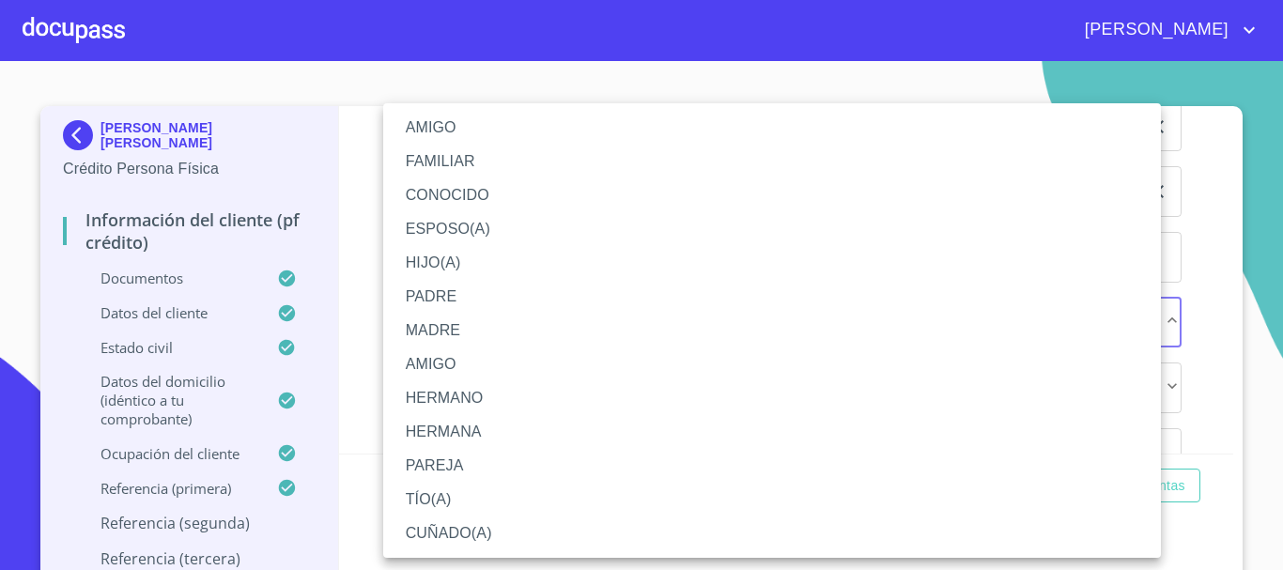
click at [468, 122] on li "AMIGO" at bounding box center [772, 128] width 778 height 34
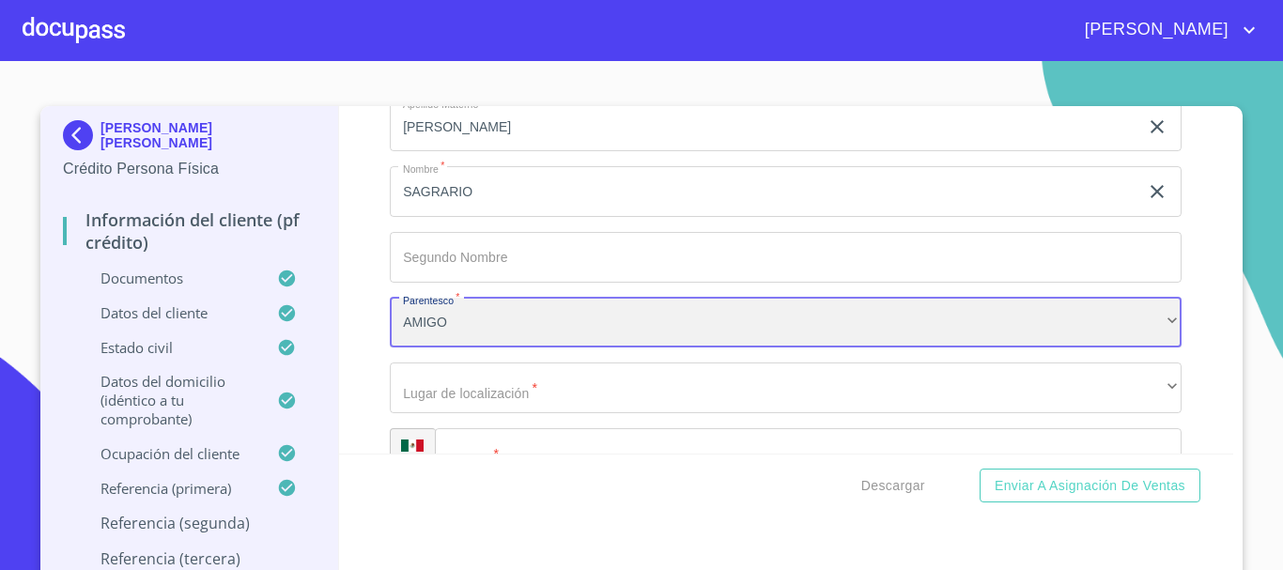
scroll to position [10584, 0]
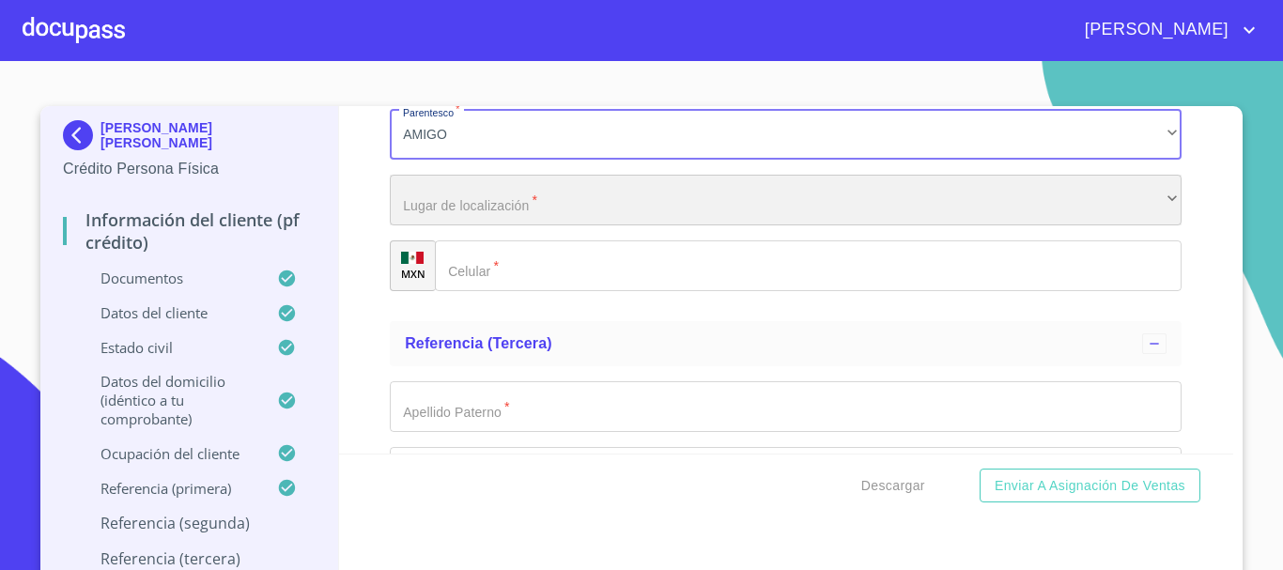
click at [535, 215] on div "​" at bounding box center [786, 200] width 792 height 51
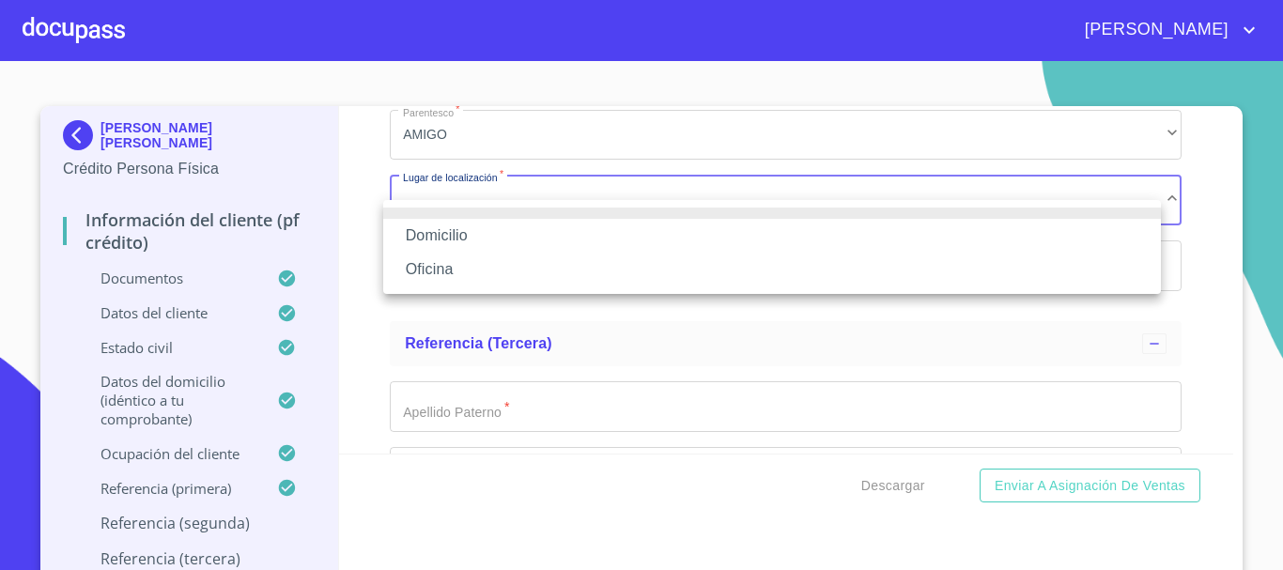
click at [481, 239] on li "Domicilio" at bounding box center [772, 236] width 778 height 34
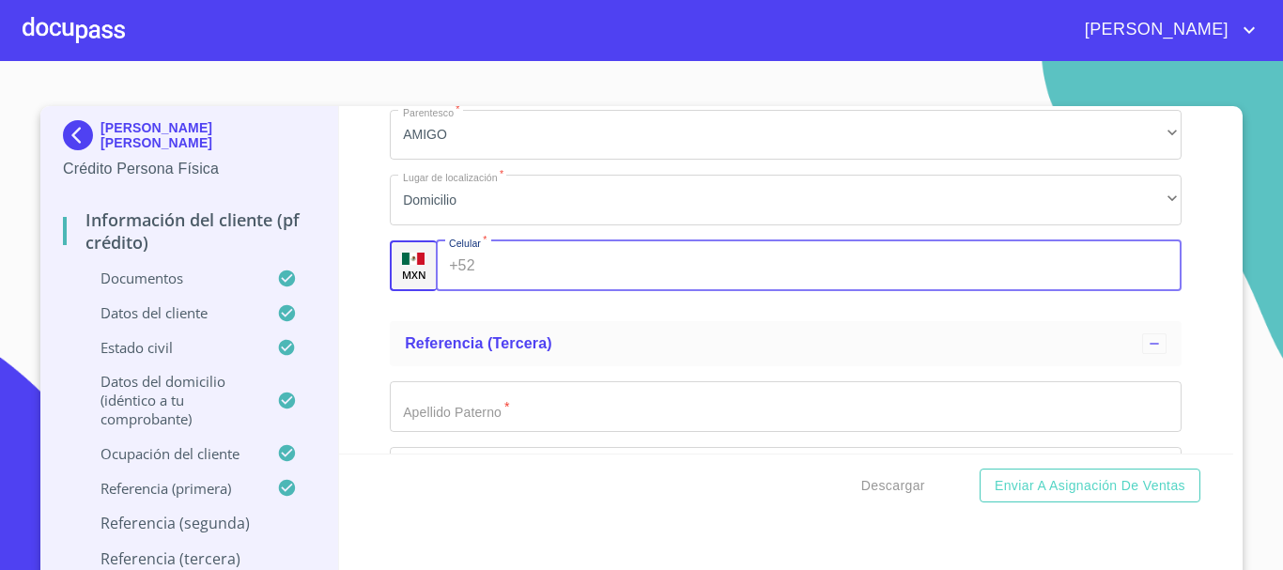
click at [499, 287] on input "Documento de identificación   *" at bounding box center [833, 265] width 700 height 51
type input "[PHONE_NUMBER]"
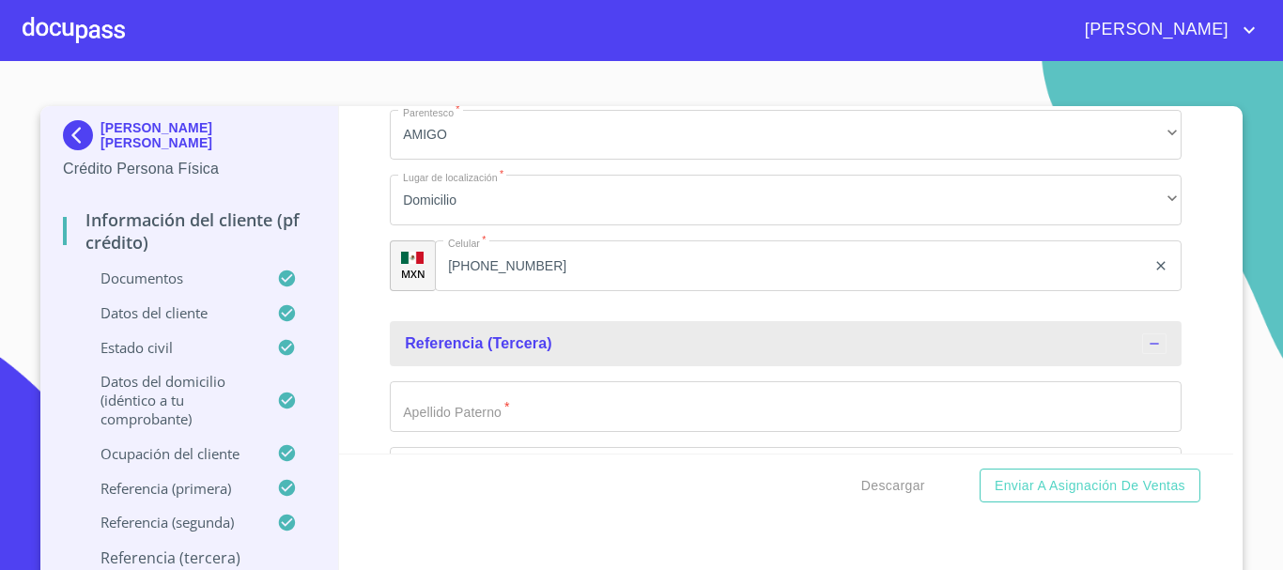
scroll to position [10772, 0]
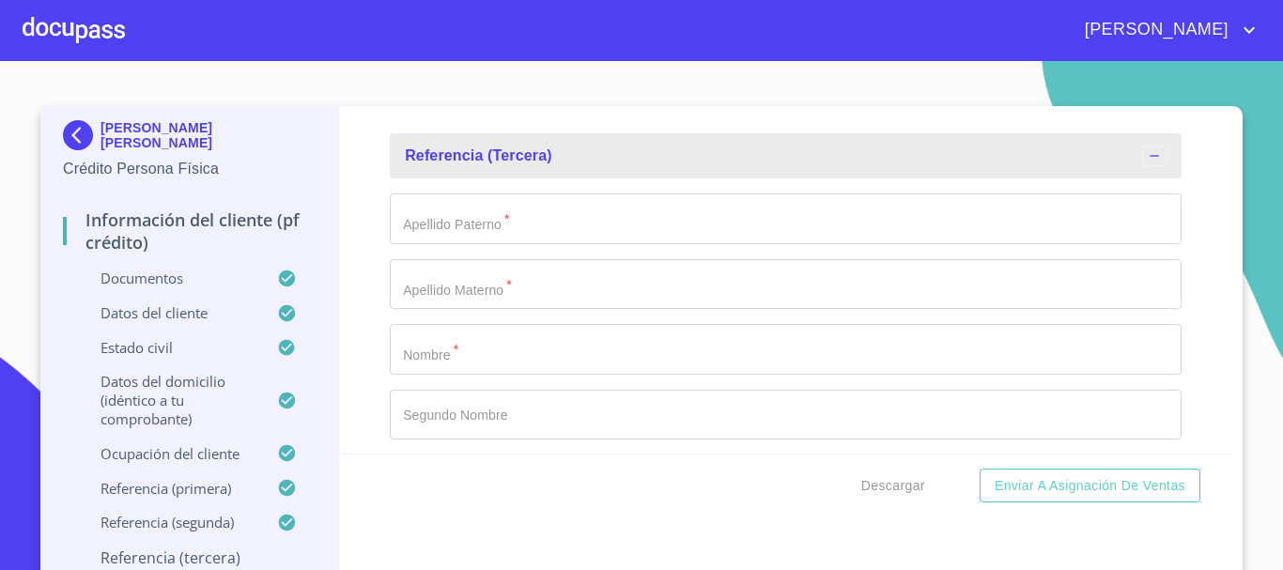
click at [479, 374] on input "Documento de identificación   *" at bounding box center [786, 349] width 792 height 51
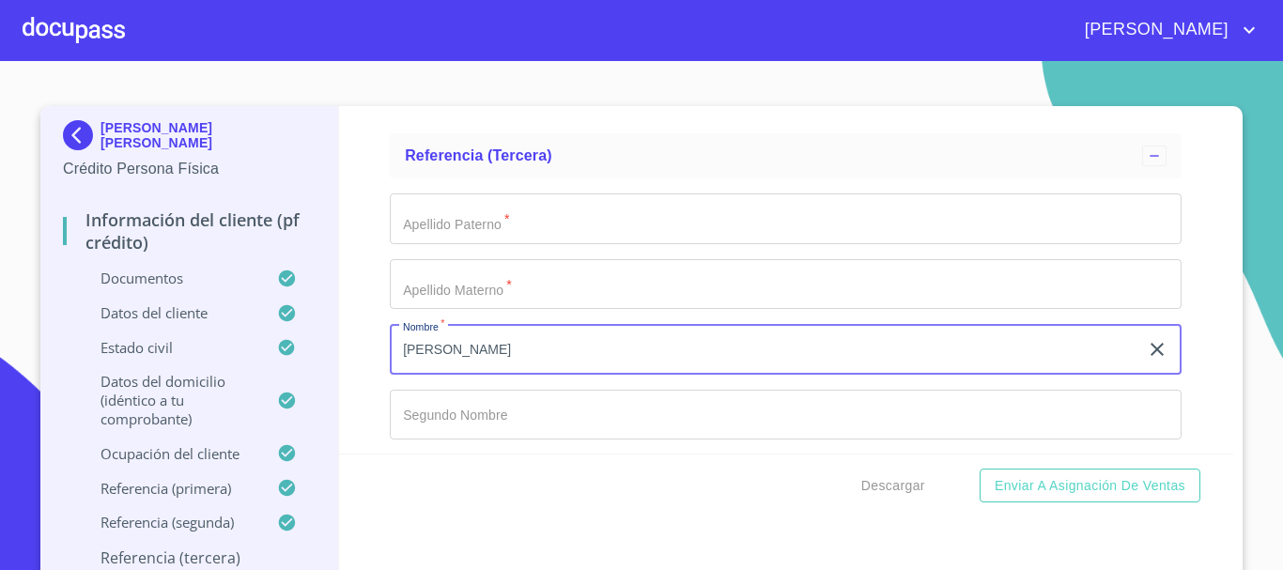
type input "[PERSON_NAME]"
click at [441, 244] on input "Documento de identificación   *" at bounding box center [786, 218] width 792 height 51
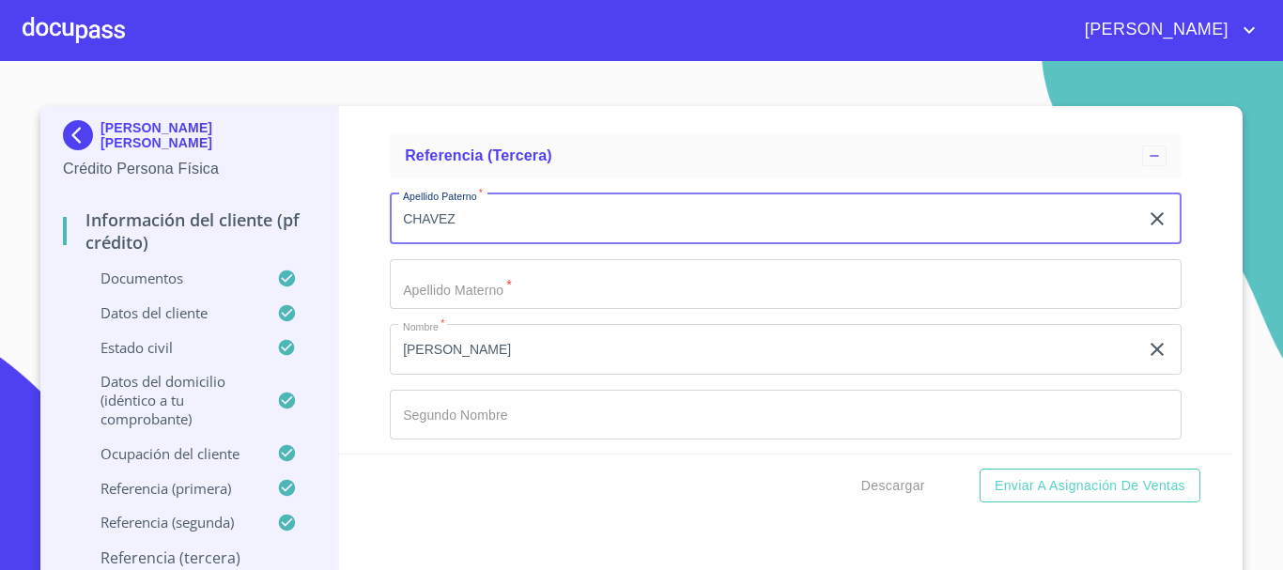
type input "CHAVEZ"
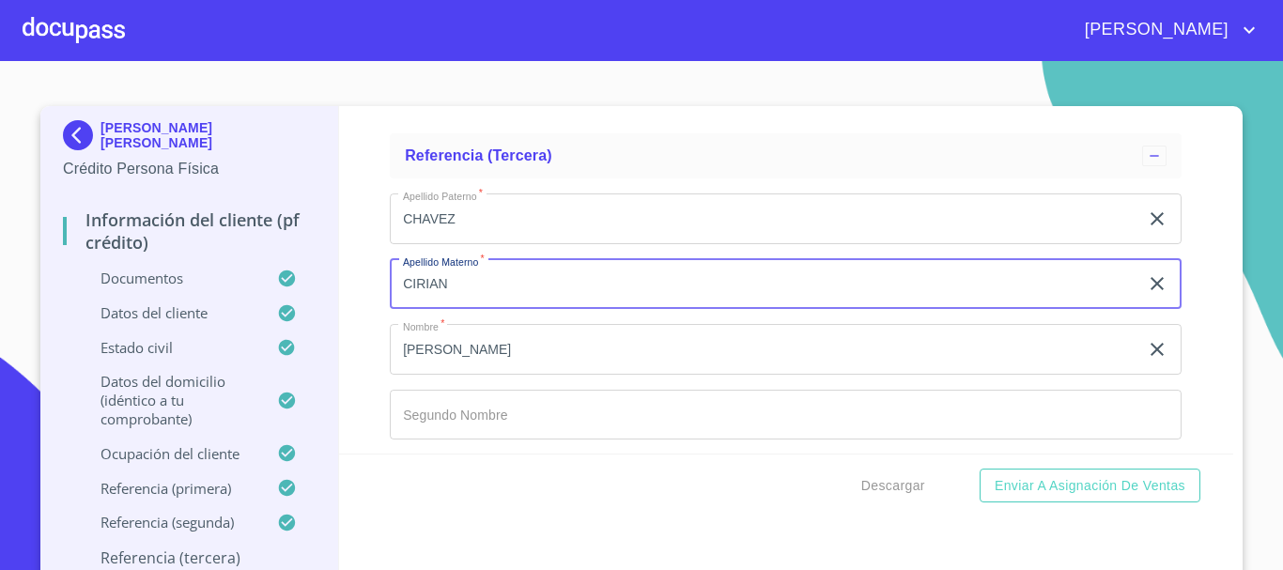
type input "CIRIAN"
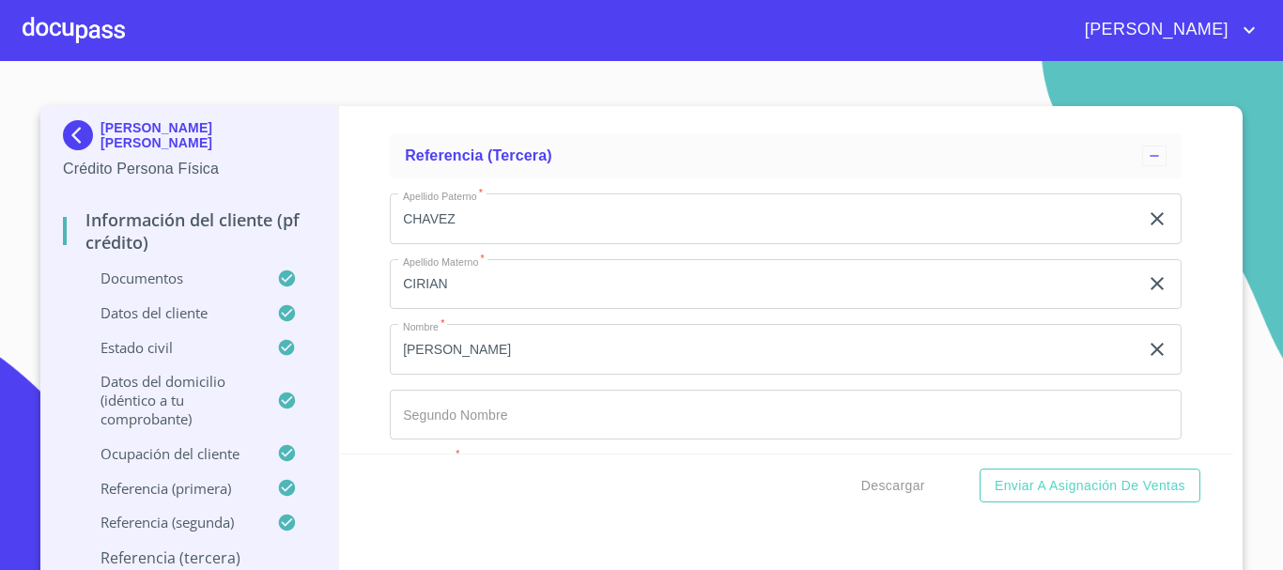
scroll to position [10994, 0]
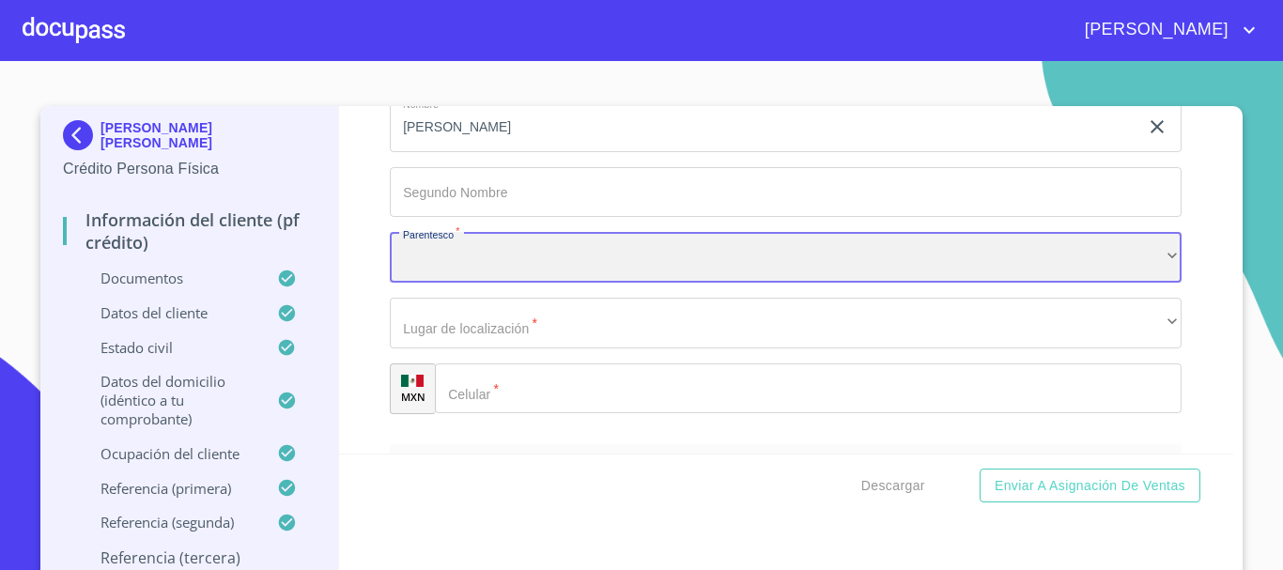
click at [457, 283] on div "​" at bounding box center [786, 257] width 792 height 51
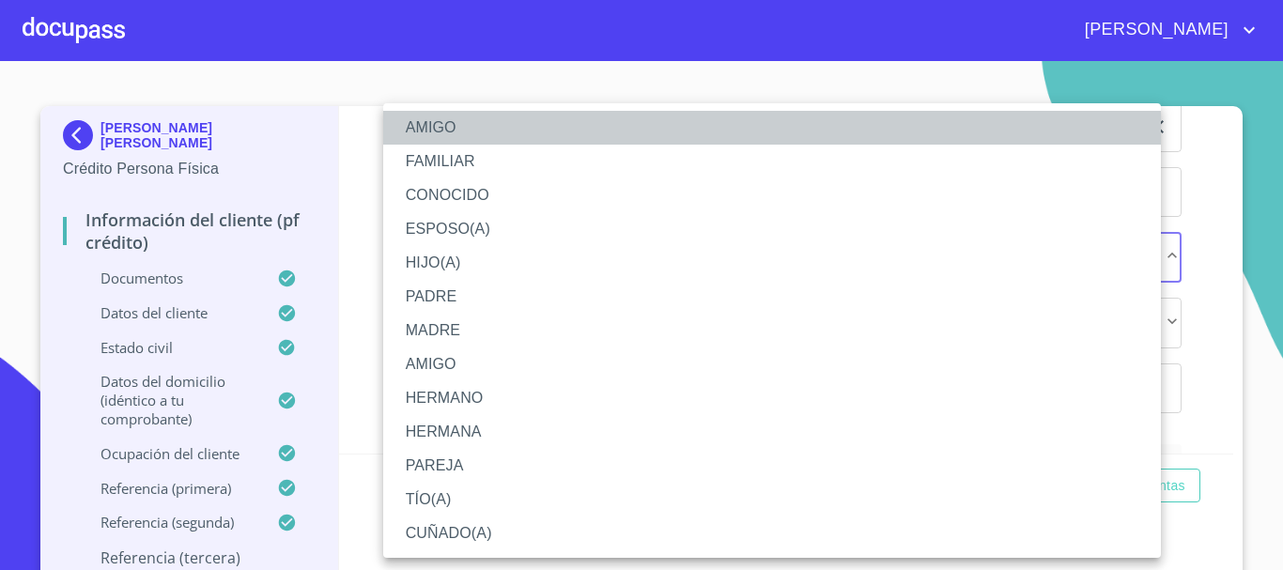
click at [454, 126] on li "AMIGO" at bounding box center [772, 128] width 778 height 34
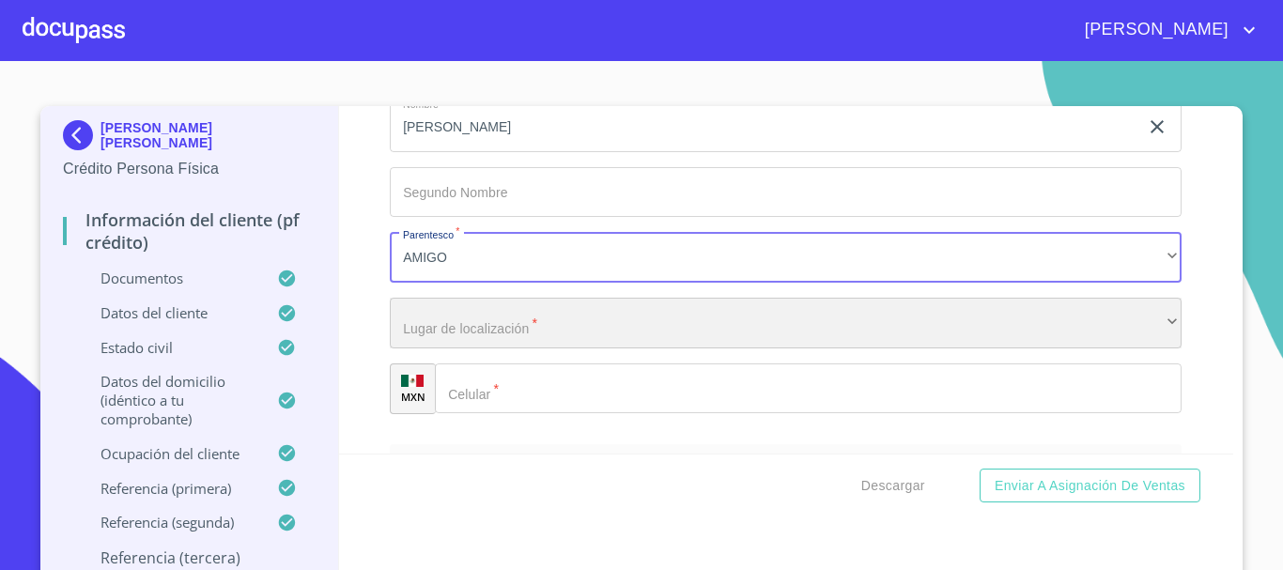
click at [500, 348] on div "​" at bounding box center [786, 323] width 792 height 51
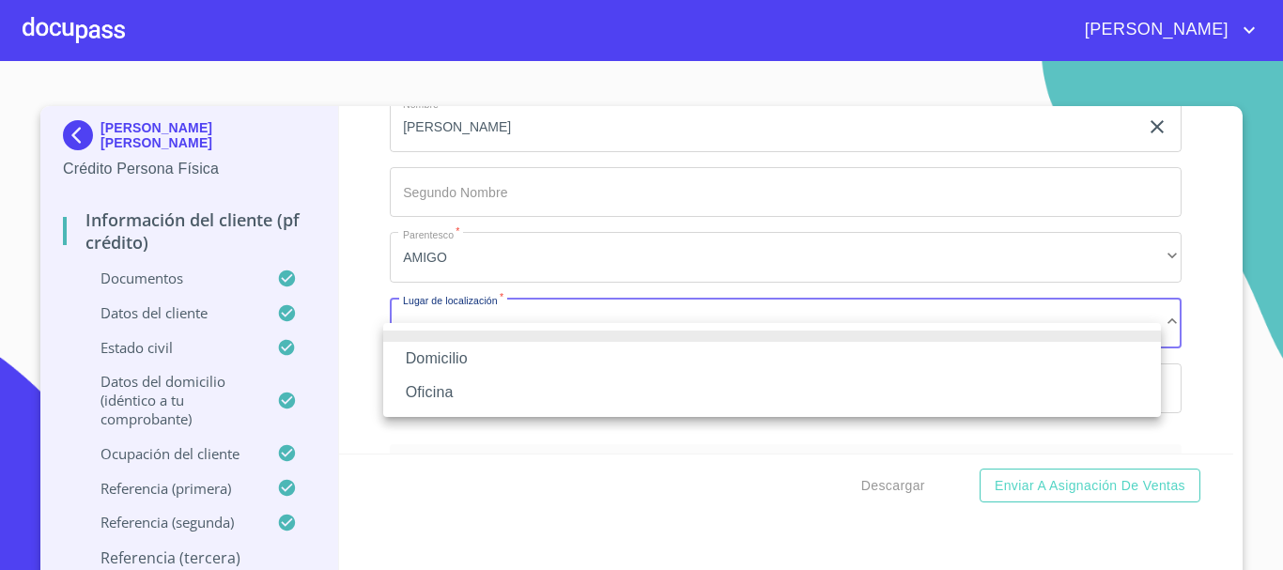
click at [491, 358] on li "Domicilio" at bounding box center [772, 359] width 778 height 34
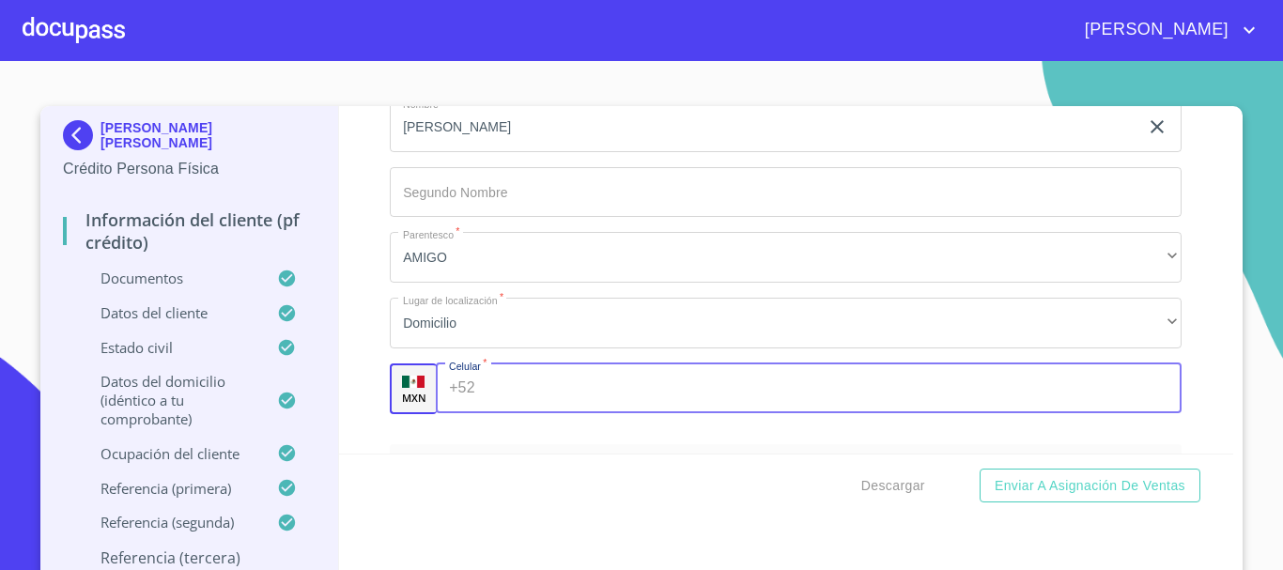
click at [547, 413] on input "Documento de identificación   *" at bounding box center [833, 388] width 700 height 51
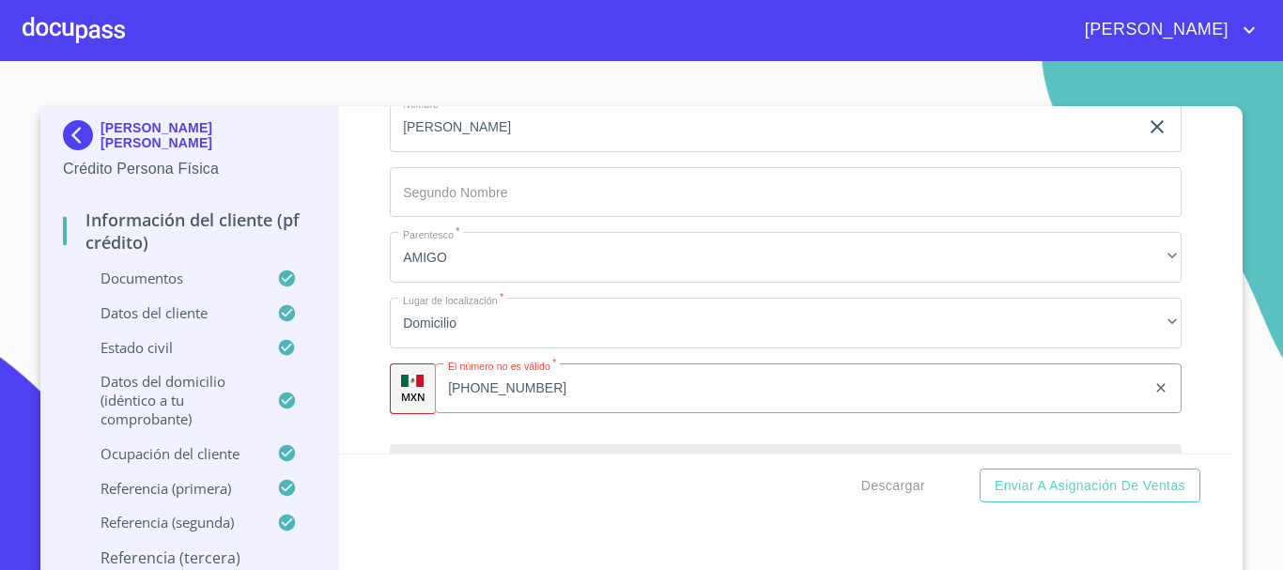
scroll to position [11204, 0]
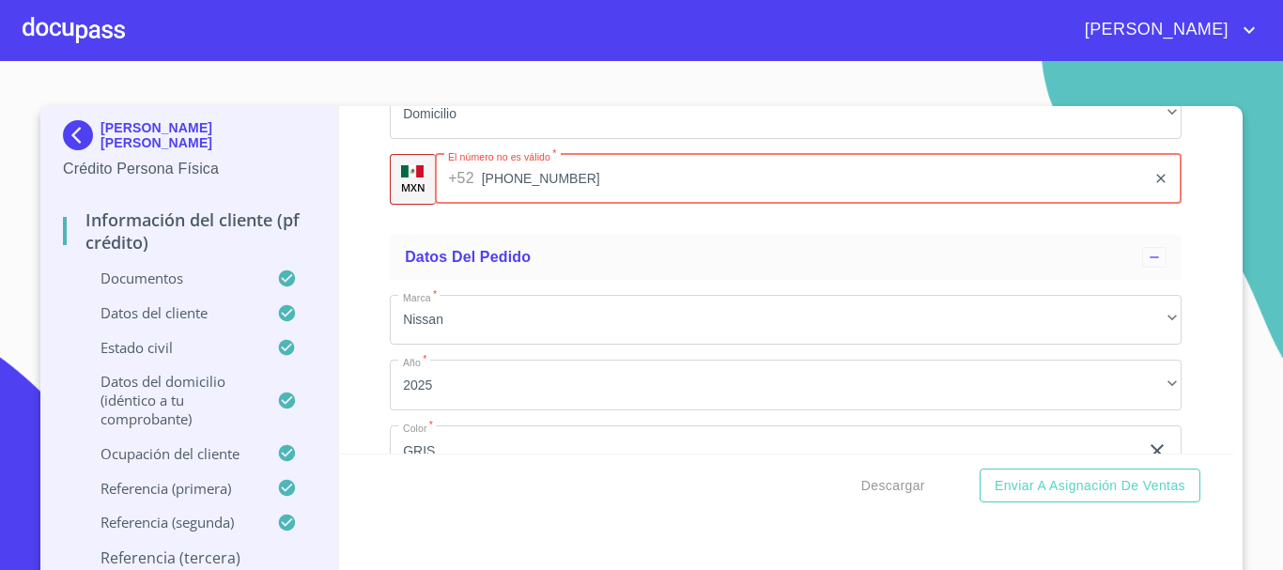
drag, startPoint x: 542, startPoint y: 208, endPoint x: 361, endPoint y: 208, distance: 181.2
click at [361, 208] on div "Información del cliente (PF crédito) Documentos Documento de identificación   *…" at bounding box center [786, 279] width 895 height 347
drag, startPoint x: 614, startPoint y: 209, endPoint x: 265, endPoint y: 222, distance: 349.5
click at [265, 222] on div "[PERSON_NAME] [PERSON_NAME] Crédito Persona Física Información del cliente (PF …" at bounding box center [636, 348] width 1193 height 485
type input "[PHONE_NUMBER]"
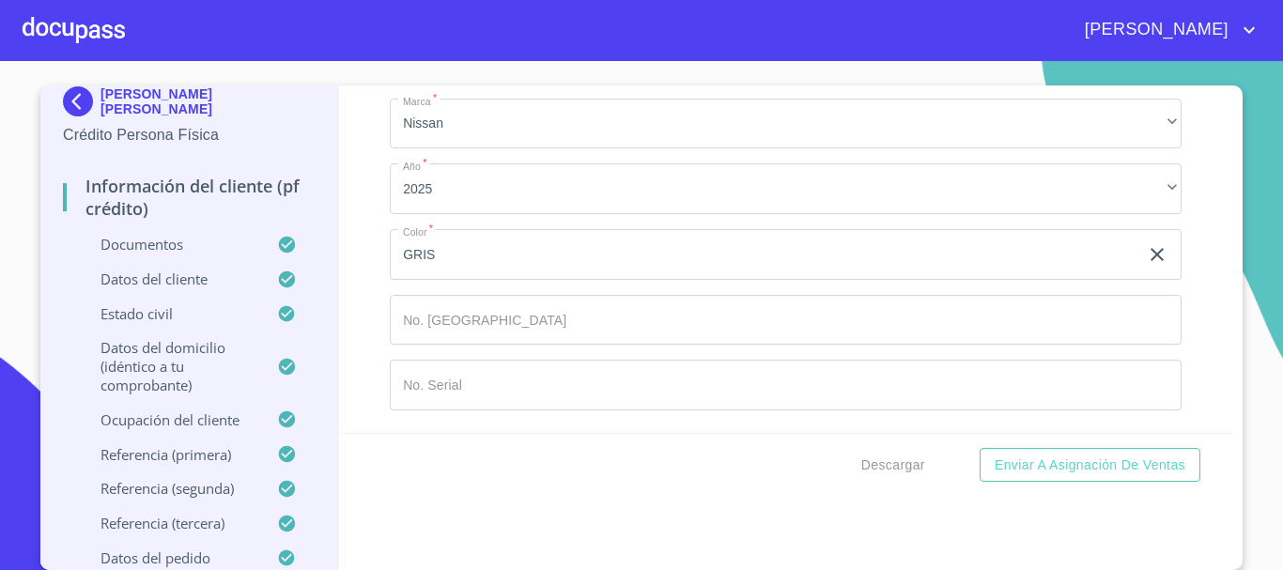
scroll to position [24, 0]
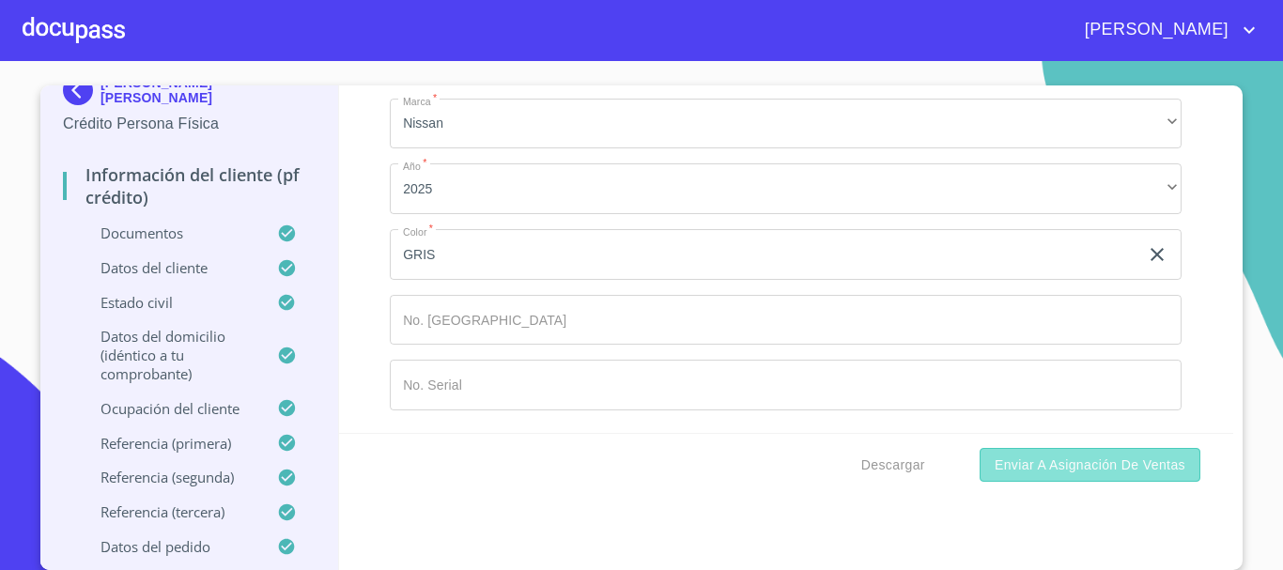
click at [1084, 459] on span "Enviar a Asignación de Ventas" at bounding box center [1089, 465] width 191 height 23
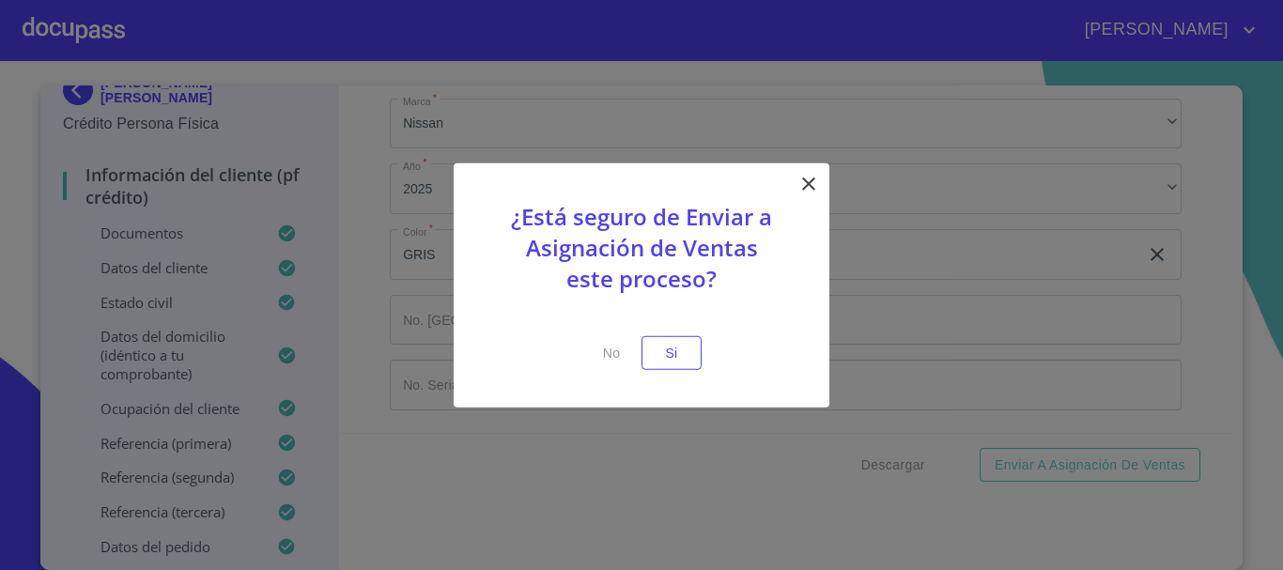
click at [659, 329] on p at bounding box center [642, 323] width 282 height 23
click at [659, 336] on button "Si" at bounding box center [671, 352] width 60 height 35
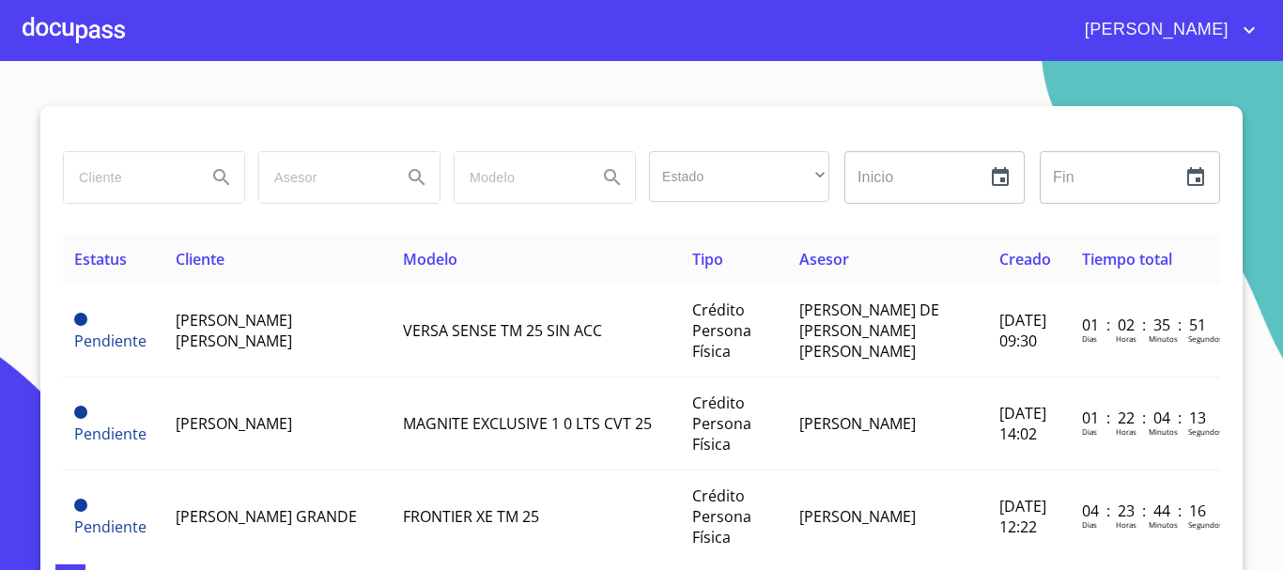
click at [101, 41] on div at bounding box center [74, 30] width 102 height 60
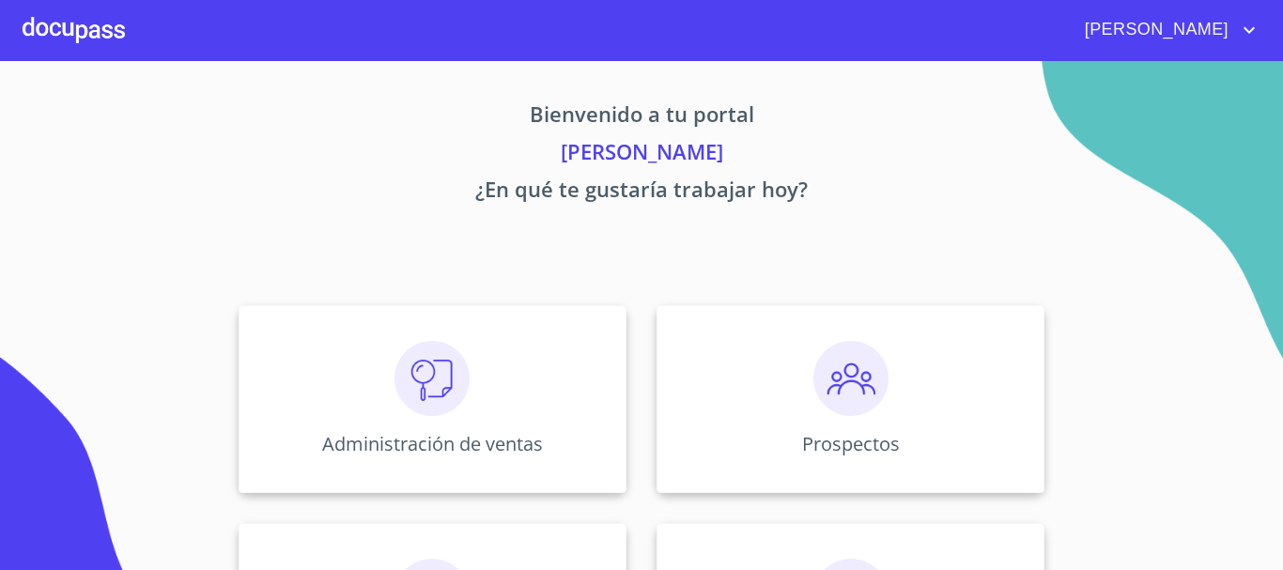
scroll to position [94, 0]
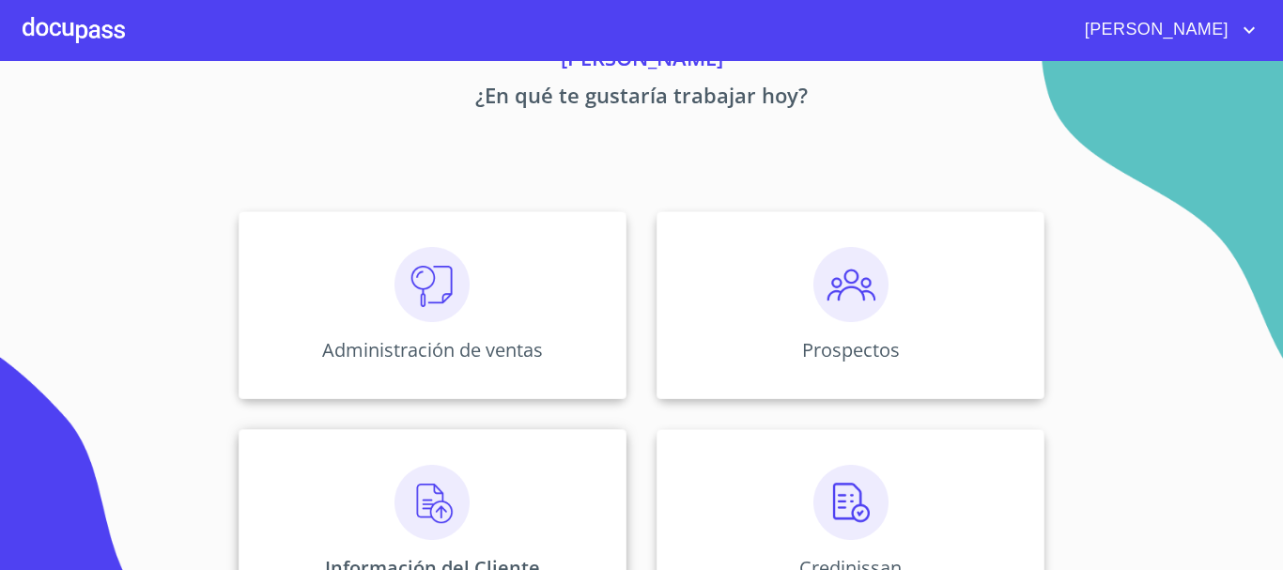
click at [442, 478] on img at bounding box center [431, 502] width 75 height 75
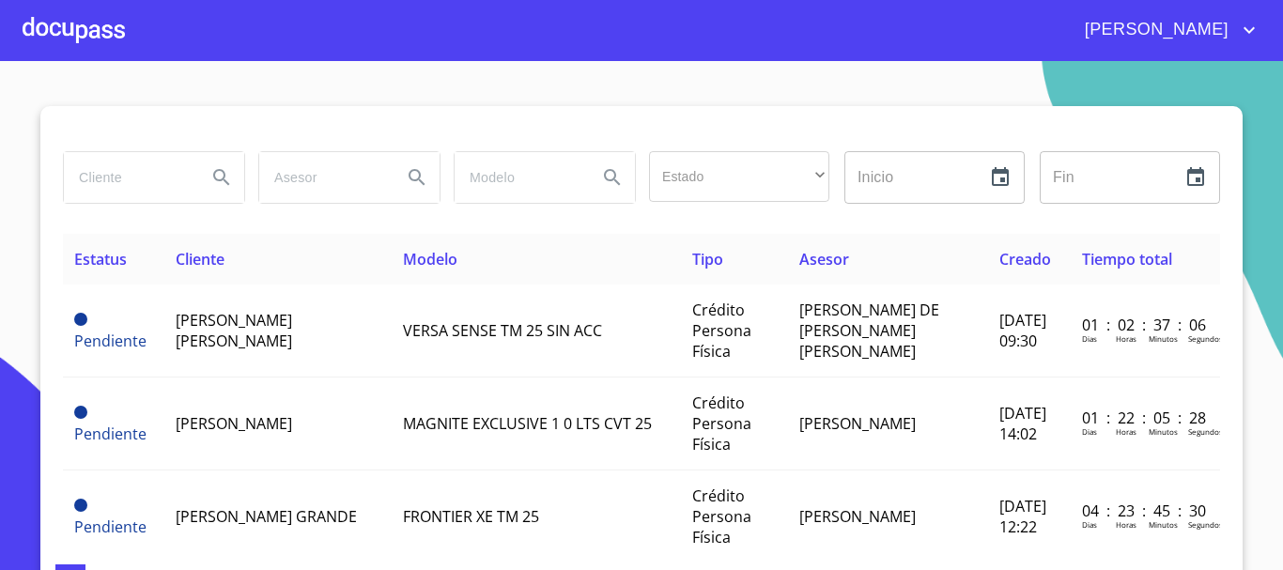
click at [159, 184] on input "search" at bounding box center [128, 177] width 128 height 51
type input "[PERSON_NAME] [PERSON_NAME]"
click at [216, 170] on icon "Search" at bounding box center [221, 177] width 23 height 23
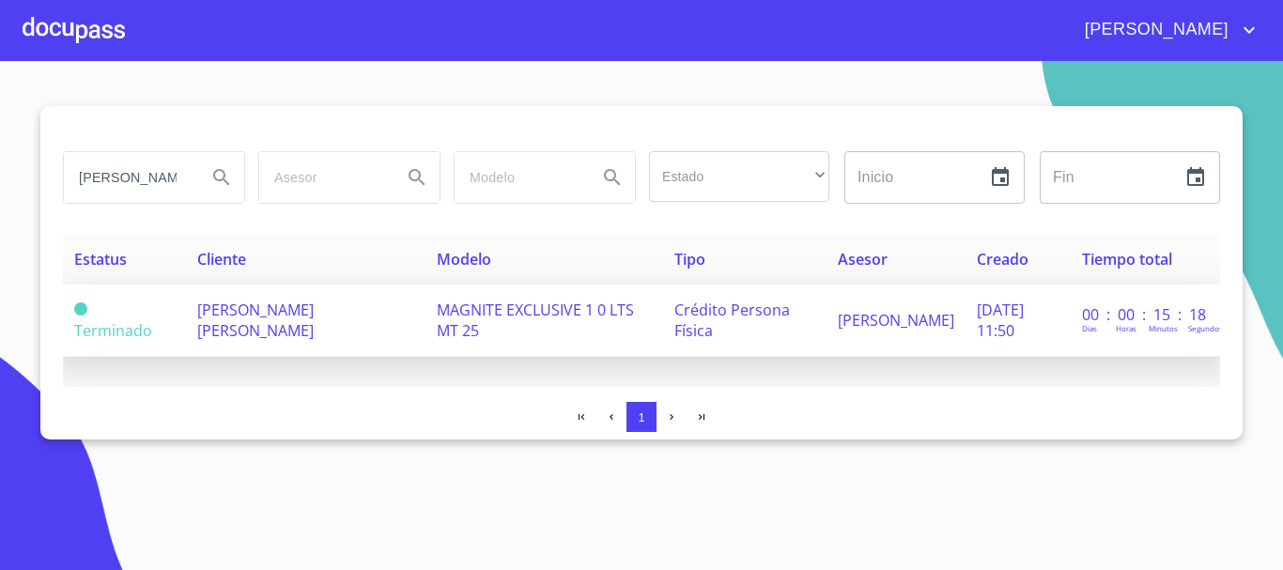
click at [213, 337] on span "[PERSON_NAME] [PERSON_NAME]" at bounding box center [255, 320] width 116 height 41
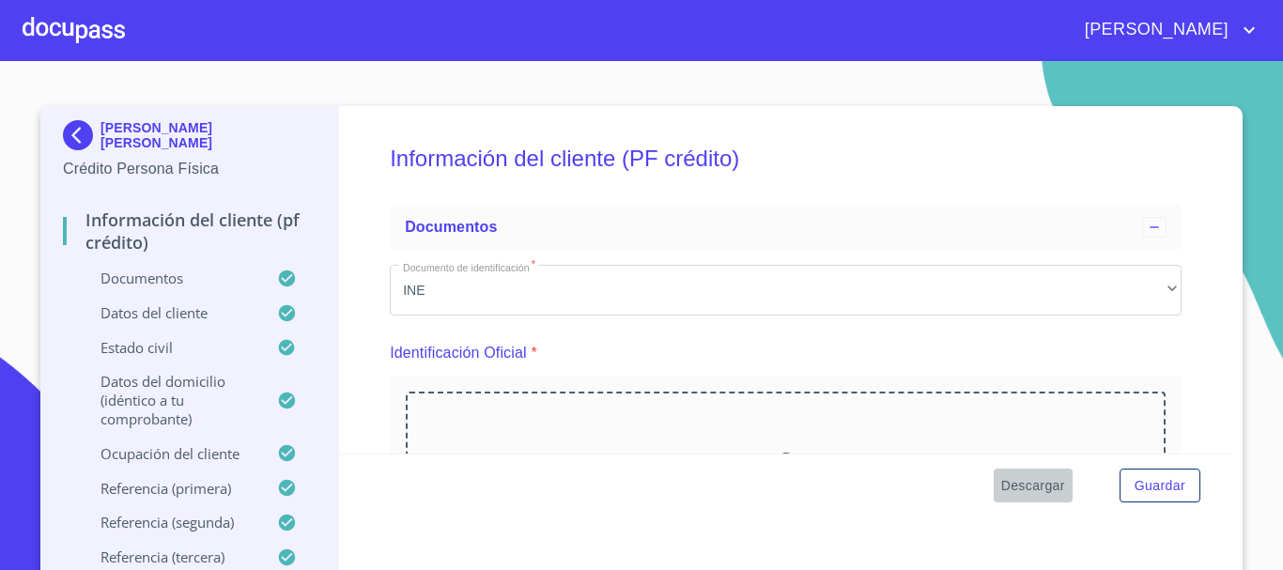
click at [1037, 486] on span "Descargar" at bounding box center [1033, 485] width 64 height 23
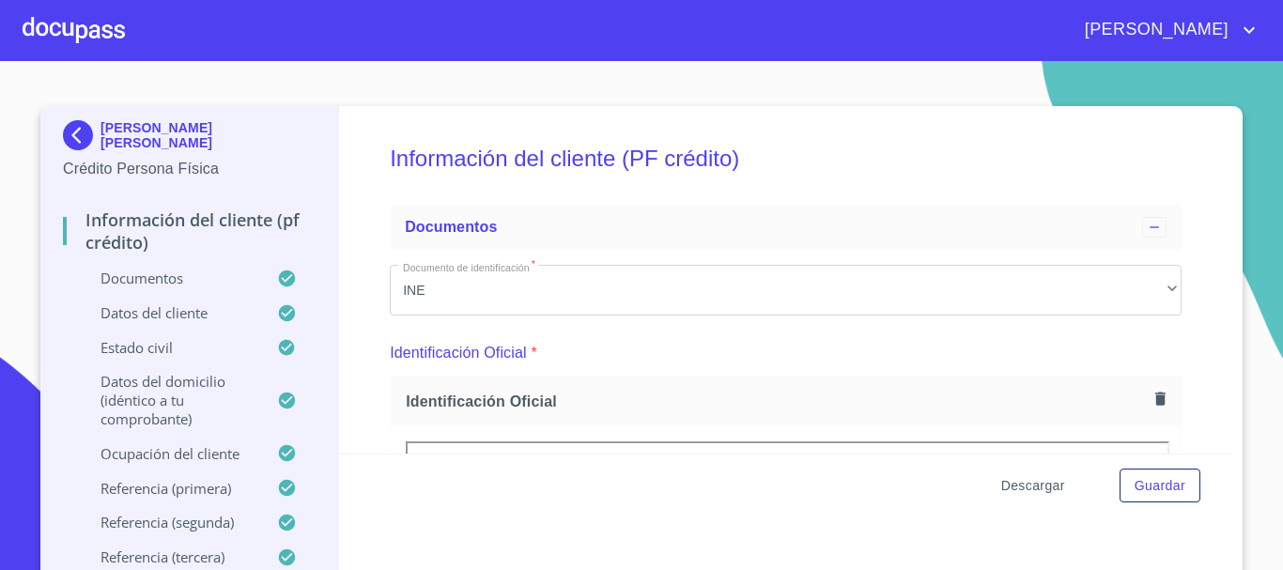
click at [1037, 478] on span "Descargar" at bounding box center [1033, 485] width 64 height 23
click at [54, 29] on div at bounding box center [74, 30] width 102 height 60
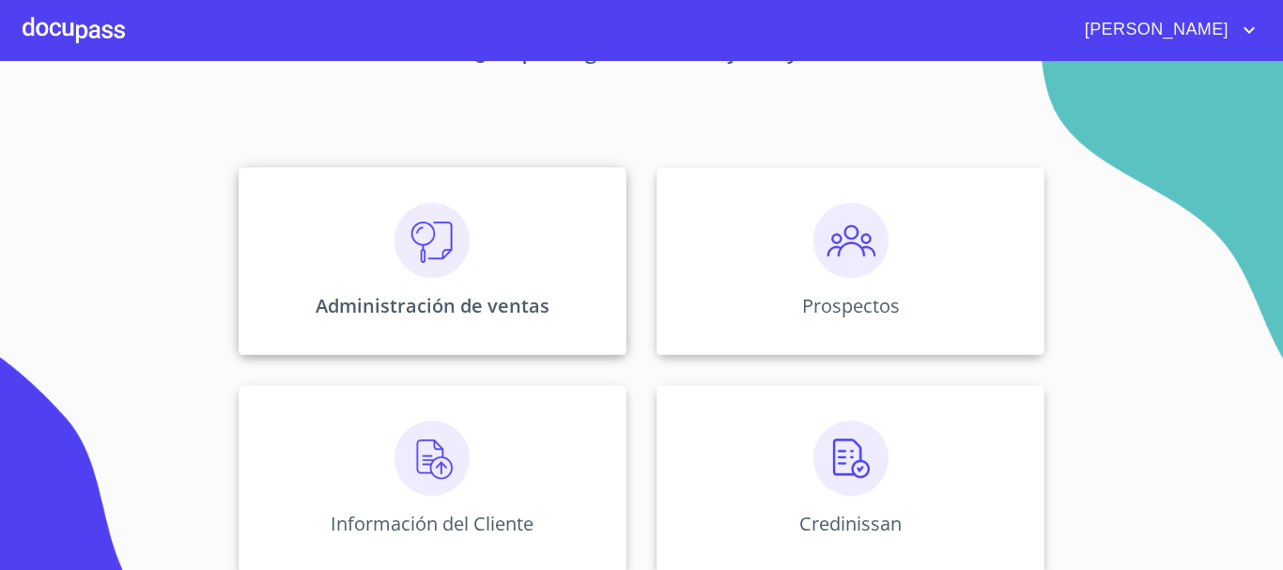
scroll to position [282, 0]
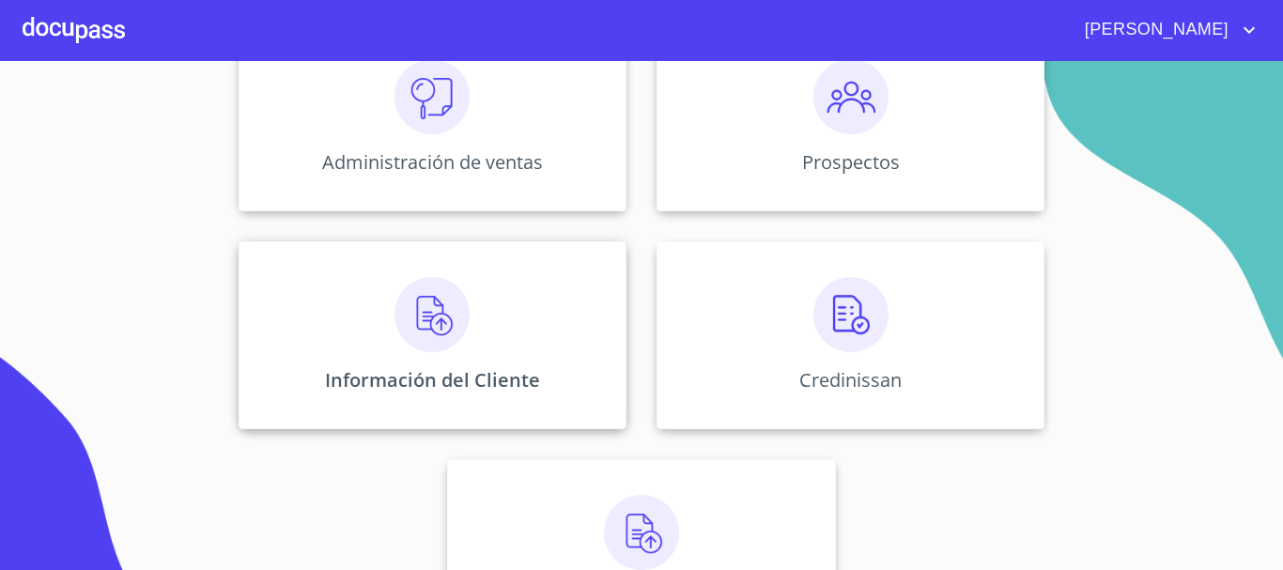
click at [448, 347] on img at bounding box center [431, 314] width 75 height 75
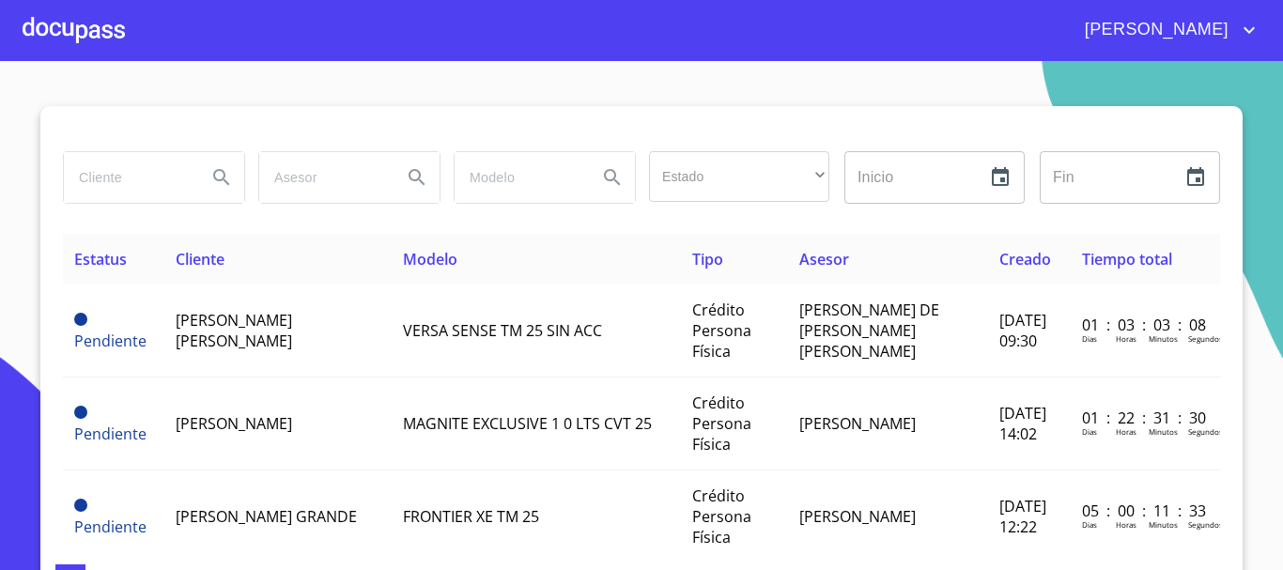
click at [110, 176] on input "search" at bounding box center [128, 177] width 128 height 51
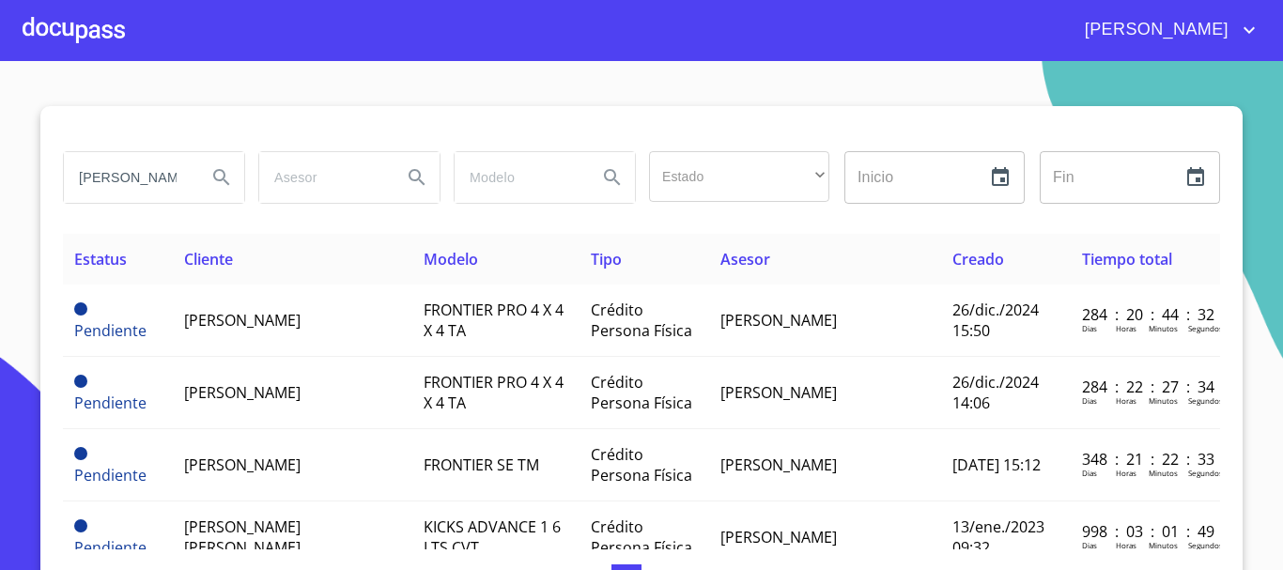
drag, startPoint x: 141, startPoint y: 184, endPoint x: 0, endPoint y: 209, distance: 143.1
click at [0, 209] on section "[PERSON_NAME] Estado ​ ​ Inicio ​ Fin ​ Estatus Cliente Modelo Tipo Asesor Crea…" at bounding box center [641, 315] width 1283 height 509
type input "[PERSON_NAME]"
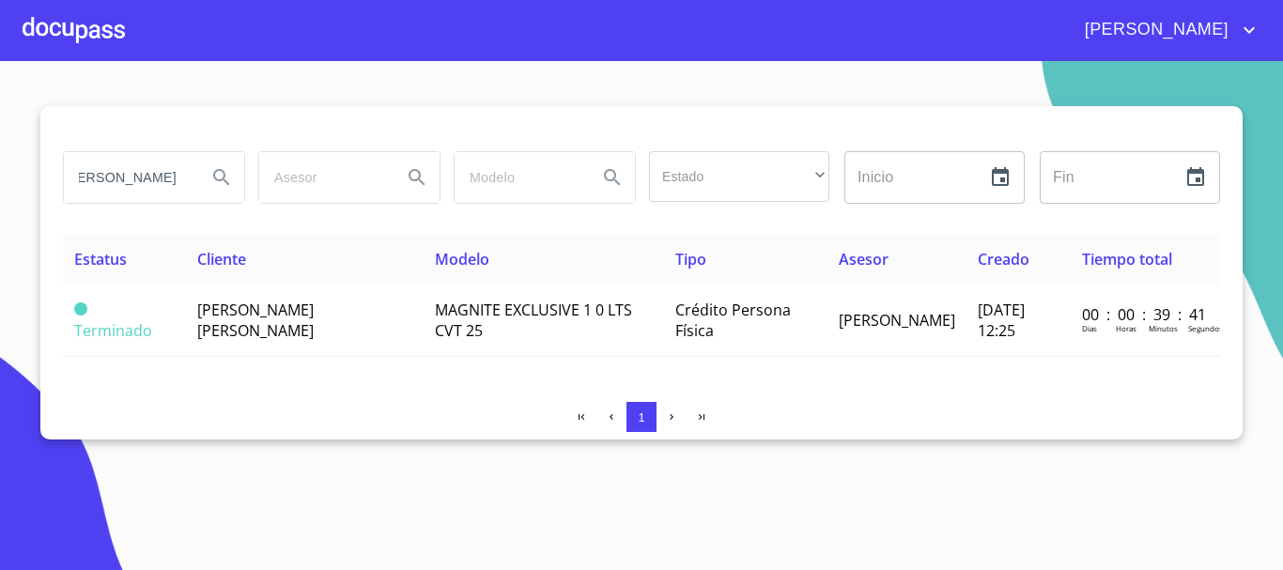
scroll to position [0, 0]
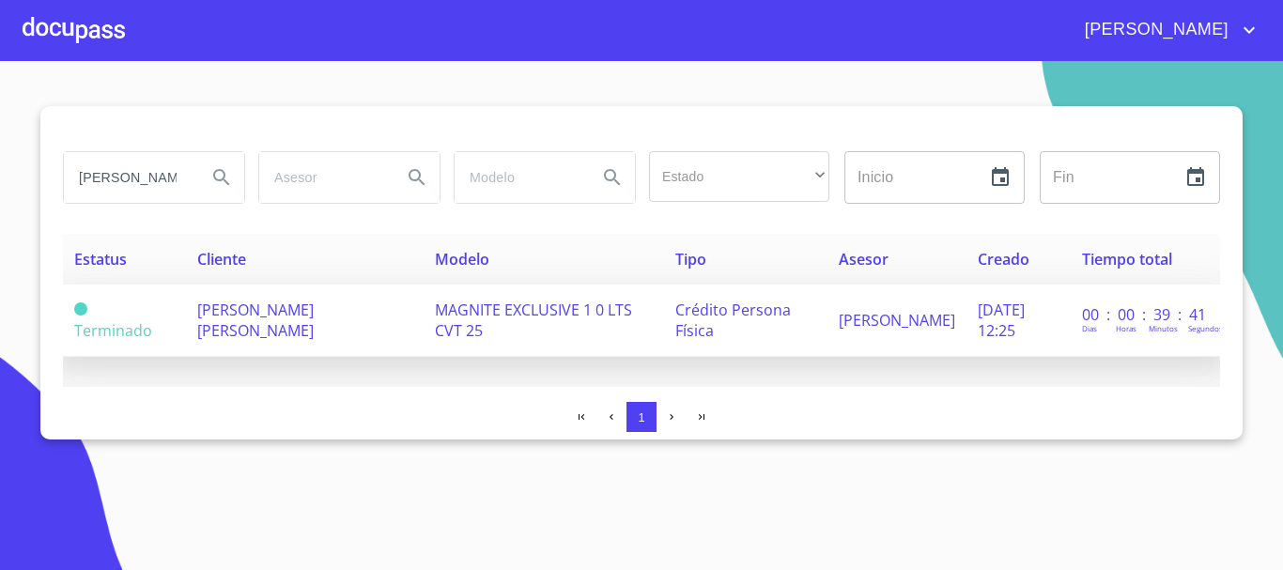
click at [249, 307] on span "[PERSON_NAME] [PERSON_NAME]" at bounding box center [255, 320] width 116 height 41
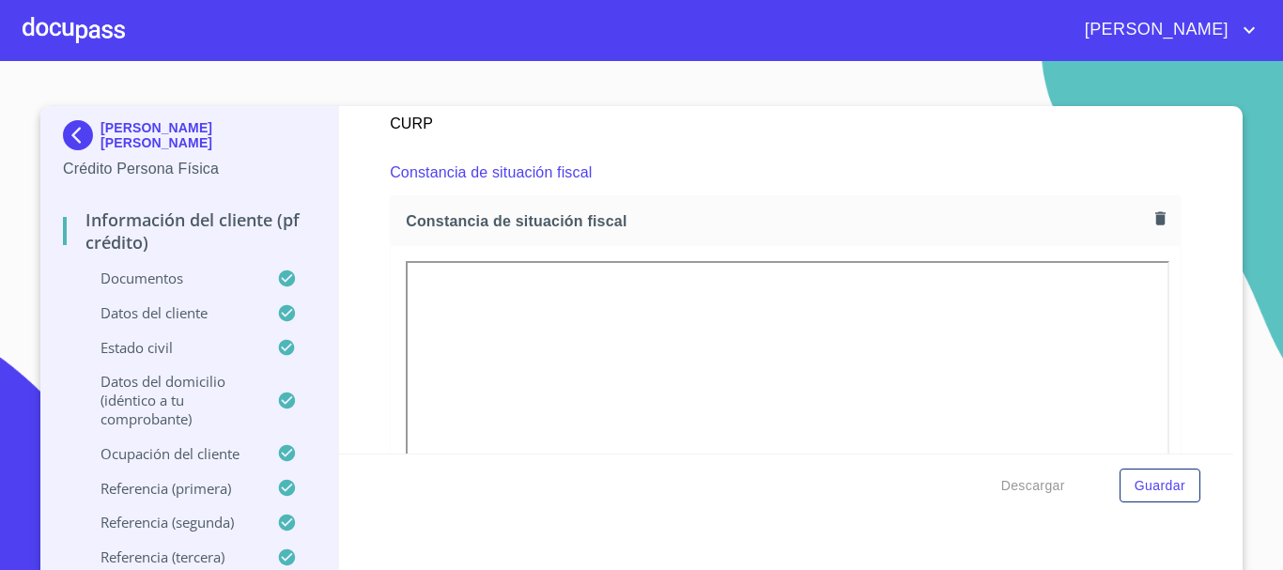
scroll to position [4825, 0]
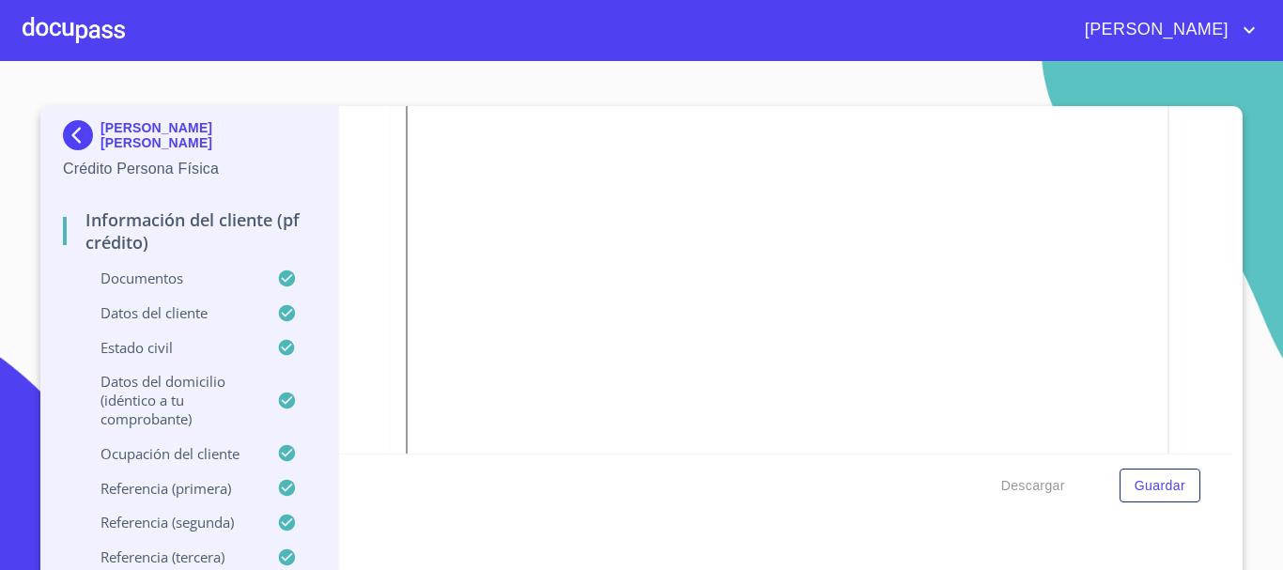
click at [1024, 465] on div "Descargar Guardar" at bounding box center [786, 486] width 895 height 64
click at [1021, 485] on span "Descargar" at bounding box center [1033, 485] width 64 height 23
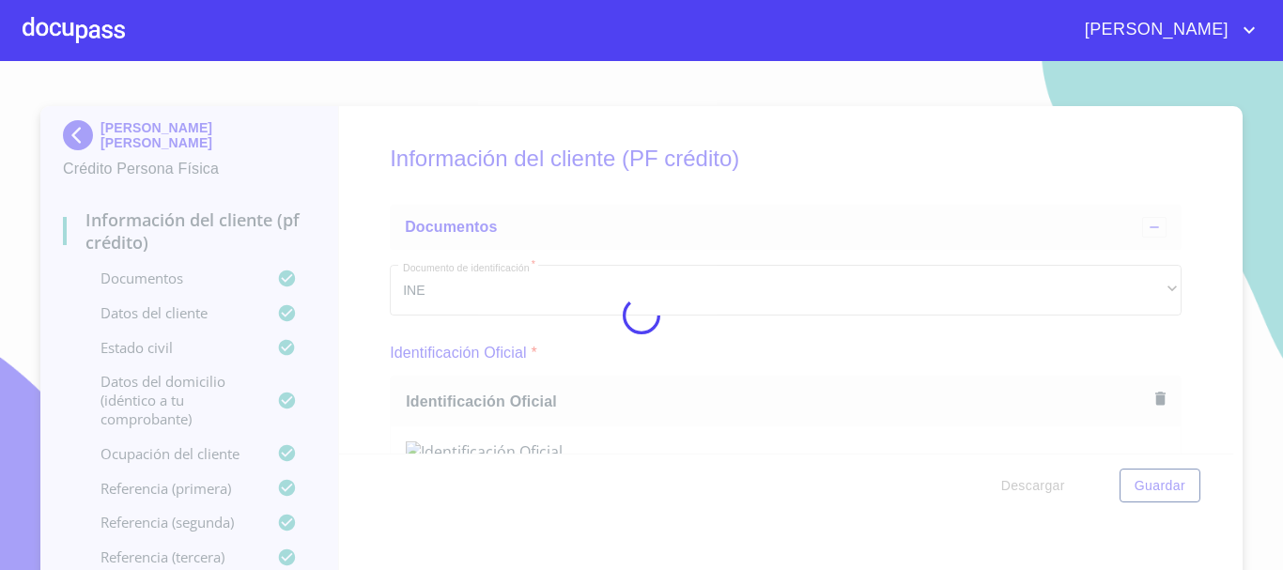
scroll to position [4825, 0]
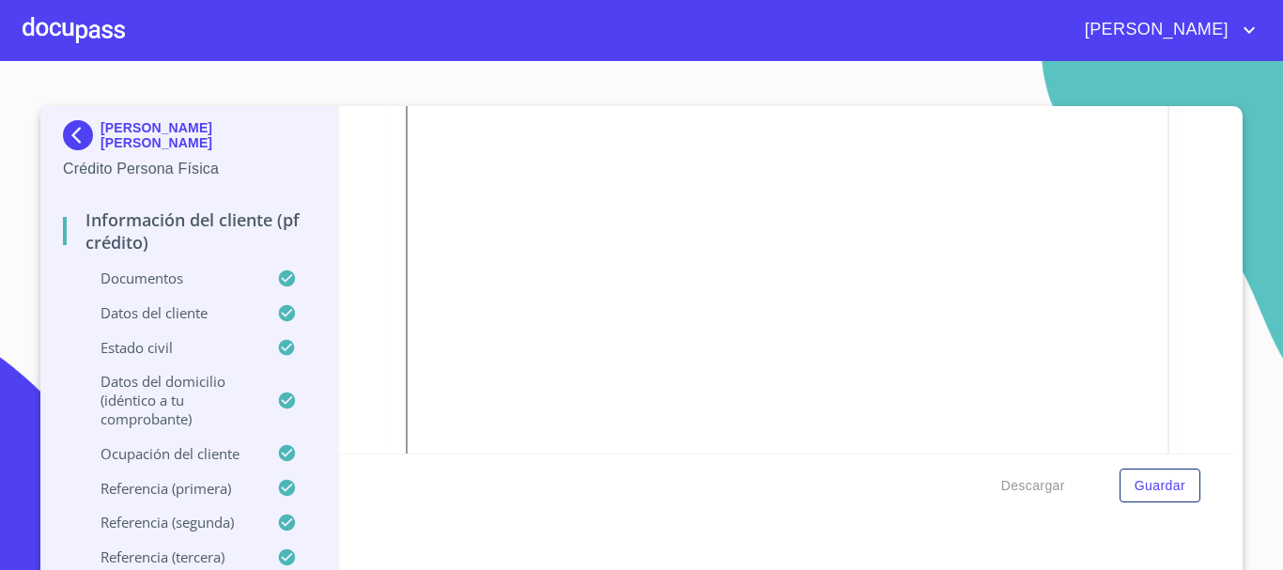
click at [72, 34] on div at bounding box center [74, 30] width 102 height 60
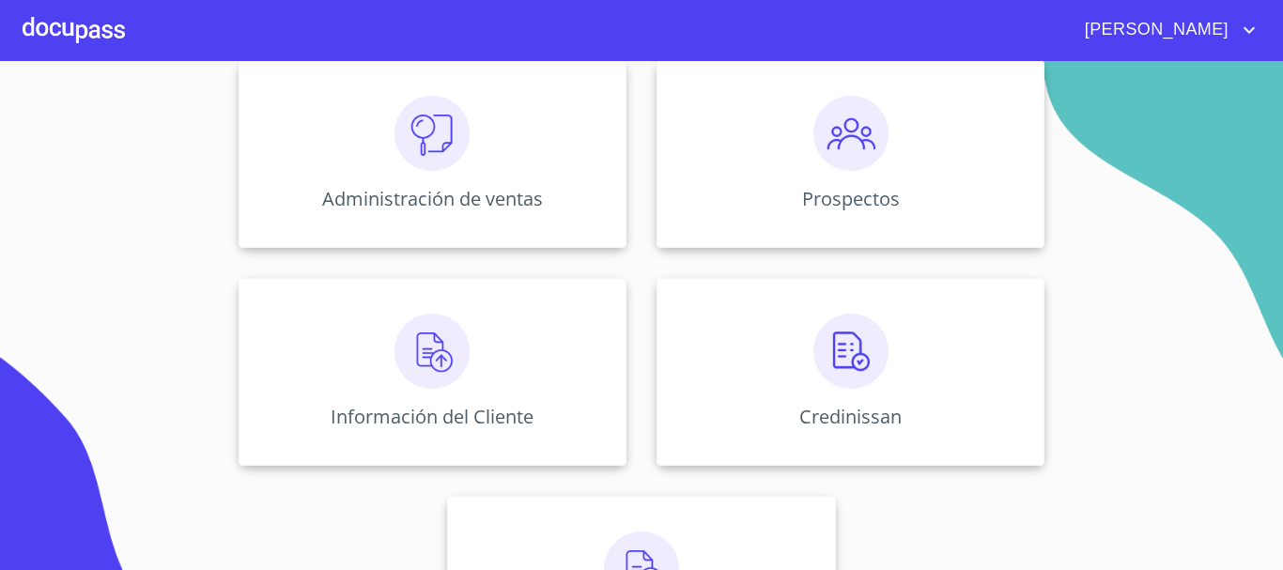
scroll to position [282, 0]
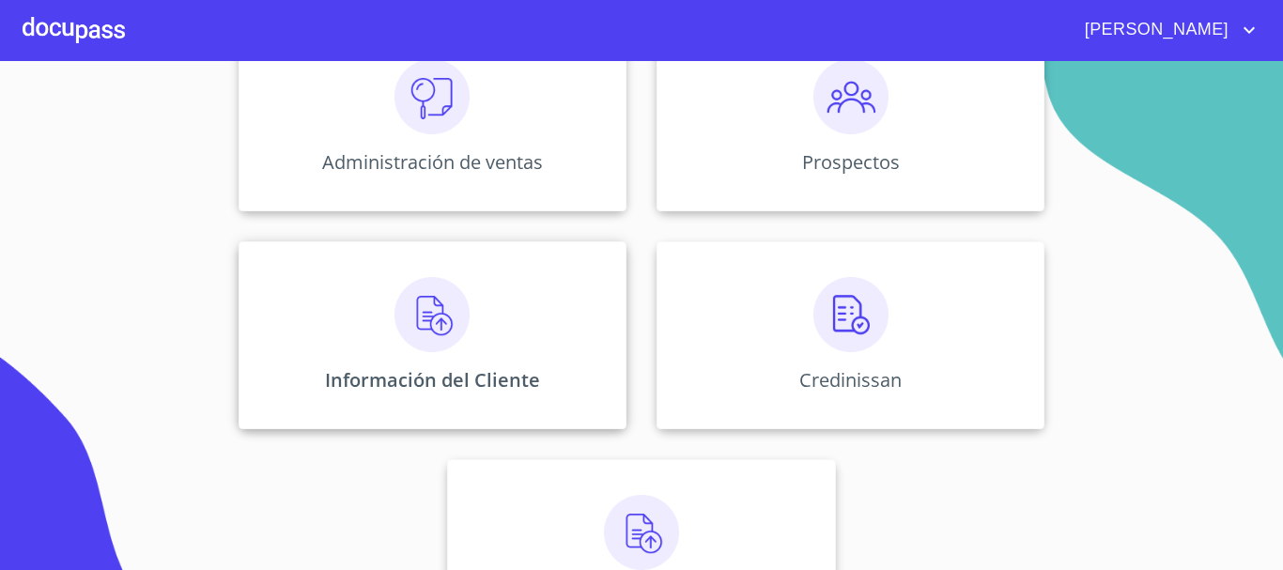
click at [428, 343] on img at bounding box center [431, 314] width 75 height 75
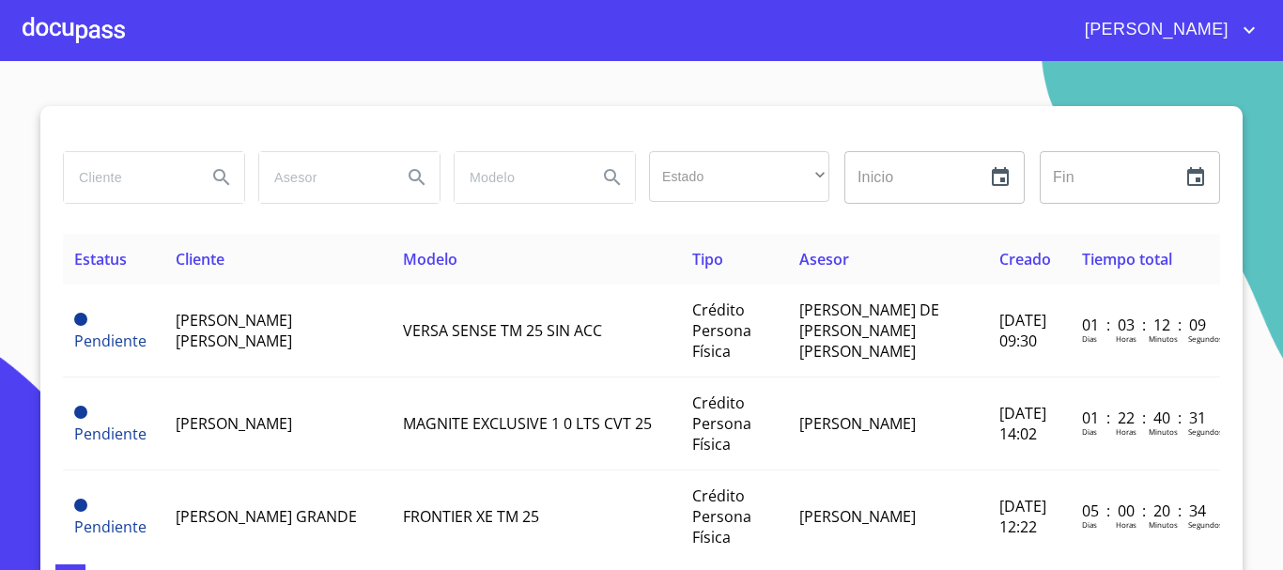
click at [148, 202] on input "search" at bounding box center [128, 177] width 128 height 51
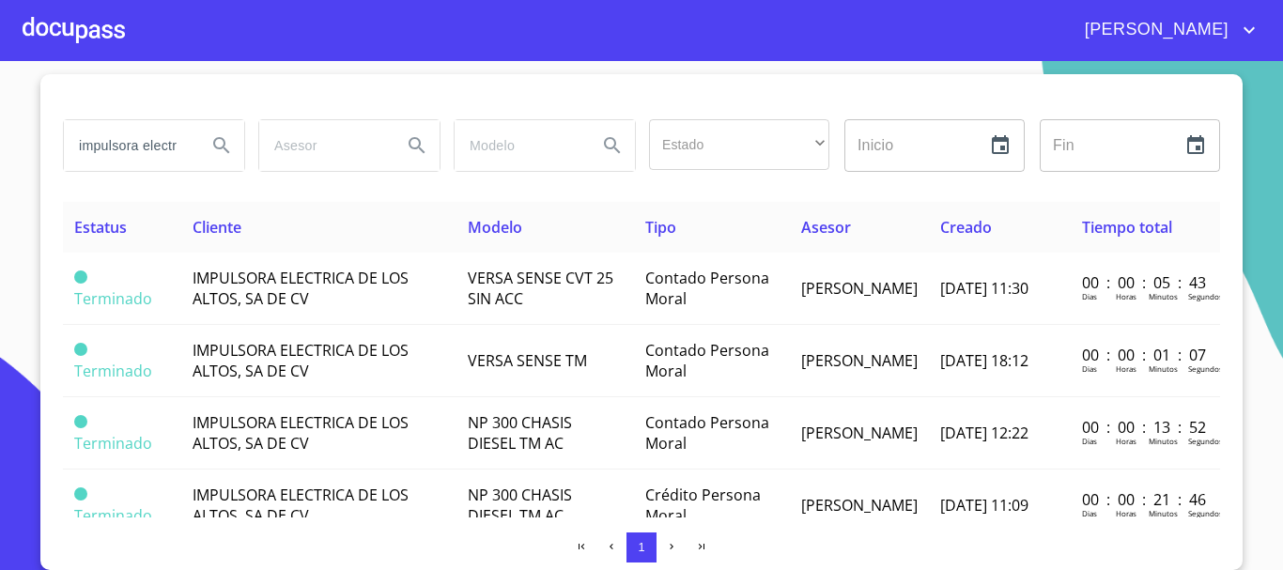
scroll to position [0, 18]
drag, startPoint x: 69, startPoint y: 148, endPoint x: 541, endPoint y: 203, distance: 475.5
click at [541, 203] on div "impulsora electrica Estado ​ ​ Inicio ​ Fin ​ Estatus Cliente Modelo Tipo Aseso…" at bounding box center [641, 322] width 1202 height 496
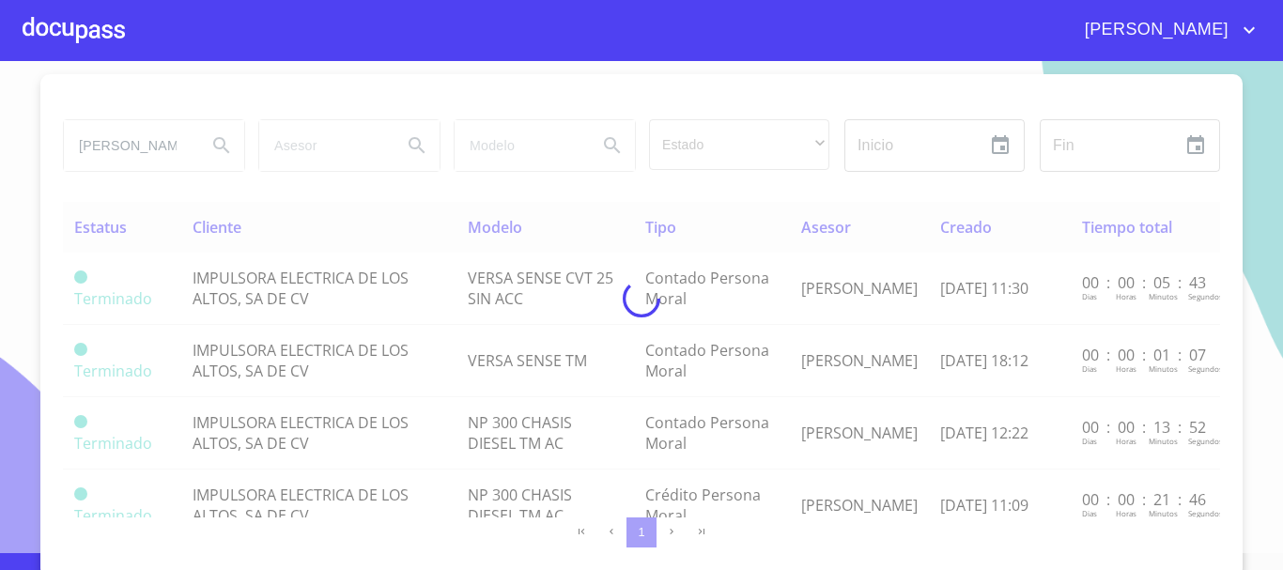
scroll to position [0, 0]
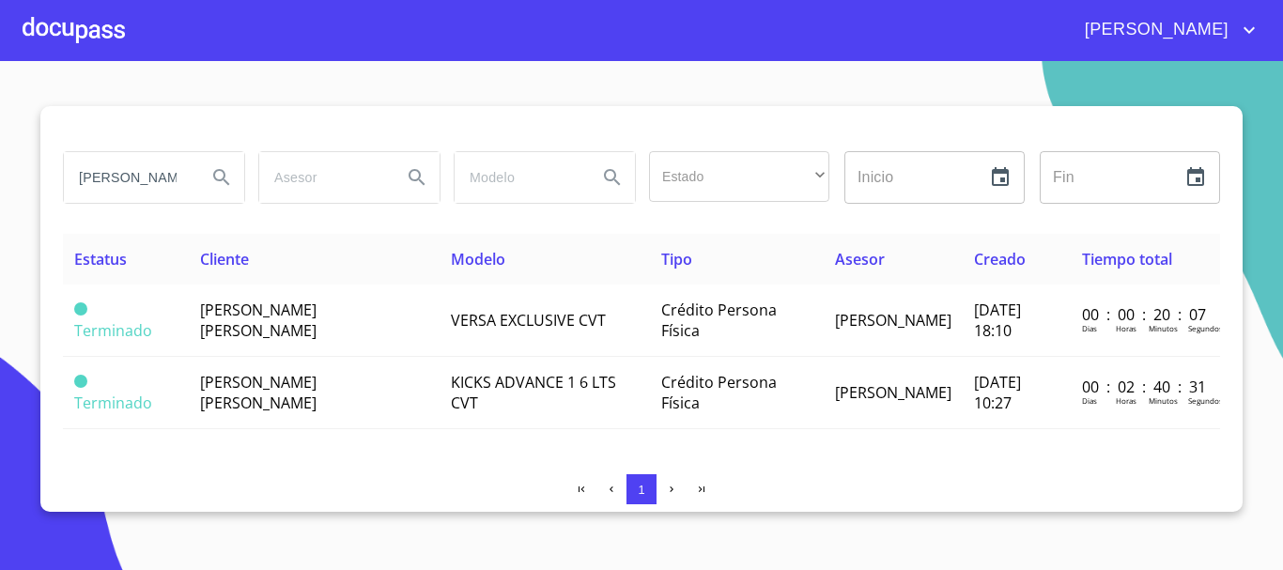
drag, startPoint x: 79, startPoint y: 180, endPoint x: 307, endPoint y: 194, distance: 228.6
click at [307, 194] on div "diana elizabeth Estado ​ ​ Inicio ​ Fin ​" at bounding box center [641, 178] width 1172 height 68
type input "MEGAMOTRIZ"
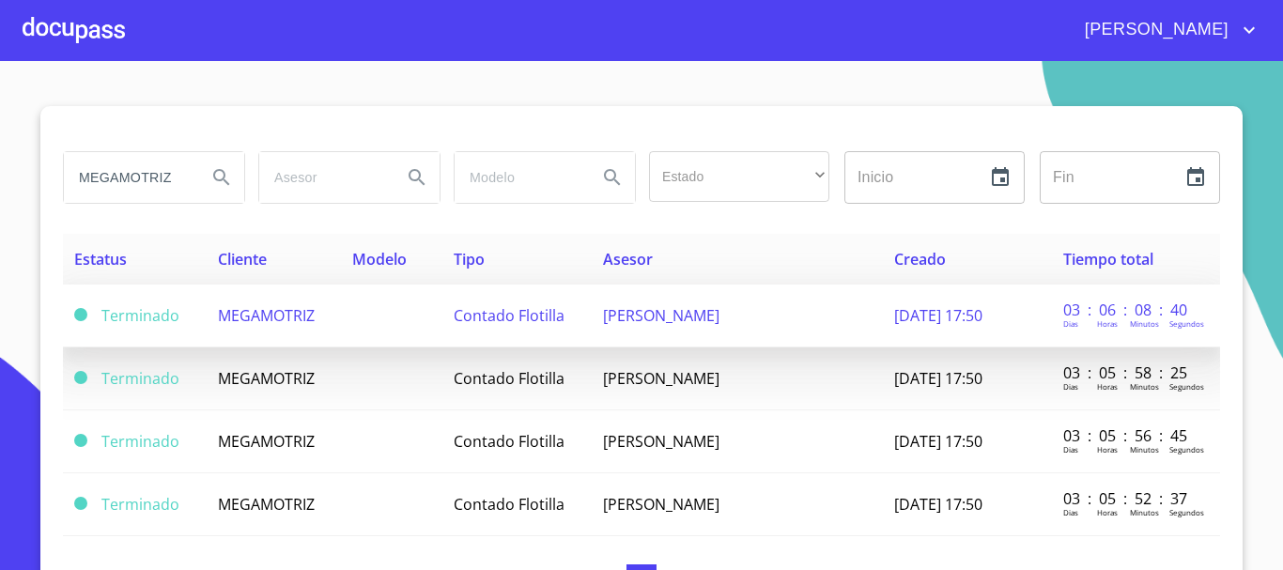
click at [291, 331] on td "MEGAMOTRIZ" at bounding box center [274, 316] width 134 height 63
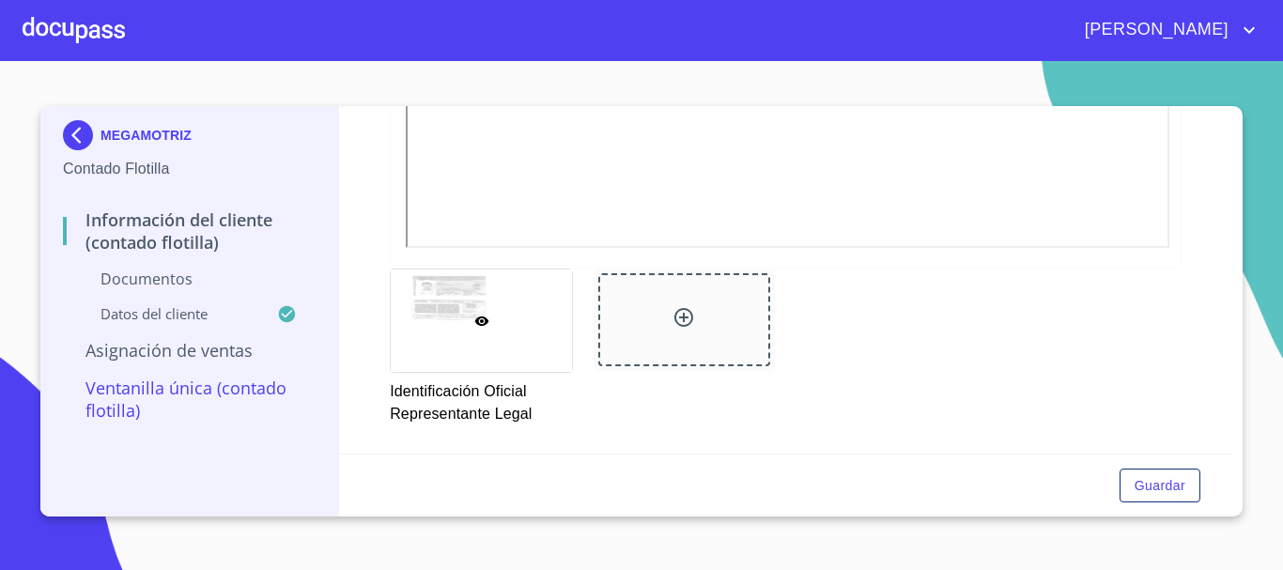
scroll to position [657, 0]
